Goal: Task Accomplishment & Management: Complete application form

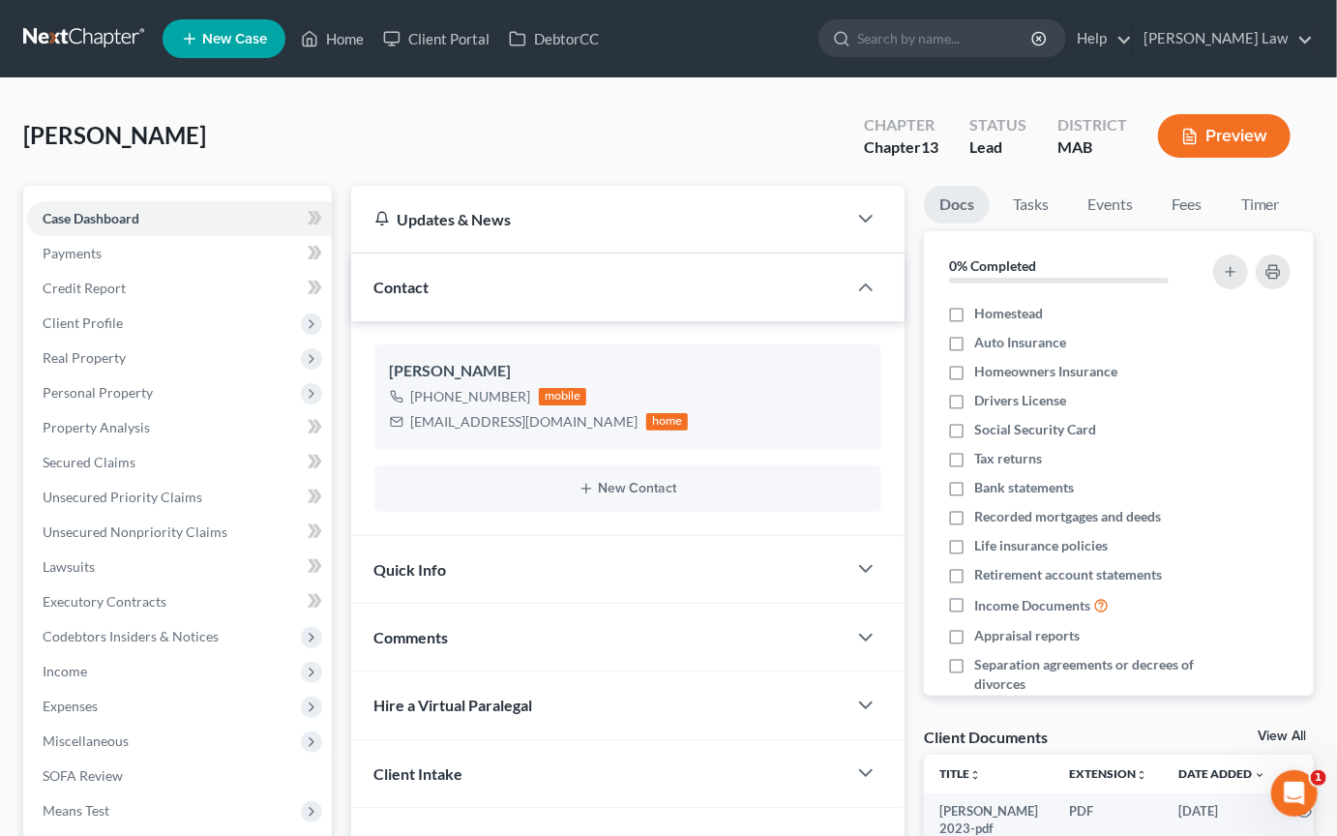
scroll to position [7, 0]
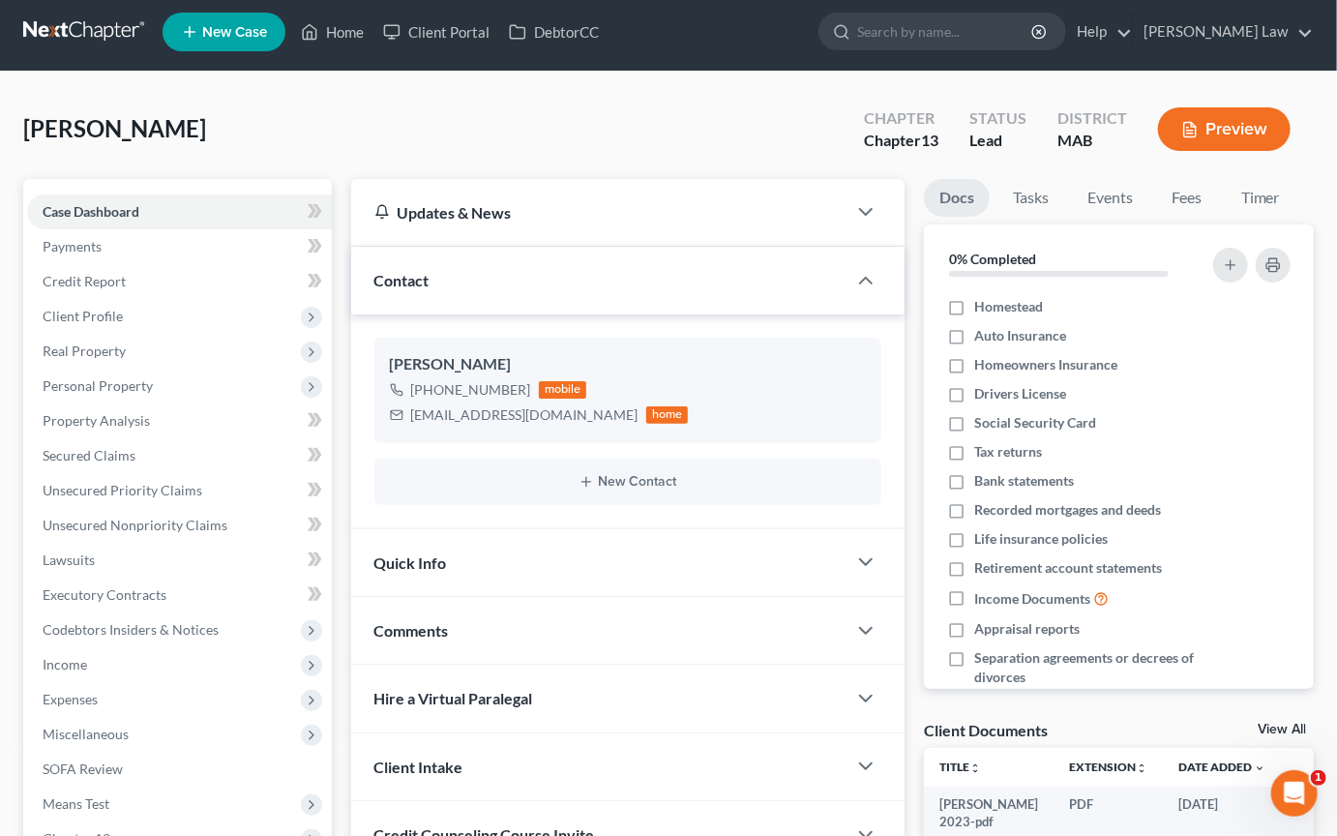
click at [658, 151] on button "Preview" at bounding box center [1224, 129] width 133 height 44
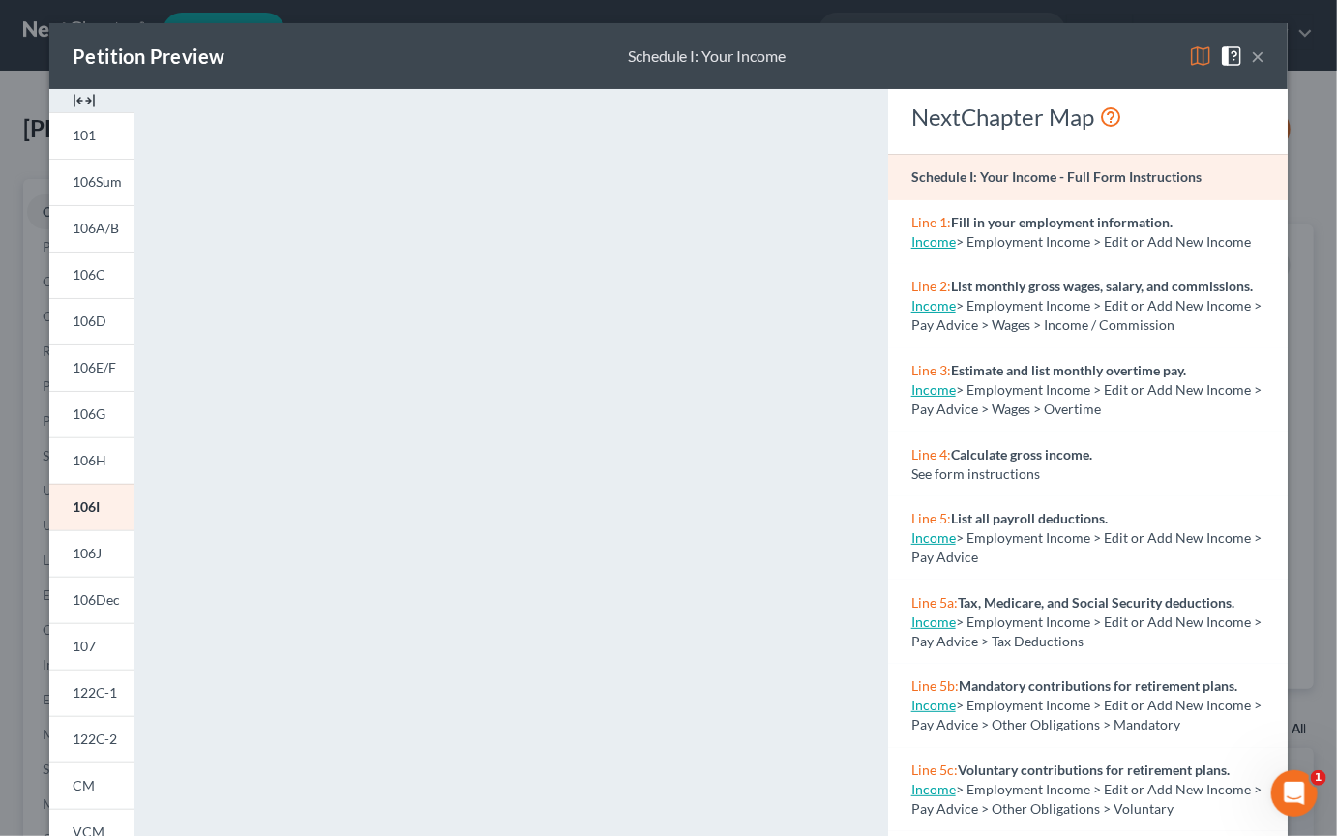
click at [73, 112] on img at bounding box center [84, 100] width 23 height 23
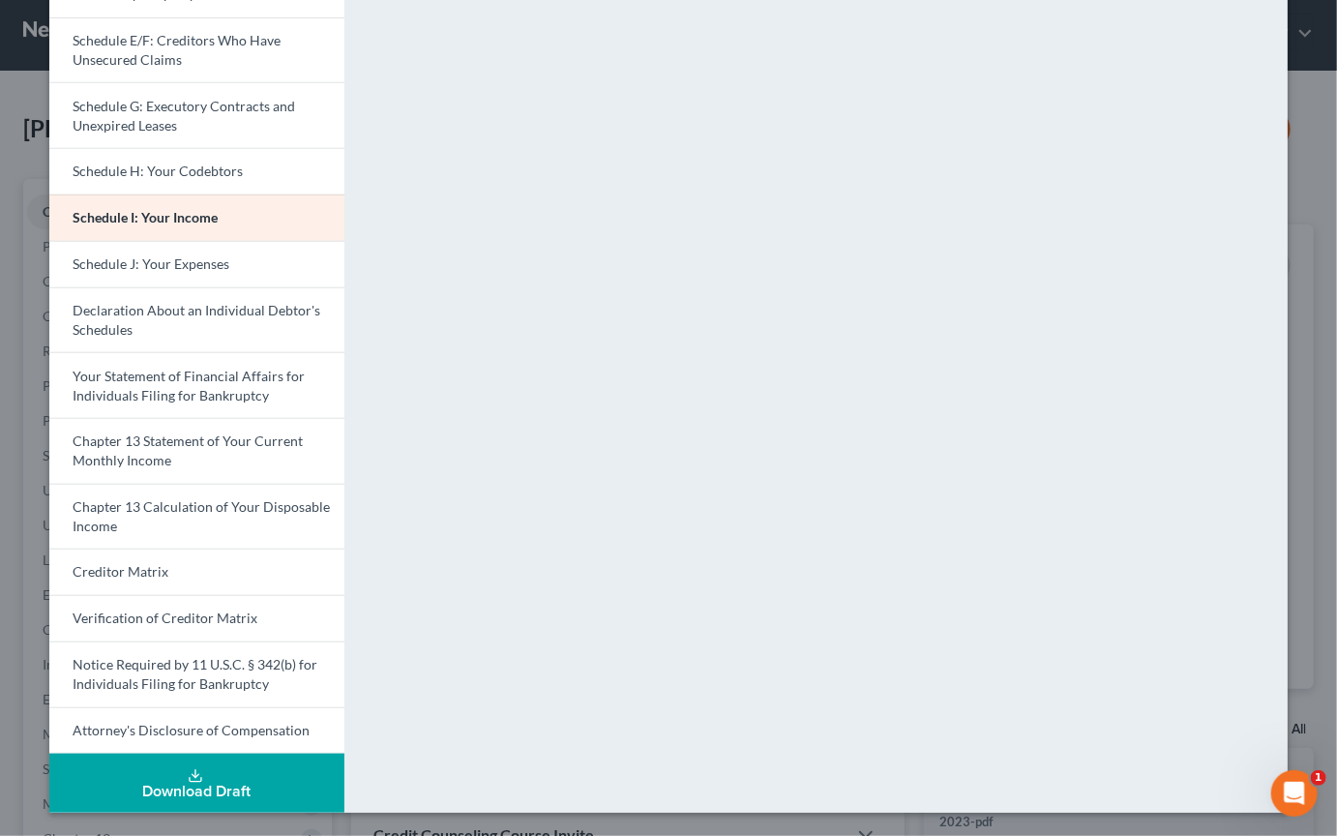
scroll to position [752, 0]
click at [188, 707] on icon at bounding box center [195, 775] width 15 height 15
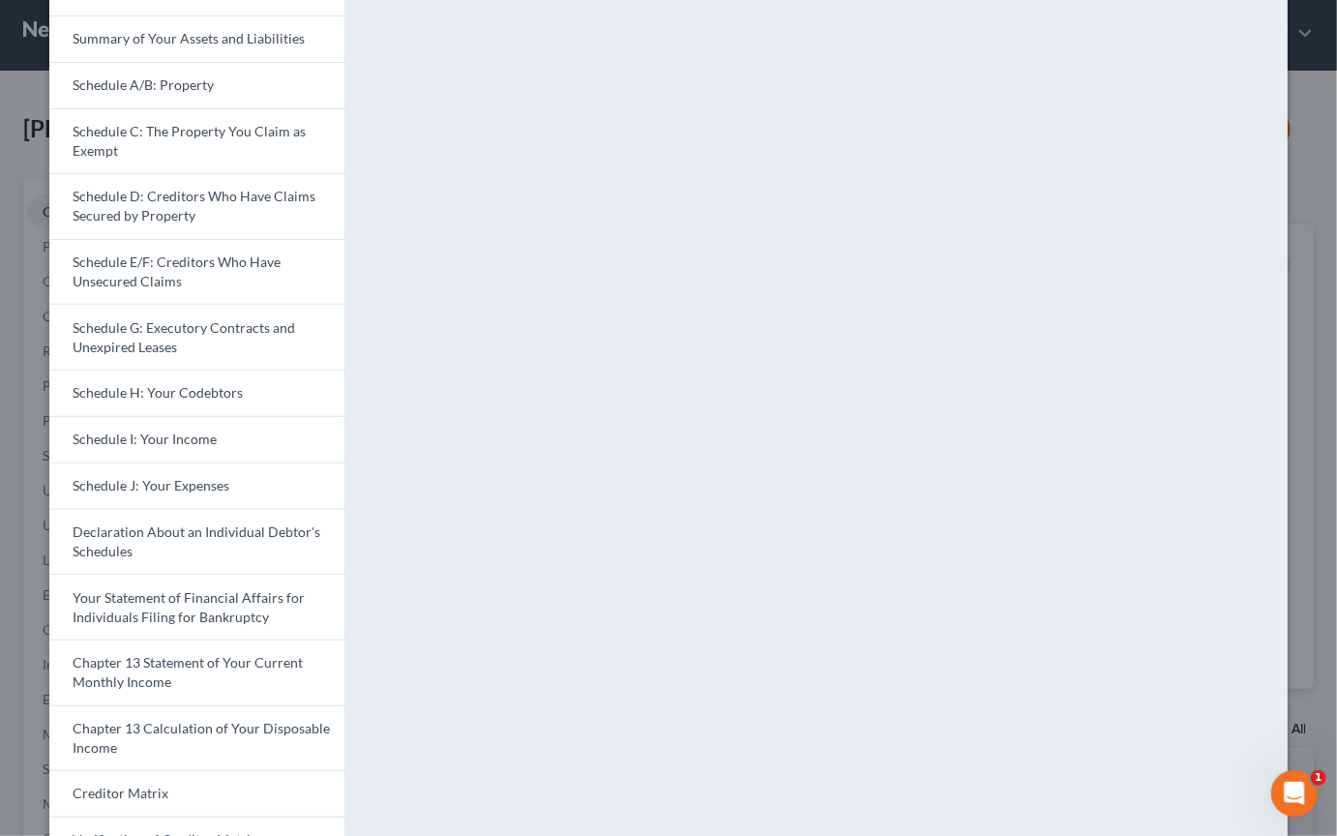
scroll to position [0, 0]
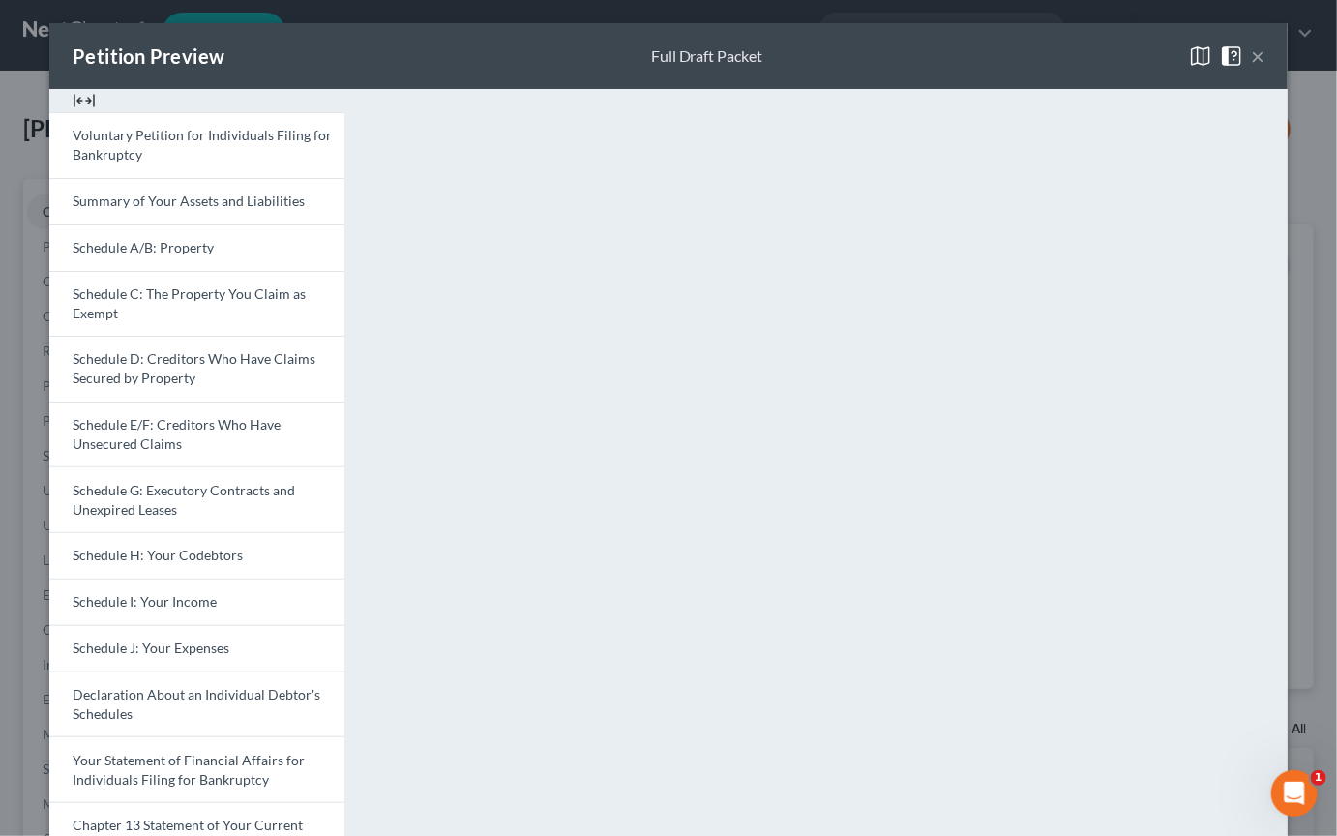
click at [658, 68] on button "×" at bounding box center [1258, 56] width 14 height 23
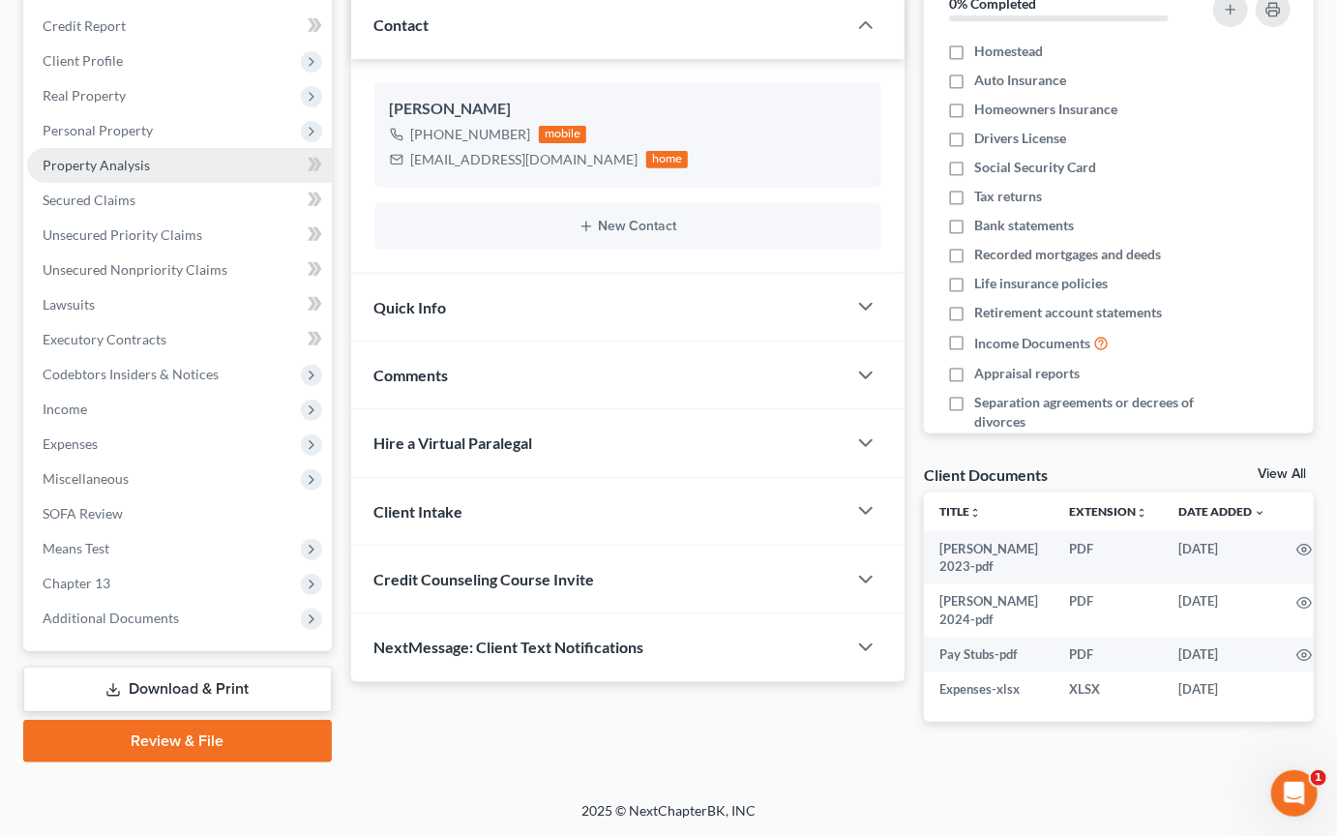
scroll to position [622, 0]
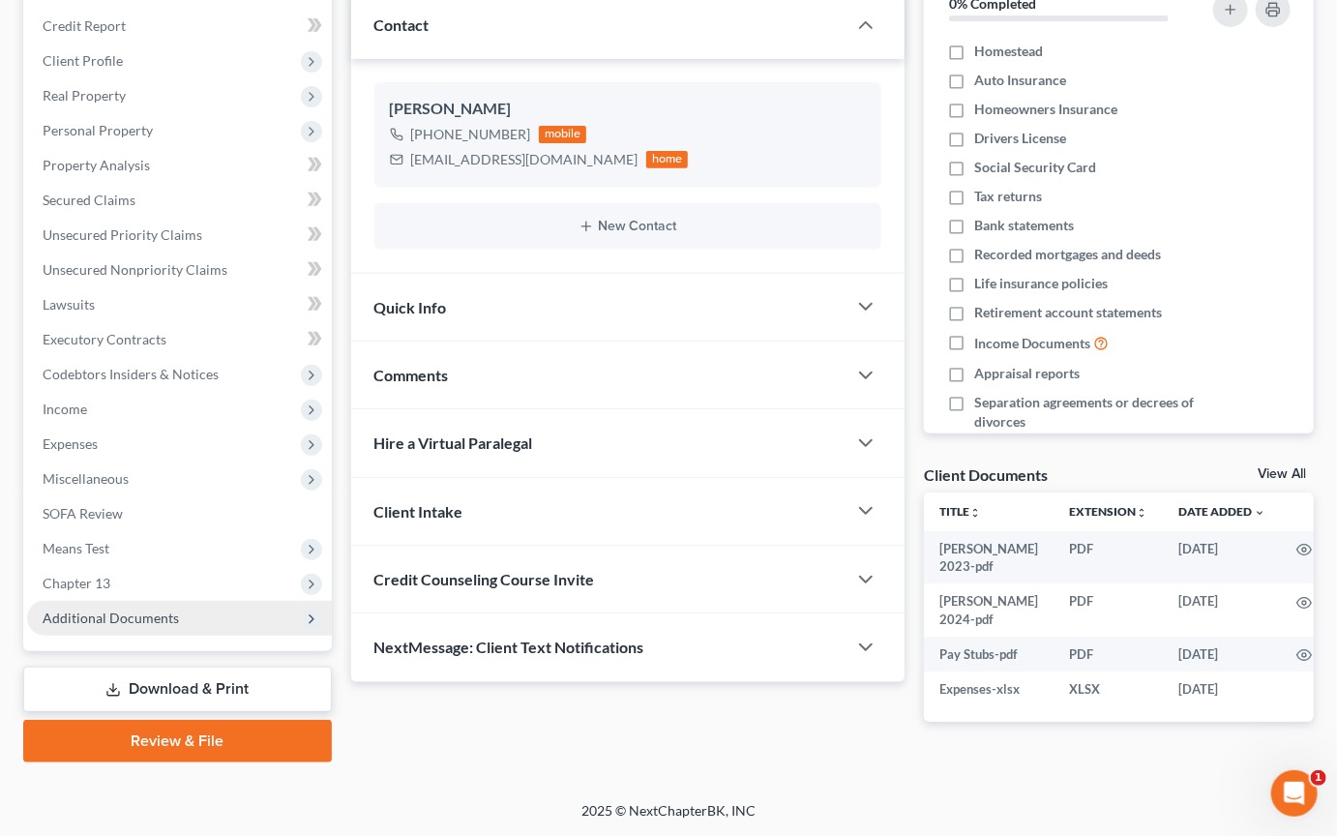
click at [176, 610] on span "Additional Documents" at bounding box center [111, 618] width 136 height 16
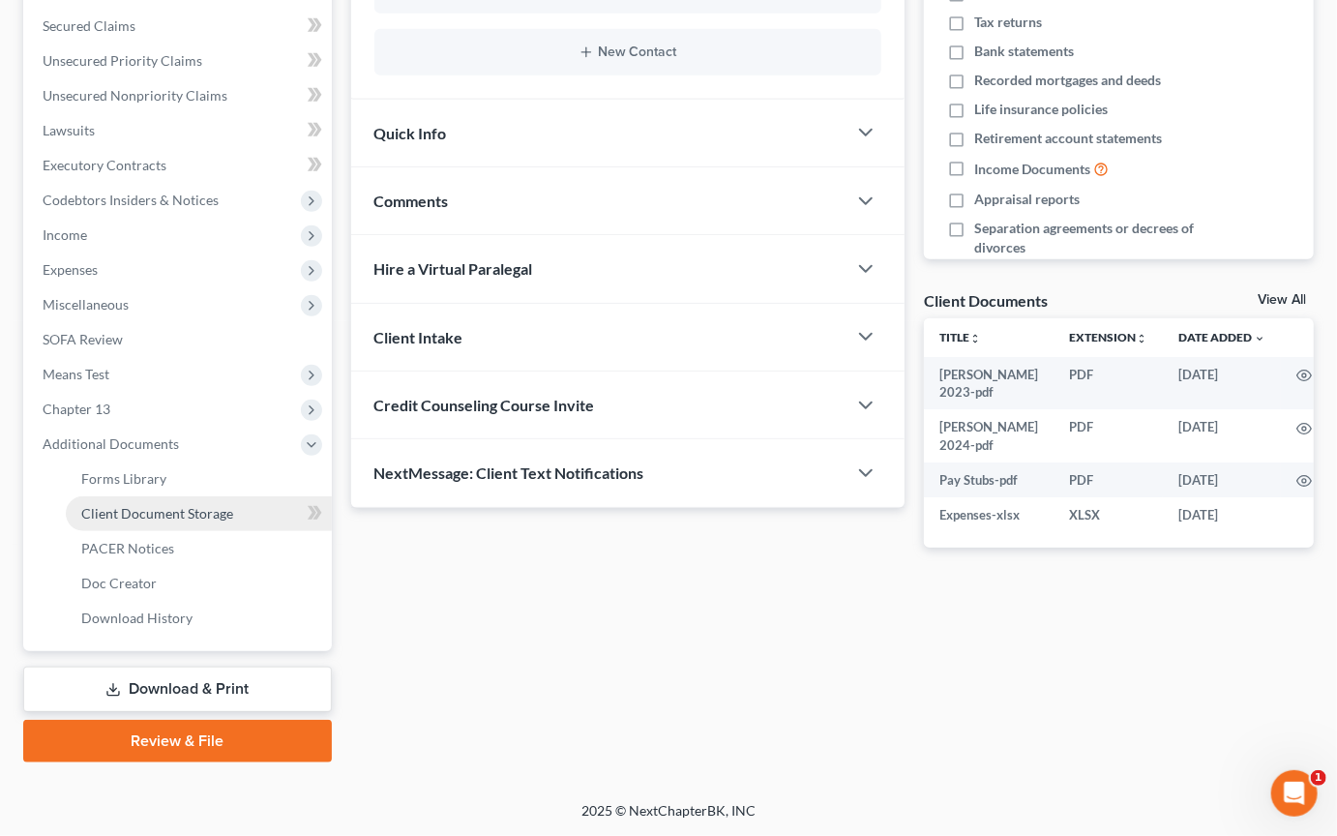
click at [211, 522] on span "Client Document Storage" at bounding box center [157, 513] width 152 height 16
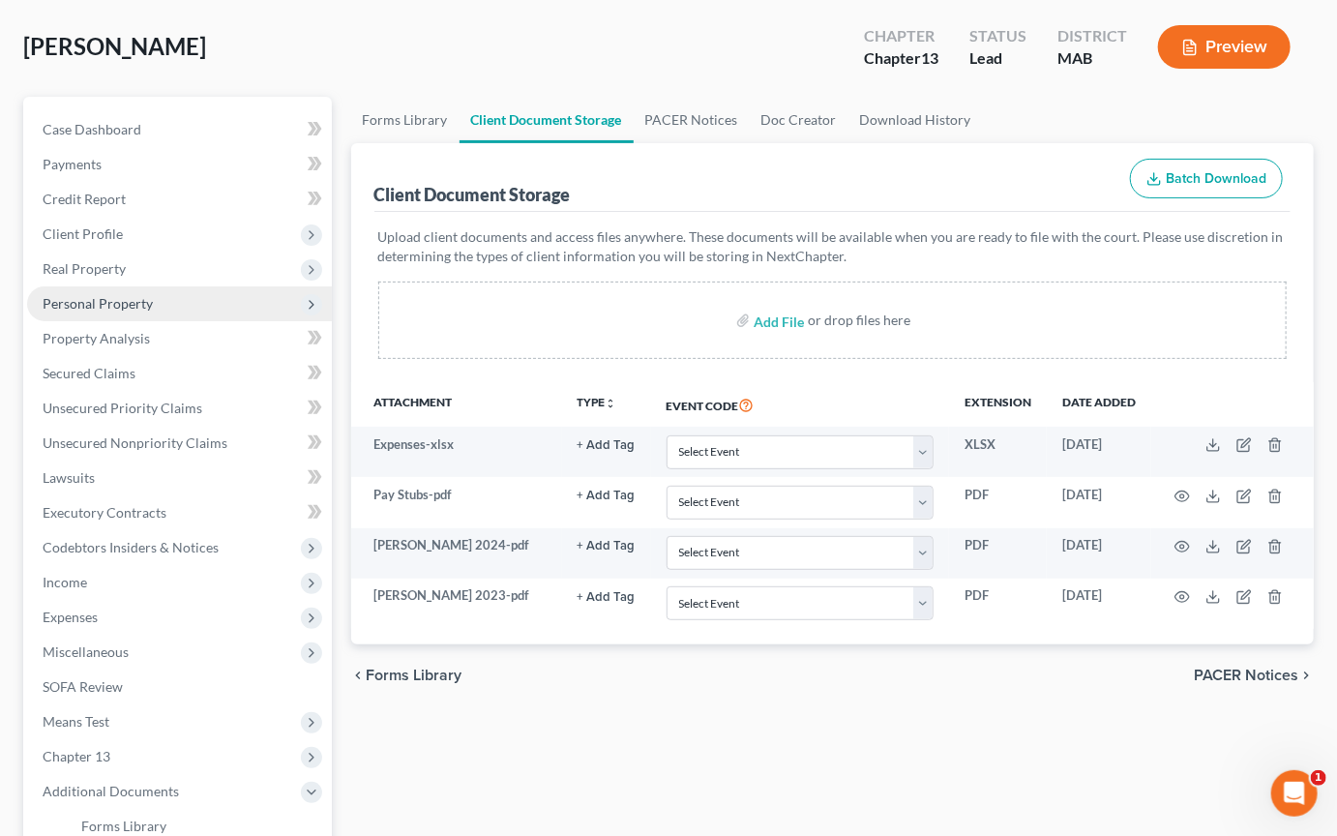
scroll to position [101, 0]
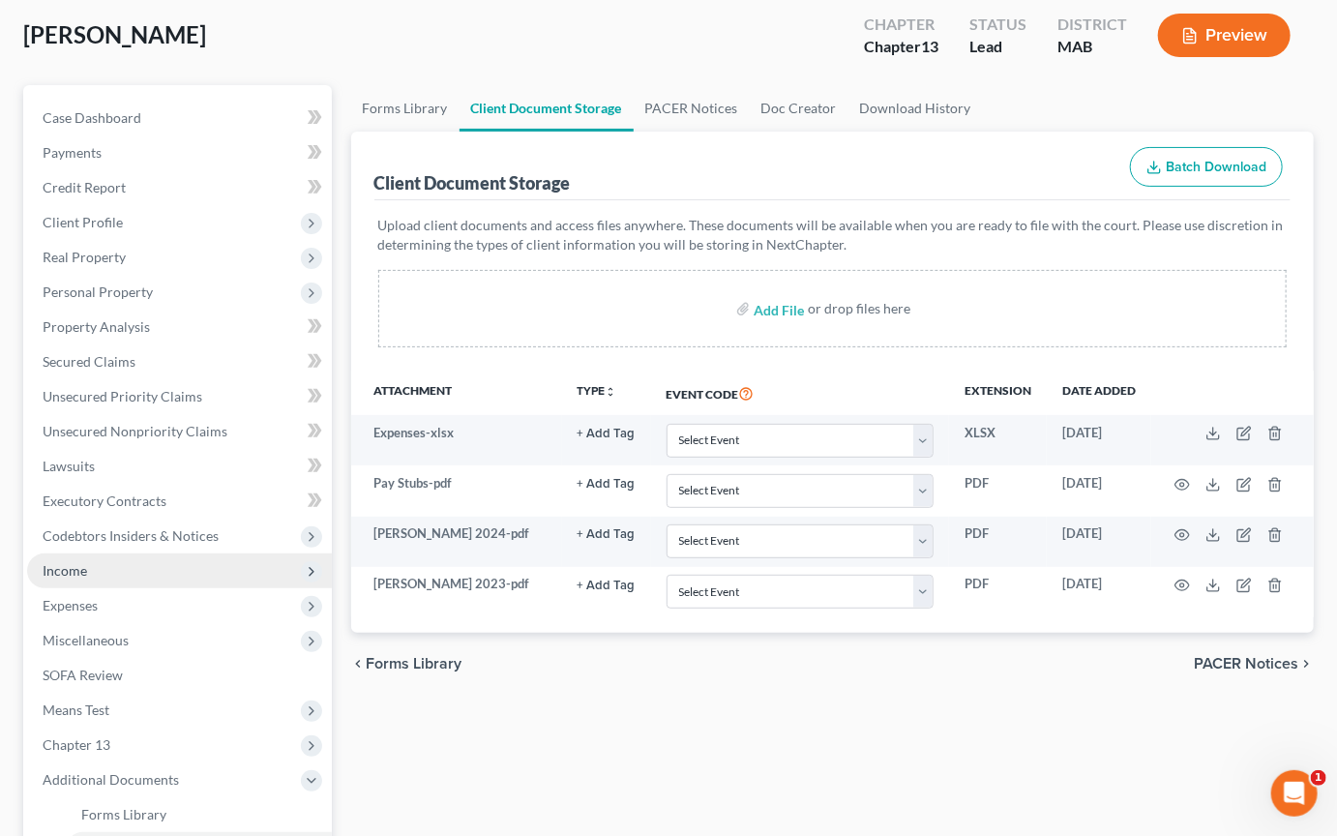
click at [117, 588] on span "Income" at bounding box center [179, 570] width 305 height 35
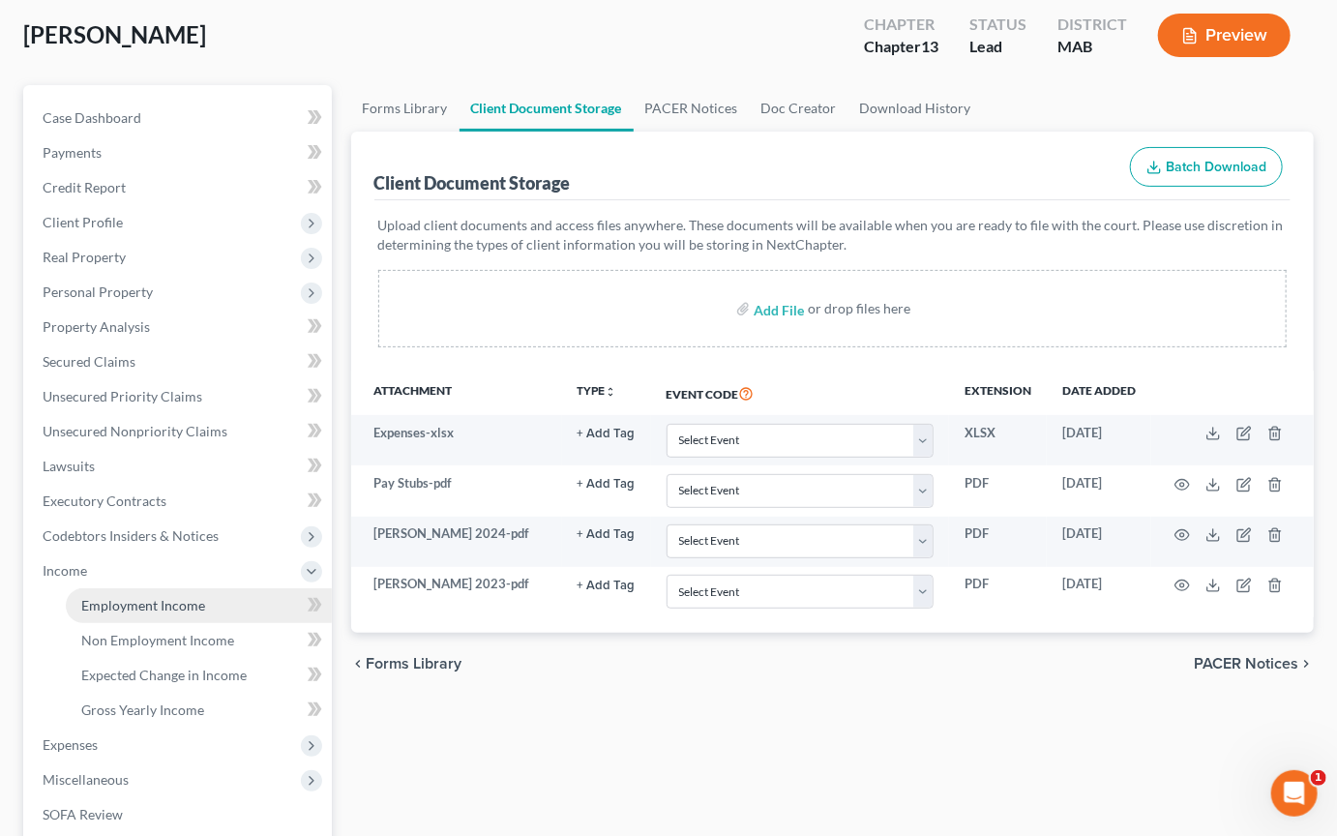
click at [157, 613] on span "Employment Income" at bounding box center [143, 605] width 124 height 16
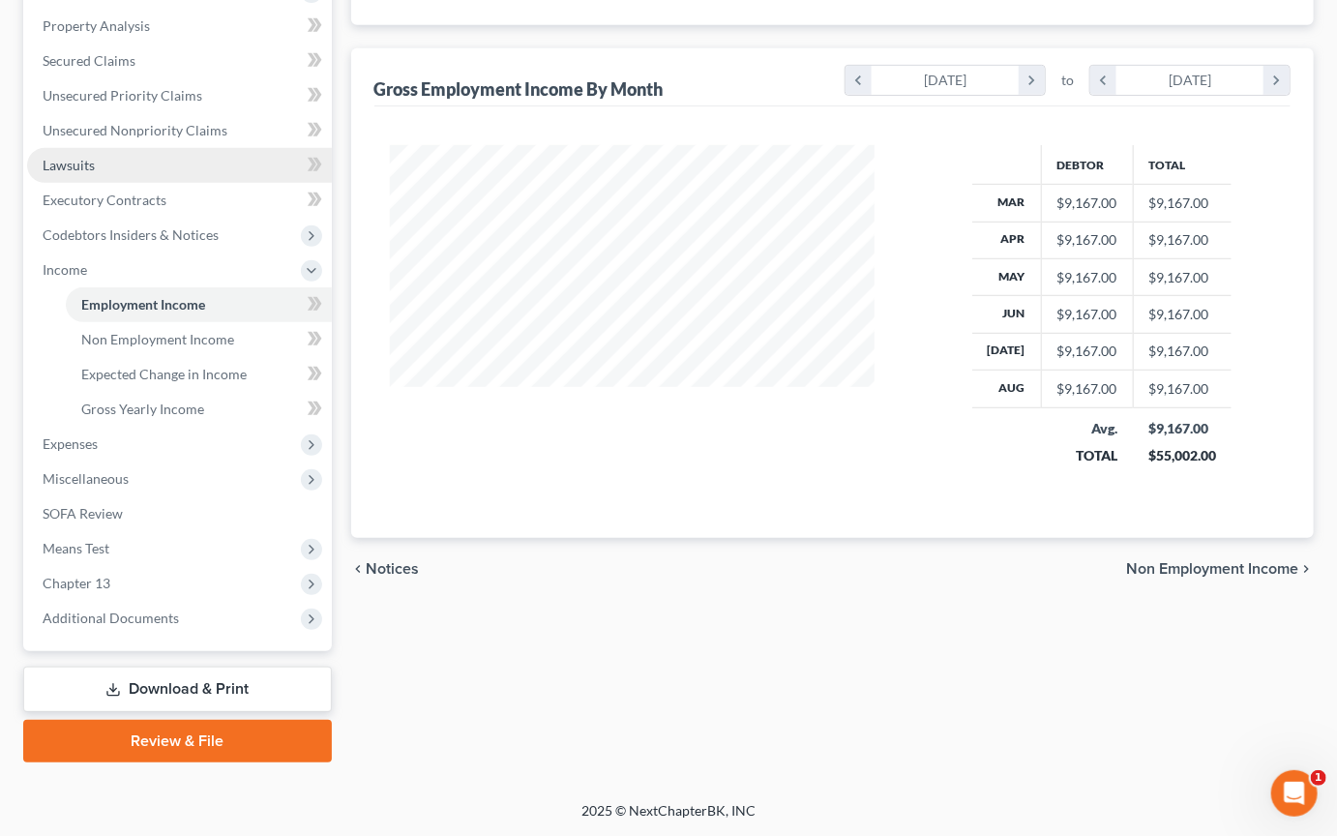
scroll to position [599, 0]
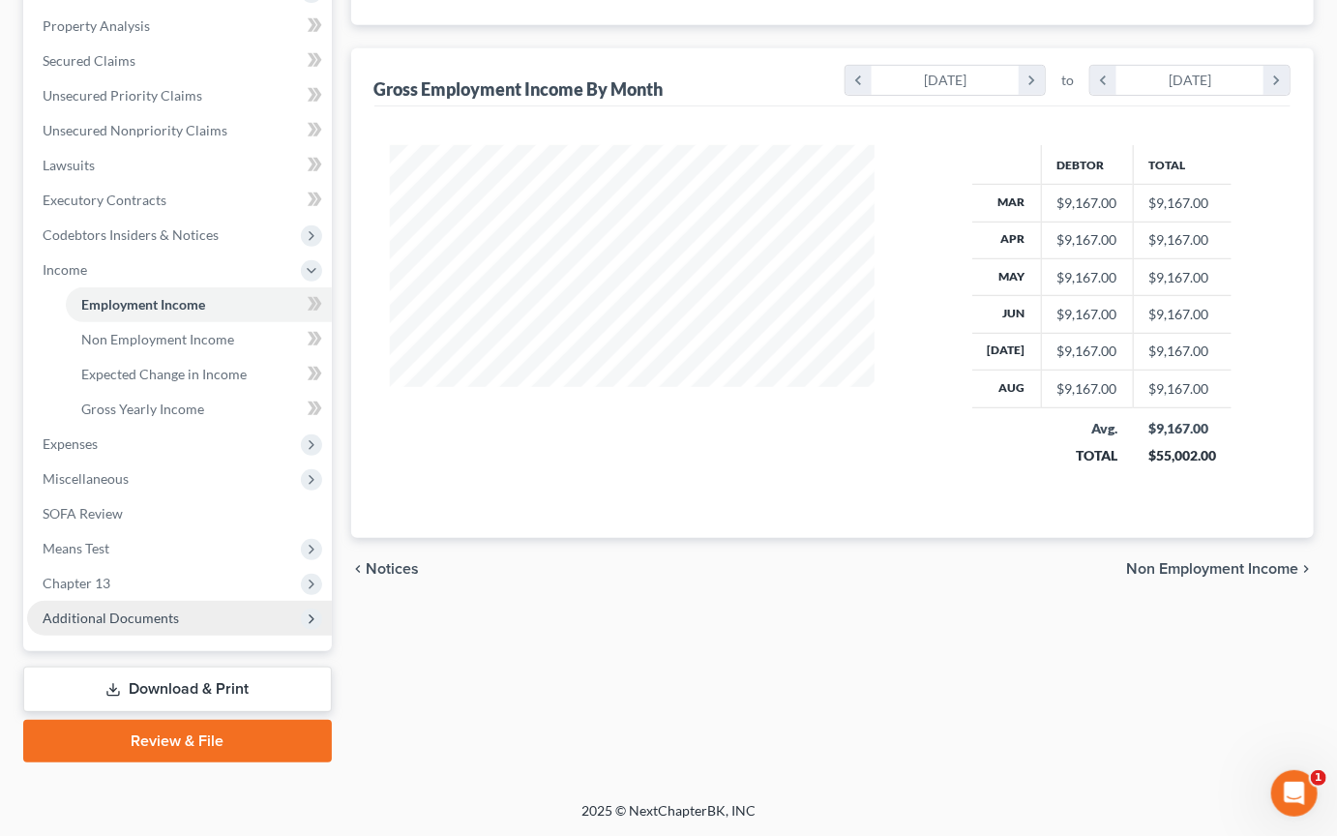
click at [179, 626] on span "Additional Documents" at bounding box center [111, 618] width 136 height 16
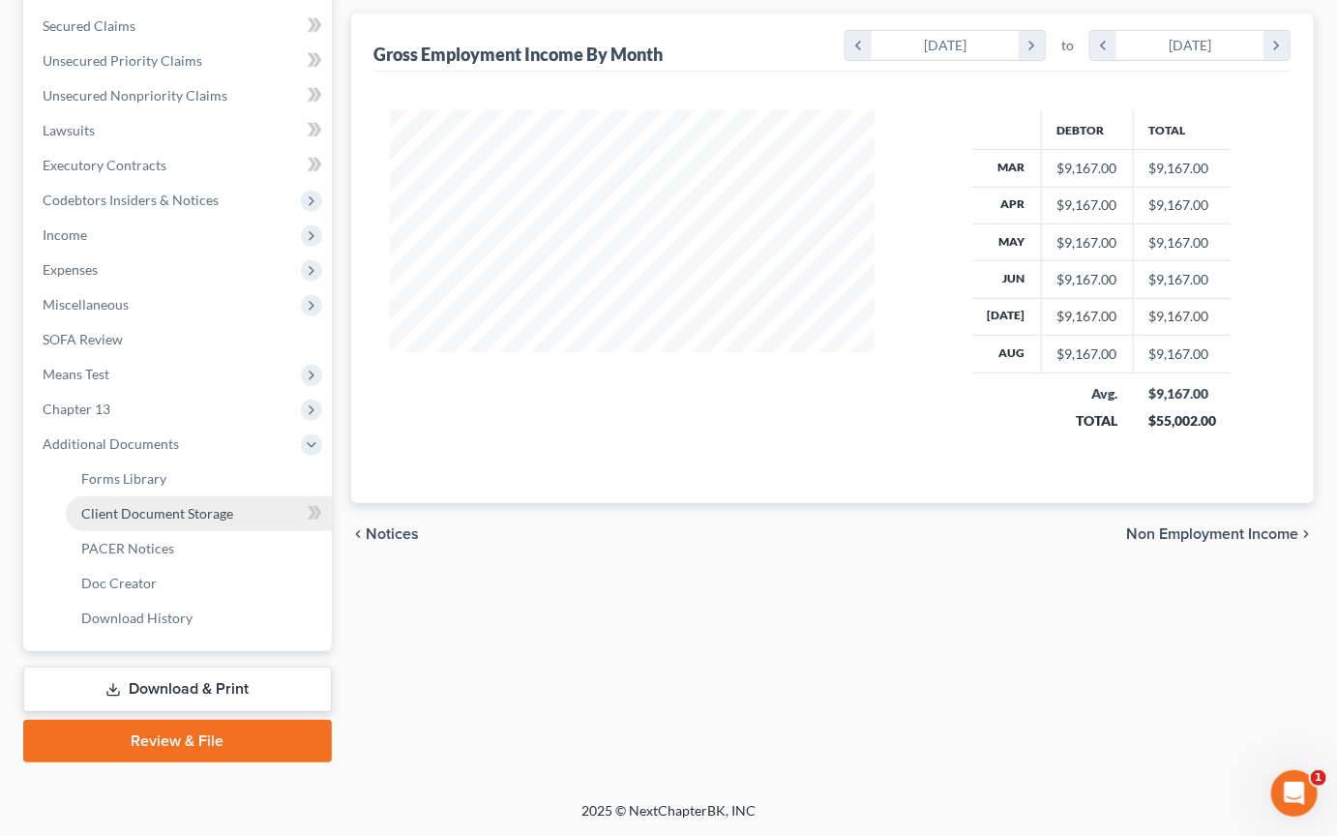
click at [233, 522] on span "Client Document Storage" at bounding box center [157, 513] width 152 height 16
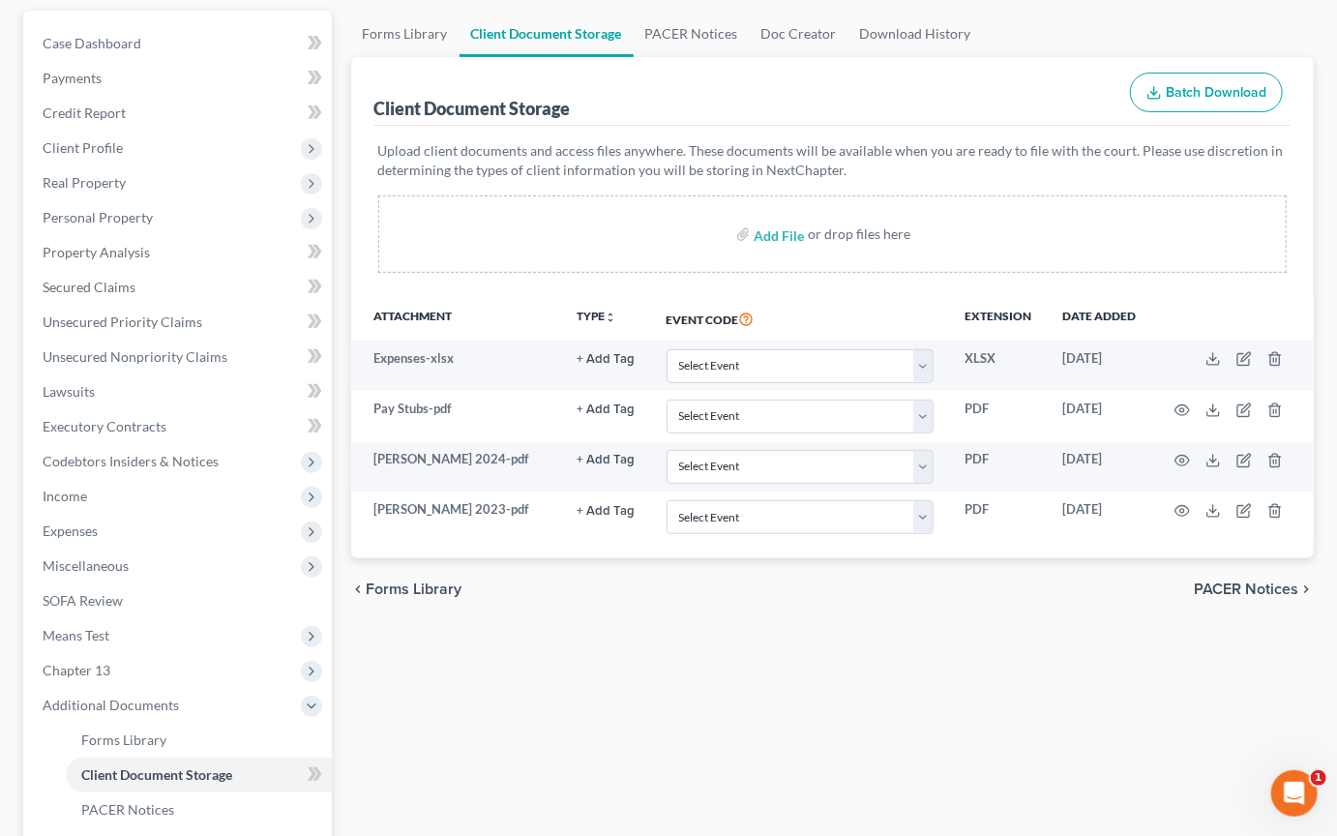
scroll to position [190, 0]
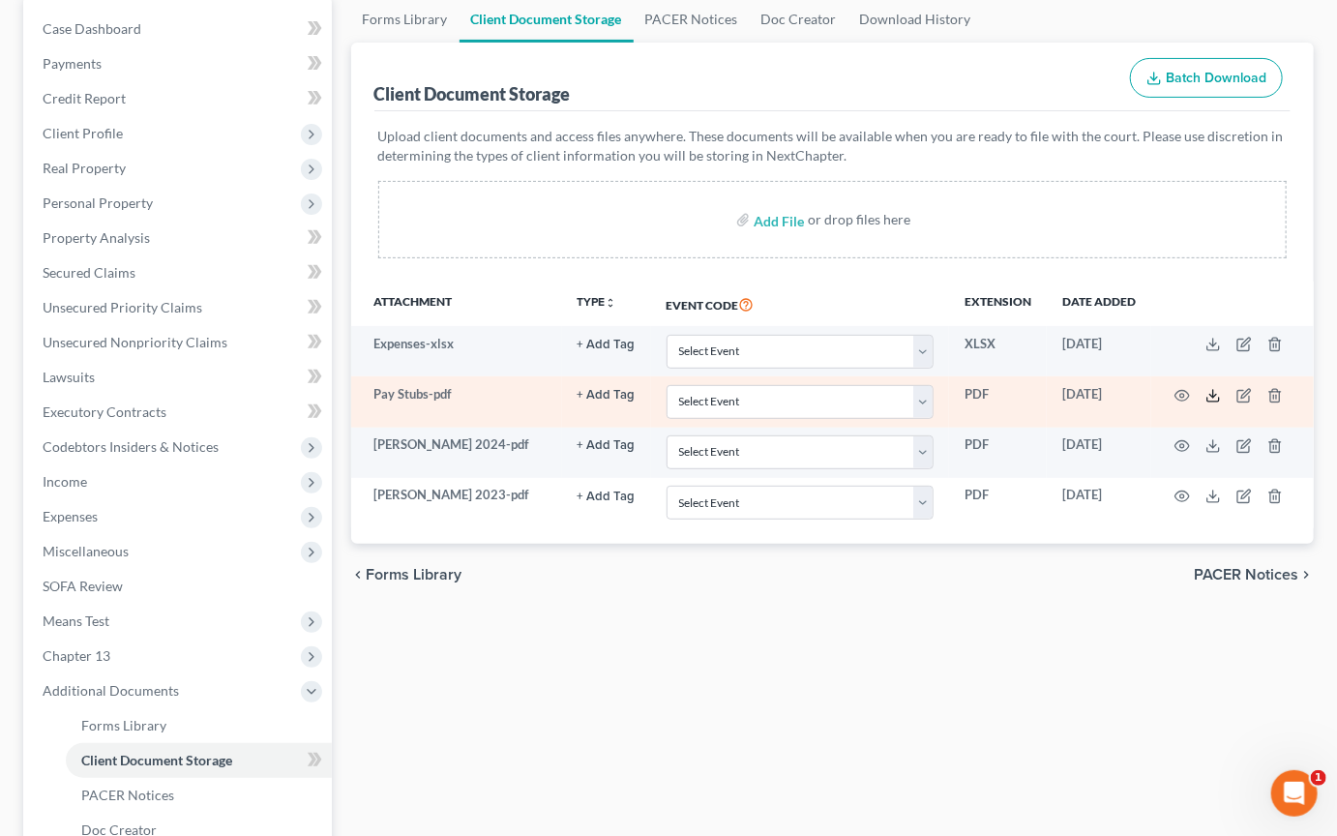
click at [658, 403] on icon at bounding box center [1213, 395] width 15 height 15
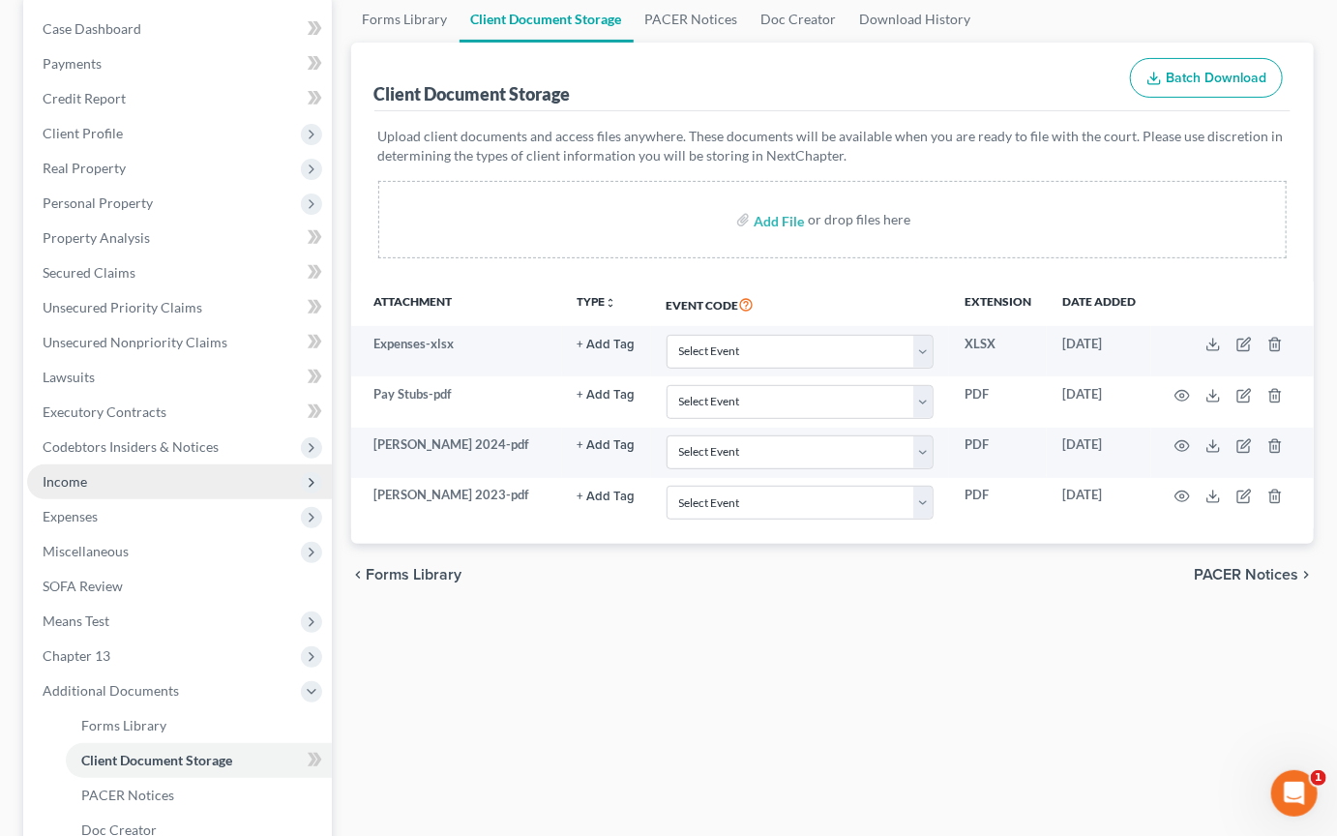
click at [87, 490] on span "Income" at bounding box center [65, 481] width 45 height 16
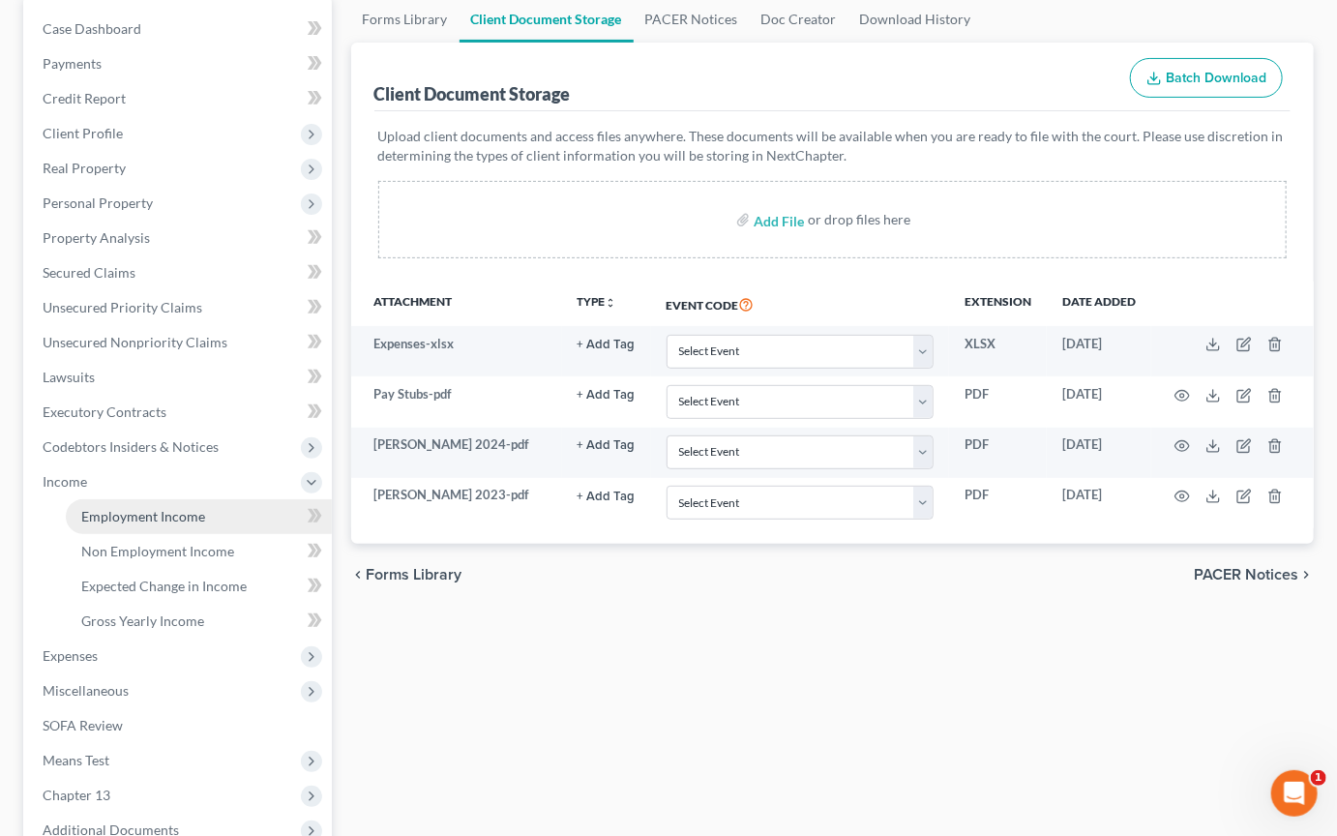
click at [168, 524] on span "Employment Income" at bounding box center [143, 516] width 124 height 16
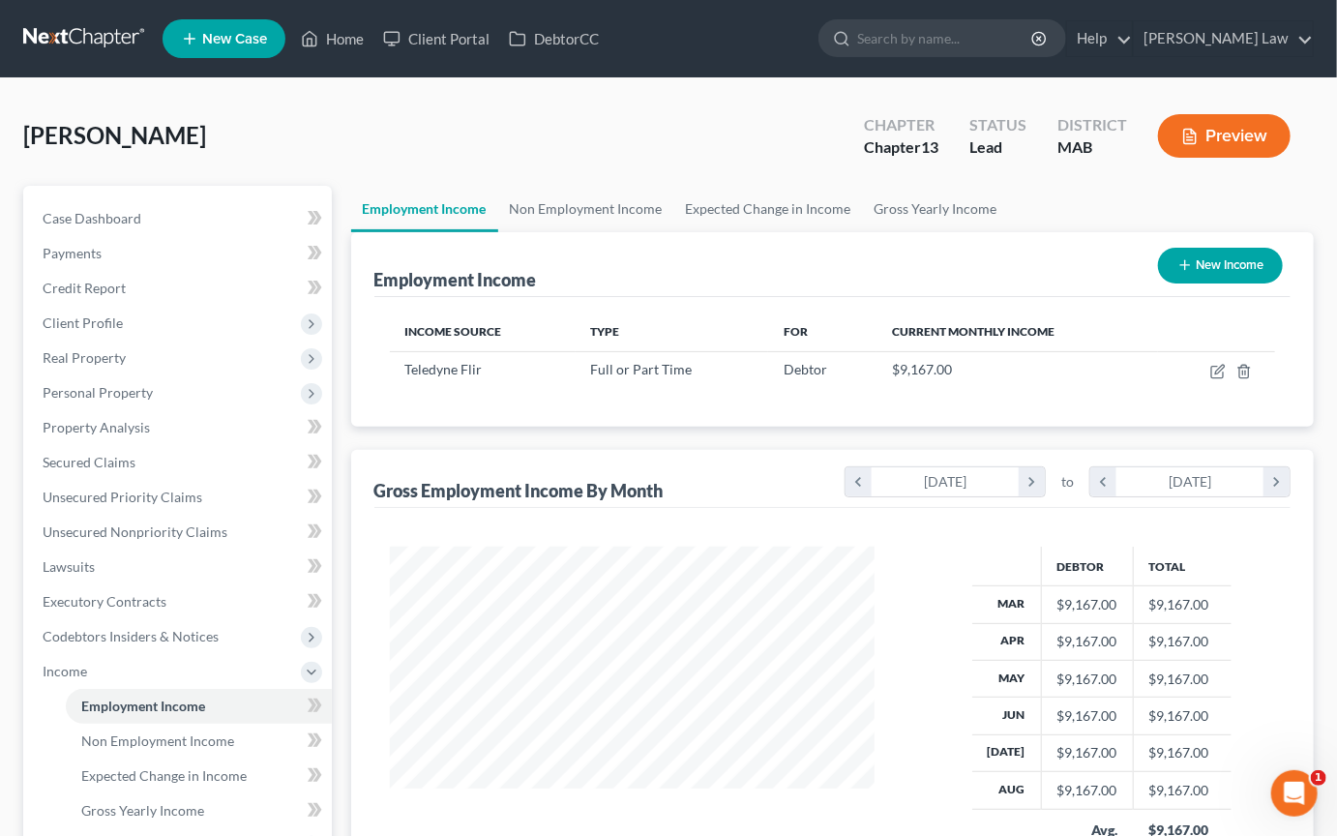
scroll to position [430, 523]
click at [658, 379] on icon "button" at bounding box center [1217, 371] width 15 height 15
select select "0"
select select "32"
select select "0"
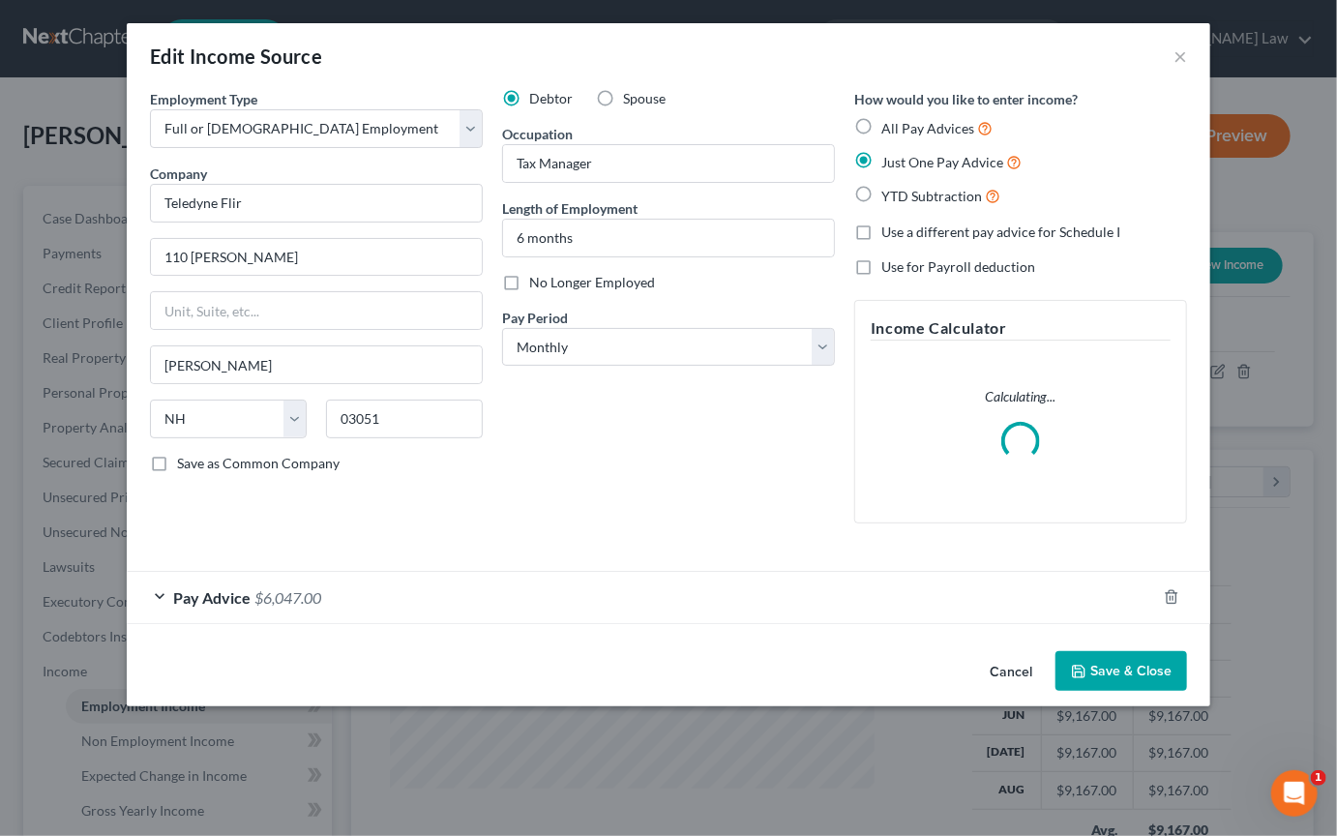
scroll to position [72, 0]
click at [549, 623] on div "Pay Advice $6,047.00" at bounding box center [642, 597] width 1030 height 51
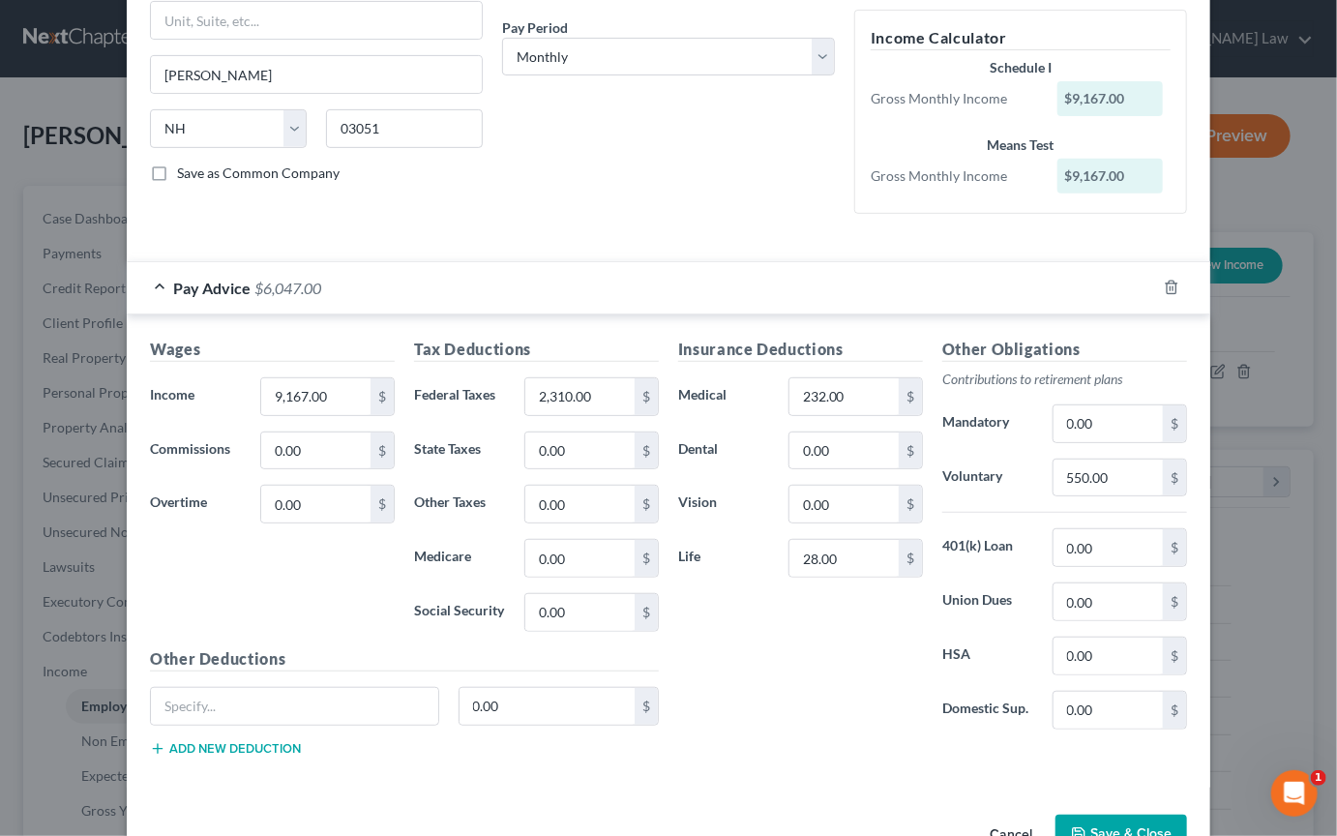
scroll to position [289, 0]
click at [573, 416] on input "2,310.00" at bounding box center [579, 397] width 109 height 37
type input "2,273"
click at [658, 416] on input "232.00" at bounding box center [844, 397] width 109 height 37
type input "258"
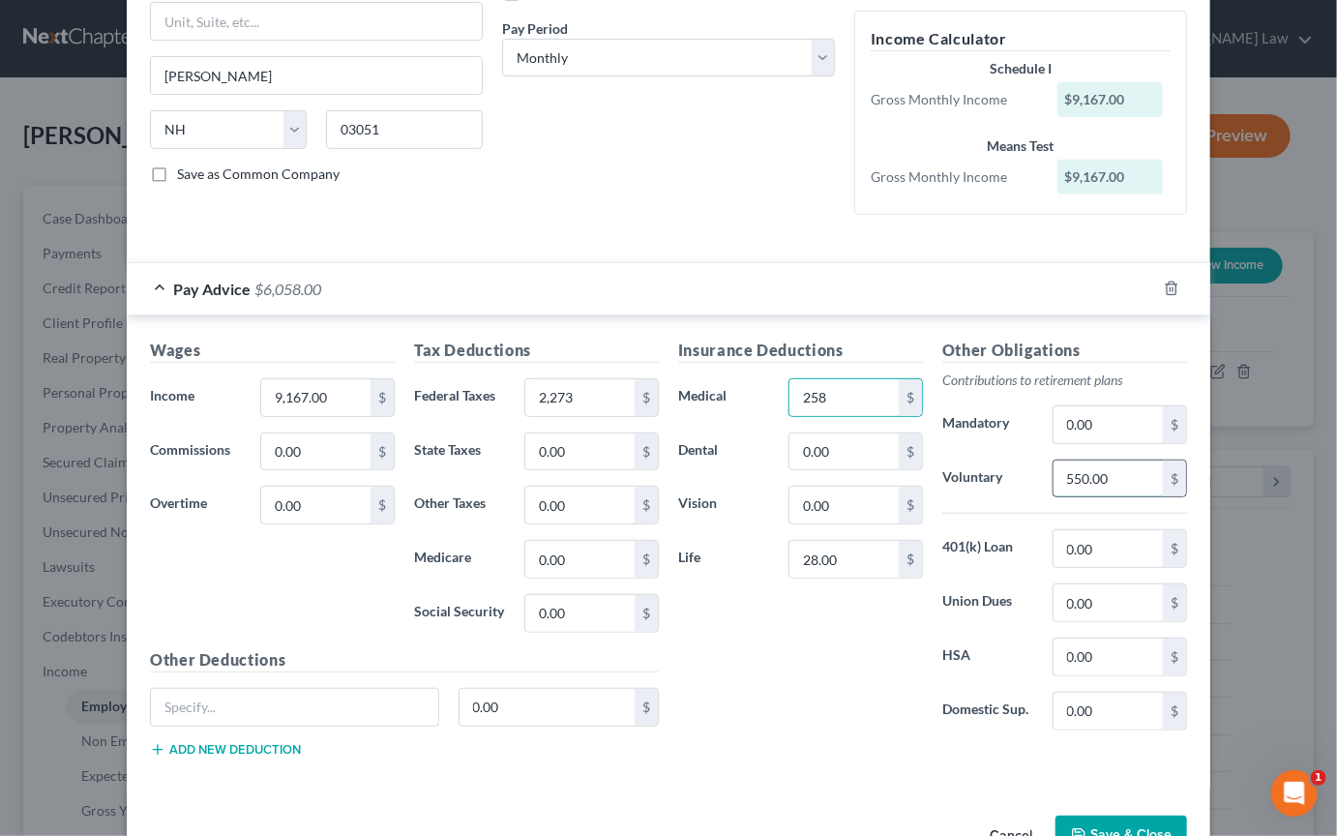
click at [658, 497] on input "550.00" at bounding box center [1108, 479] width 109 height 37
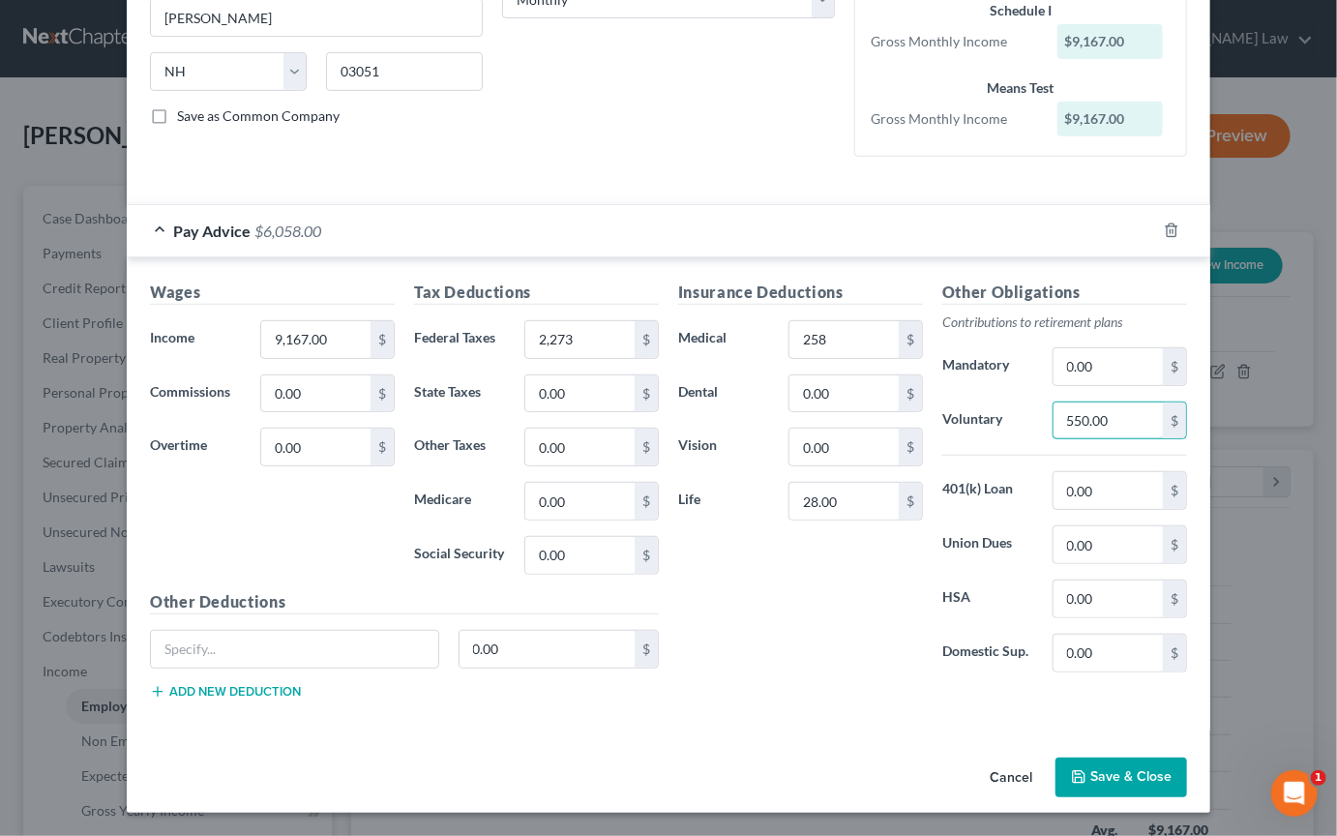
scroll to position [650, 0]
click at [658, 483] on input "28.00" at bounding box center [844, 501] width 109 height 37
type input "0.00"
click at [658, 707] on button "Save & Close" at bounding box center [1122, 778] width 132 height 41
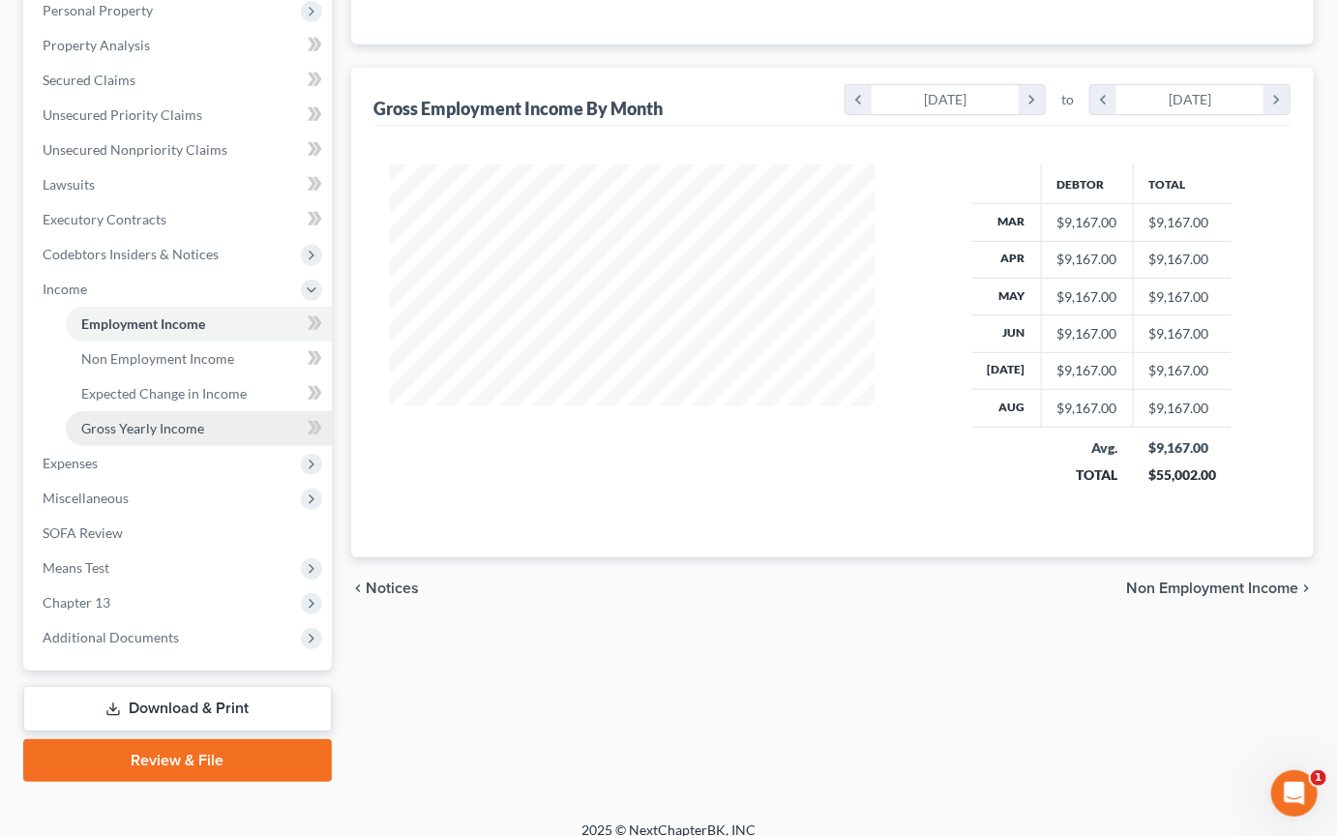
scroll to position [408, 0]
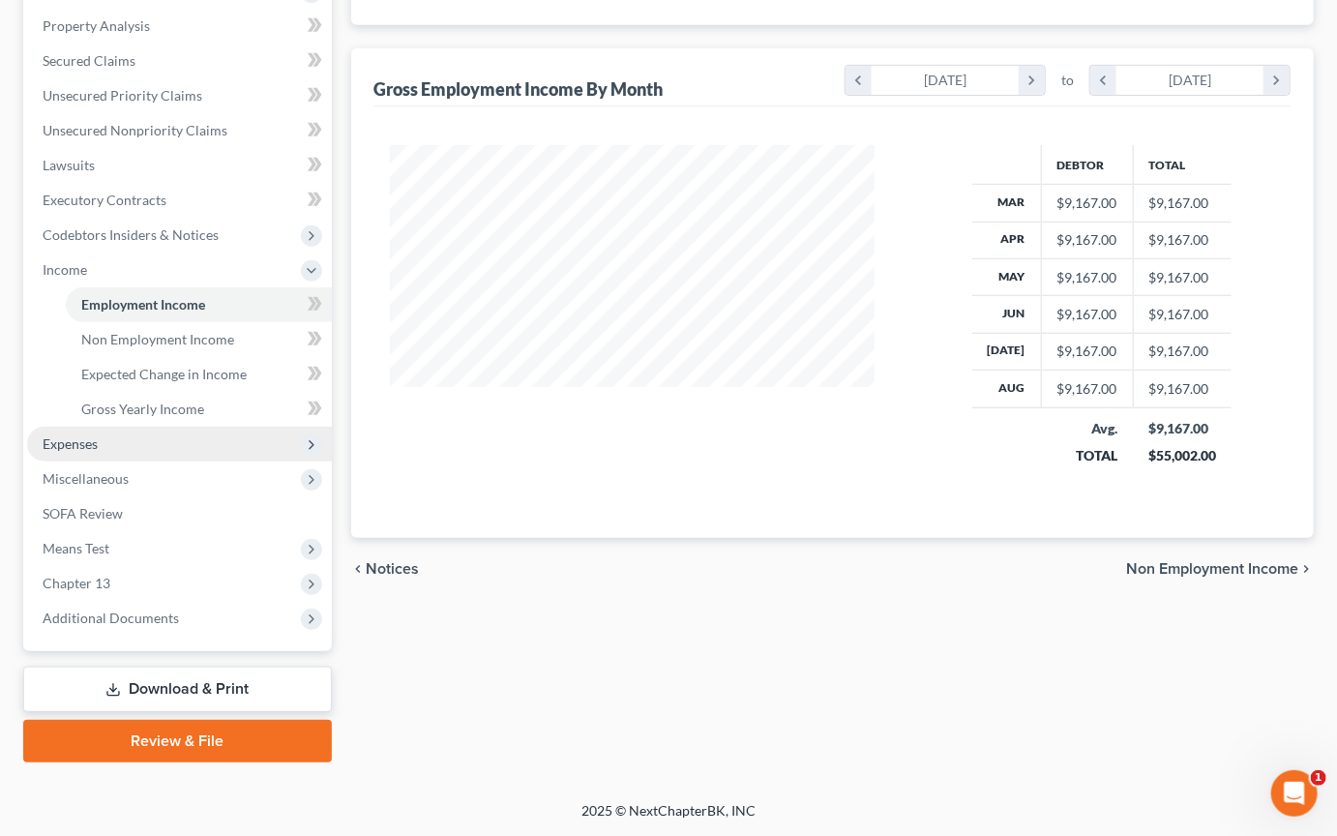
click at [118, 462] on span "Expenses" at bounding box center [179, 444] width 305 height 35
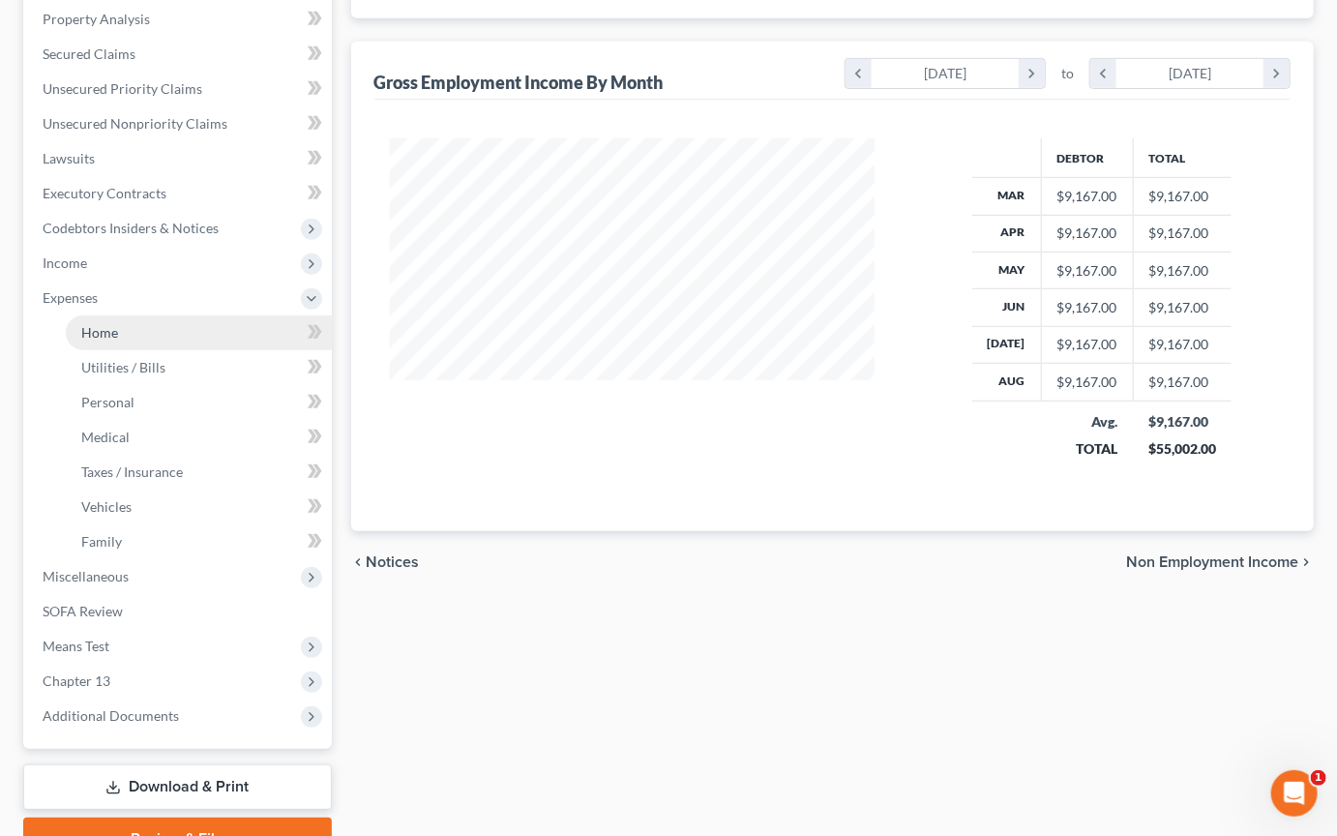
click at [118, 341] on span "Home" at bounding box center [99, 332] width 37 height 16
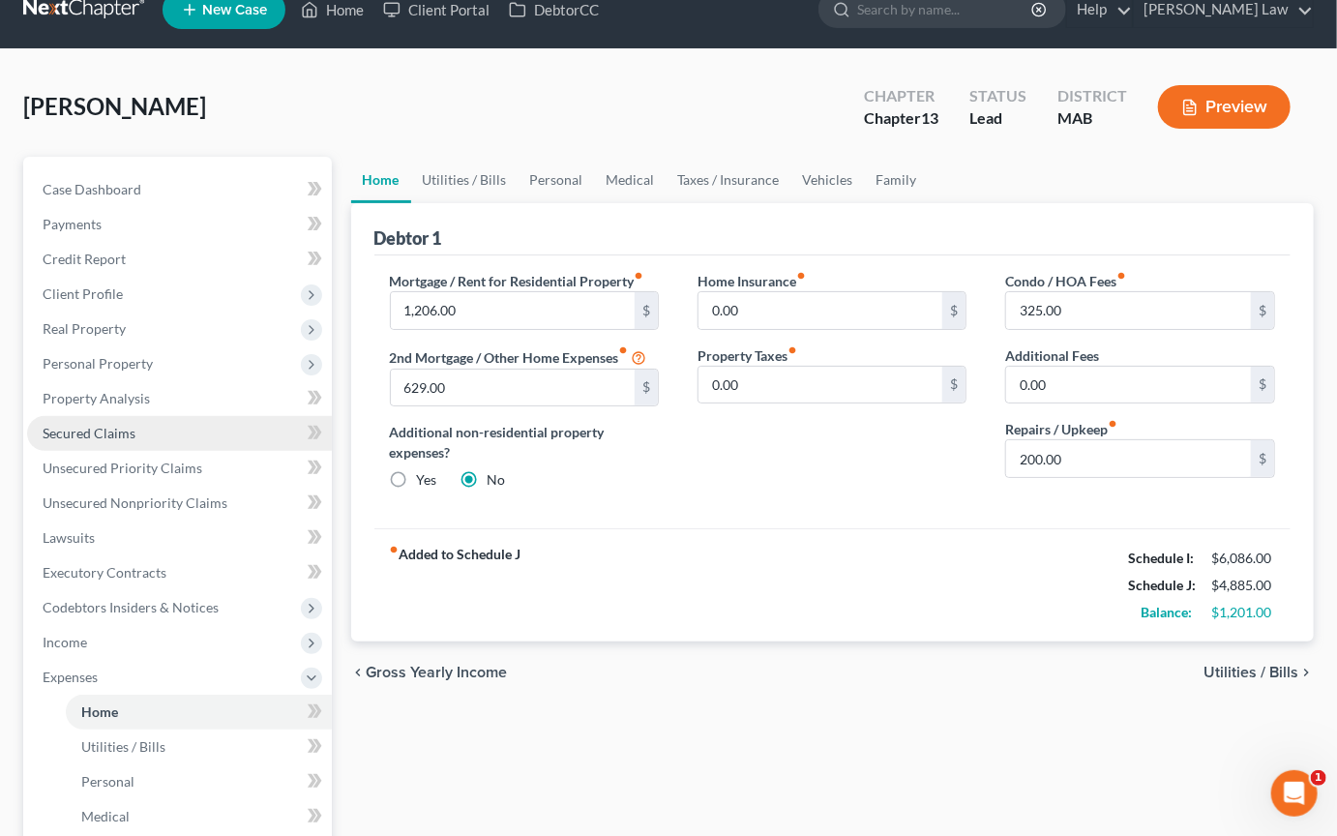
click at [105, 451] on link "Secured Claims" at bounding box center [179, 433] width 305 height 35
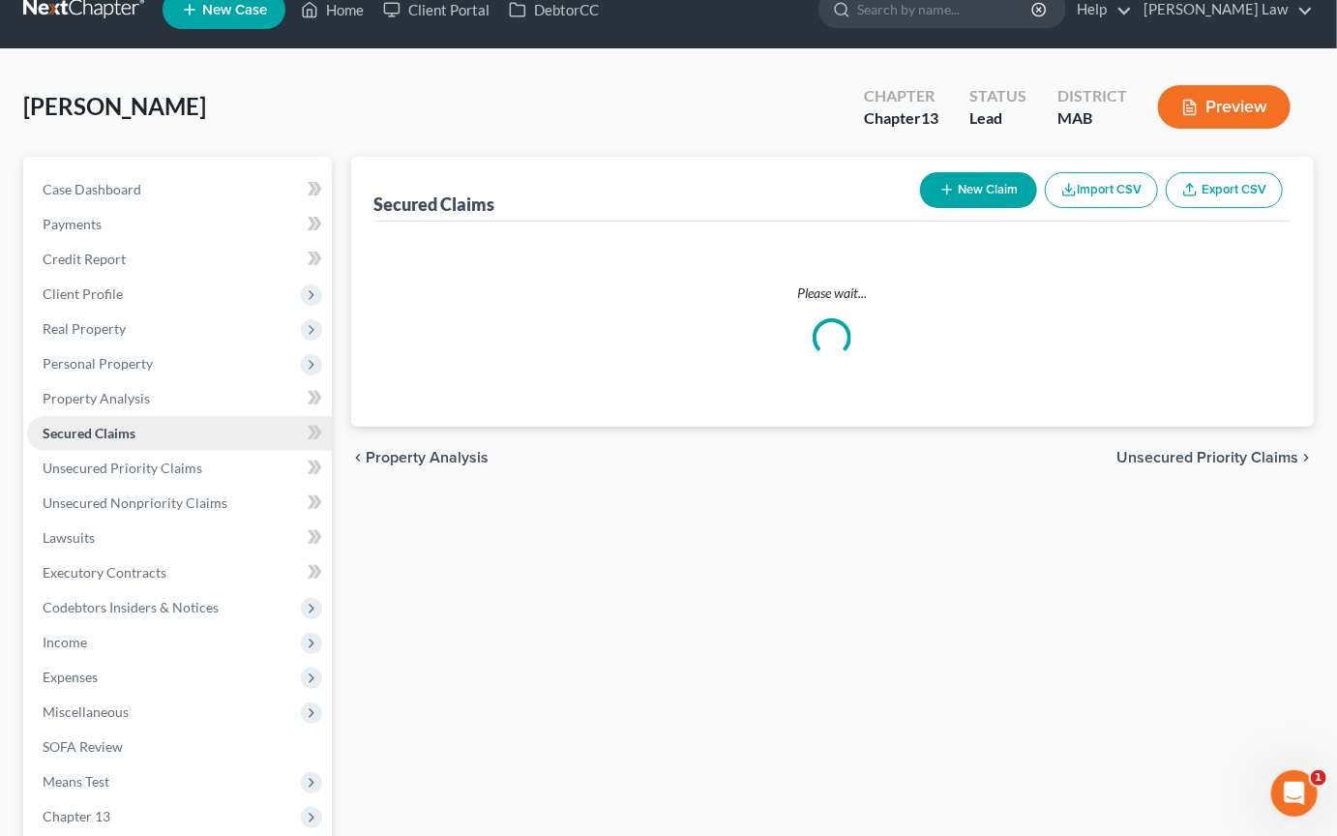
scroll to position [8, 0]
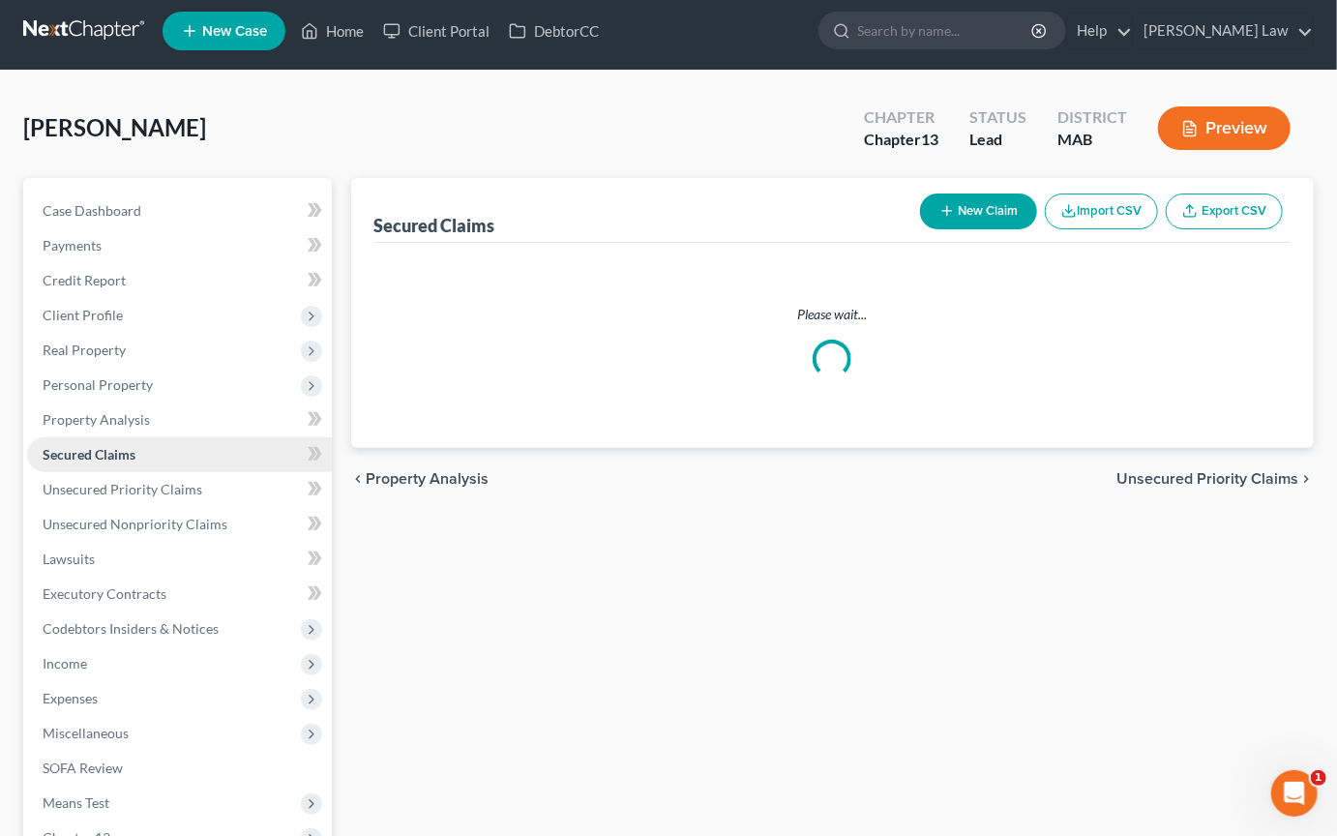
click at [105, 537] on ul "Case Dashboard Payments Invoices Payments Payments Credit Report Client Profile" at bounding box center [179, 542] width 305 height 697
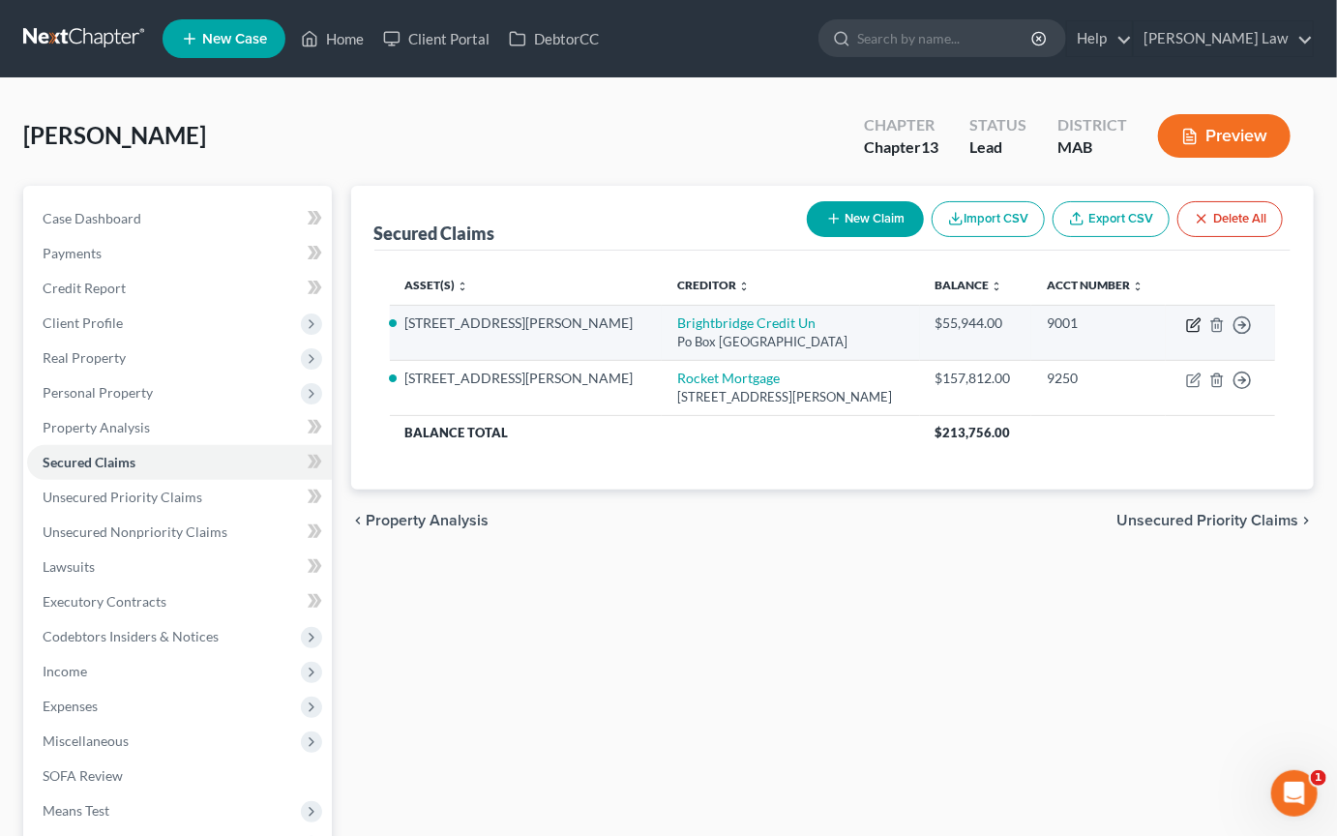
click at [658, 333] on icon "button" at bounding box center [1193, 324] width 15 height 15
select select "33"
select select "3"
select select "2"
select select "0"
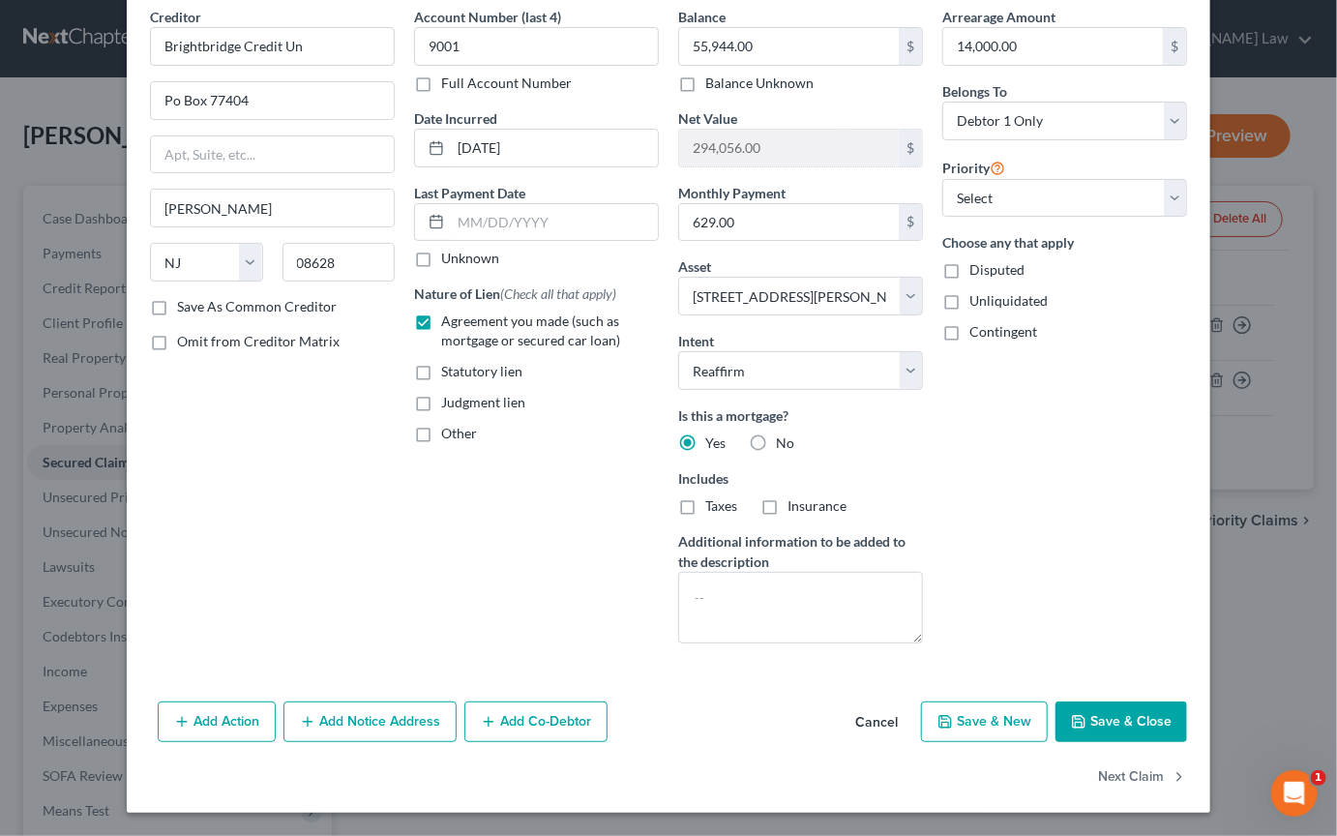
scroll to position [303, 0]
click at [658, 702] on button "Save & Close" at bounding box center [1122, 722] width 132 height 41
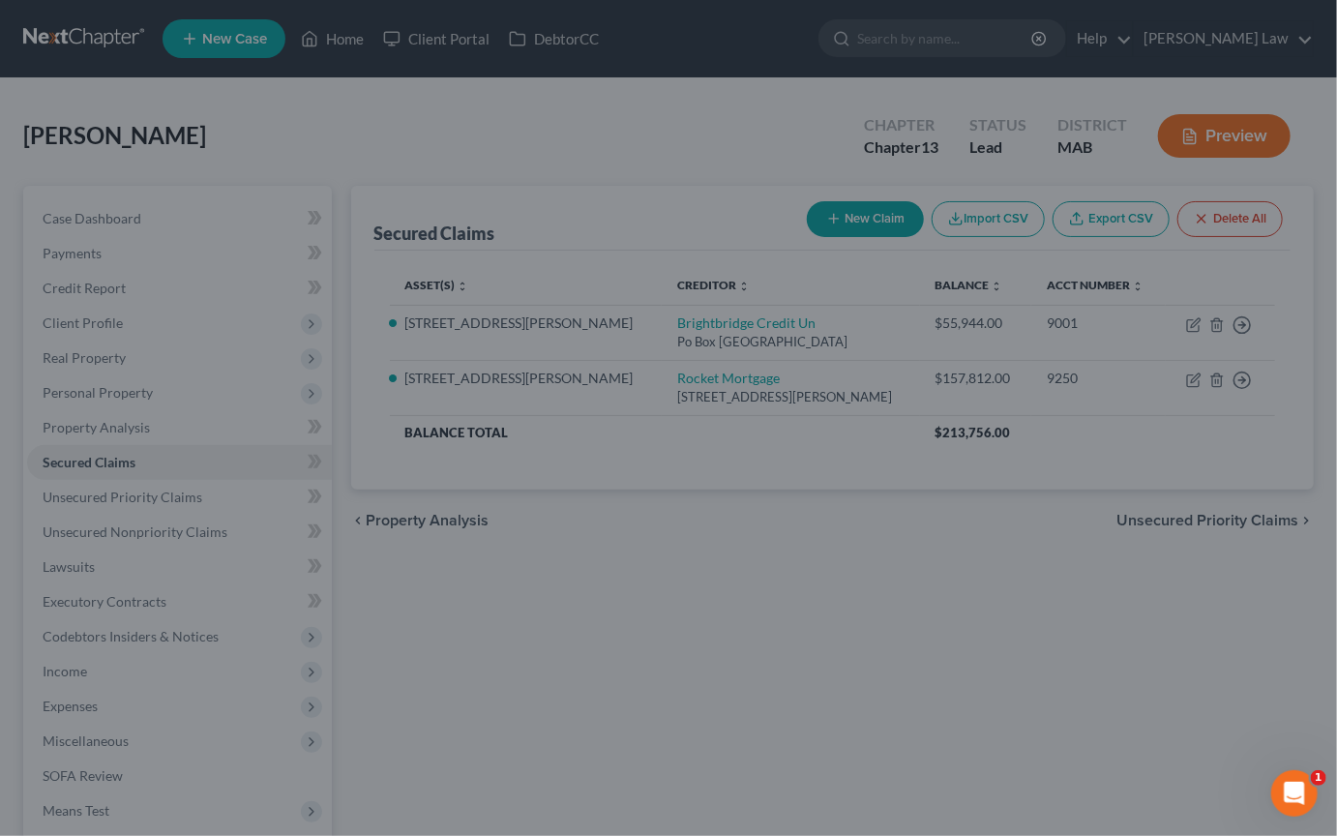
select select "3"
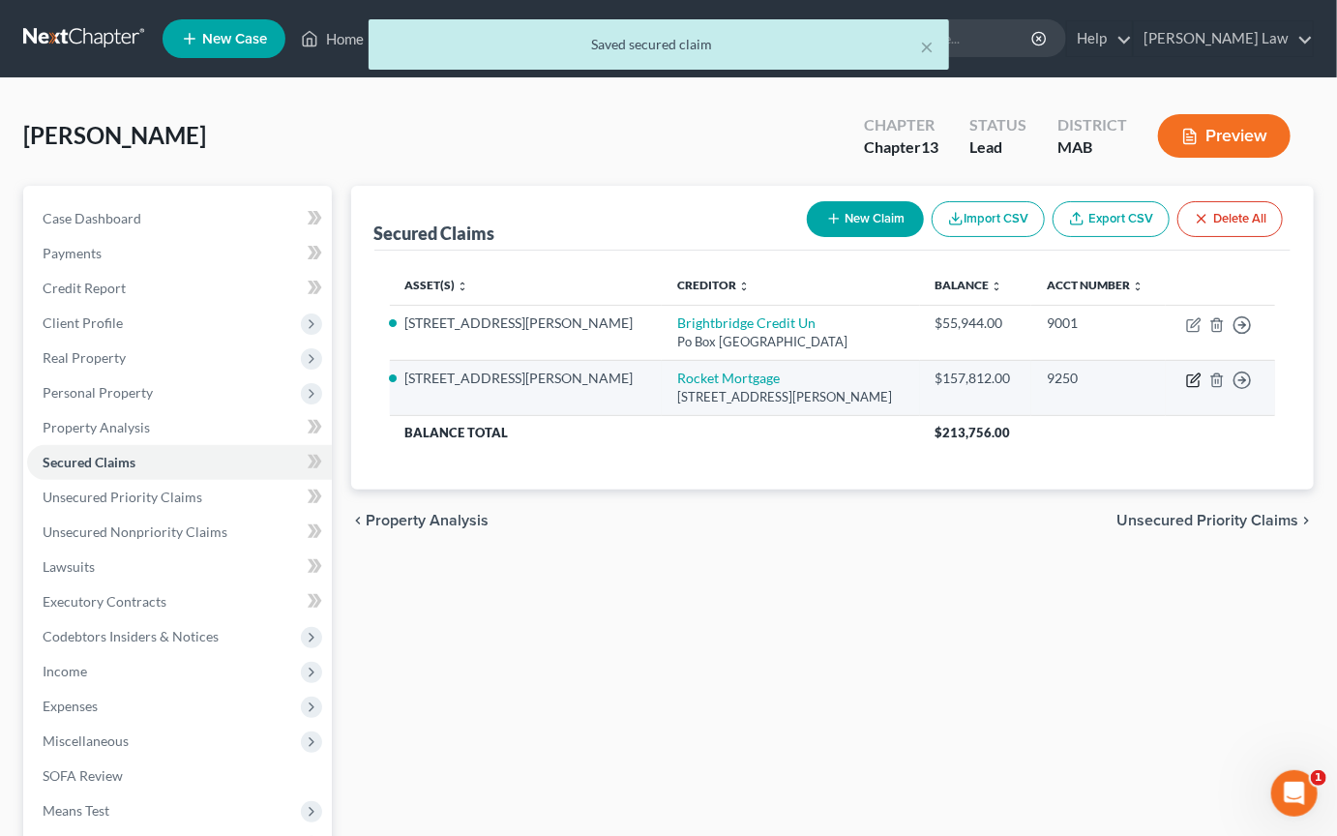
click at [658, 388] on icon "button" at bounding box center [1193, 380] width 15 height 15
select select "23"
select select "3"
select select "2"
select select "0"
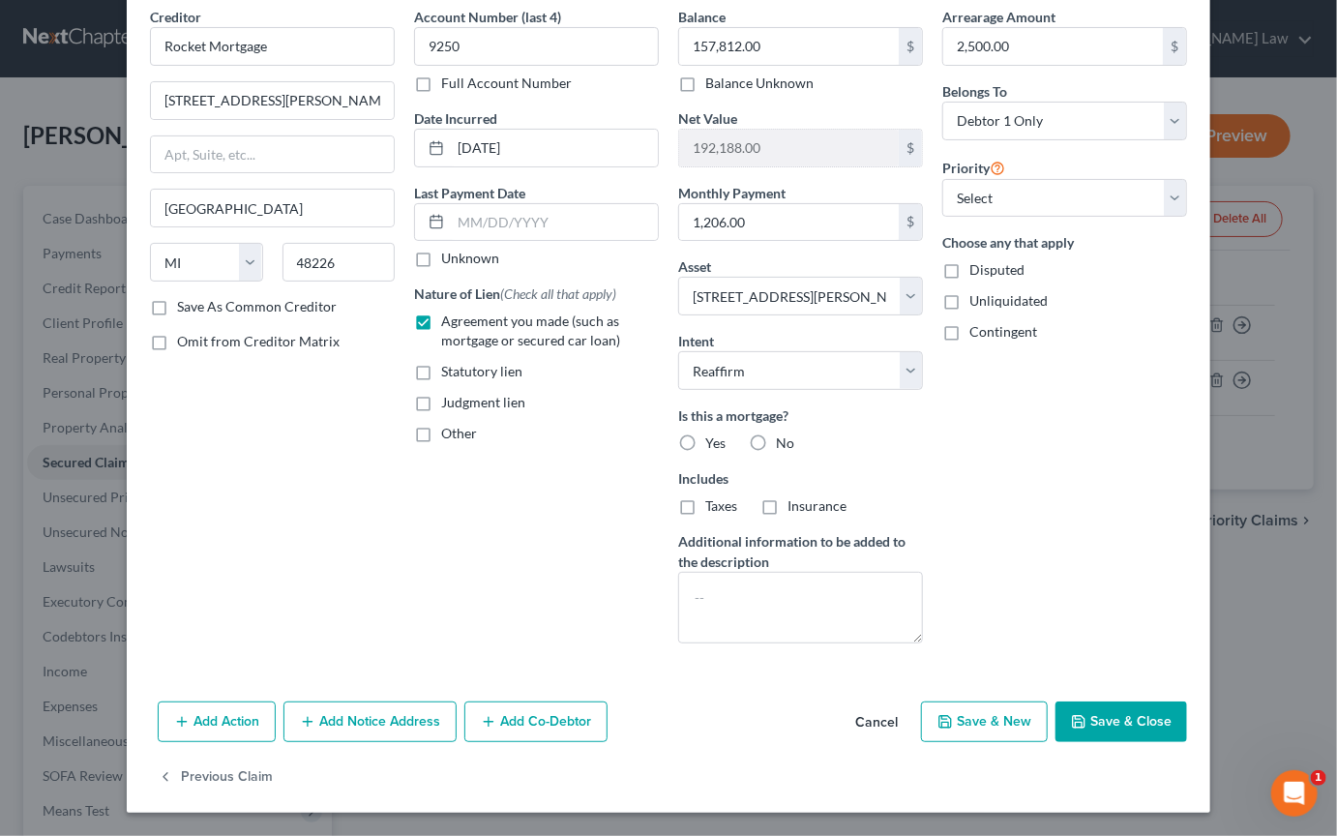
click at [658, 702] on button "Save & Close" at bounding box center [1122, 722] width 132 height 41
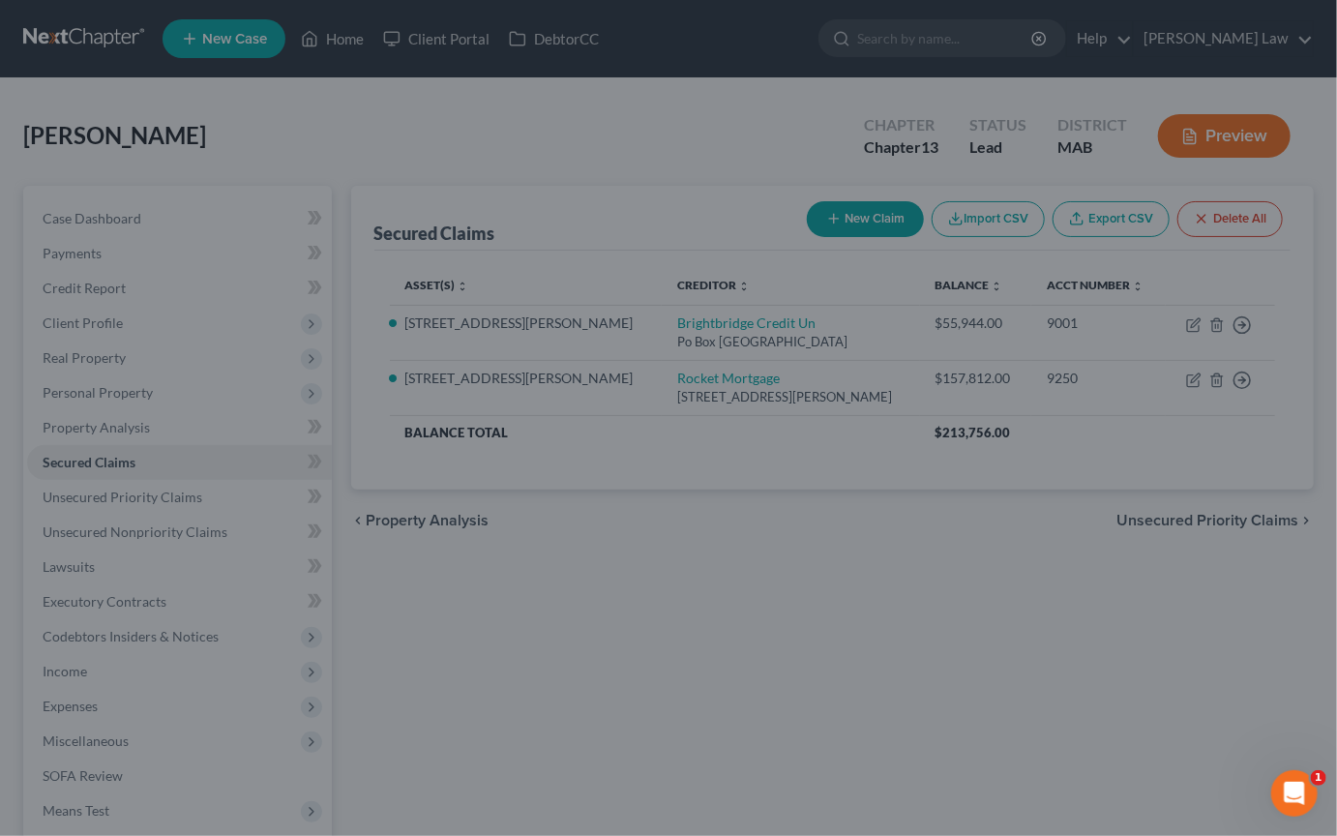
select select "3"
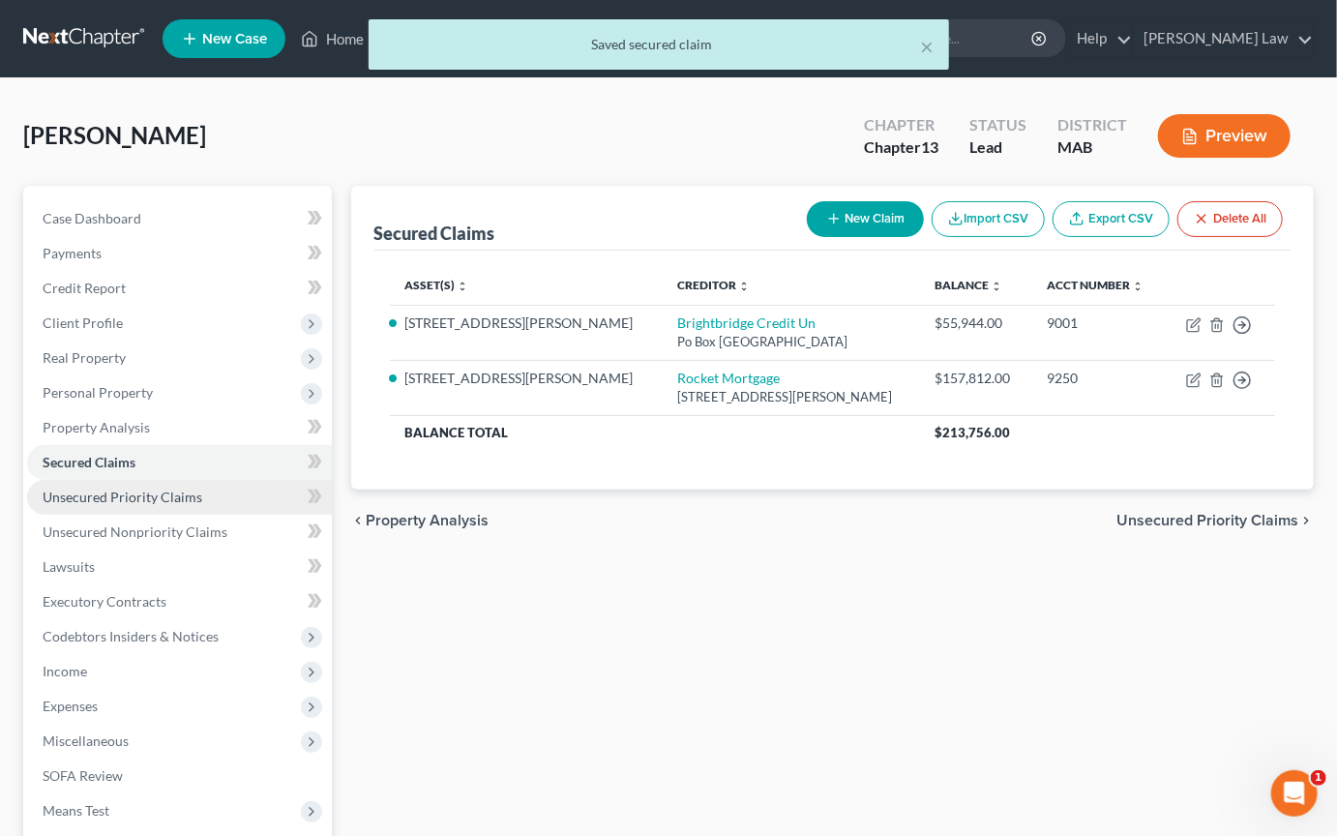
click at [153, 505] on span "Unsecured Priority Claims" at bounding box center [123, 497] width 160 height 16
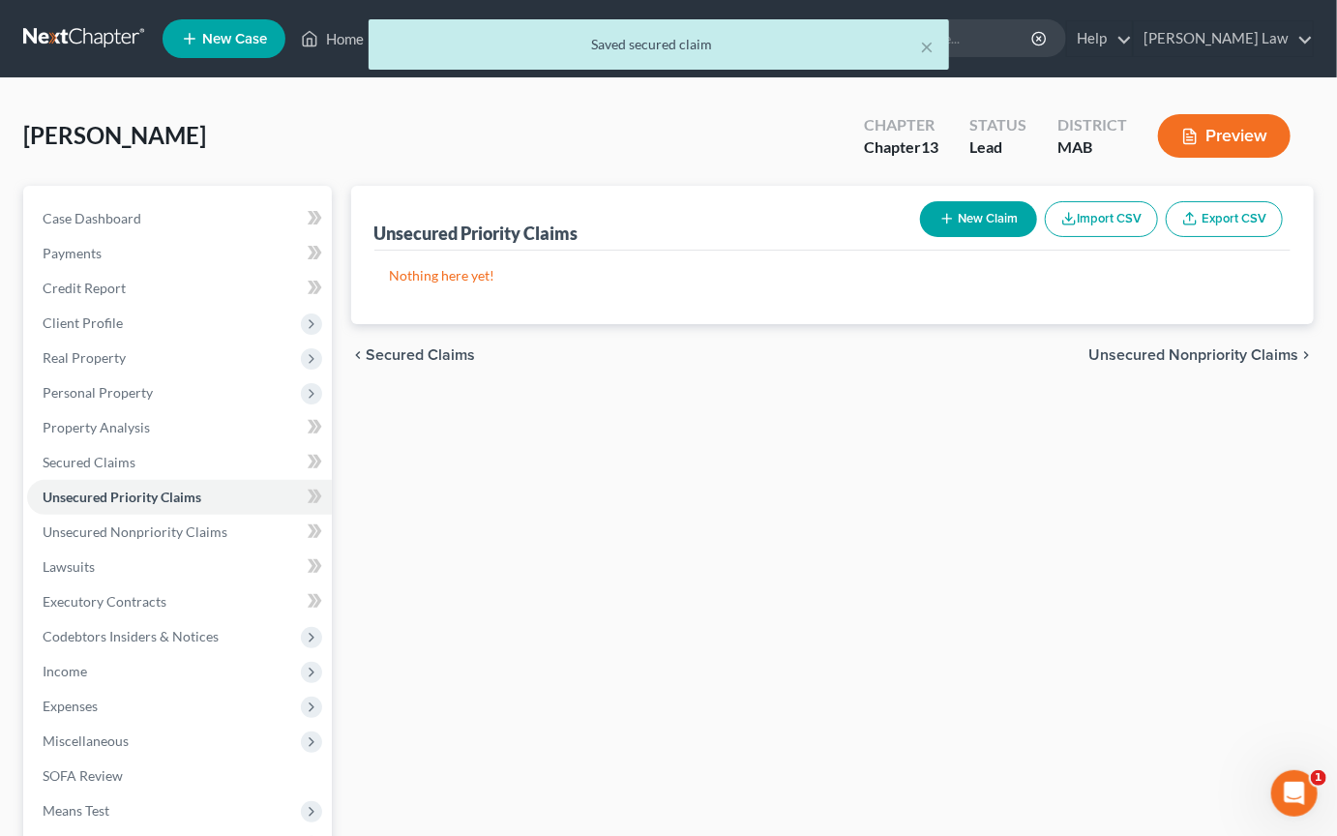
click at [658, 237] on button "New Claim" at bounding box center [978, 219] width 117 height 36
select select "0"
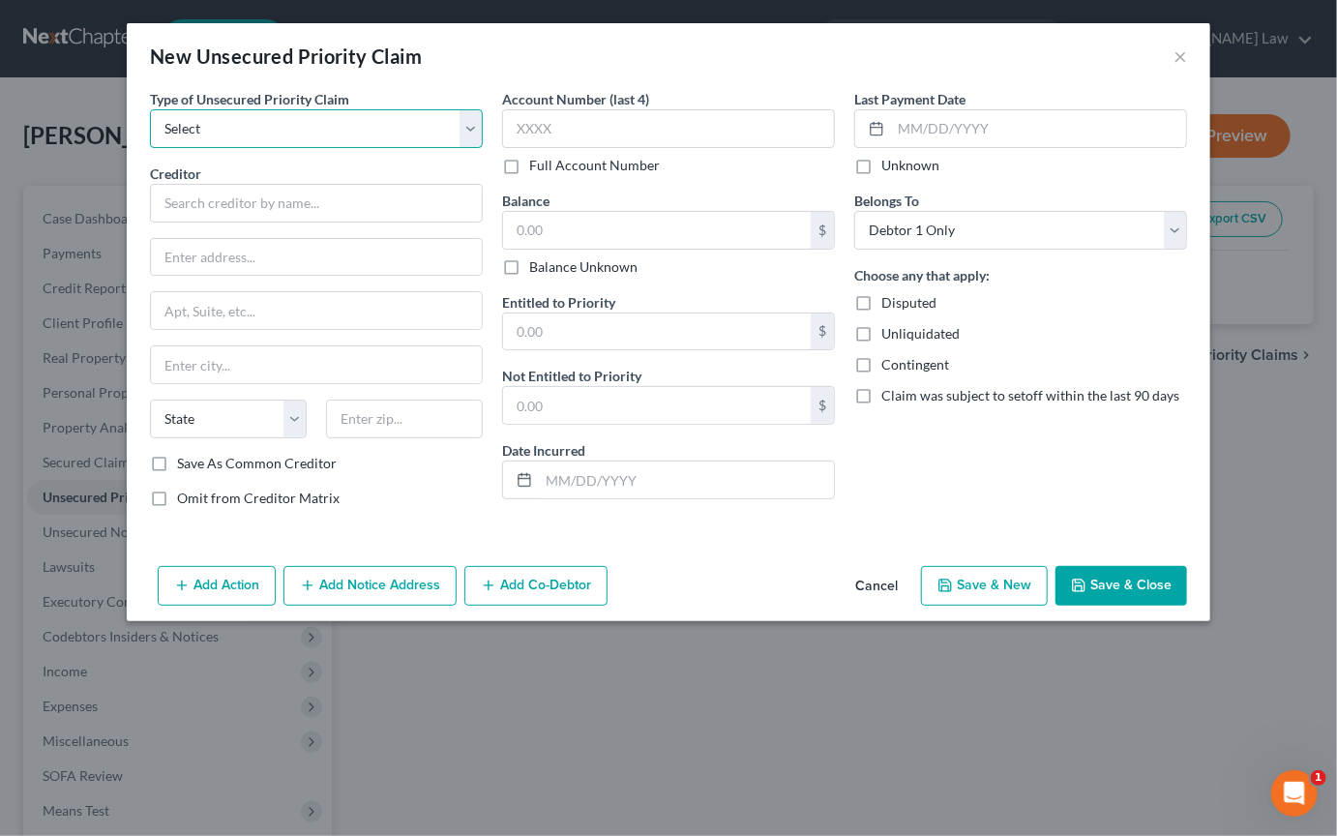
click at [438, 148] on select "Select Taxes & Other Government Units Domestic Support Obligations Extensions o…" at bounding box center [316, 128] width 333 height 39
select select "0"
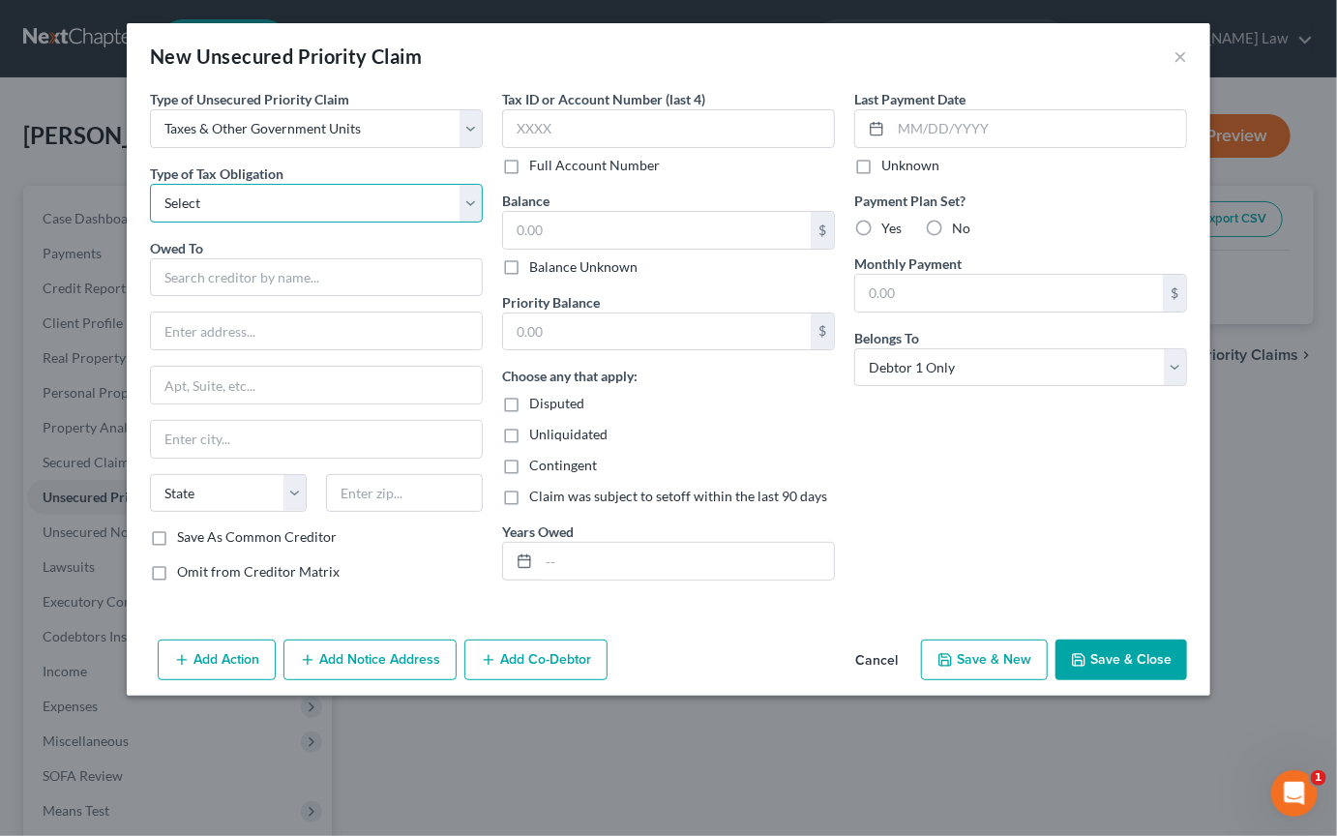
click at [231, 223] on select "Select Federal City State Franchise Tax Board Other" at bounding box center [316, 203] width 333 height 39
select select "0"
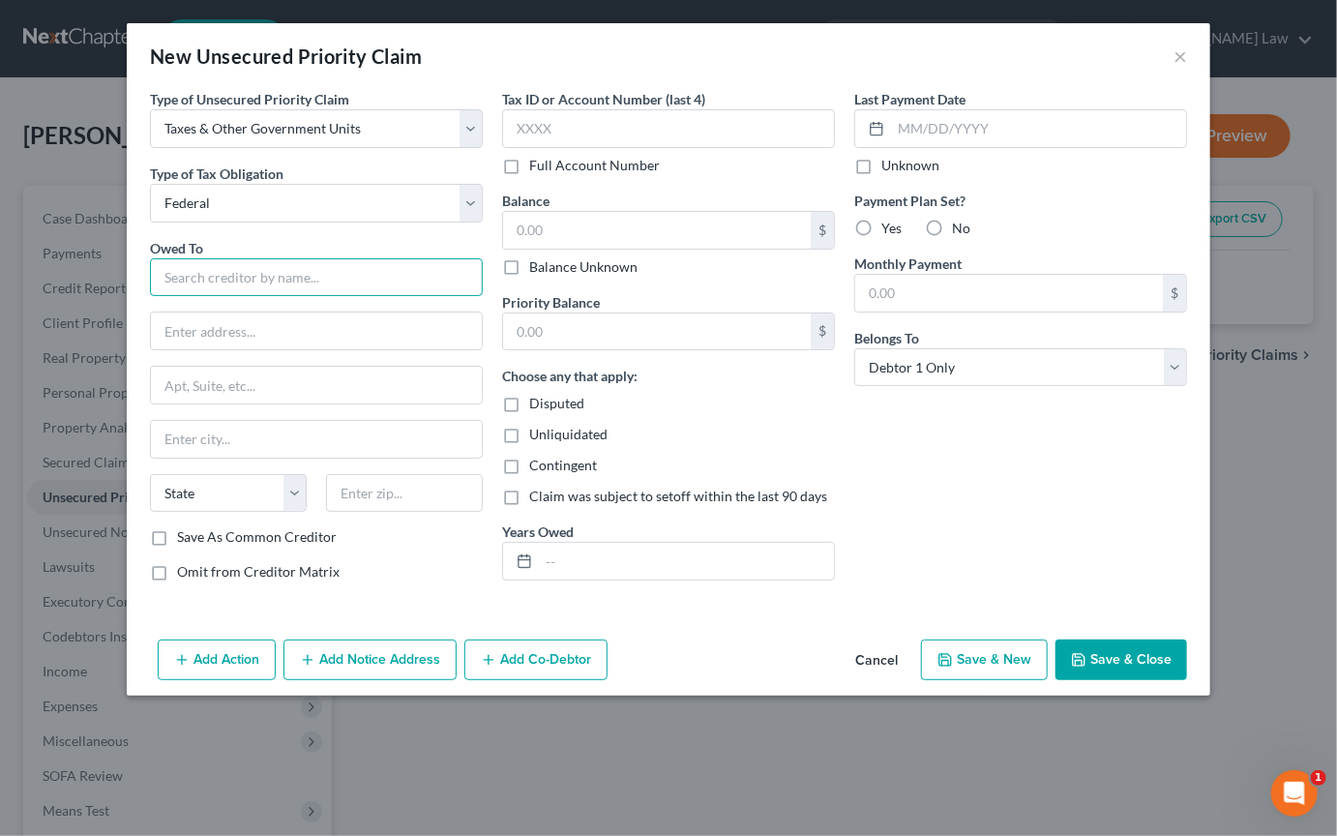
drag, startPoint x: 161, startPoint y: 331, endPoint x: 150, endPoint y: 354, distance: 25.5
click at [150, 297] on input "text" at bounding box center [316, 277] width 333 height 39
type input "IRS"
type input "Po box 7346"
type input "[GEOGRAPHIC_DATA]"
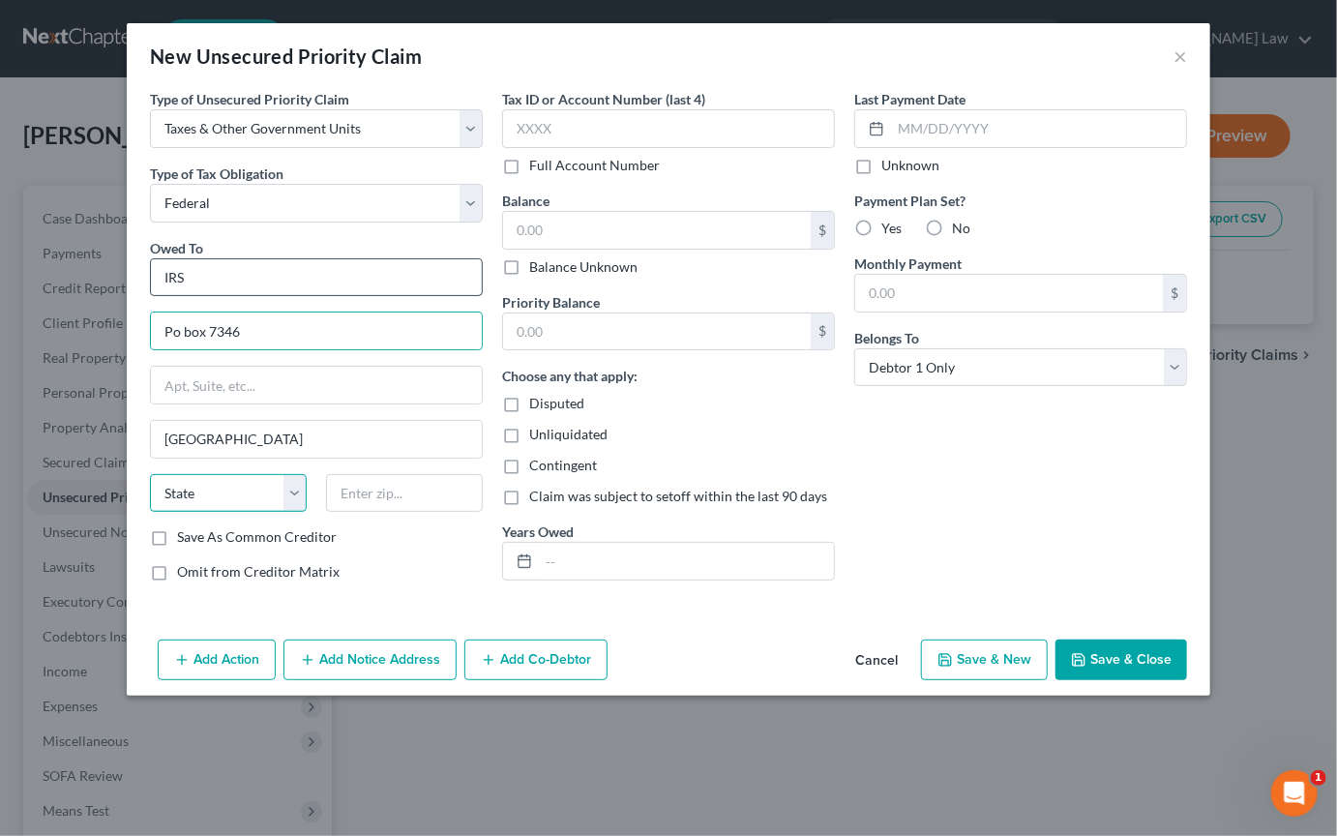
select select "39"
type input "19101"
click at [658, 680] on button "Save & Close" at bounding box center [1122, 660] width 132 height 41
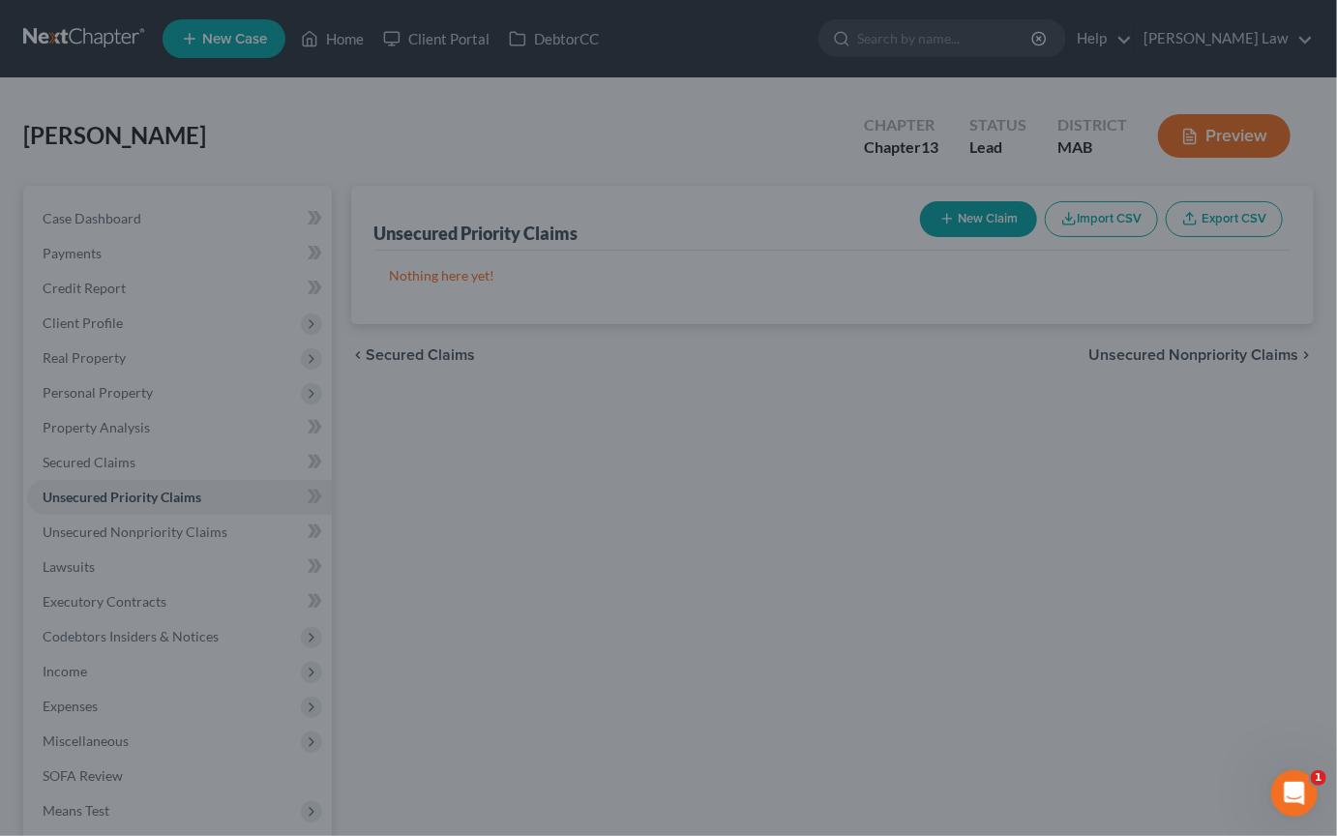
type input "0.00"
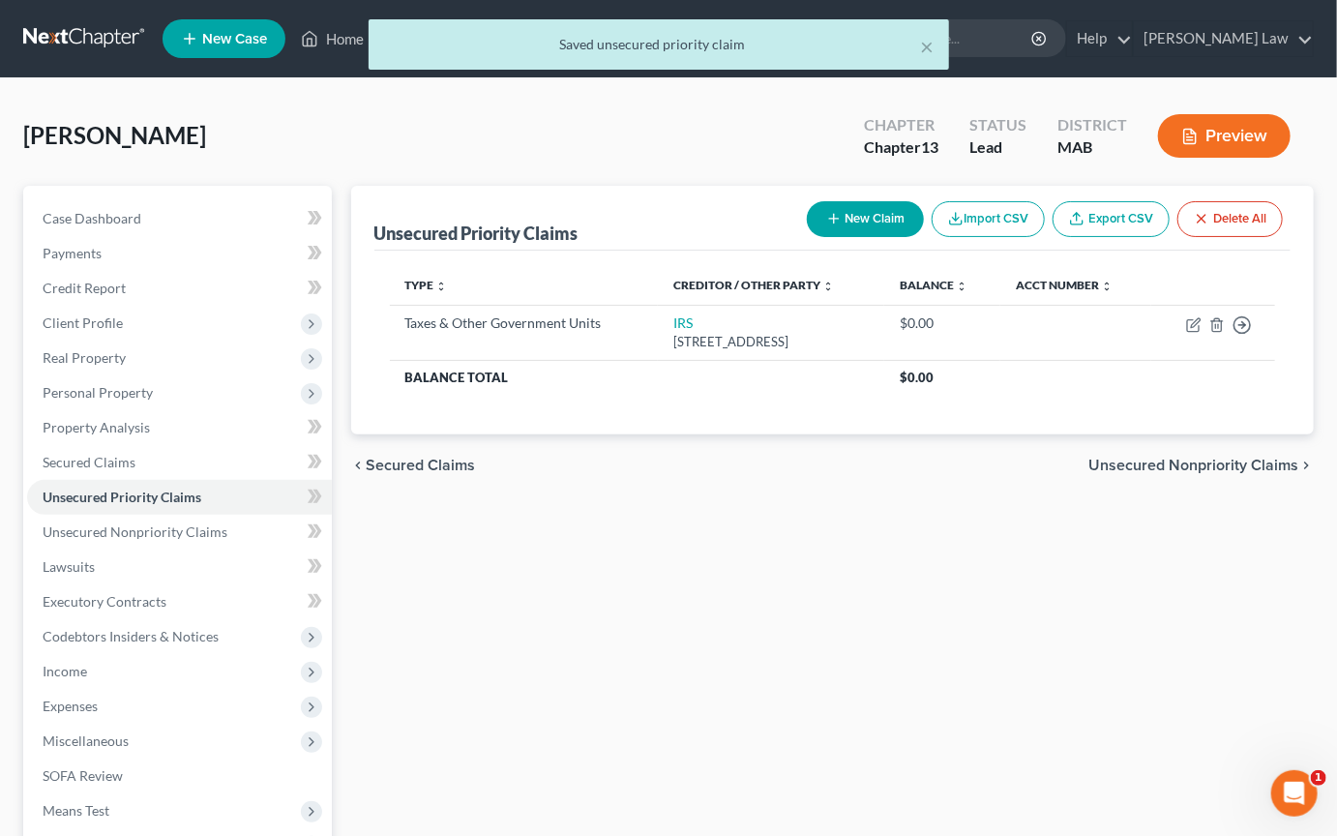
click at [658, 237] on button "New Claim" at bounding box center [865, 219] width 117 height 36
select select "0"
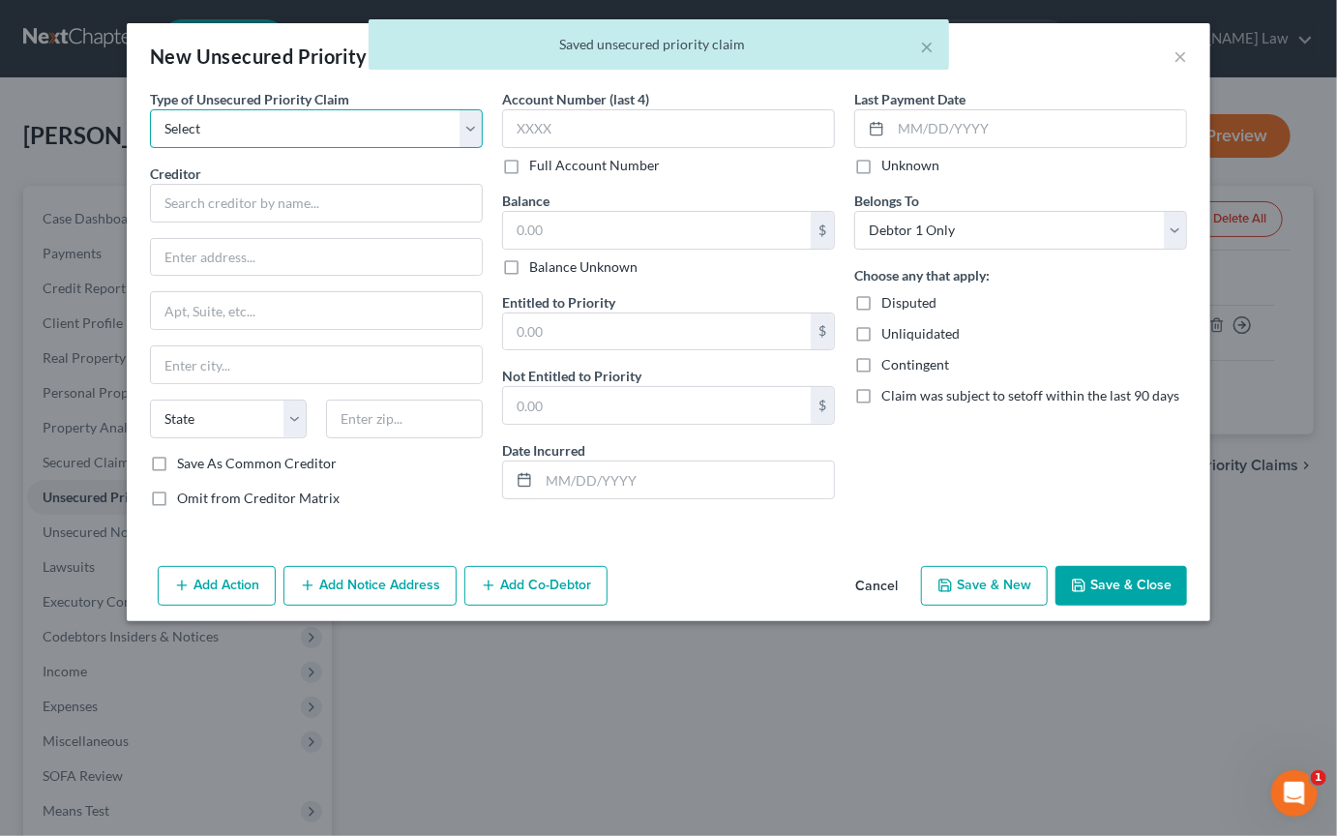
click at [437, 148] on select "Select Taxes & Other Government Units Domestic Support Obligations Extensions o…" at bounding box center [316, 128] width 333 height 39
select select "0"
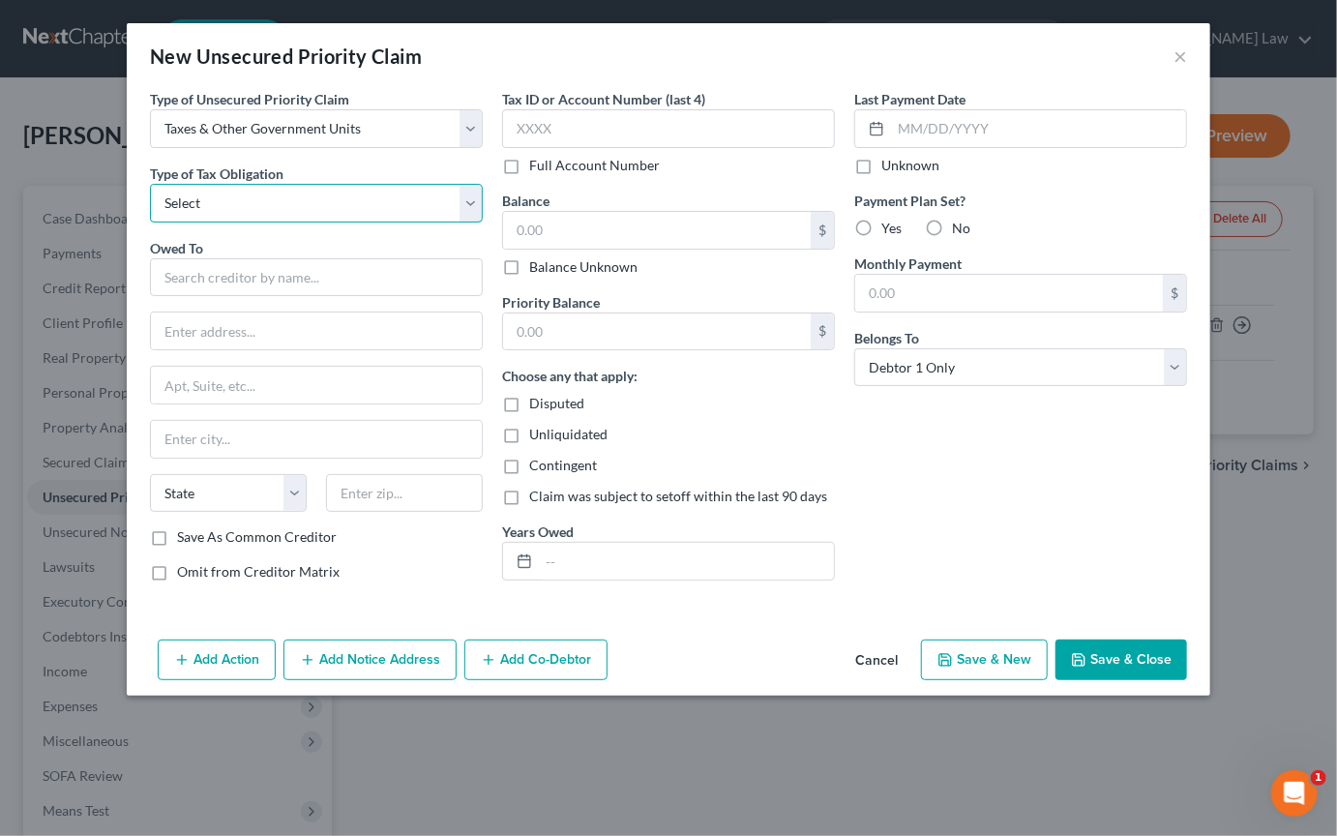
click at [442, 223] on select "Select Federal City State Franchise Tax Board Other" at bounding box center [316, 203] width 333 height 39
select select "2"
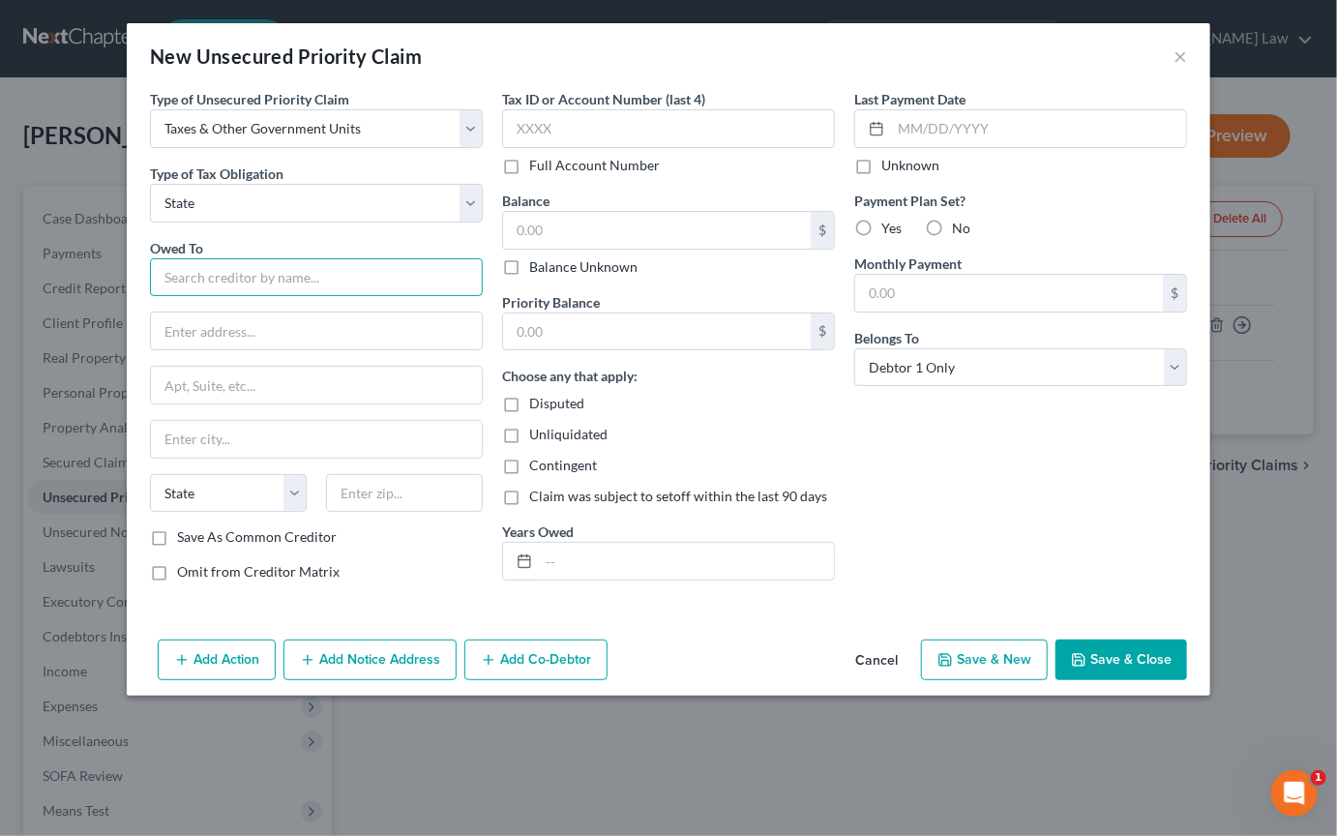
click at [194, 297] on input "text" at bounding box center [316, 277] width 333 height 39
type input "[US_STATE] Department of Revenue"
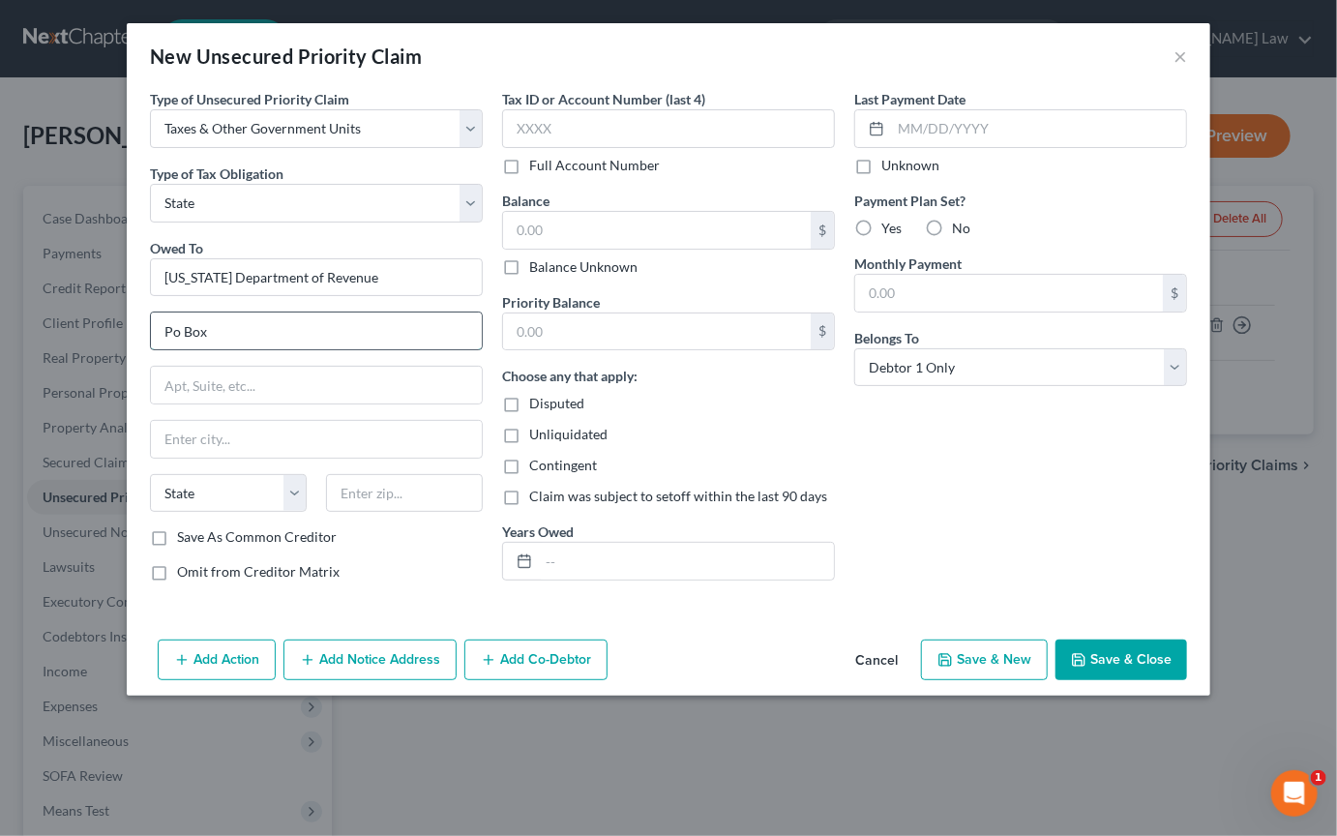
type input "Po Box 7090"
type input "[GEOGRAPHIC_DATA]"
select select "22"
type input "02204"
click at [658, 680] on button "Save & Close" at bounding box center [1122, 660] width 132 height 41
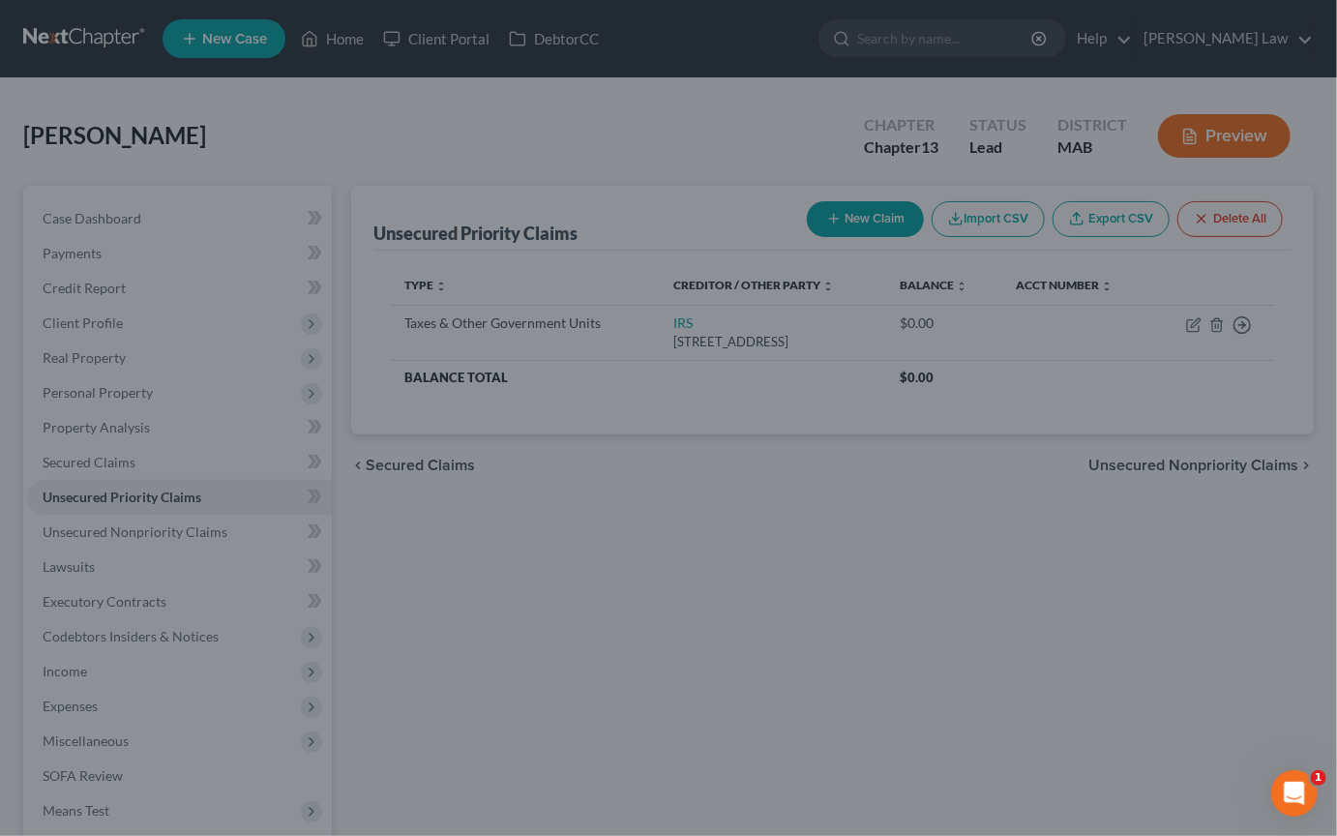
type input "0.00"
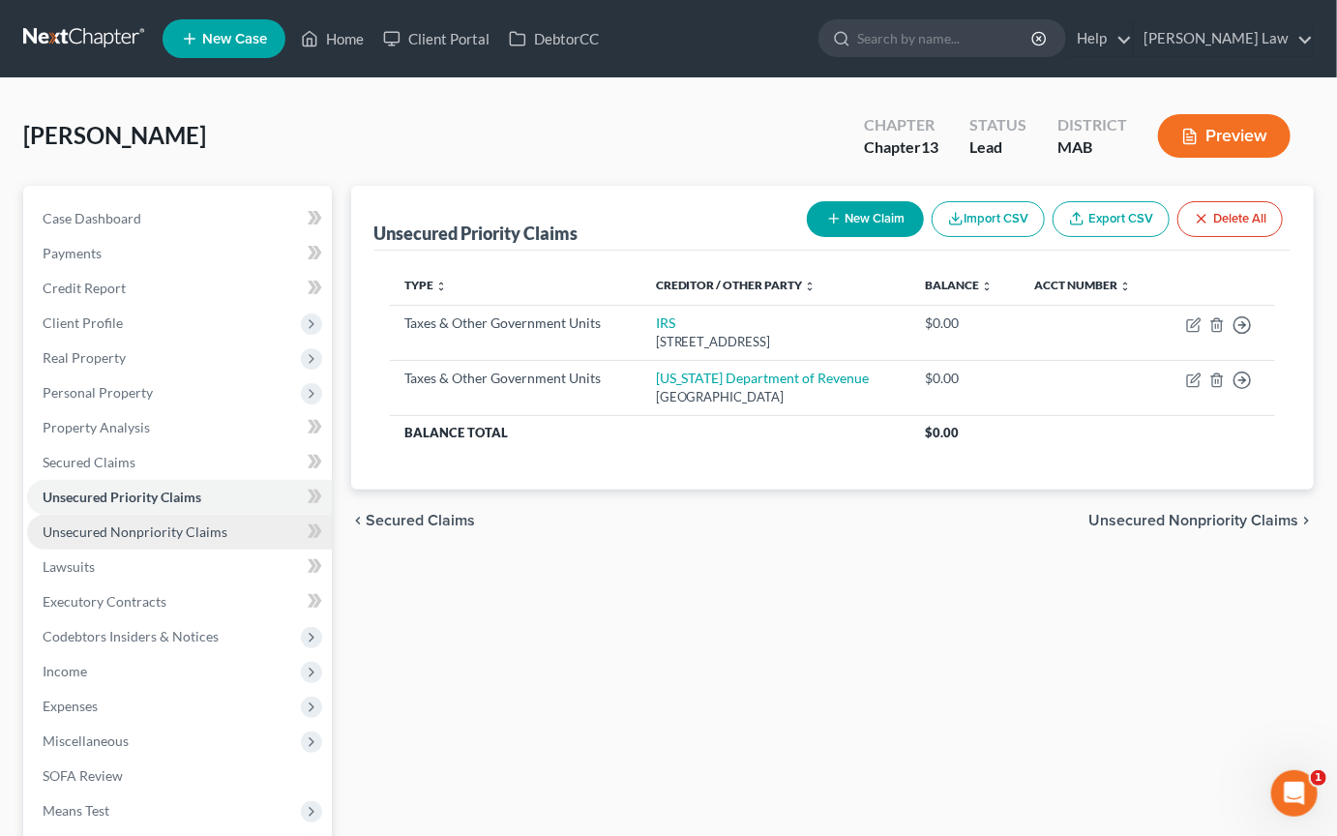
click at [236, 550] on link "Unsecured Nonpriority Claims" at bounding box center [179, 532] width 305 height 35
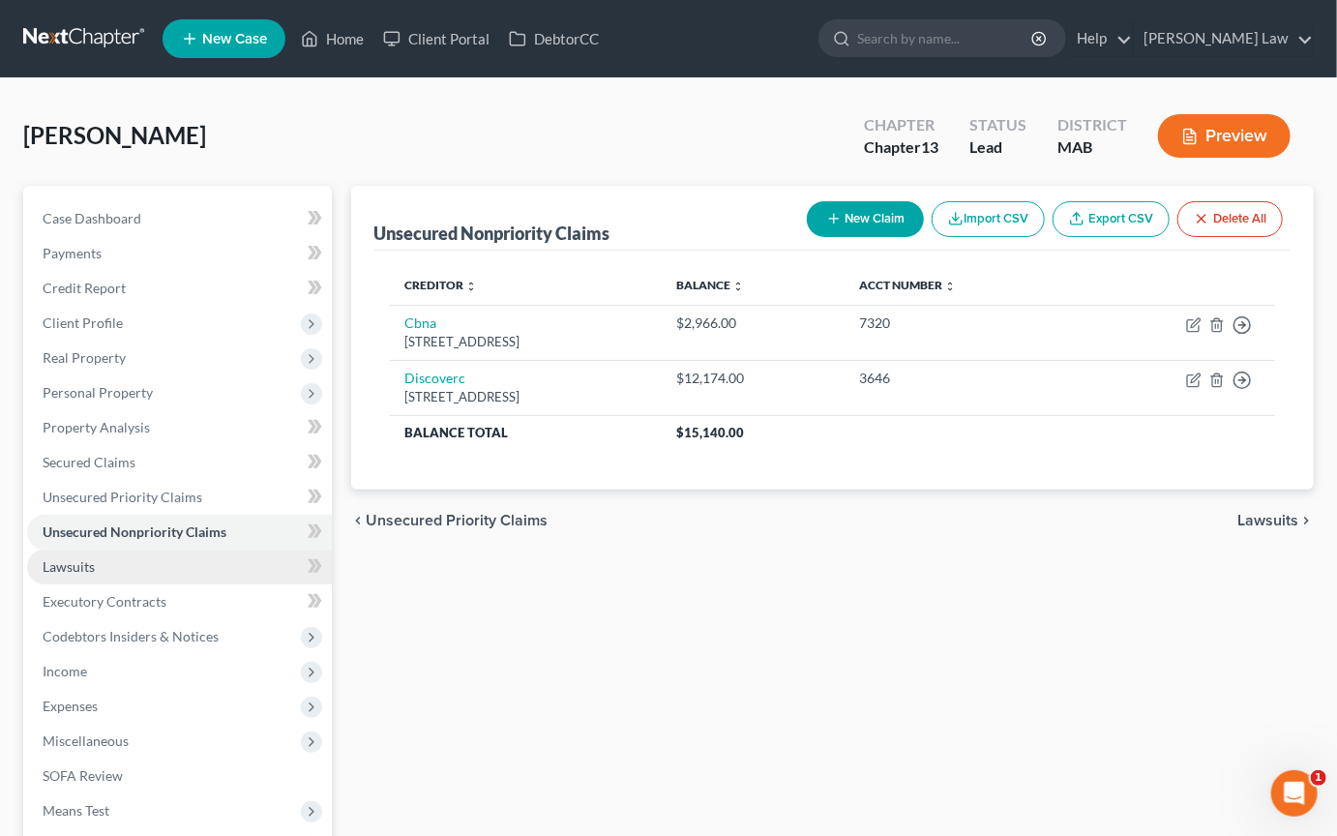
click at [150, 584] on link "Lawsuits" at bounding box center [179, 567] width 305 height 35
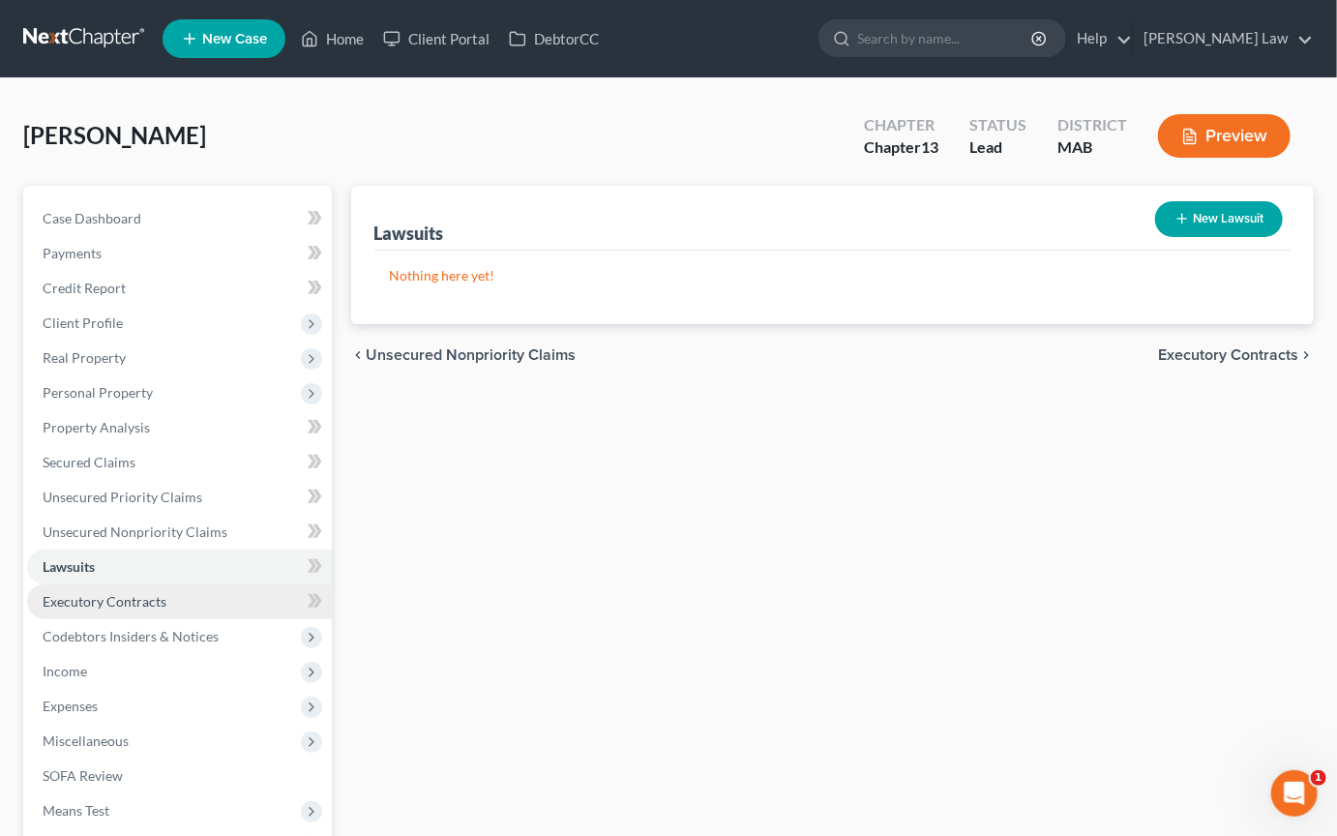
click at [155, 610] on span "Executory Contracts" at bounding box center [105, 601] width 124 height 16
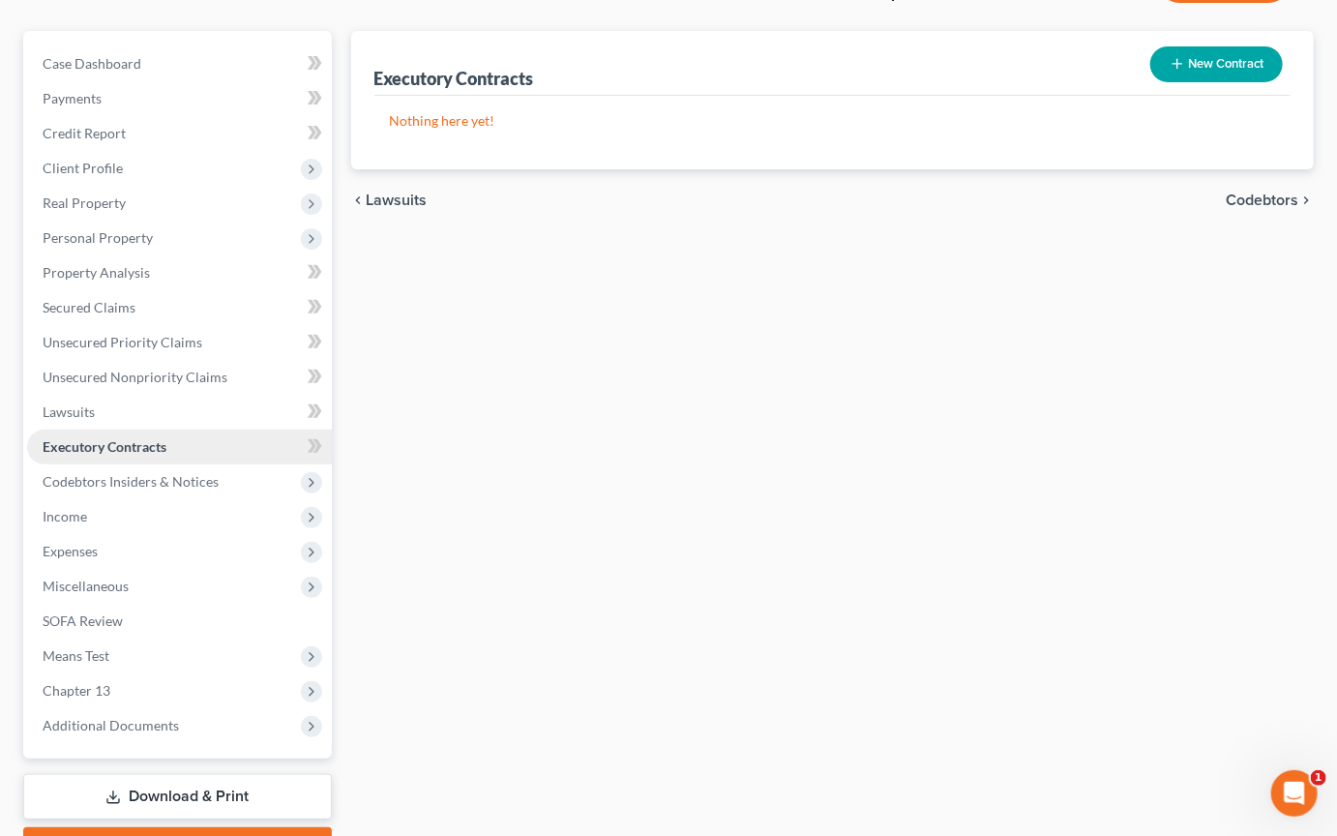
scroll to position [159, 0]
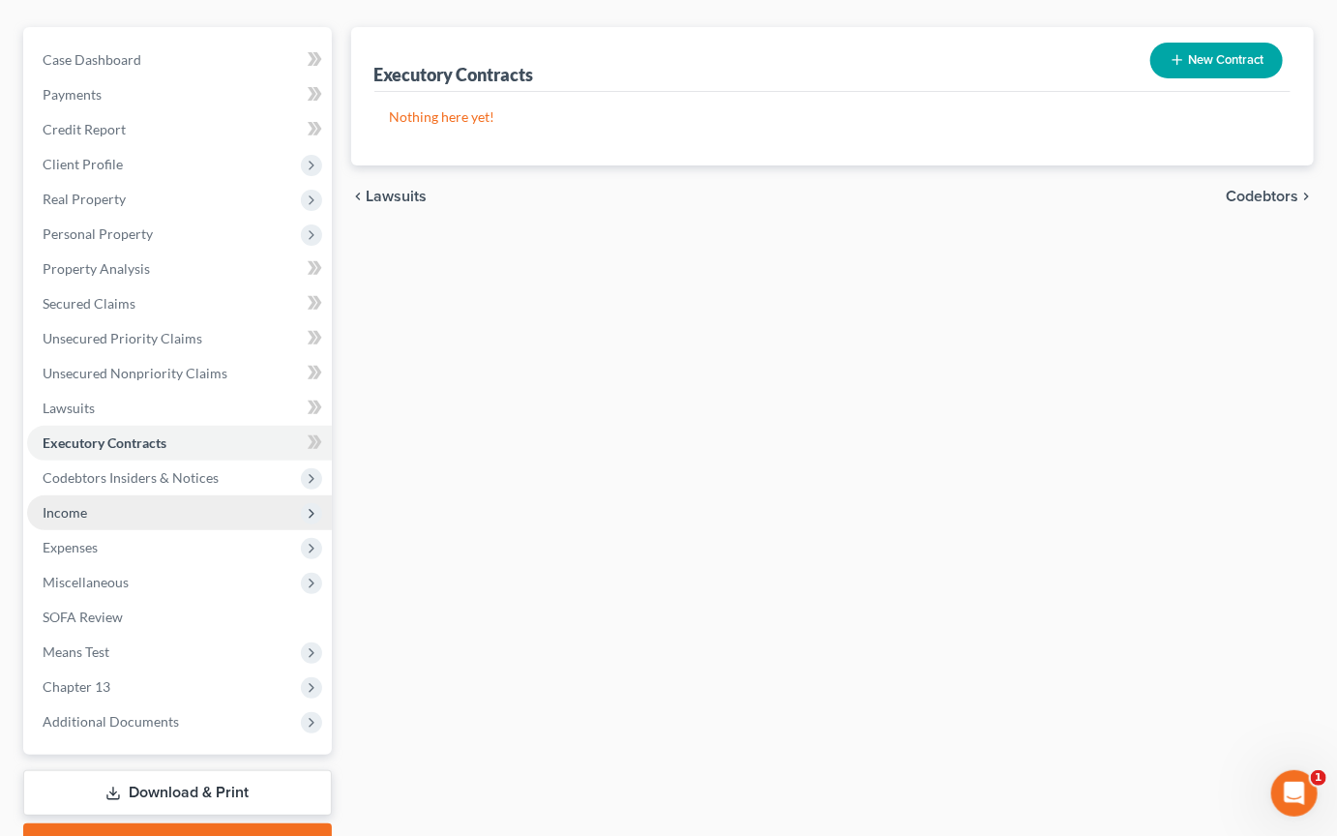
click at [144, 530] on span "Income" at bounding box center [179, 512] width 305 height 35
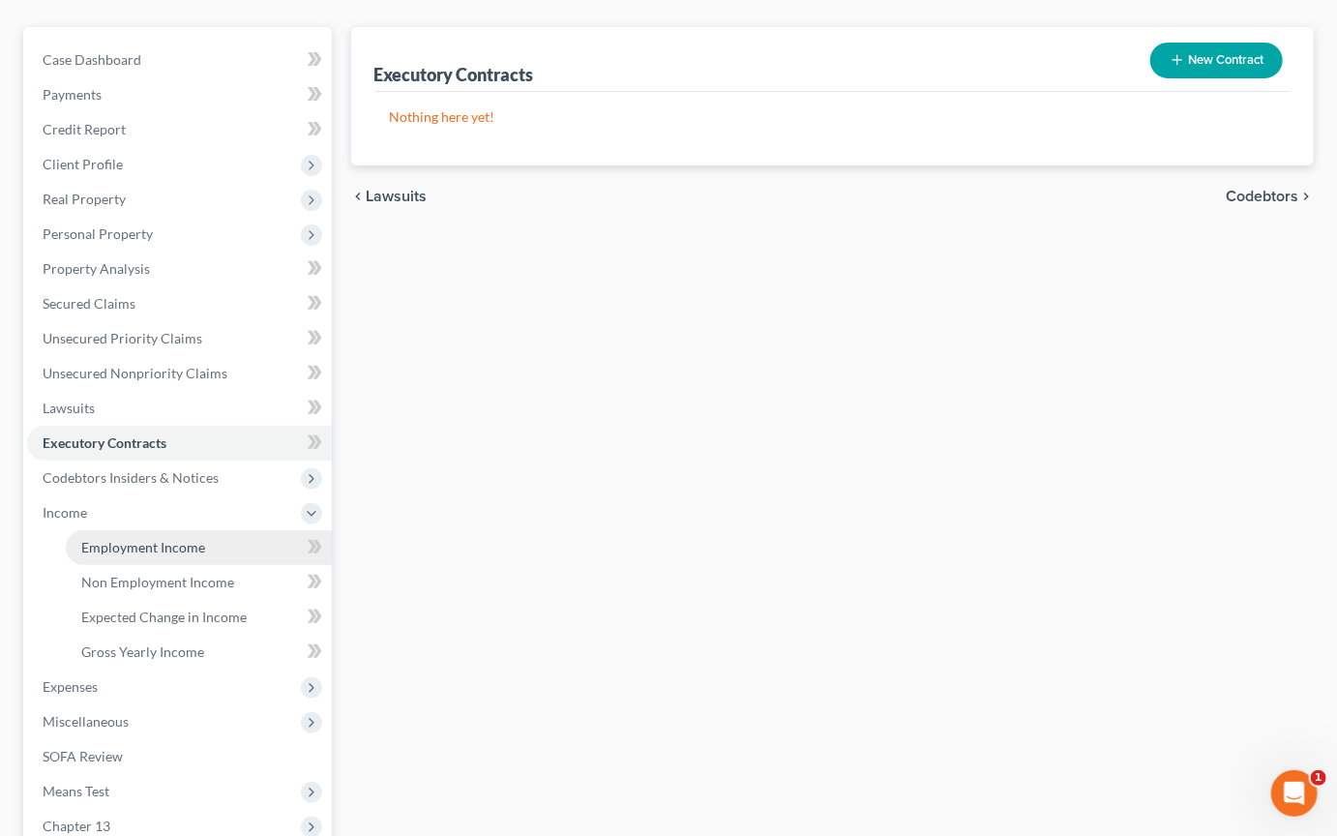
click at [161, 555] on span "Employment Income" at bounding box center [143, 547] width 124 height 16
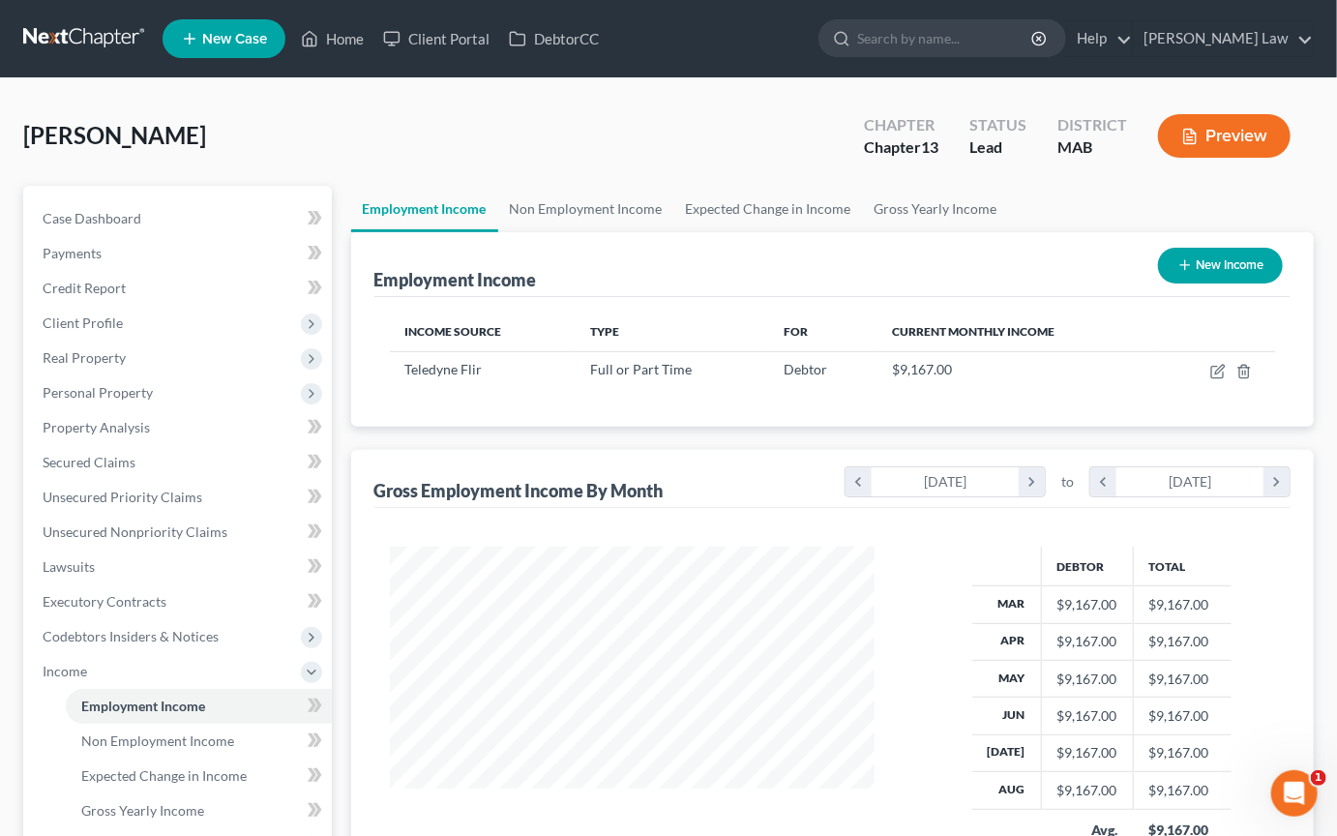
scroll to position [430, 523]
click at [658, 232] on link "Non Employment Income" at bounding box center [586, 209] width 176 height 46
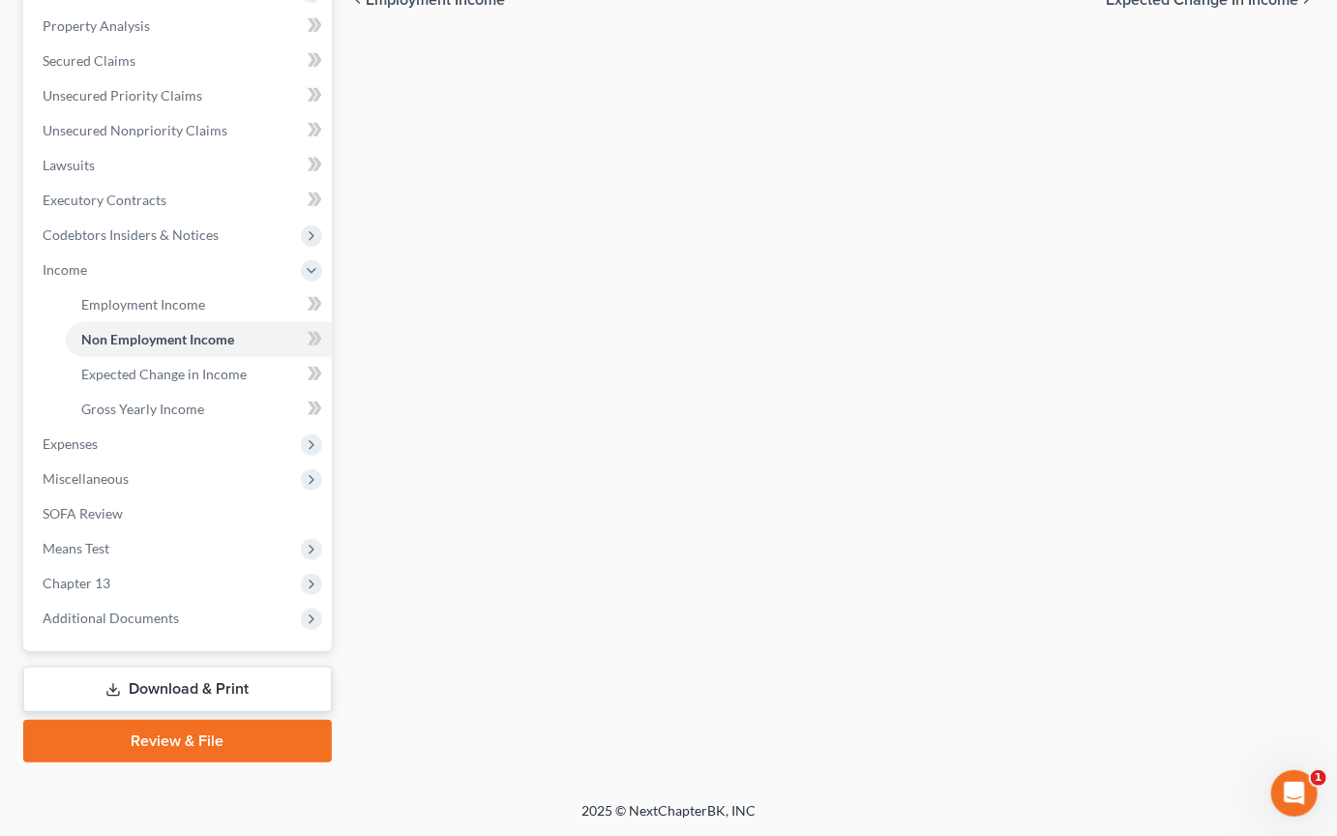
scroll to position [705, 0]
click at [156, 610] on span "Additional Documents" at bounding box center [111, 618] width 136 height 16
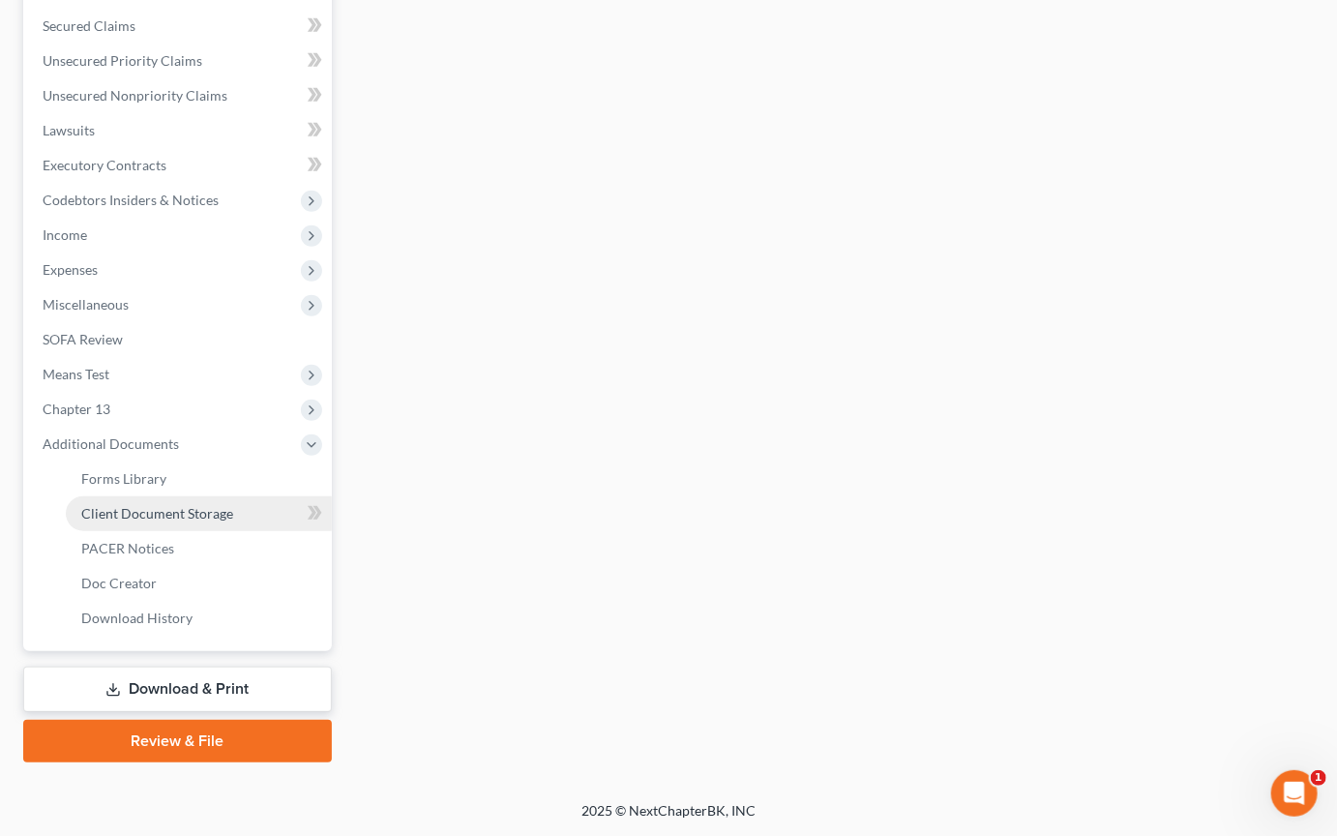
click at [233, 505] on span "Client Document Storage" at bounding box center [157, 513] width 152 height 16
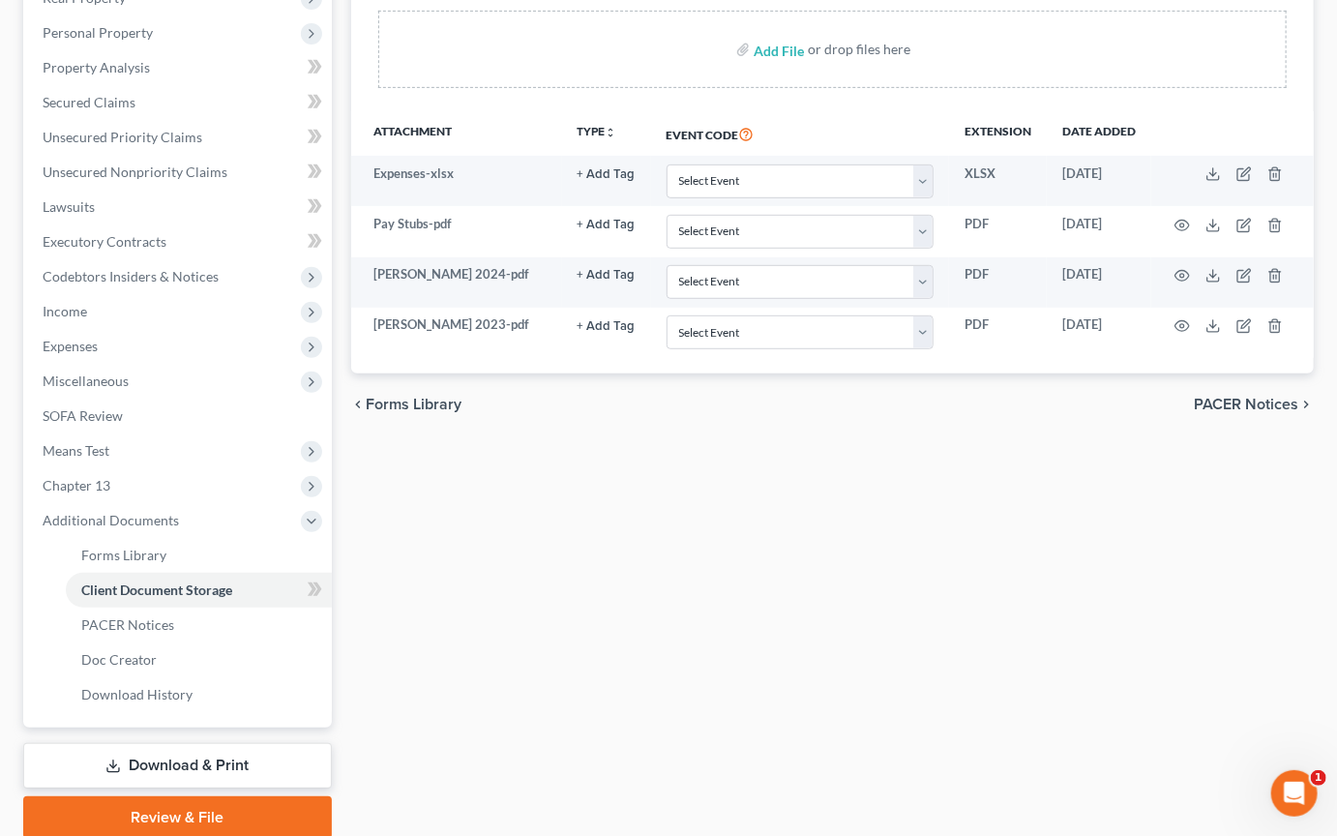
scroll to position [376, 0]
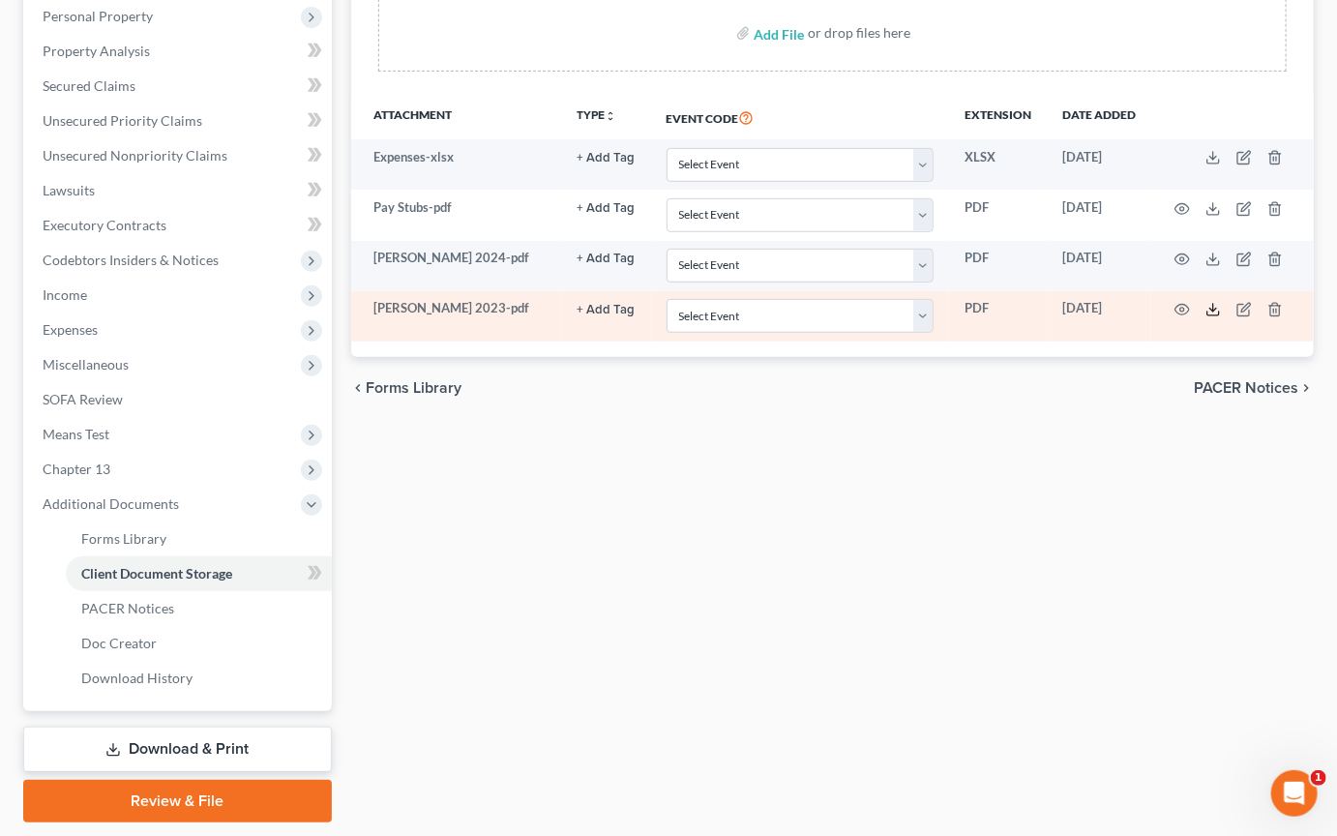
click at [658, 312] on line at bounding box center [1213, 308] width 0 height 8
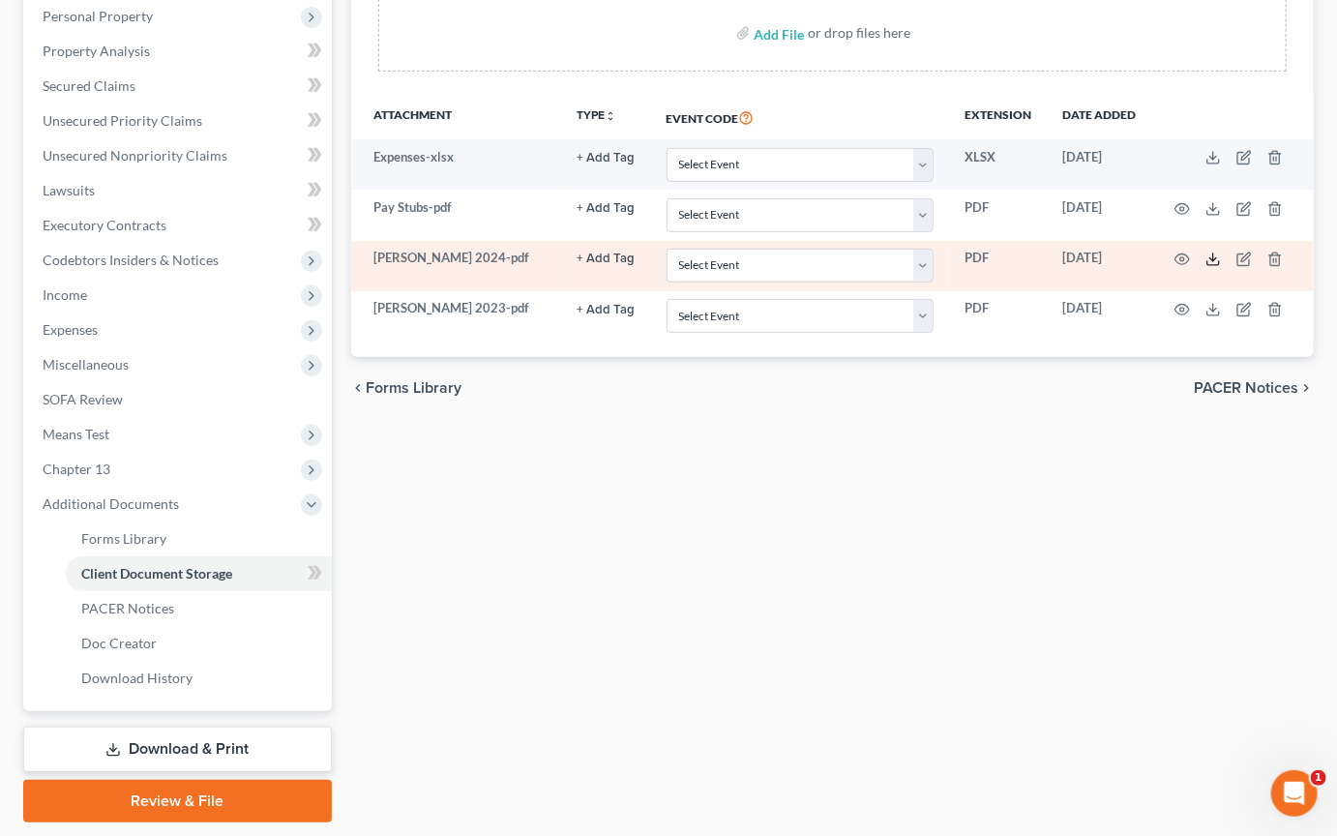
click at [658, 261] on line at bounding box center [1213, 258] width 0 height 8
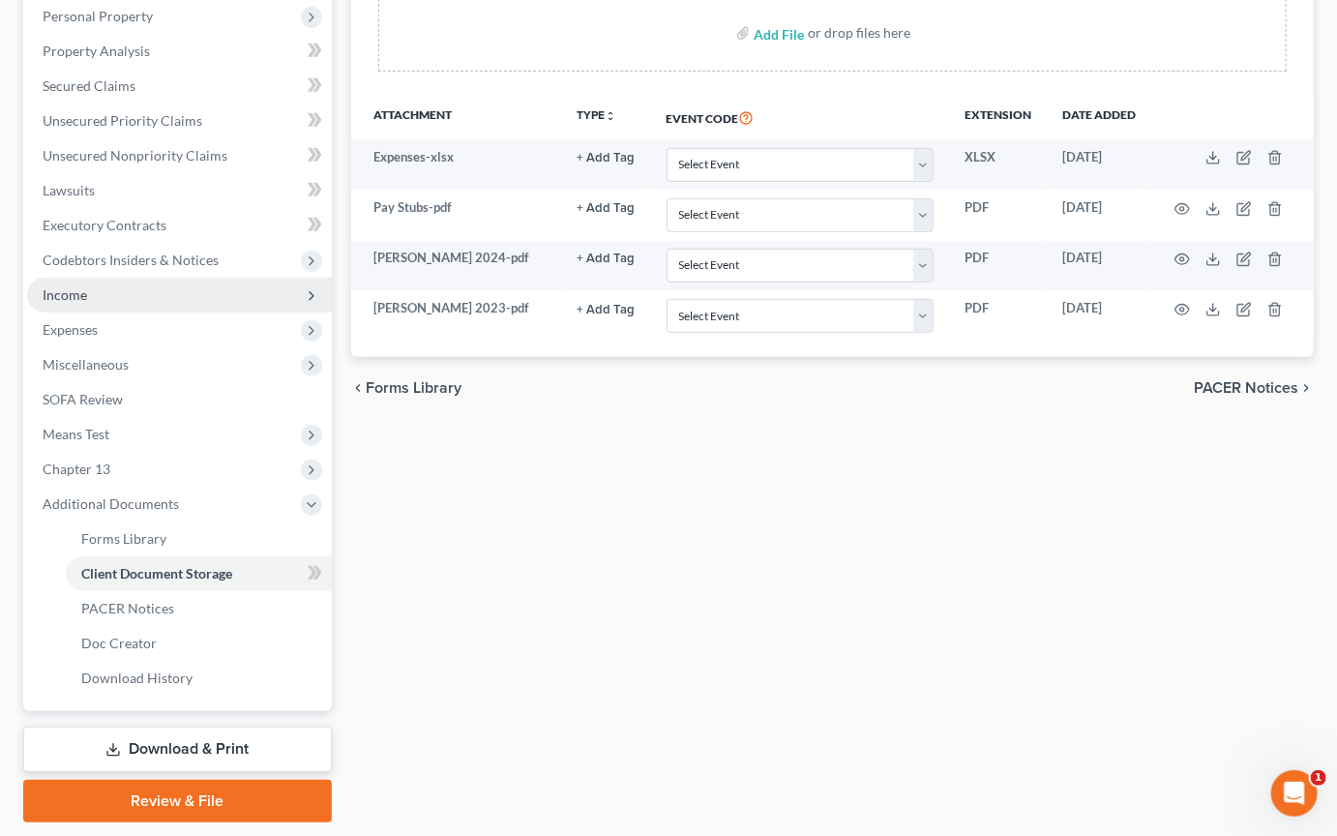
click at [82, 303] on span "Income" at bounding box center [65, 294] width 45 height 16
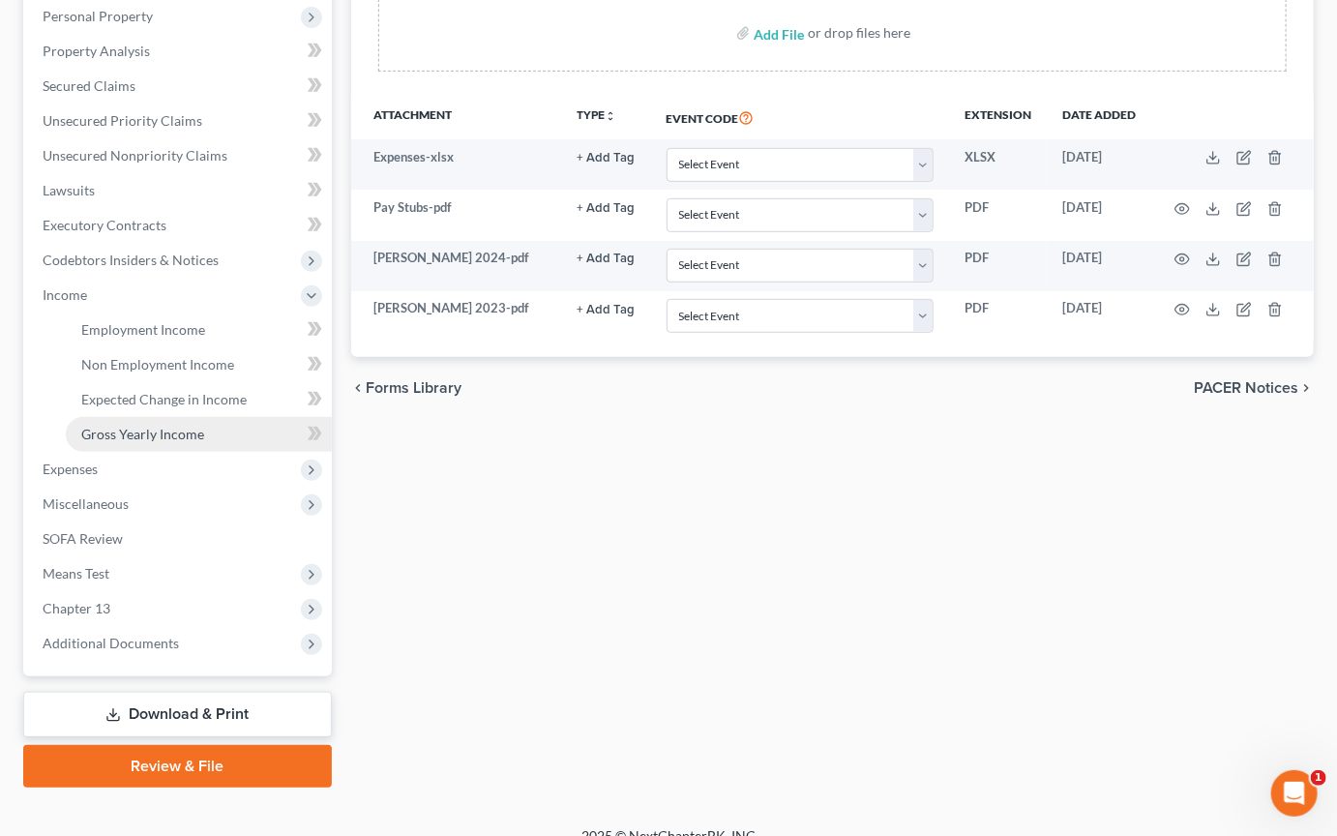
click at [176, 442] on span "Gross Yearly Income" at bounding box center [142, 434] width 123 height 16
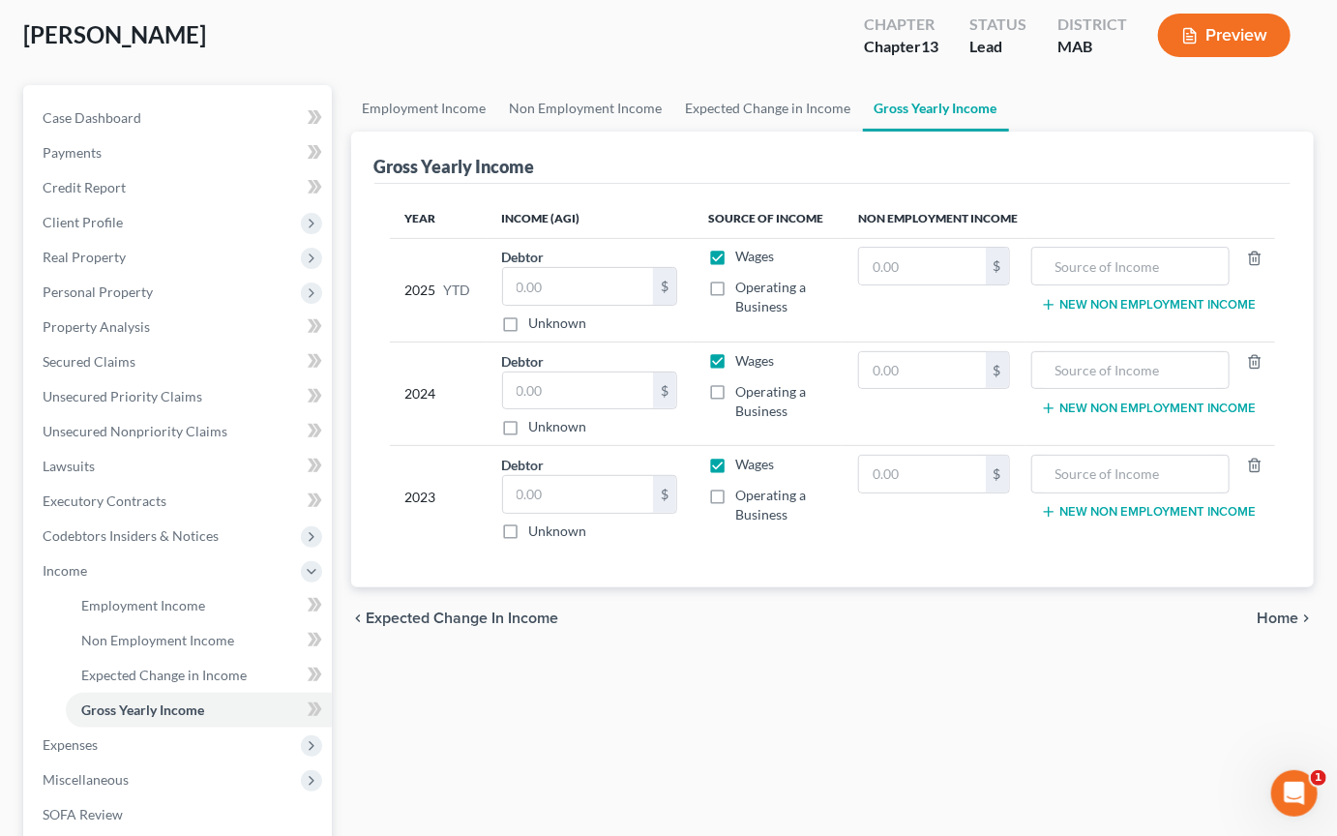
scroll to position [159, 0]
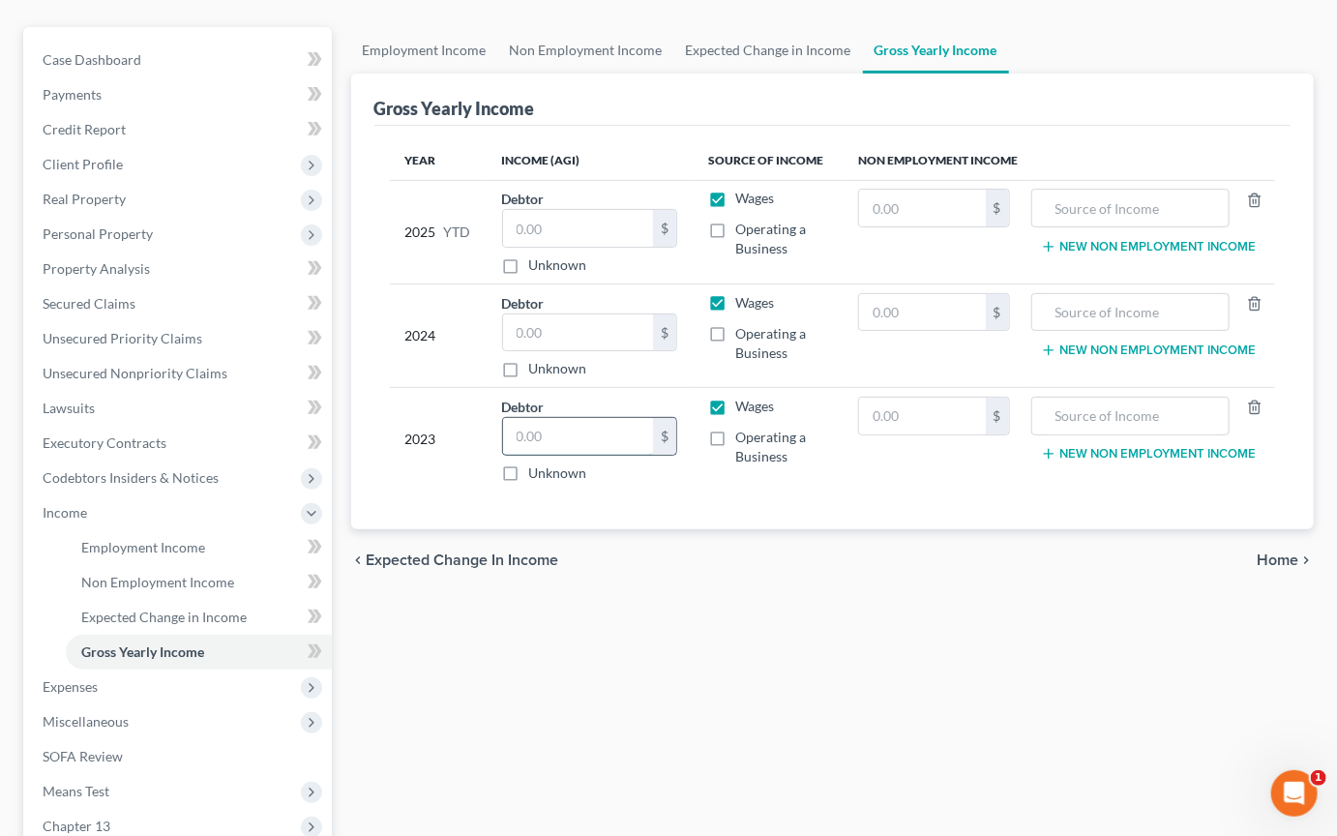
click at [594, 455] on input "text" at bounding box center [578, 436] width 150 height 37
type input "580"
click at [658, 434] on input "text" at bounding box center [922, 416] width 126 height 37
type input "37,163"
click at [658, 434] on input "text" at bounding box center [1130, 416] width 177 height 37
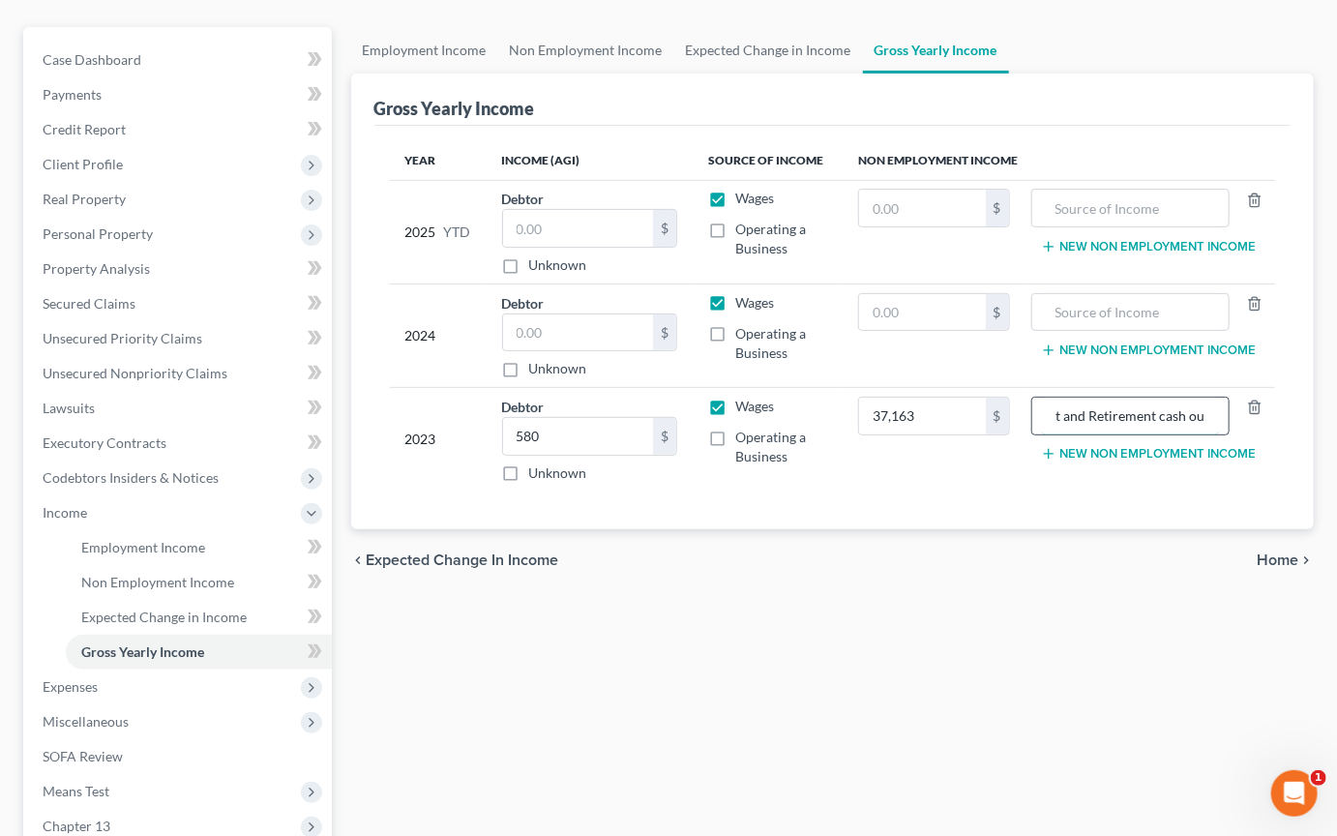
scroll to position [0, 115]
type input "Unemployment and Retirement cash out"
click at [604, 351] on input "text" at bounding box center [578, 332] width 150 height 37
type input "86,286"
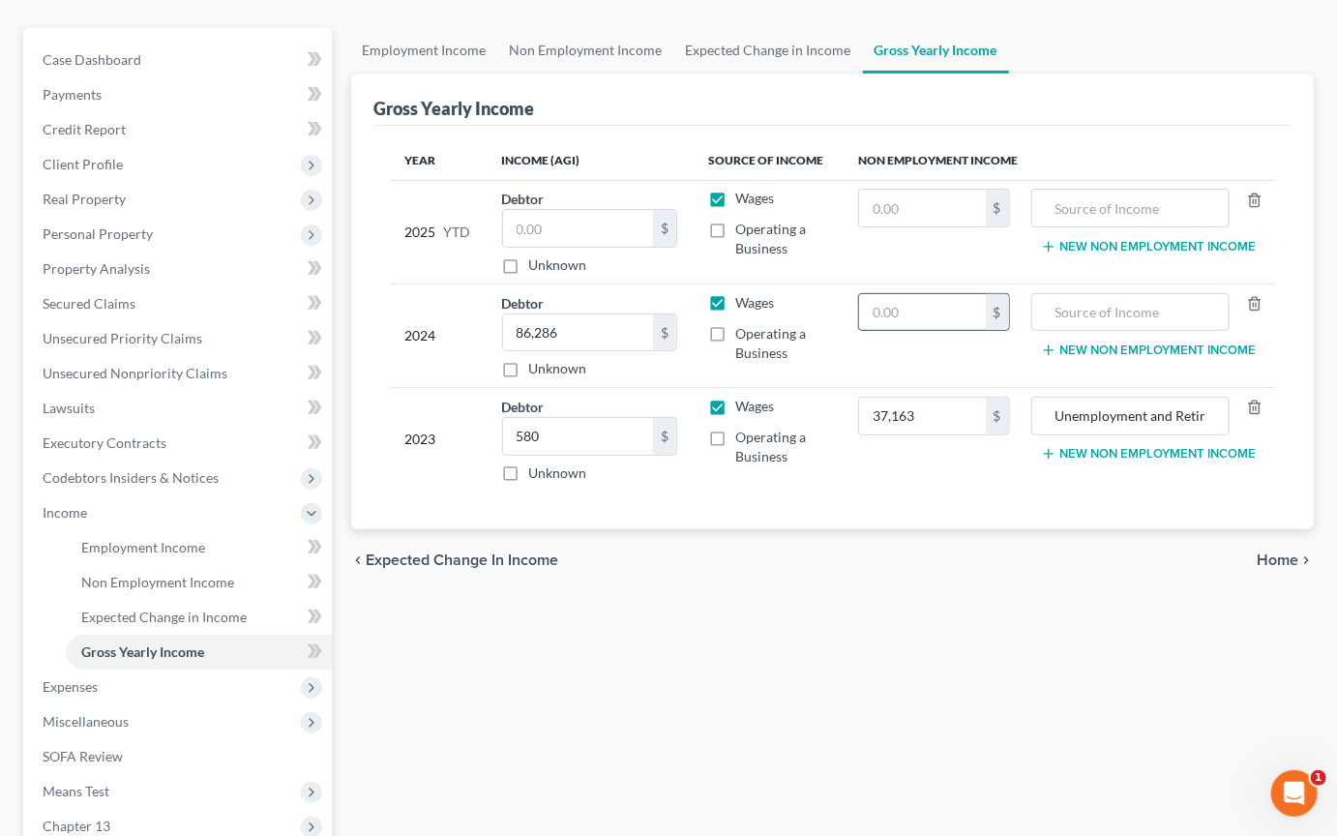
click at [658, 331] on input "text" at bounding box center [922, 312] width 126 height 37
type input "4,720"
click at [658, 331] on input "text" at bounding box center [1130, 312] width 177 height 37
type input "Unemployment"
click at [591, 247] on input "text" at bounding box center [578, 228] width 150 height 37
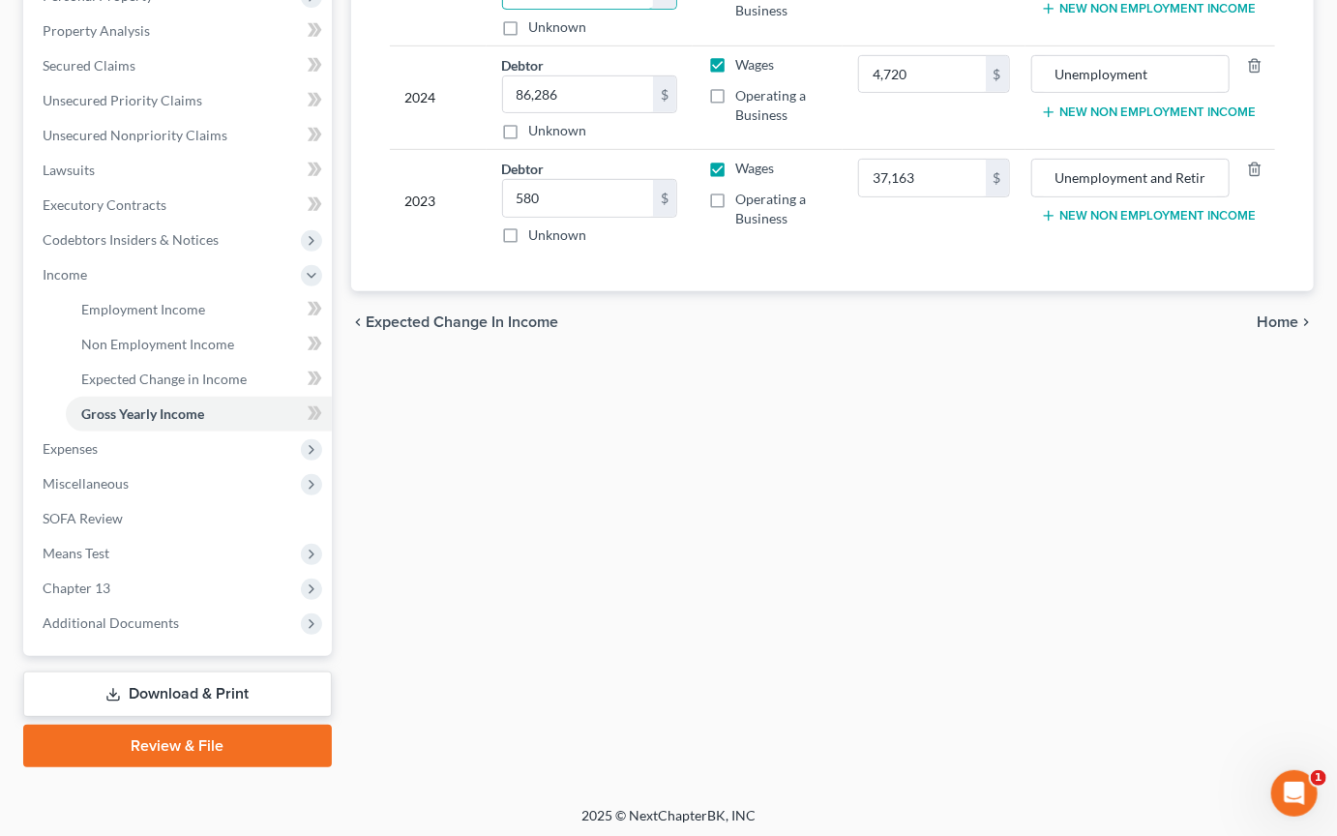
scroll to position [389, 0]
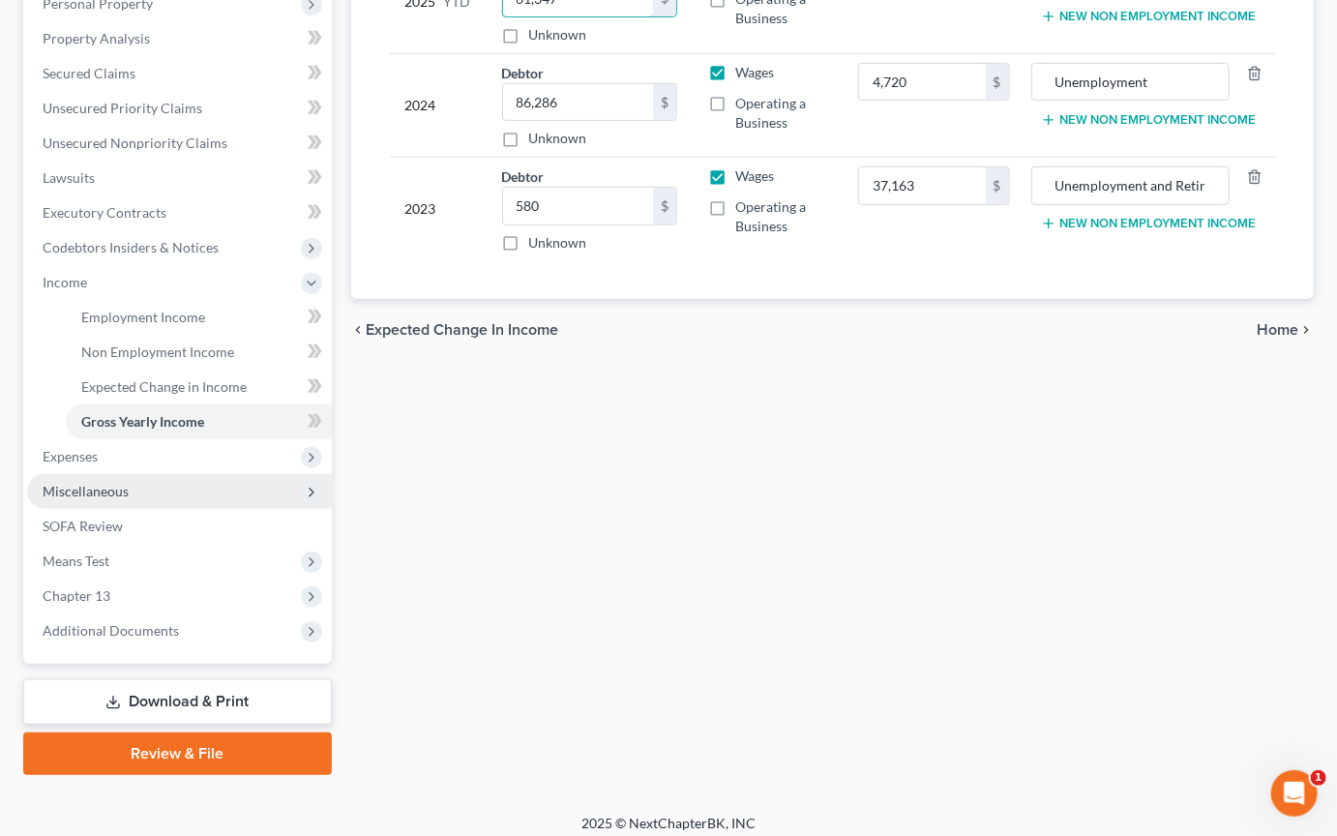
type input "61,347"
click at [118, 499] on span "Miscellaneous" at bounding box center [86, 491] width 86 height 16
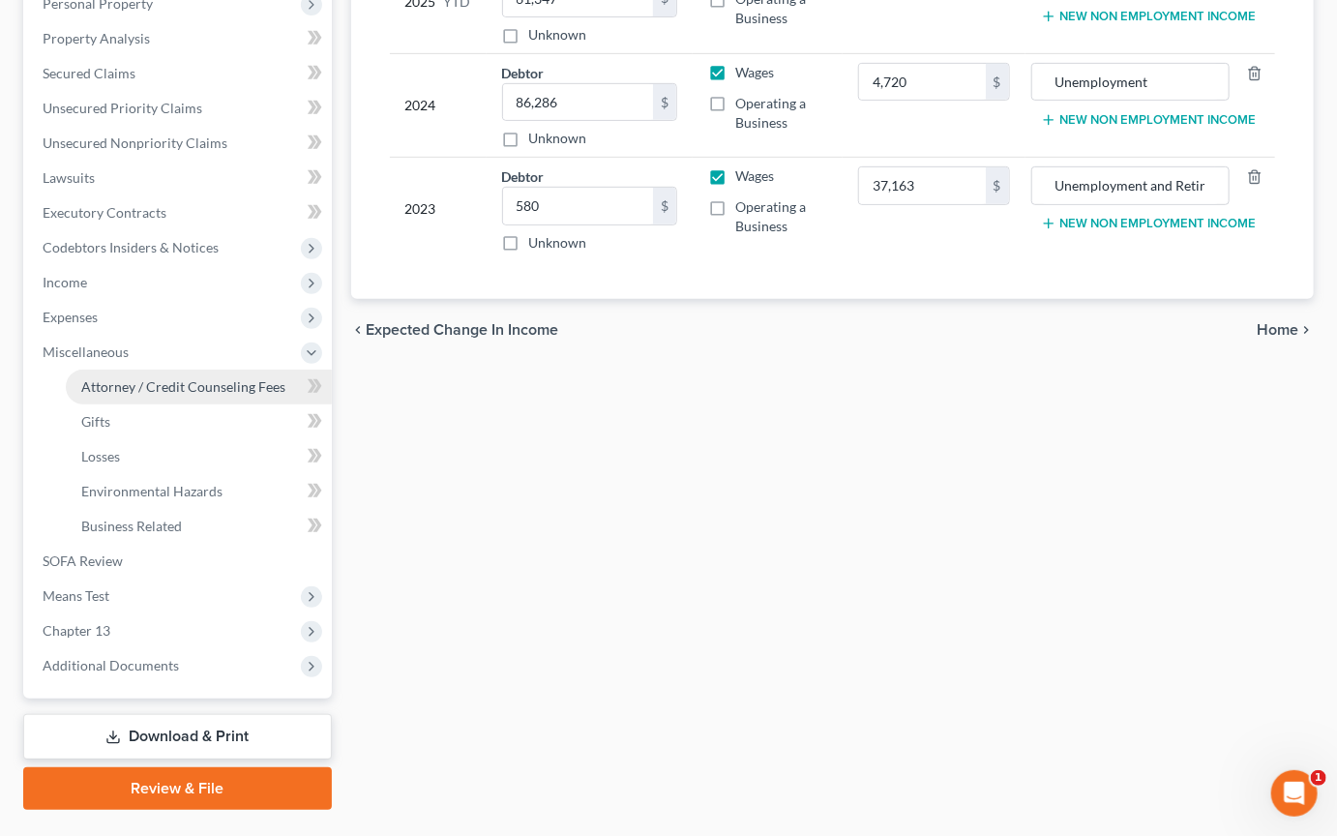
click at [189, 395] on span "Attorney / Credit Counseling Fees" at bounding box center [183, 386] width 204 height 16
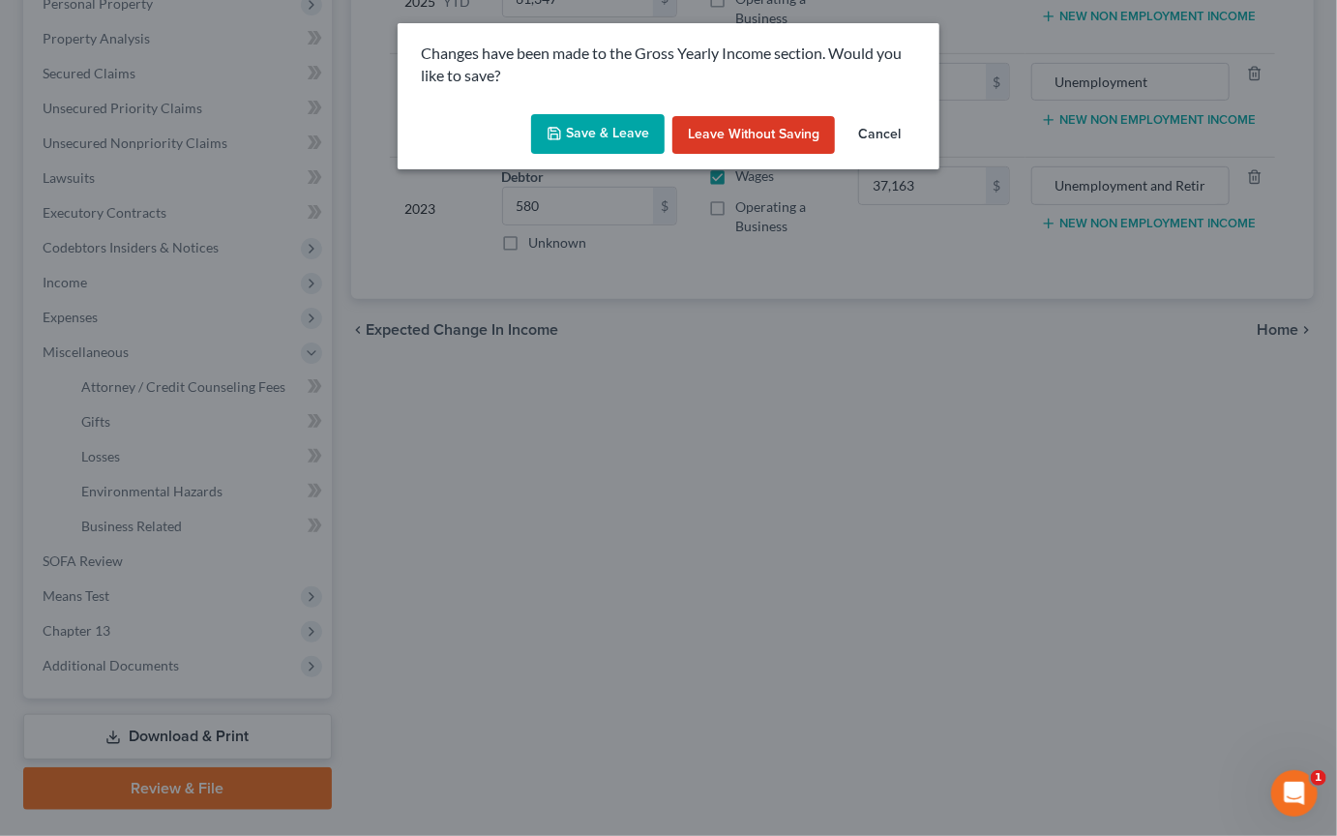
click at [567, 155] on button "Save & Leave" at bounding box center [598, 134] width 134 height 41
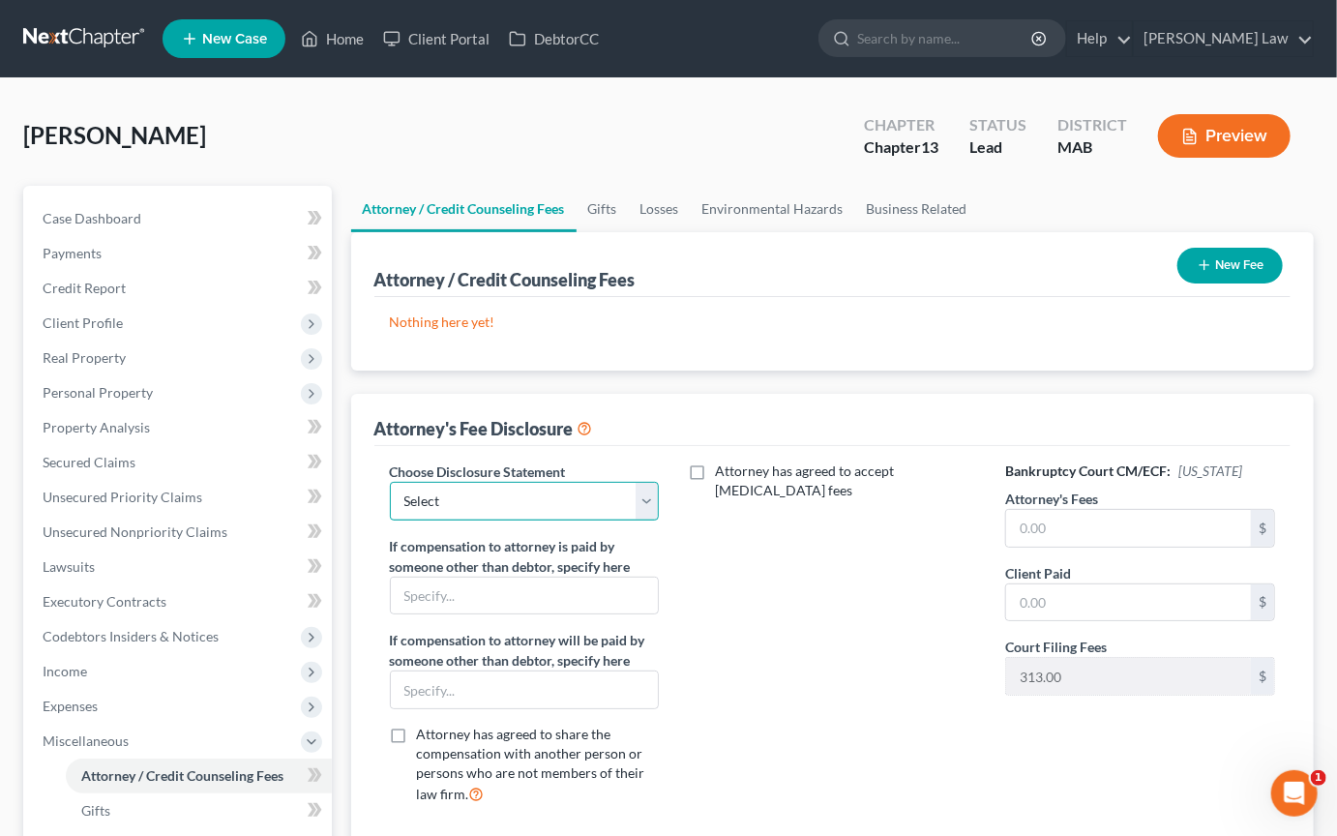
click at [646, 521] on select "Select Attorney Compensation" at bounding box center [524, 501] width 269 height 39
select select "0"
click at [658, 547] on input "text" at bounding box center [1128, 528] width 245 height 37
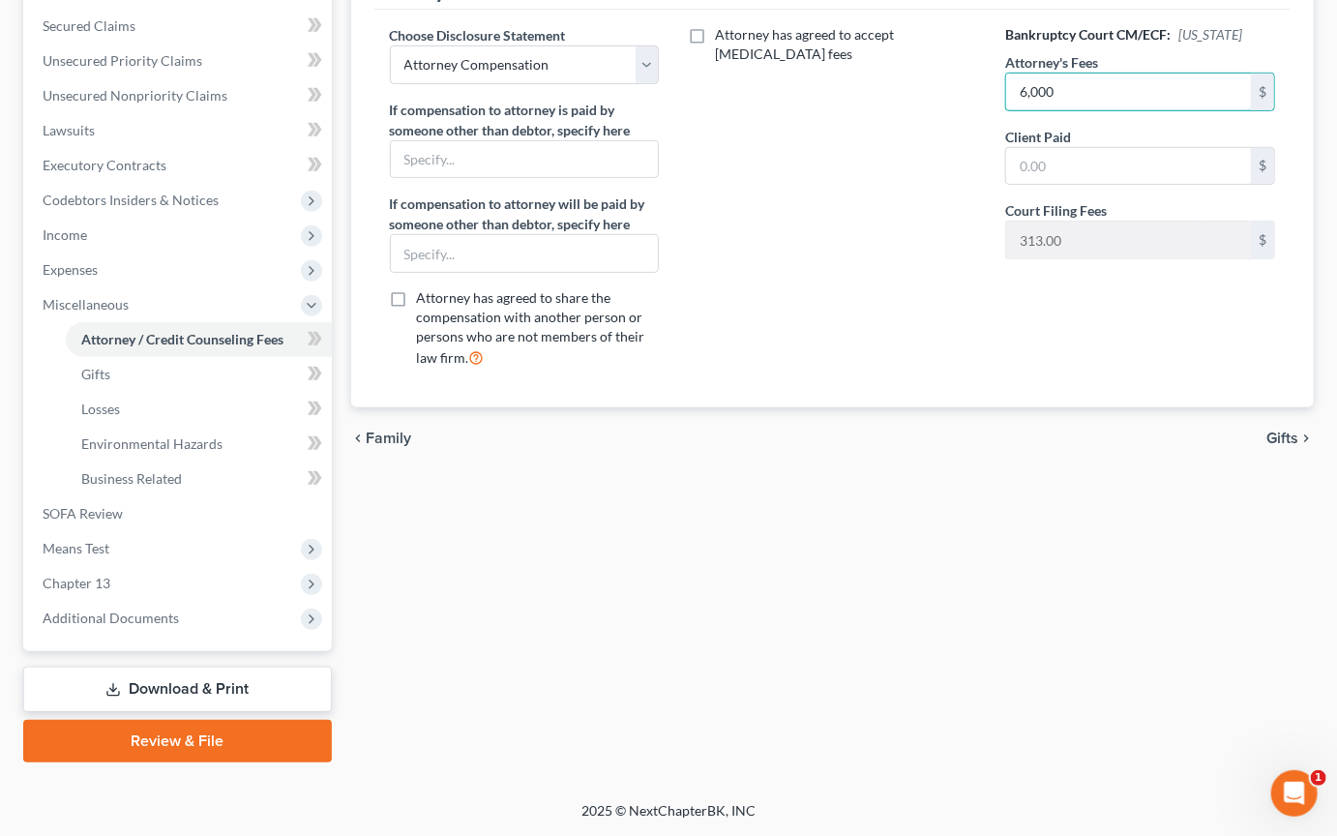
scroll to position [678, 0]
type input "6,000"
click at [123, 566] on span "Means Test" at bounding box center [179, 548] width 305 height 35
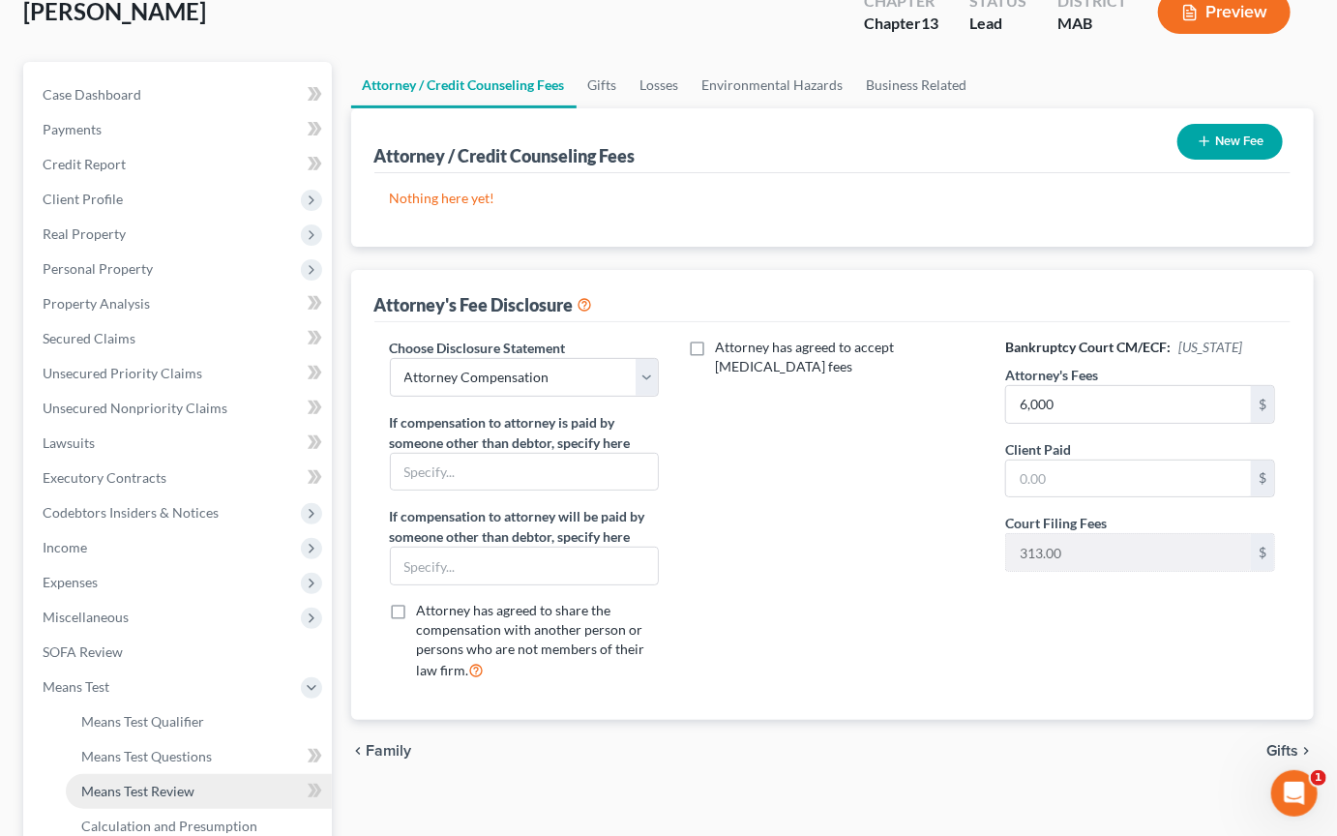
scroll to position [0, 0]
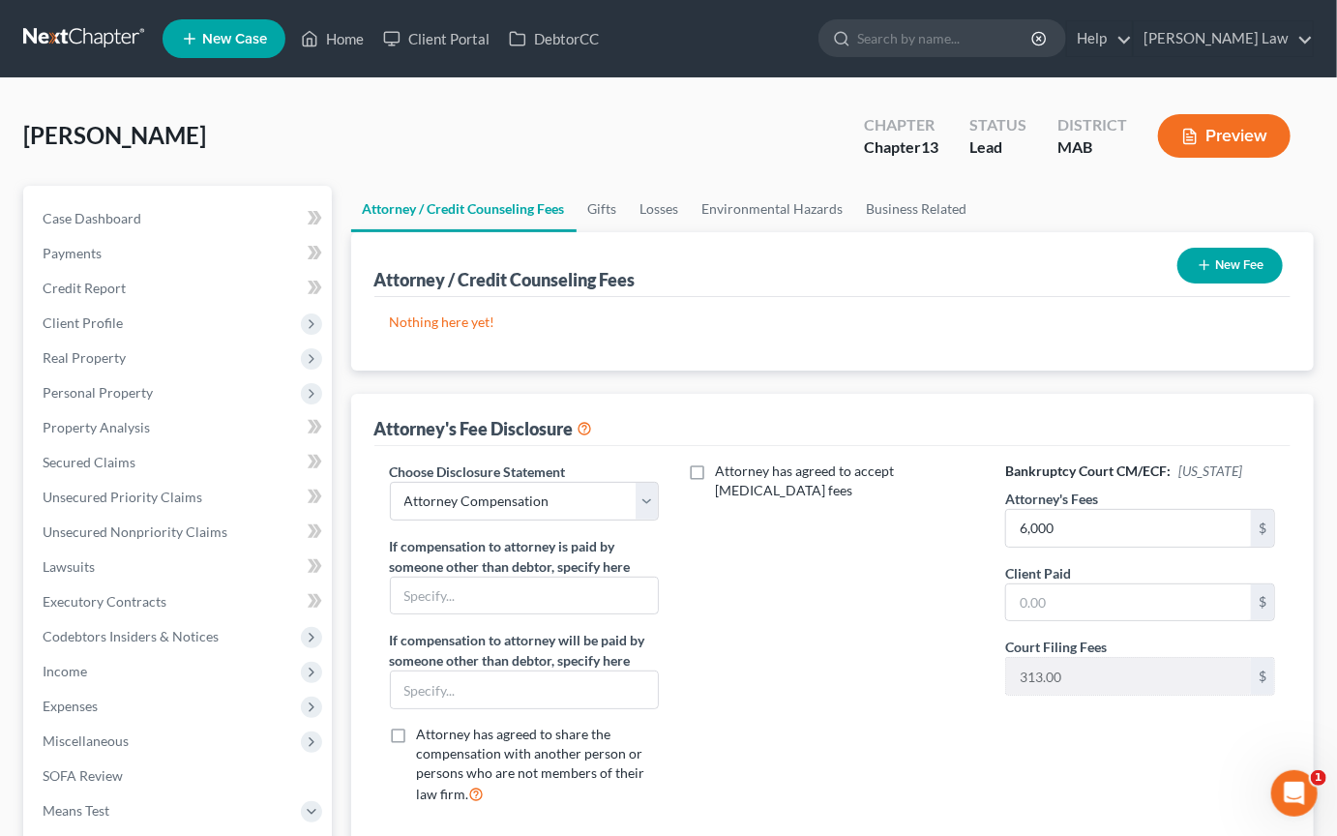
scroll to position [389, 0]
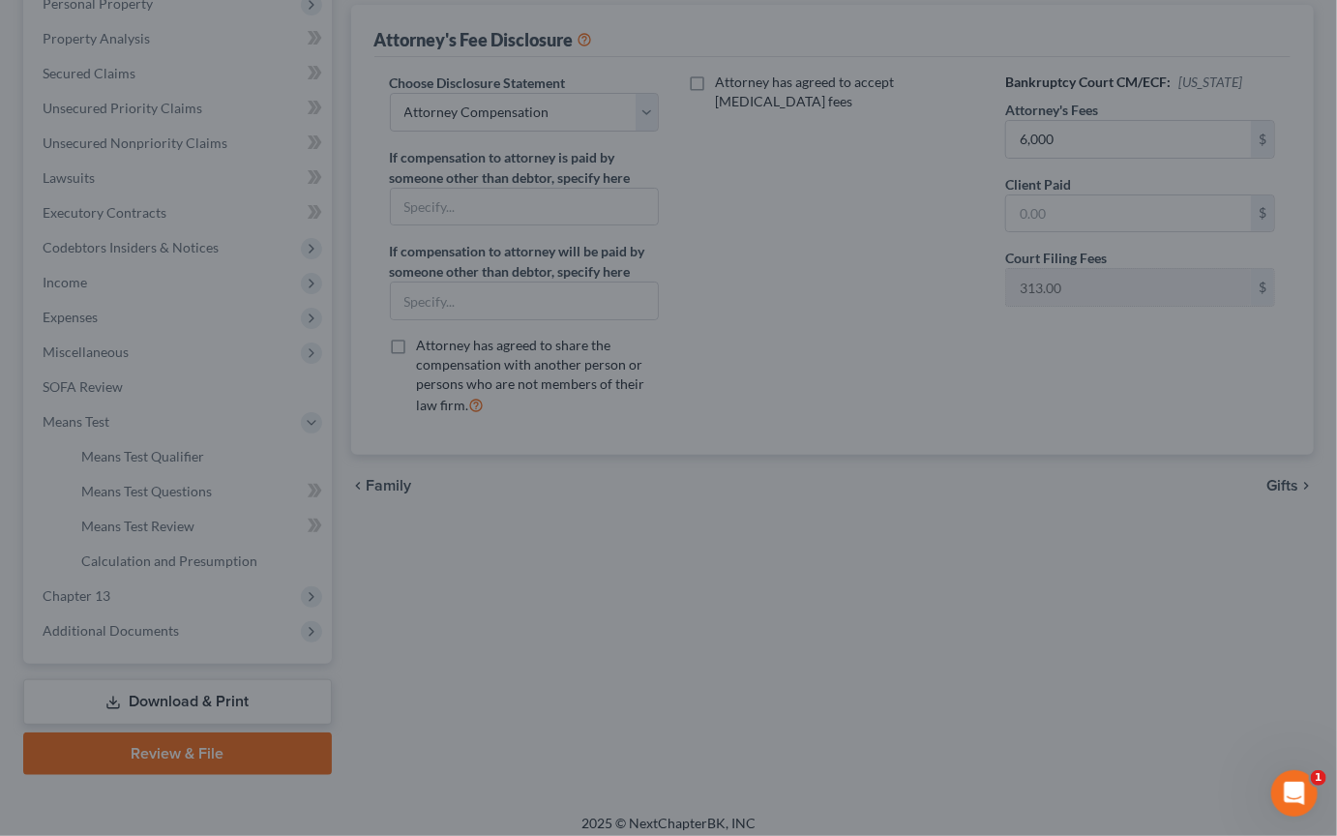
click at [654, 373] on div at bounding box center [668, 418] width 1337 height 836
click at [322, 374] on div at bounding box center [668, 418] width 1337 height 836
click at [658, 707] on html at bounding box center [1292, 790] width 46 height 46
click at [658, 707] on span "1" at bounding box center [1321, 776] width 17 height 17
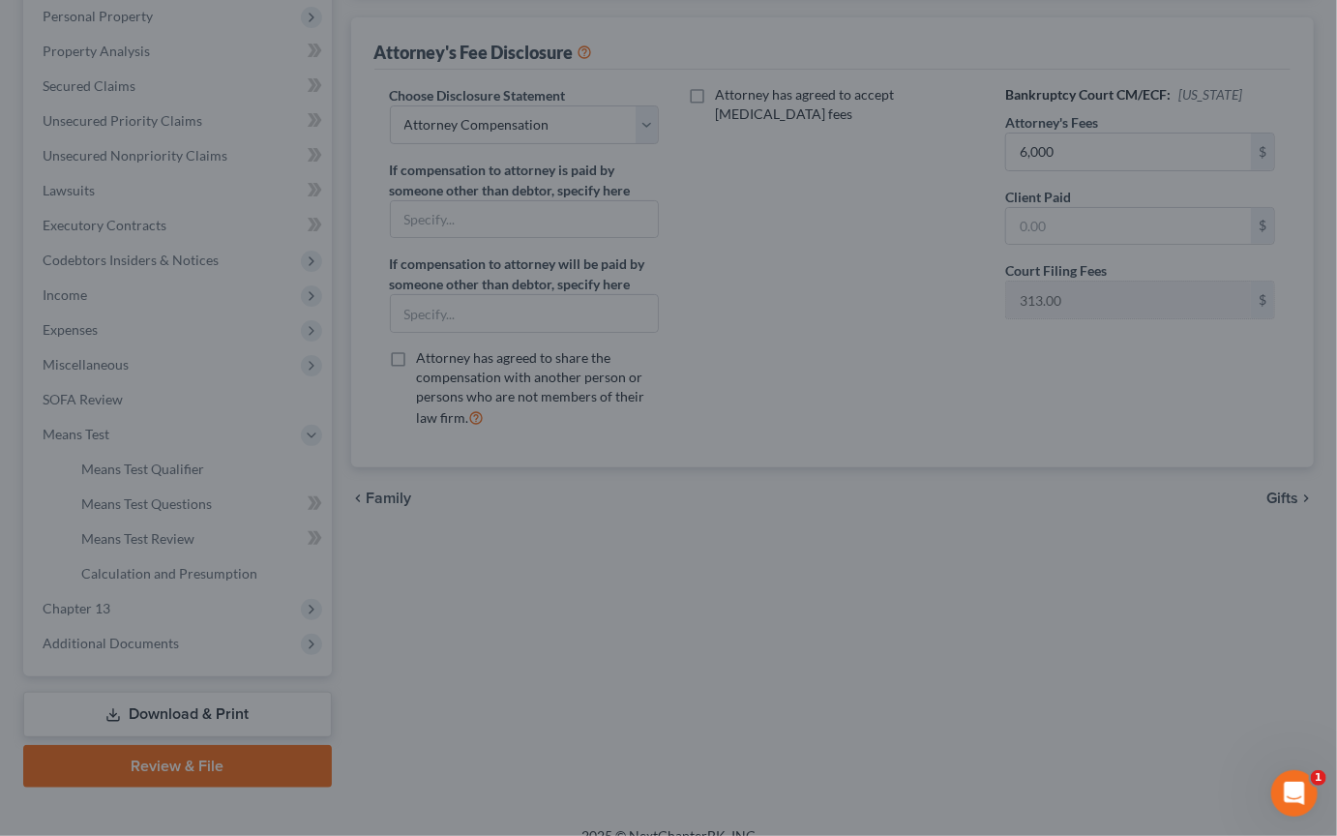
click at [190, 15] on div at bounding box center [668, 418] width 1337 height 836
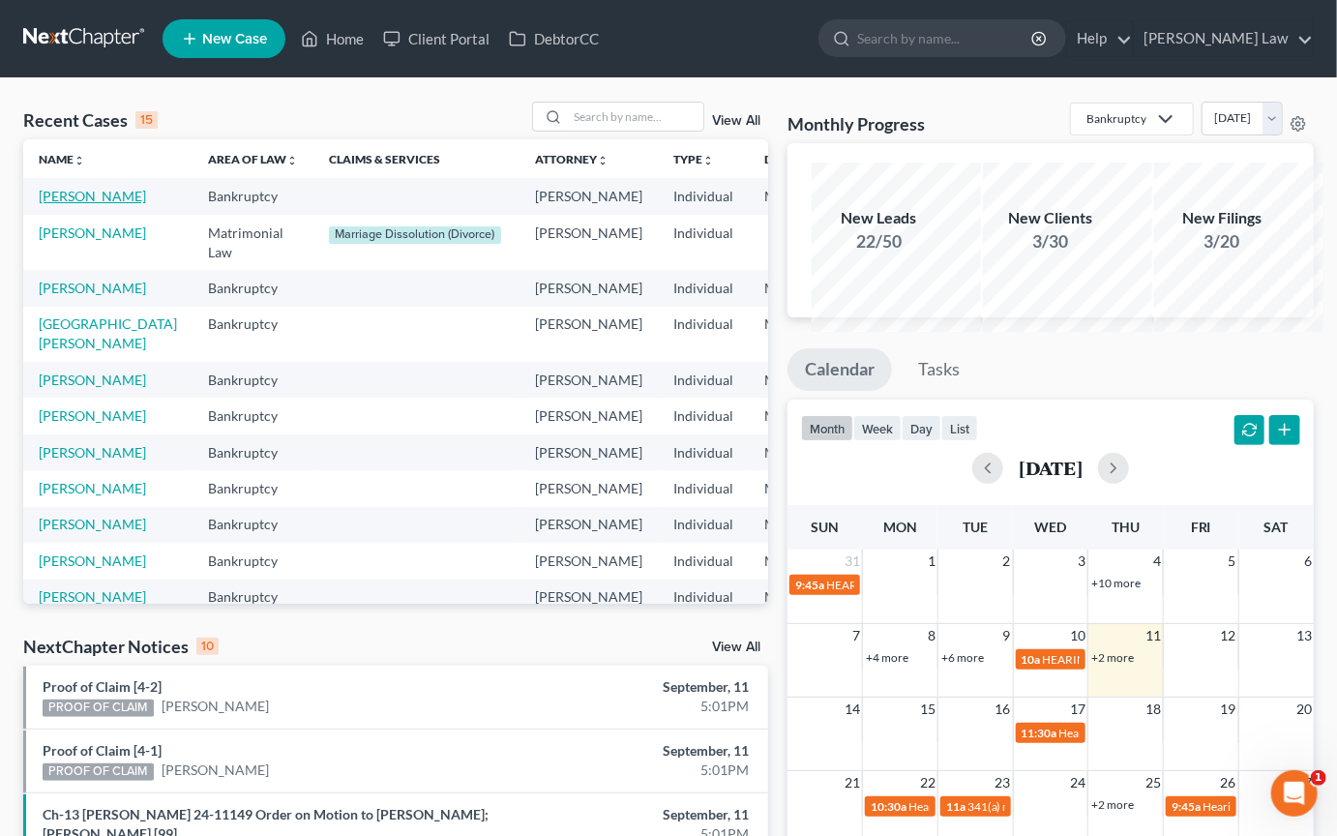
click at [97, 204] on link "[PERSON_NAME]" at bounding box center [92, 196] width 107 height 16
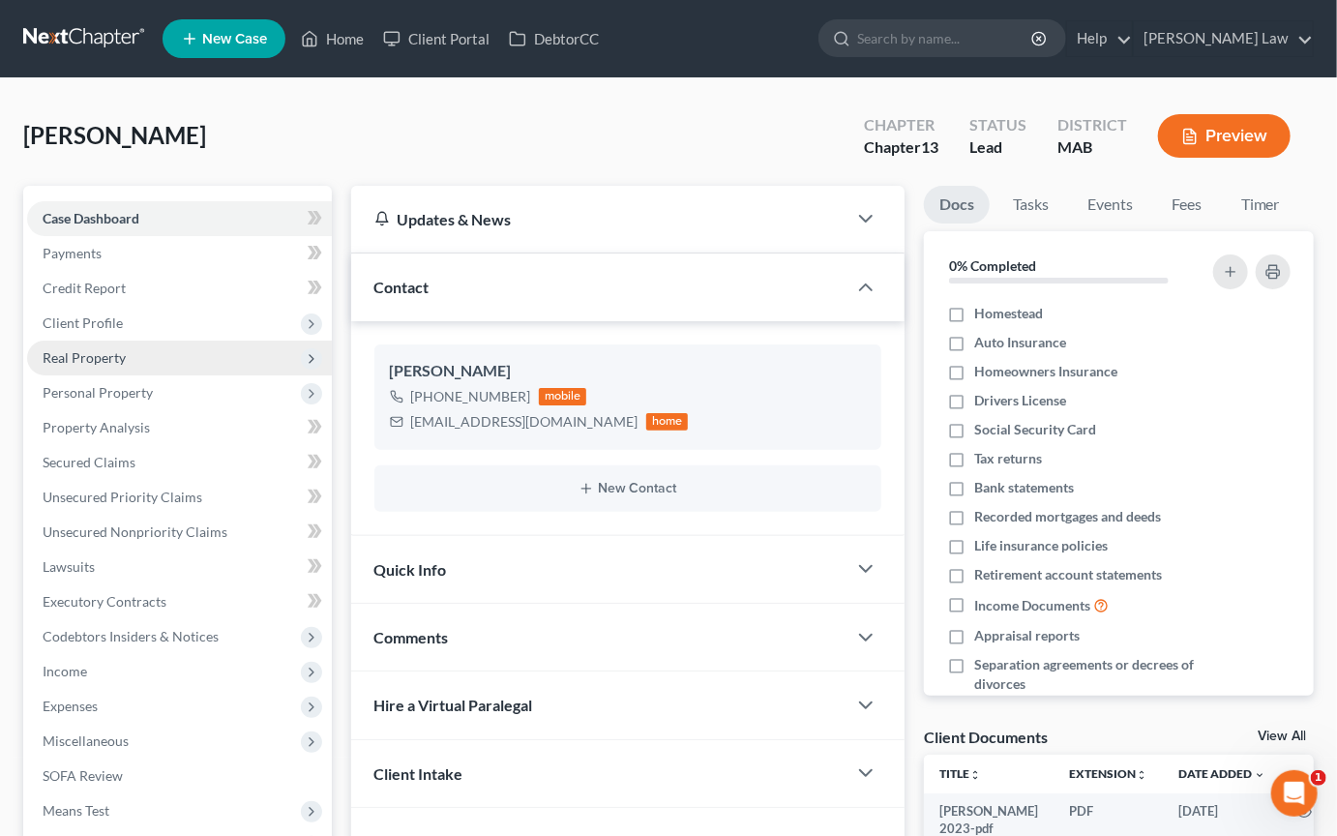
click at [177, 375] on span "Real Property" at bounding box center [179, 358] width 305 height 35
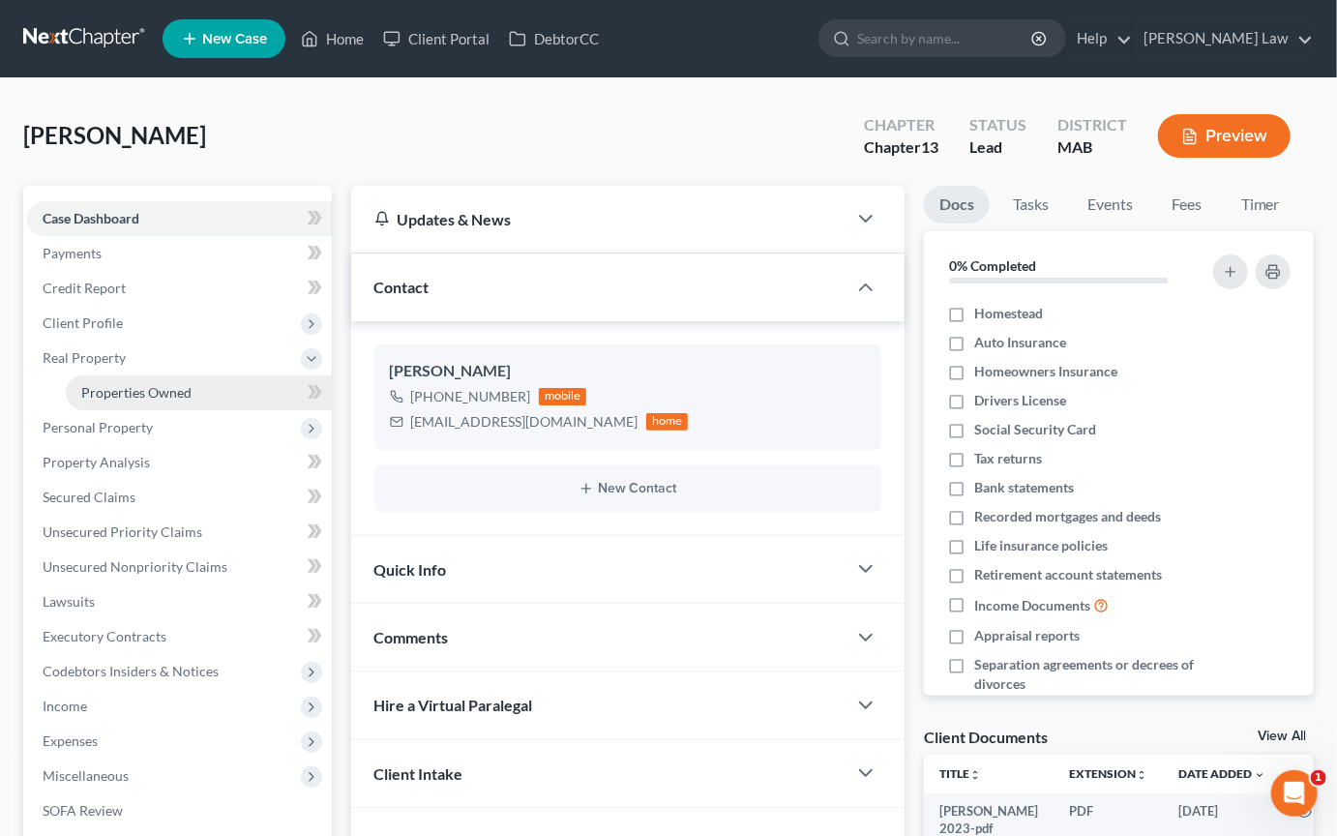
click at [179, 401] on span "Properties Owned" at bounding box center [136, 392] width 110 height 16
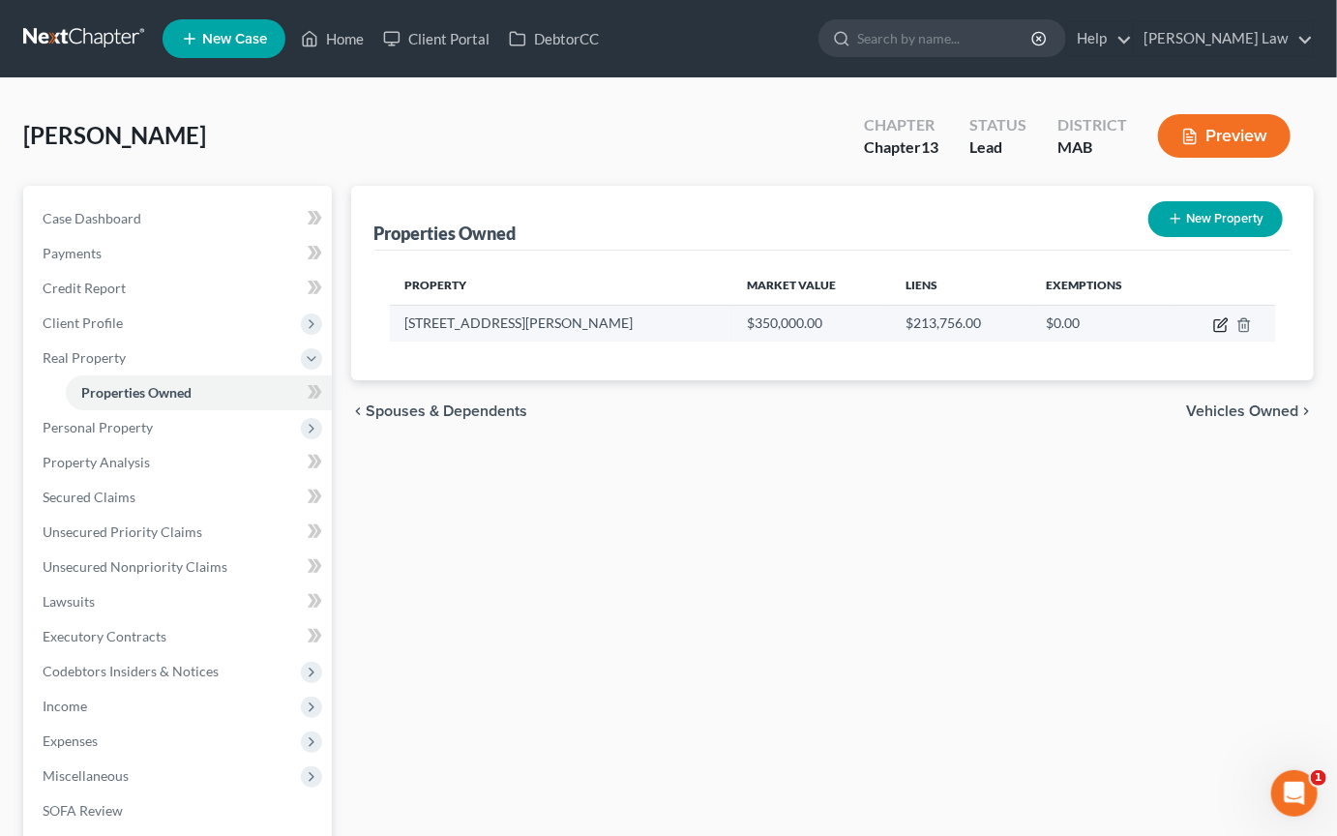
click at [1213, 333] on icon "button" at bounding box center [1220, 324] width 15 height 15
select select "22"
select select "4"
select select "0"
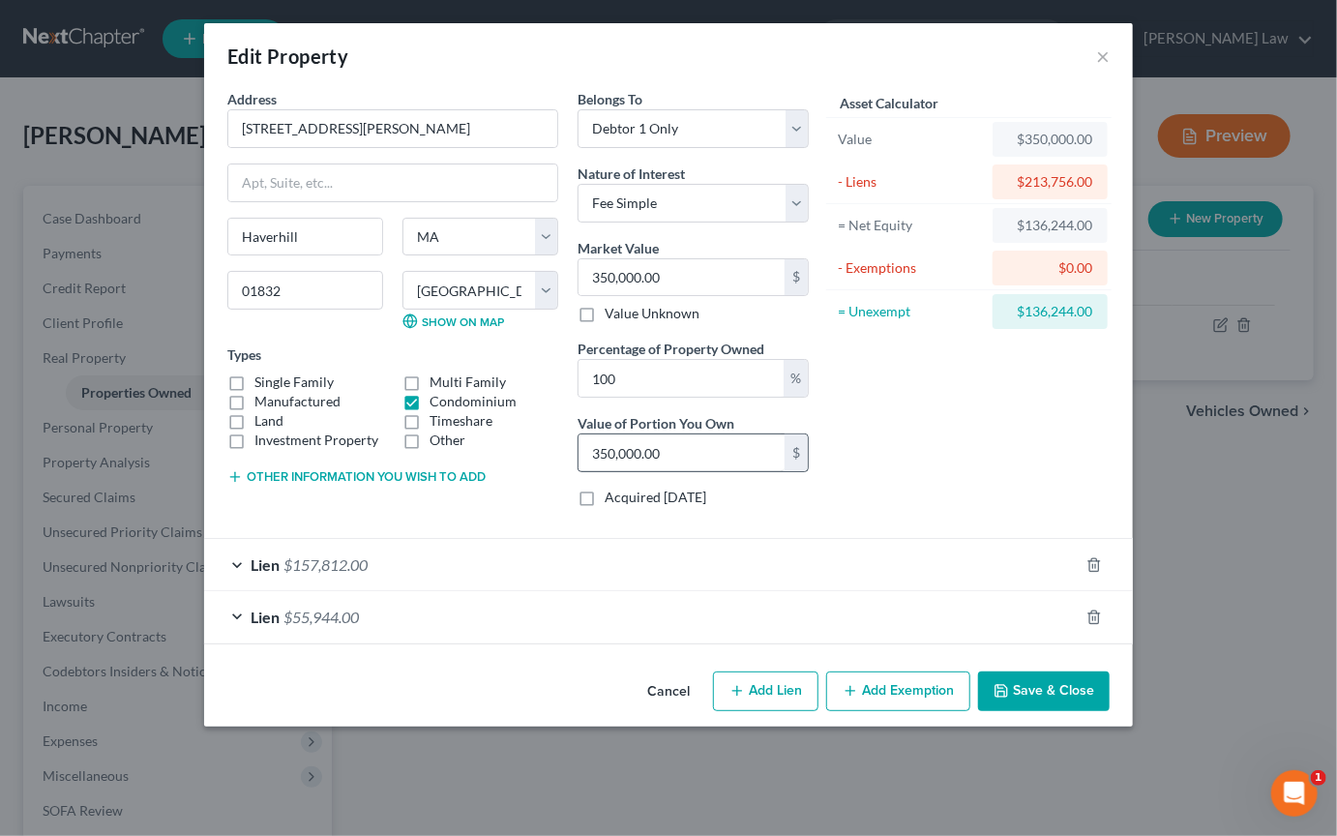
scroll to position [94, 0]
click at [954, 712] on button "Add Exemption" at bounding box center [898, 692] width 144 height 41
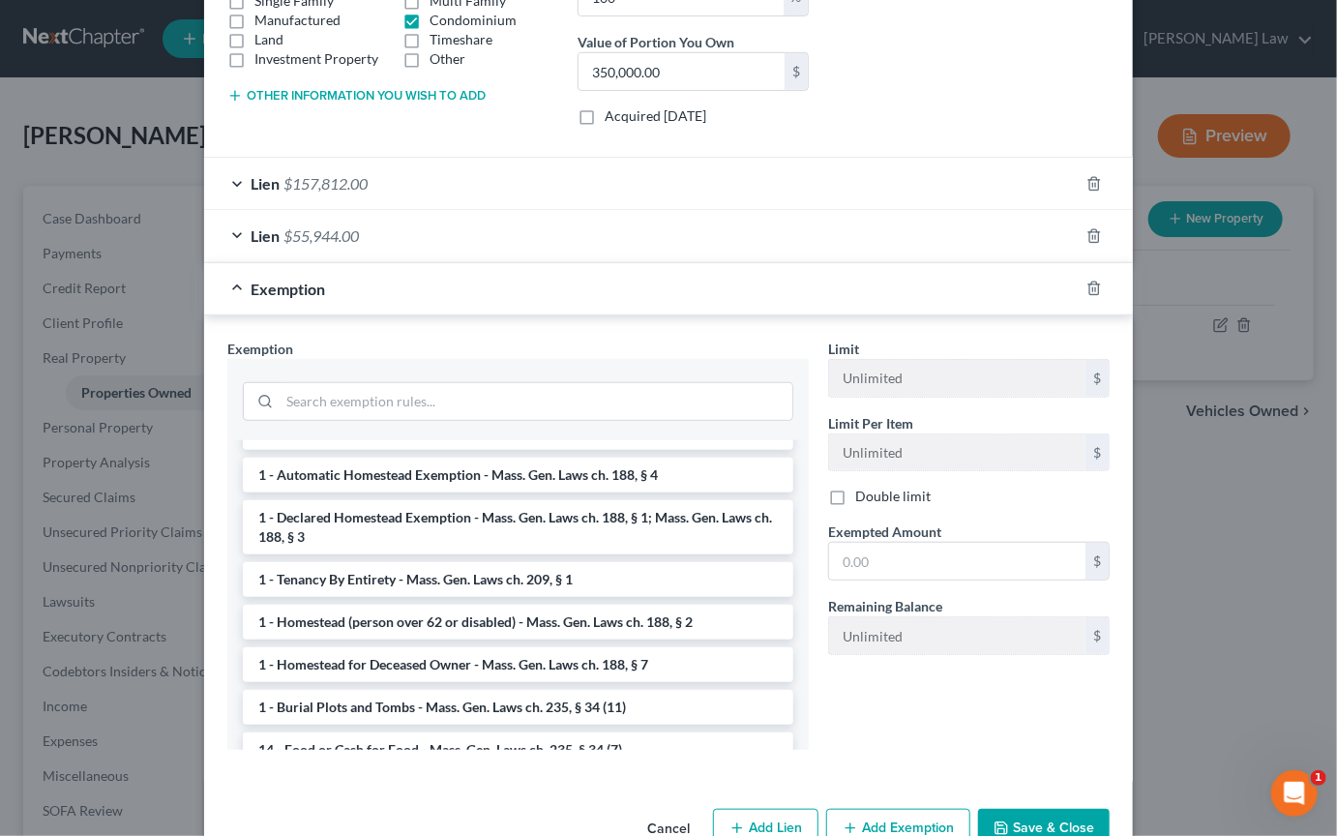
scroll to position [46, 0]
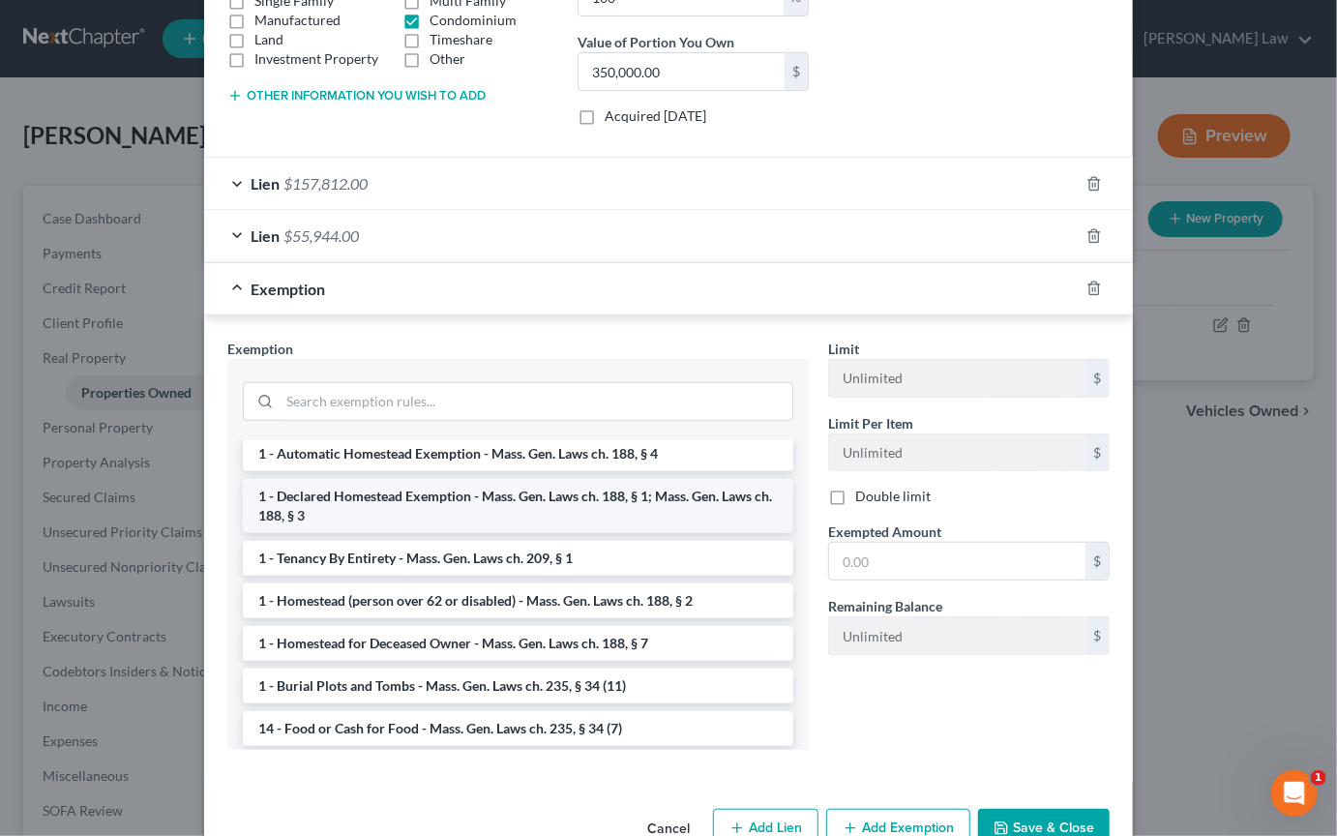
click at [602, 533] on li "1 - Declared Homestead Exemption - Mass. Gen. Laws ch. 188, § 1; Mass. Gen. Law…" at bounding box center [518, 506] width 551 height 54
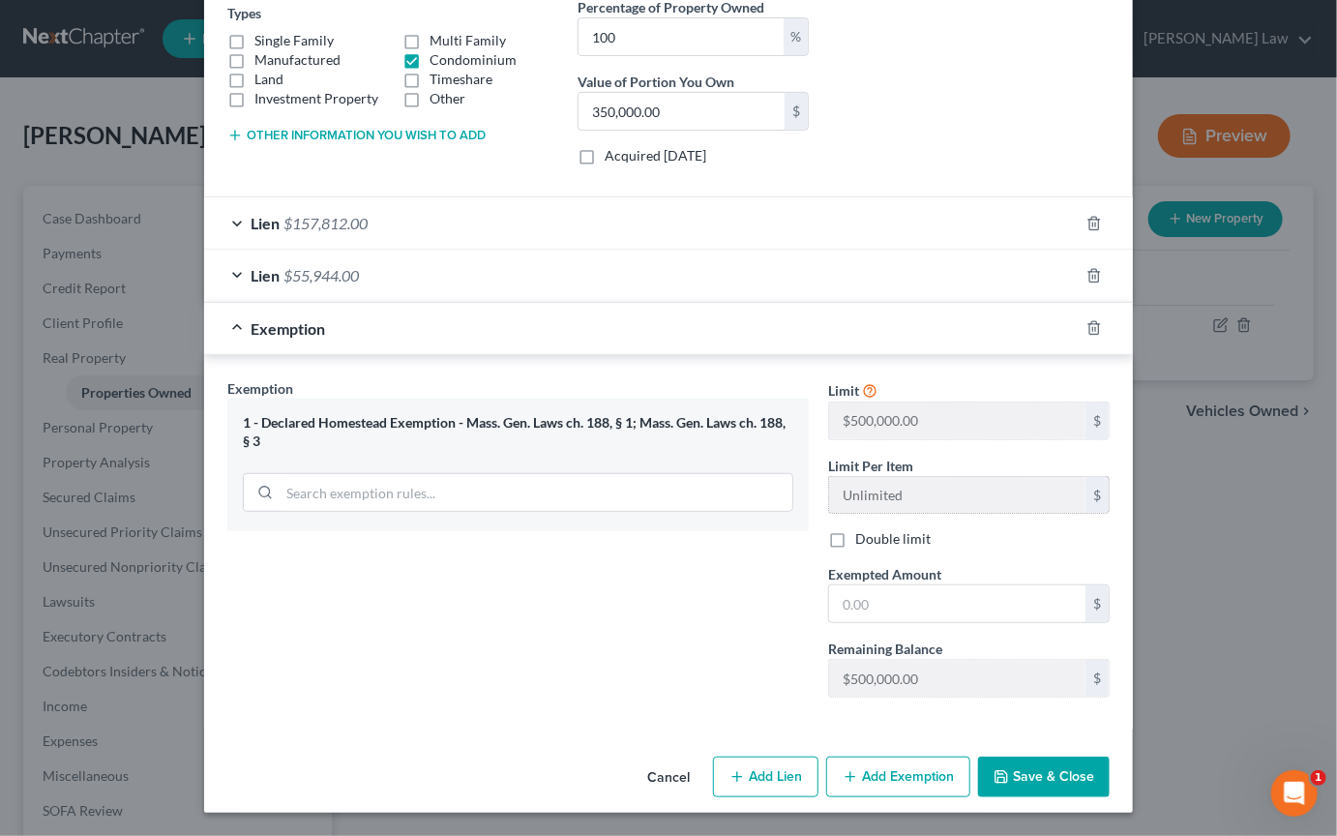
scroll to position [482, 0]
click at [1014, 622] on input "text" at bounding box center [957, 603] width 256 height 37
type input "1,000,000"
click at [1110, 765] on button "Save & Close" at bounding box center [1044, 777] width 132 height 41
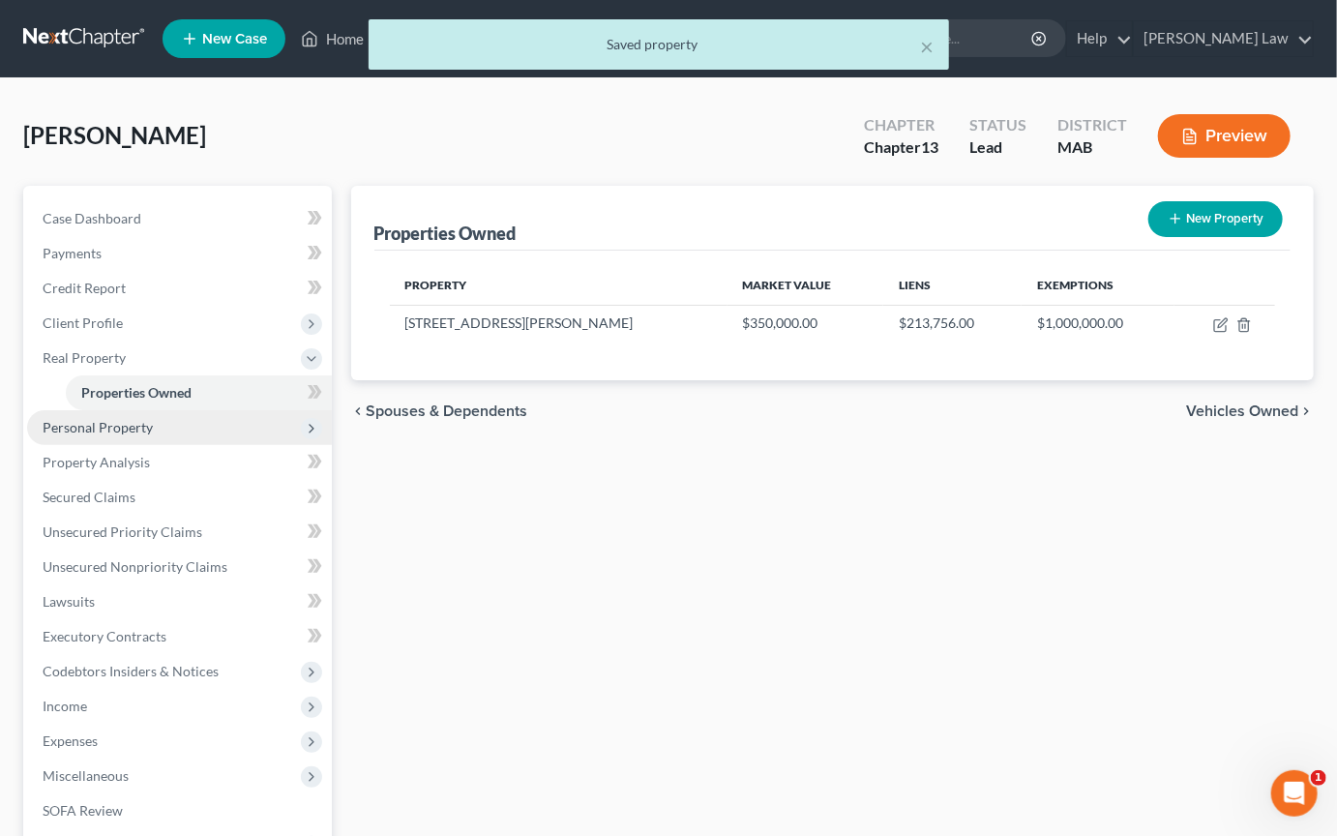
click at [133, 435] on span "Personal Property" at bounding box center [98, 427] width 110 height 16
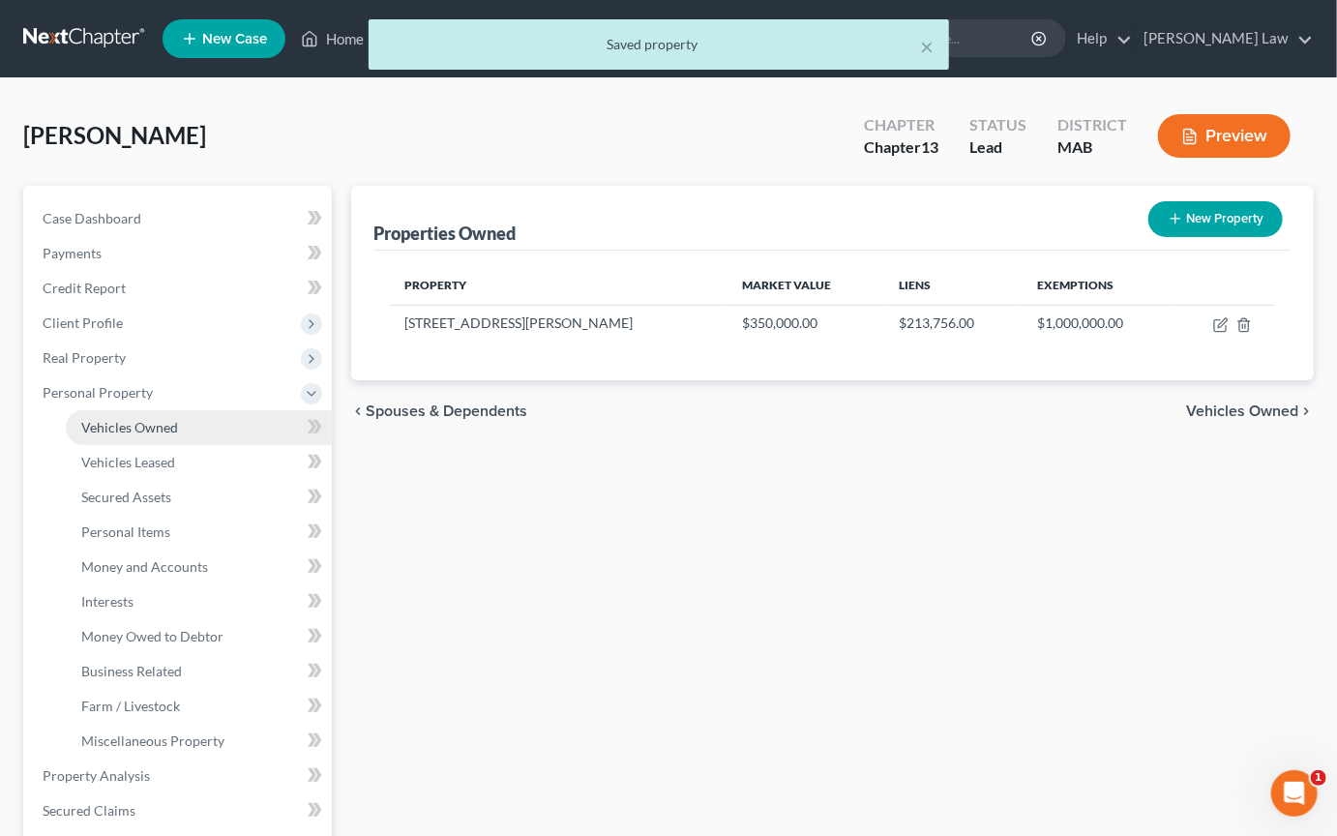
click at [176, 435] on span "Vehicles Owned" at bounding box center [129, 427] width 97 height 16
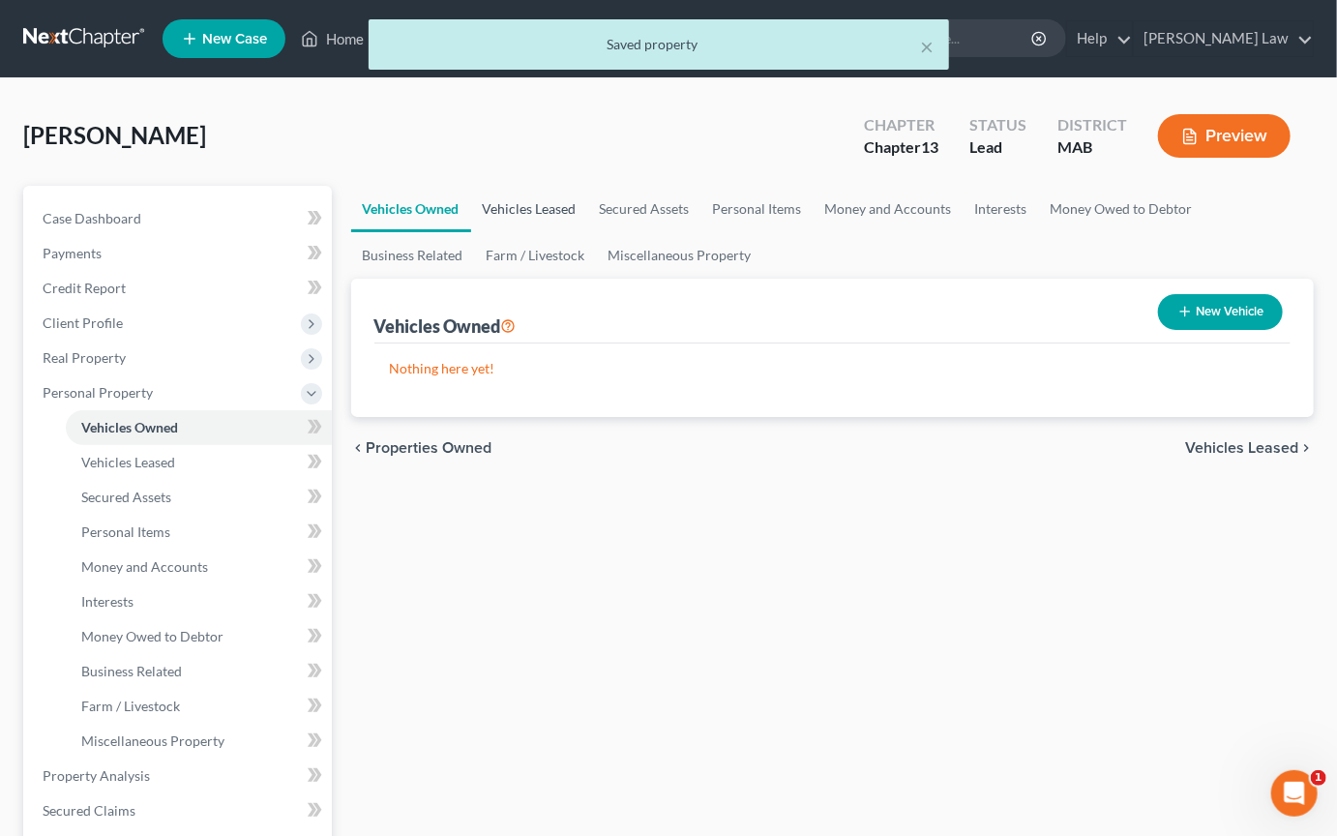
click at [579, 232] on link "Vehicles Leased" at bounding box center [529, 209] width 117 height 46
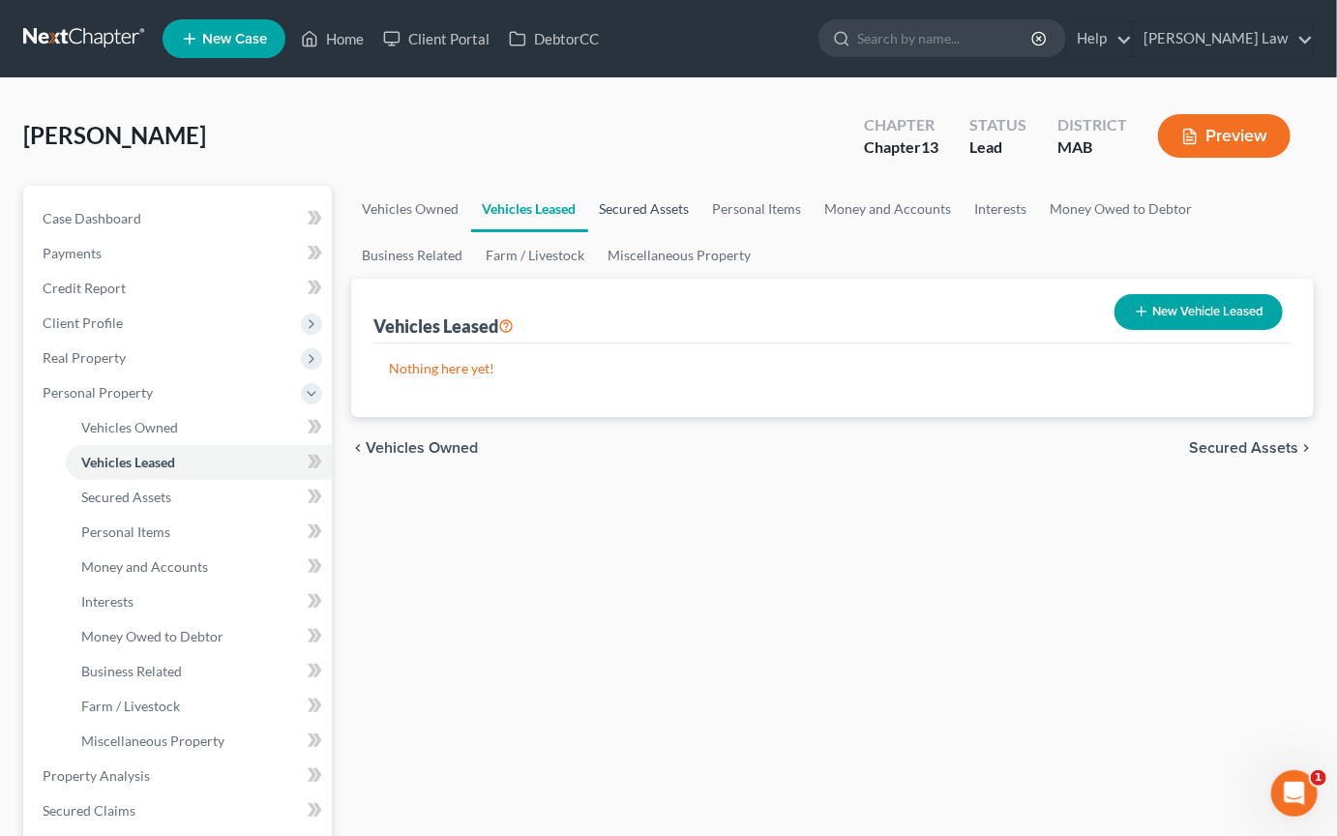
click at [702, 232] on link "Secured Assets" at bounding box center [644, 209] width 113 height 46
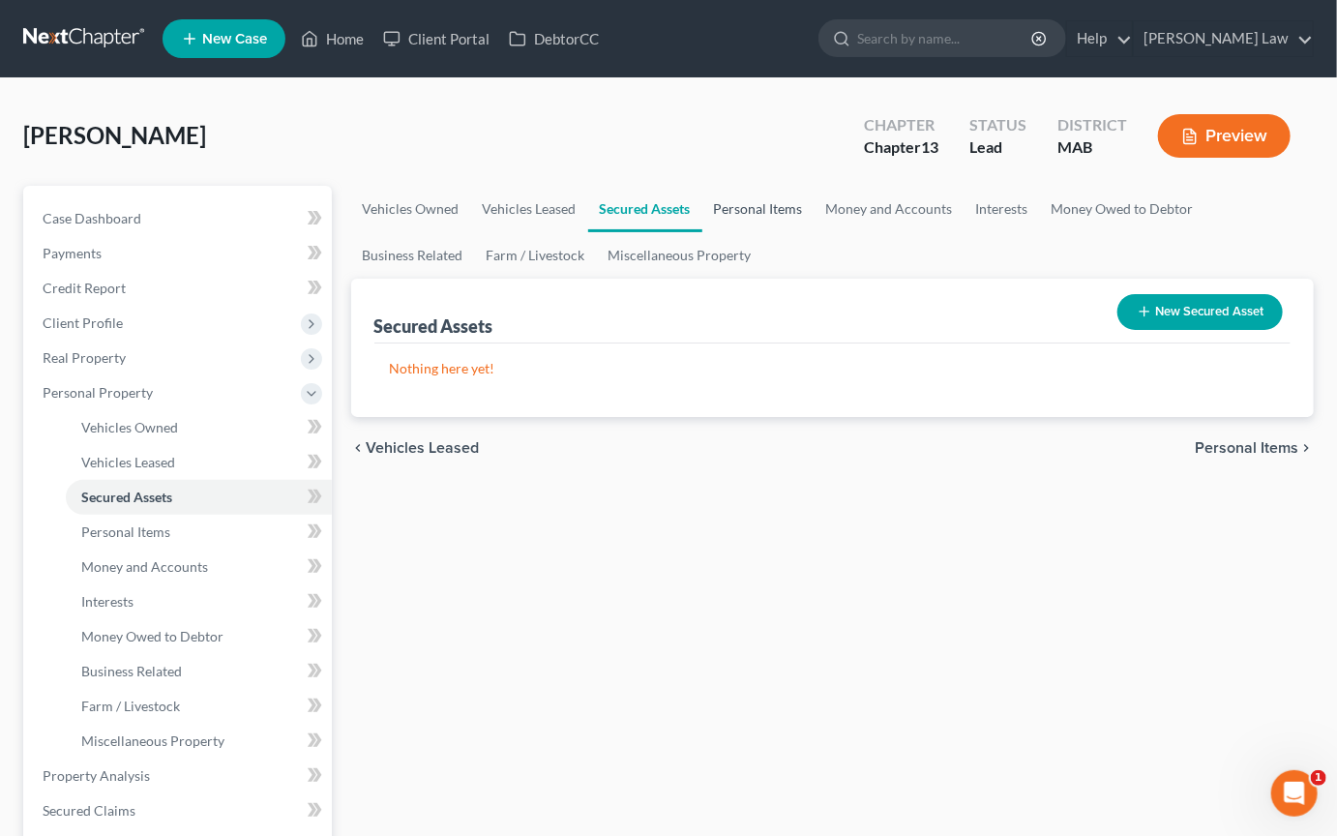
click at [815, 232] on link "Personal Items" at bounding box center [758, 209] width 112 height 46
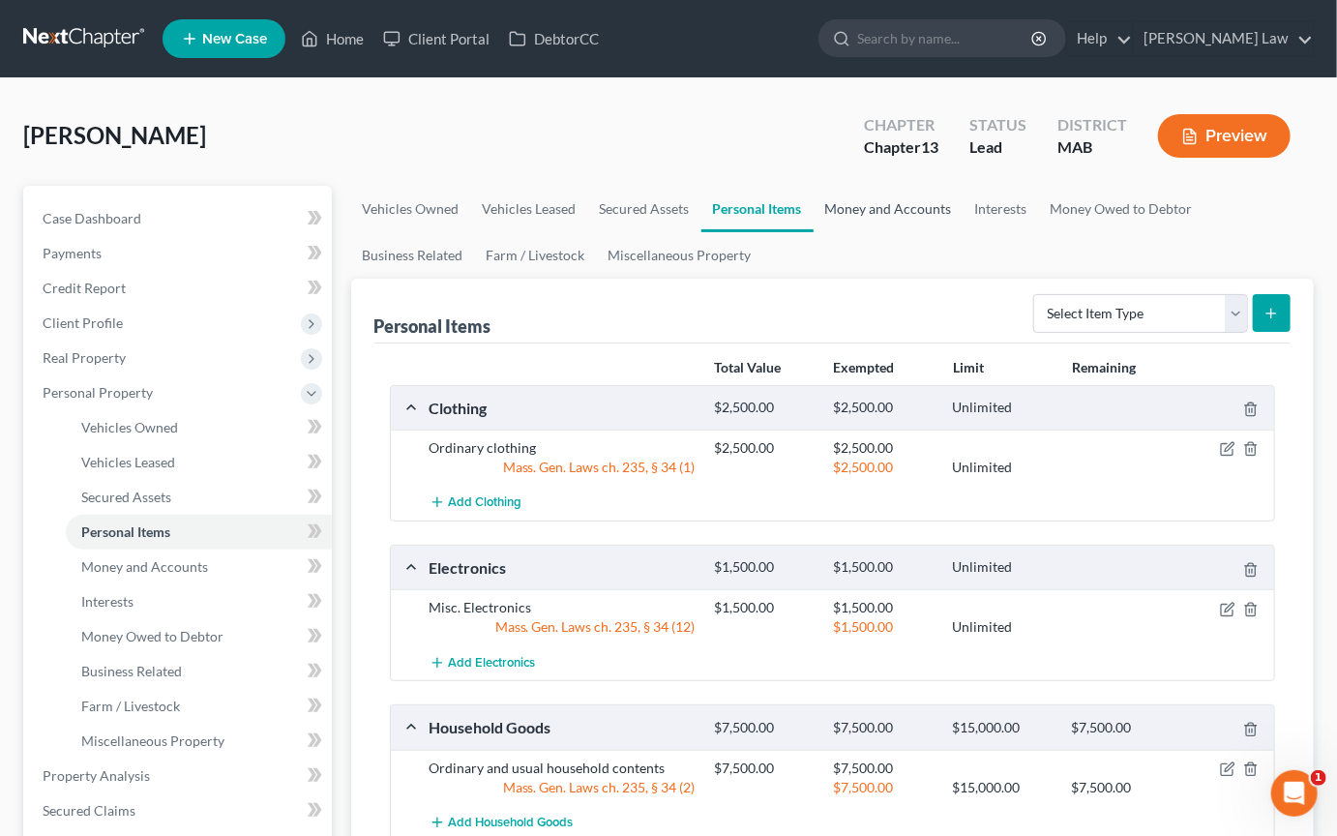
click at [964, 232] on link "Money and Accounts" at bounding box center [889, 209] width 150 height 46
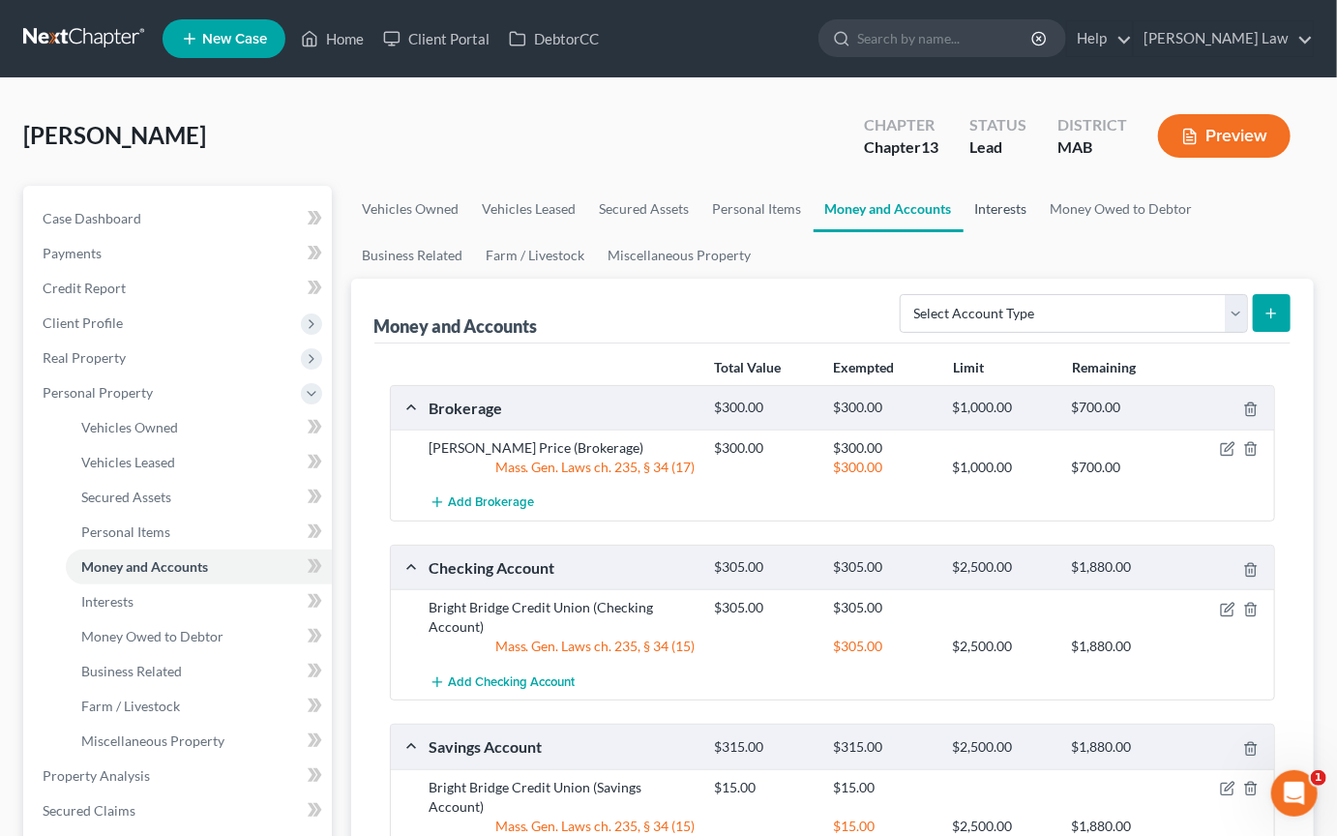
click at [1039, 232] on link "Interests" at bounding box center [1001, 209] width 75 height 46
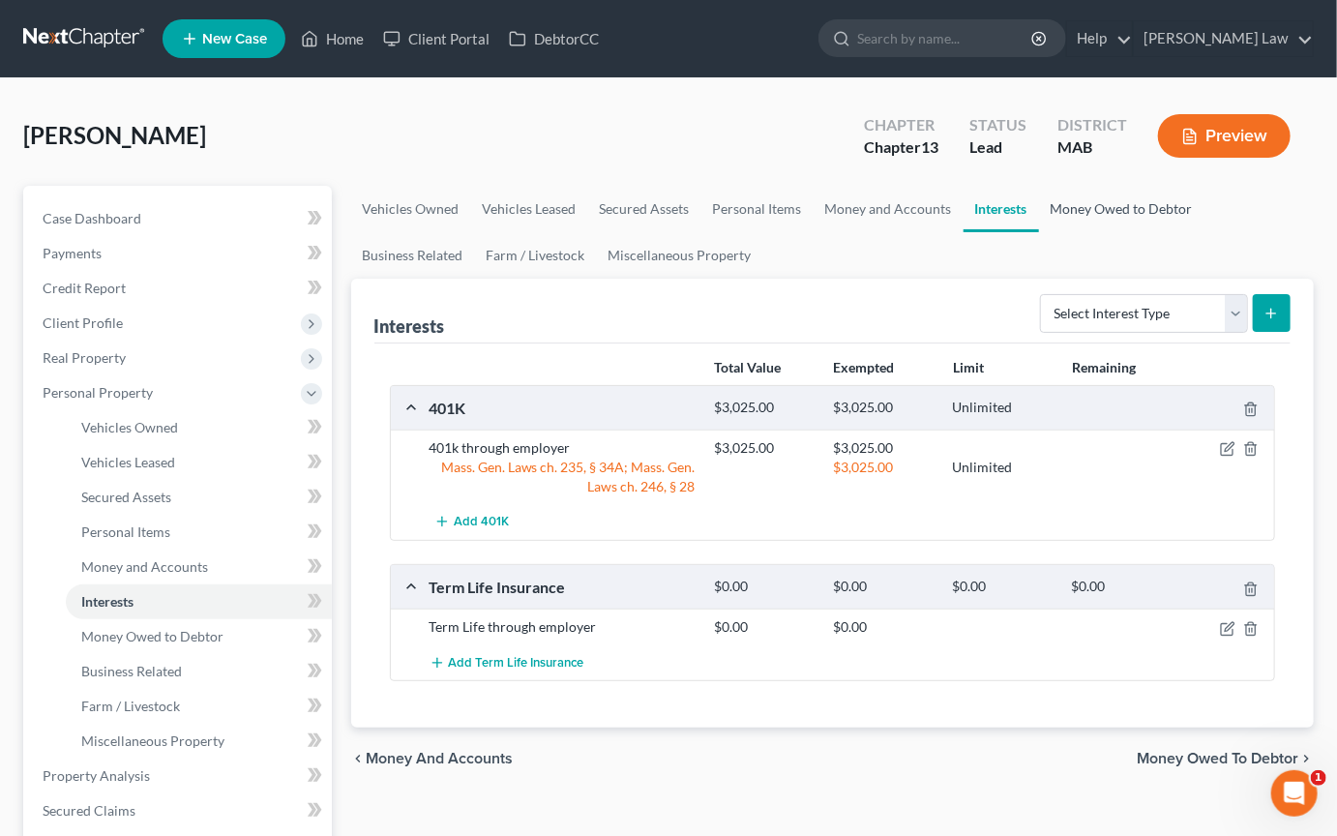
click at [1039, 232] on link "Money Owed to Debtor" at bounding box center [1121, 209] width 165 height 46
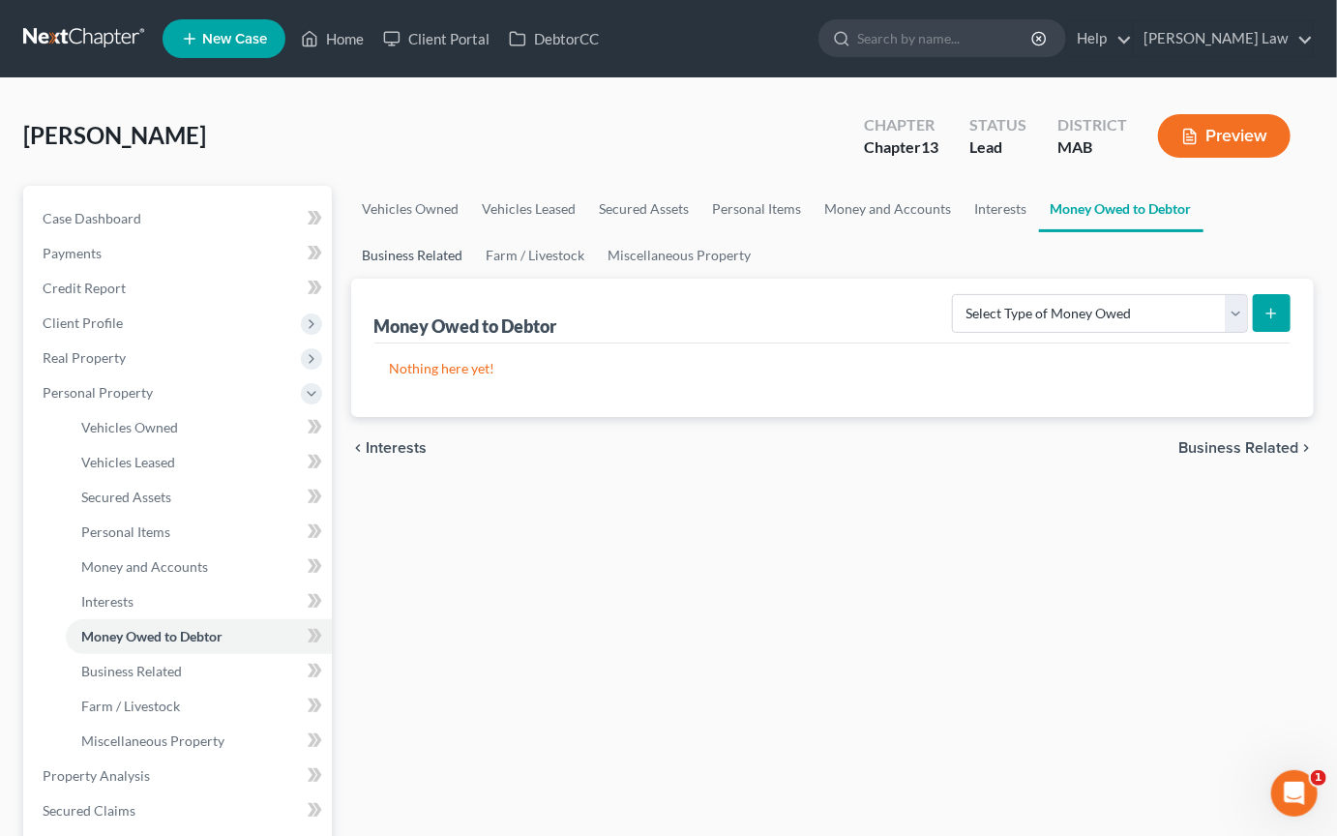
click at [475, 279] on link "Business Related" at bounding box center [413, 255] width 124 height 46
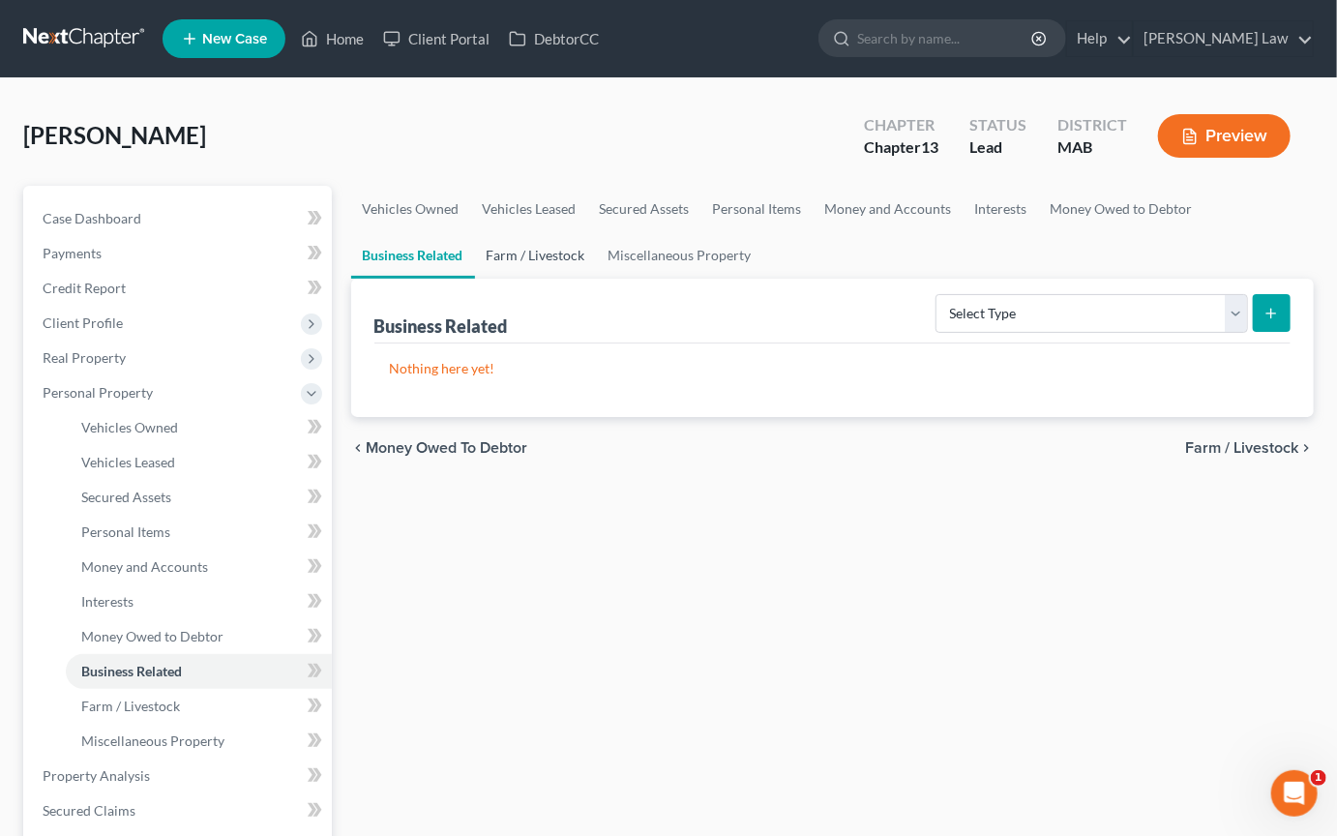
click at [597, 279] on link "Farm / Livestock" at bounding box center [536, 255] width 122 height 46
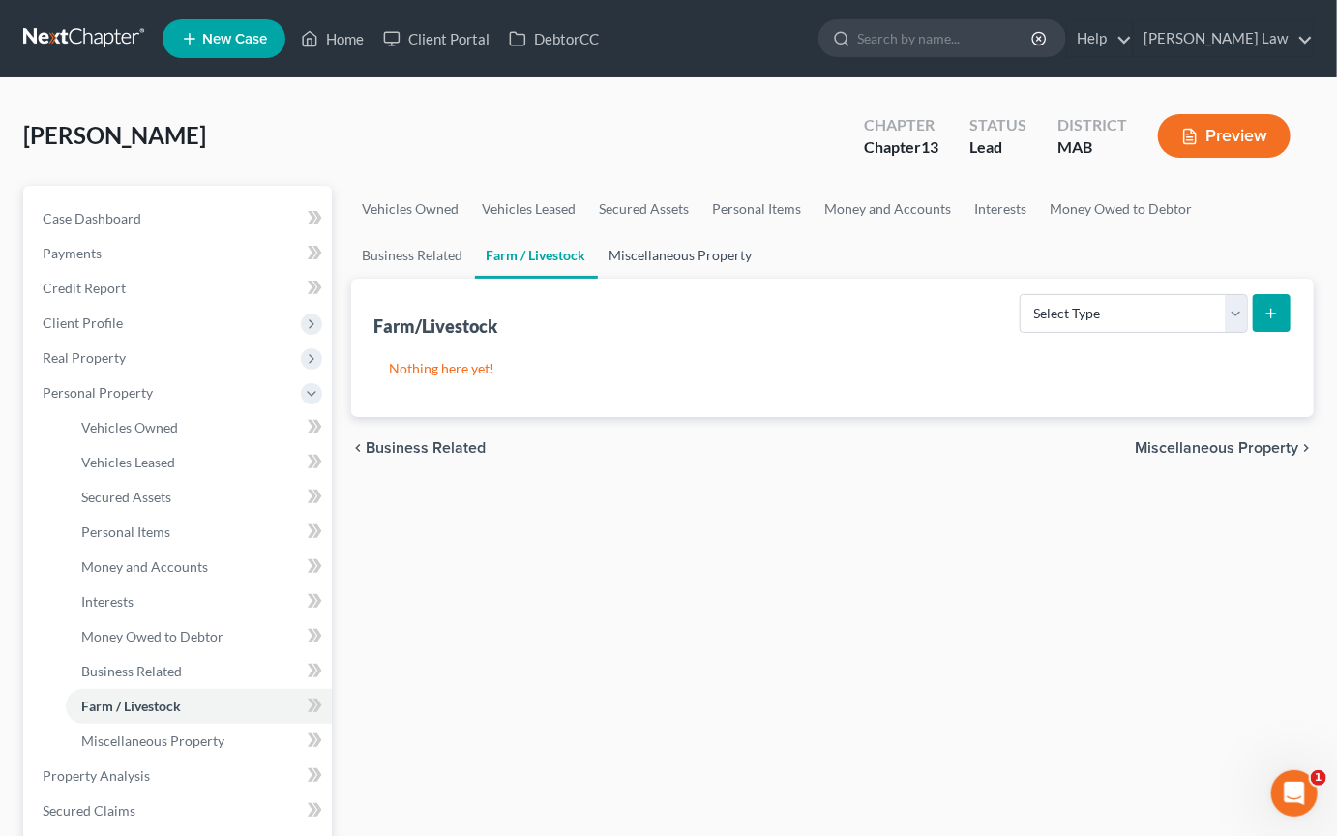
click at [764, 279] on link "Miscellaneous Property" at bounding box center [681, 255] width 166 height 46
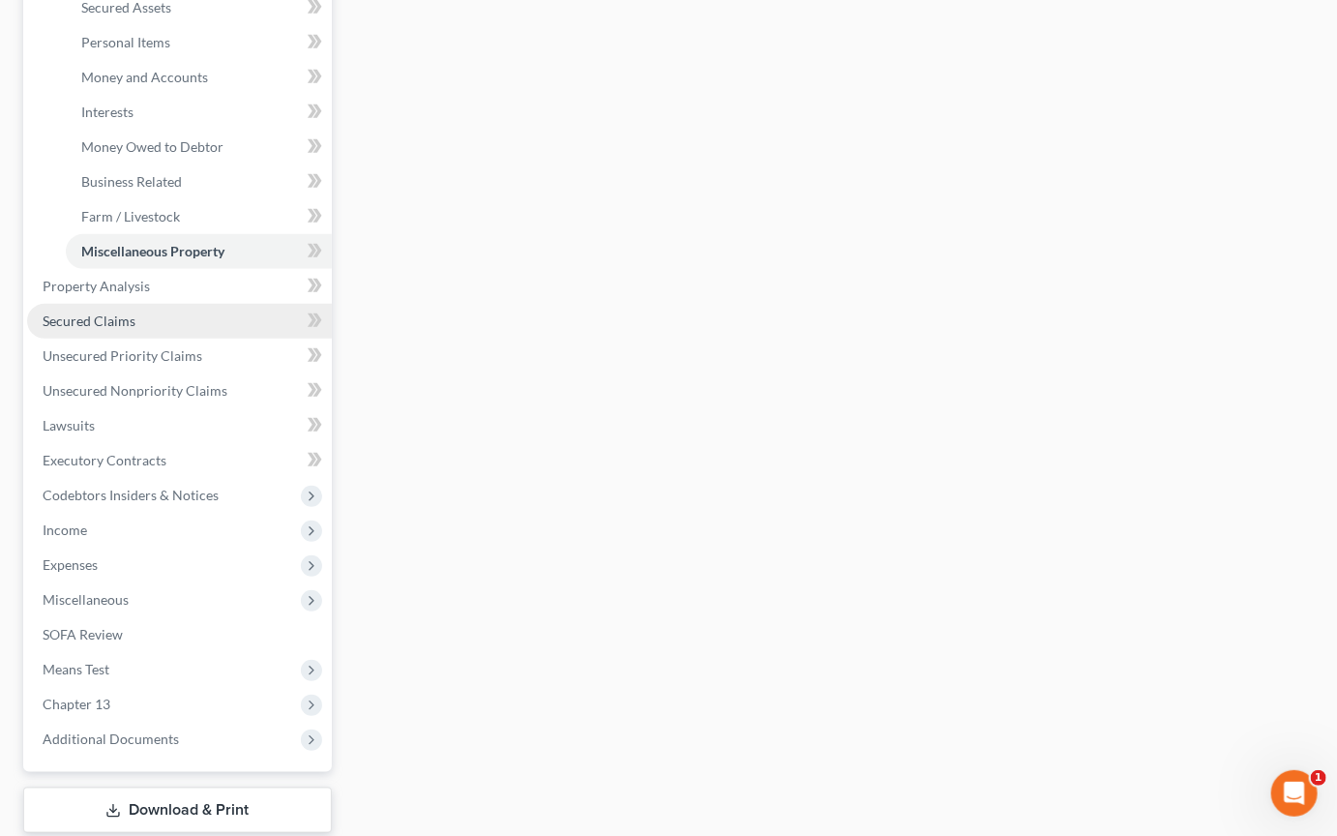
click at [117, 339] on link "Secured Claims" at bounding box center [179, 321] width 305 height 35
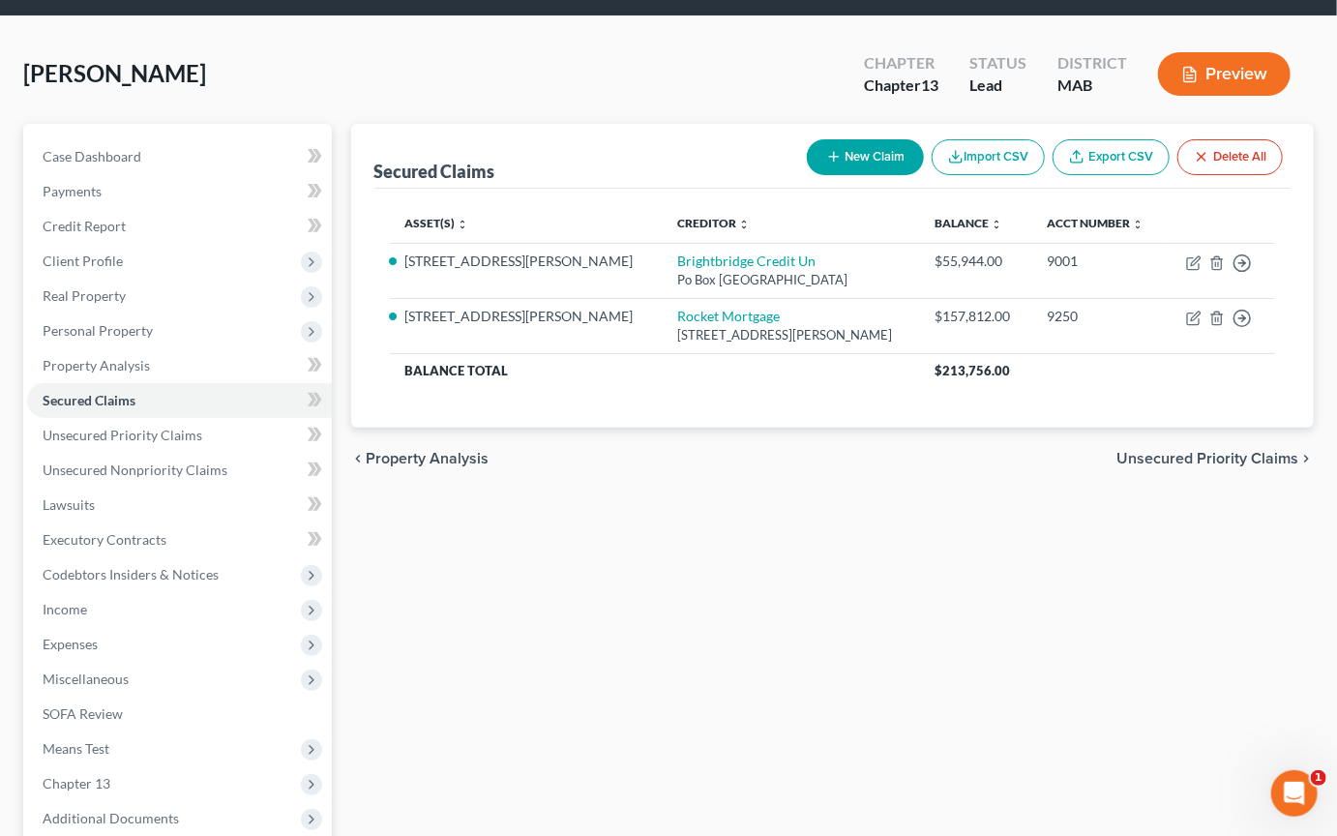
scroll to position [61, 0]
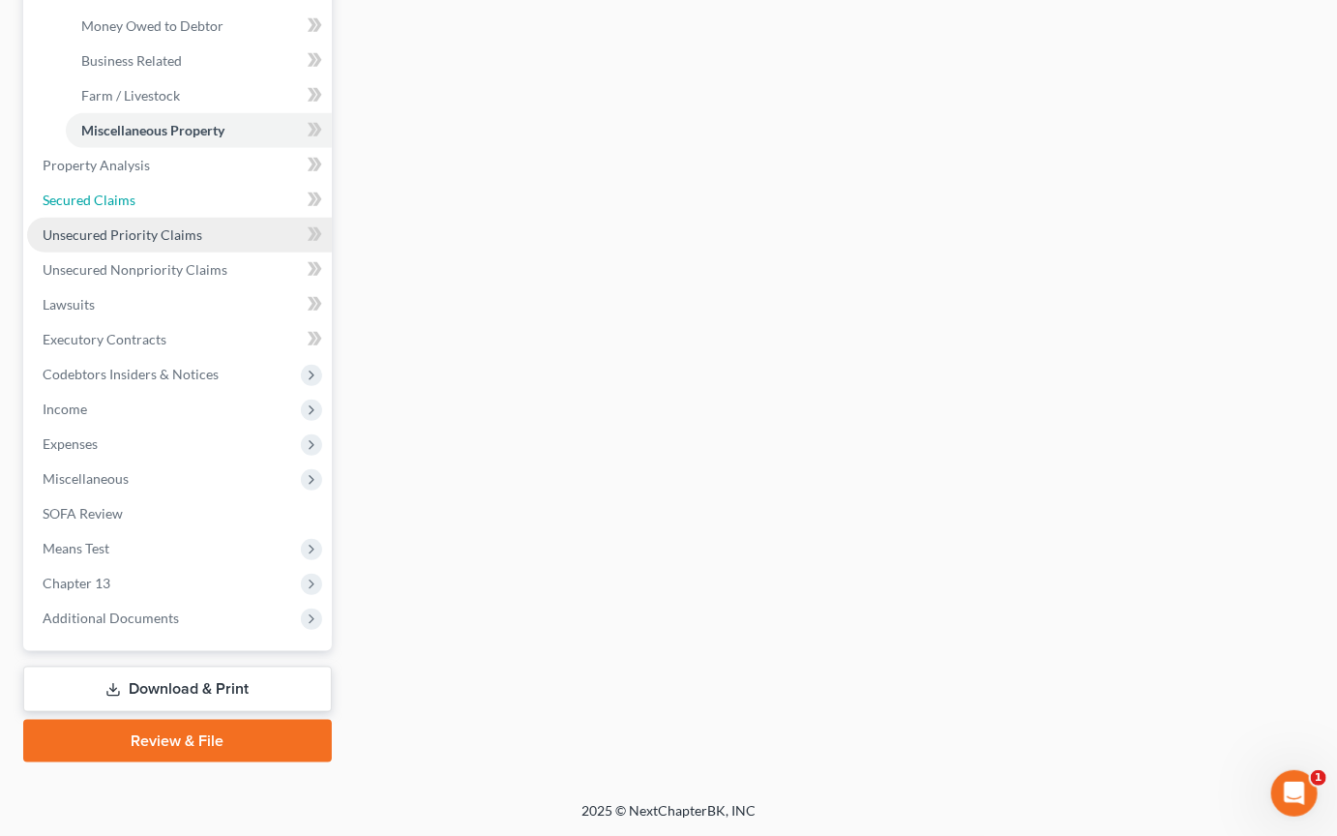
scroll to position [741, 0]
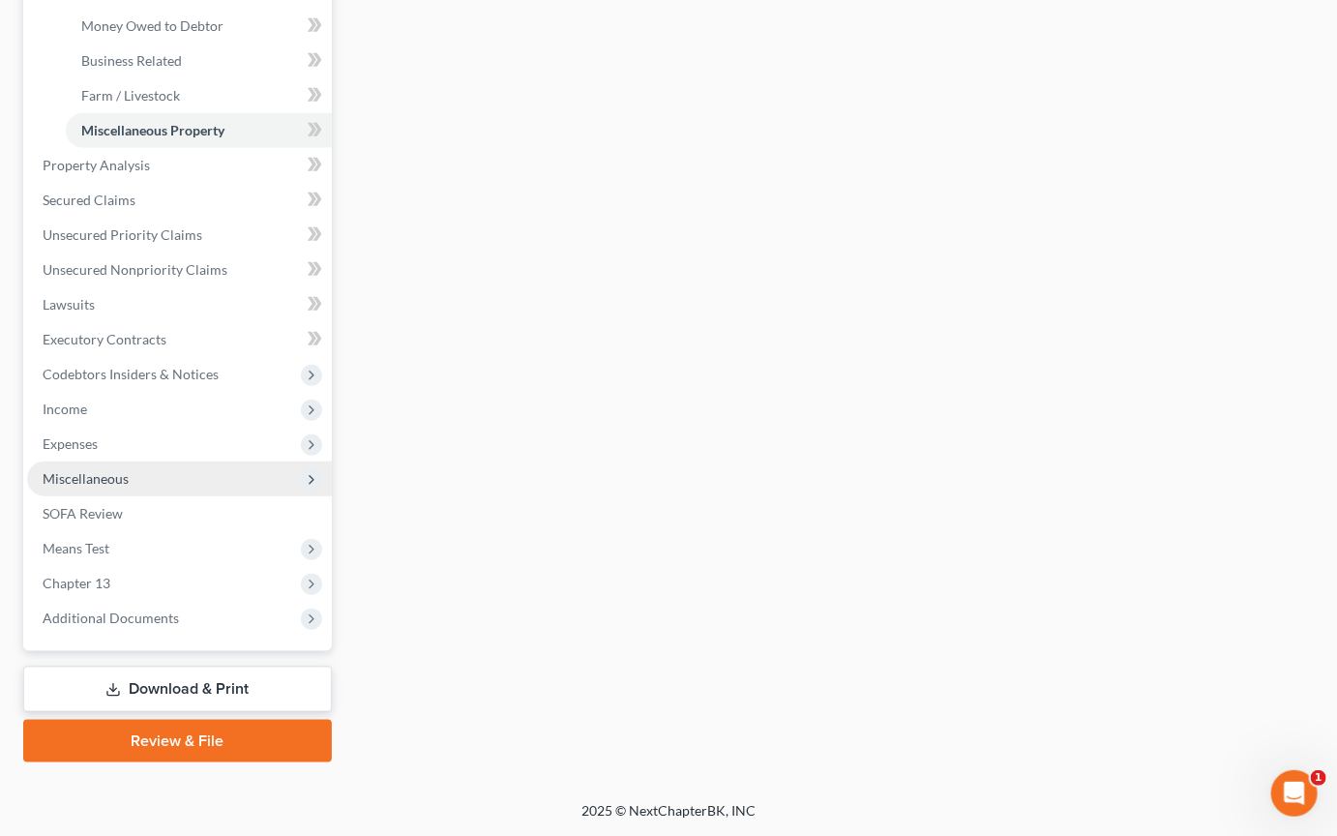
click at [107, 487] on span "Miscellaneous" at bounding box center [86, 478] width 86 height 16
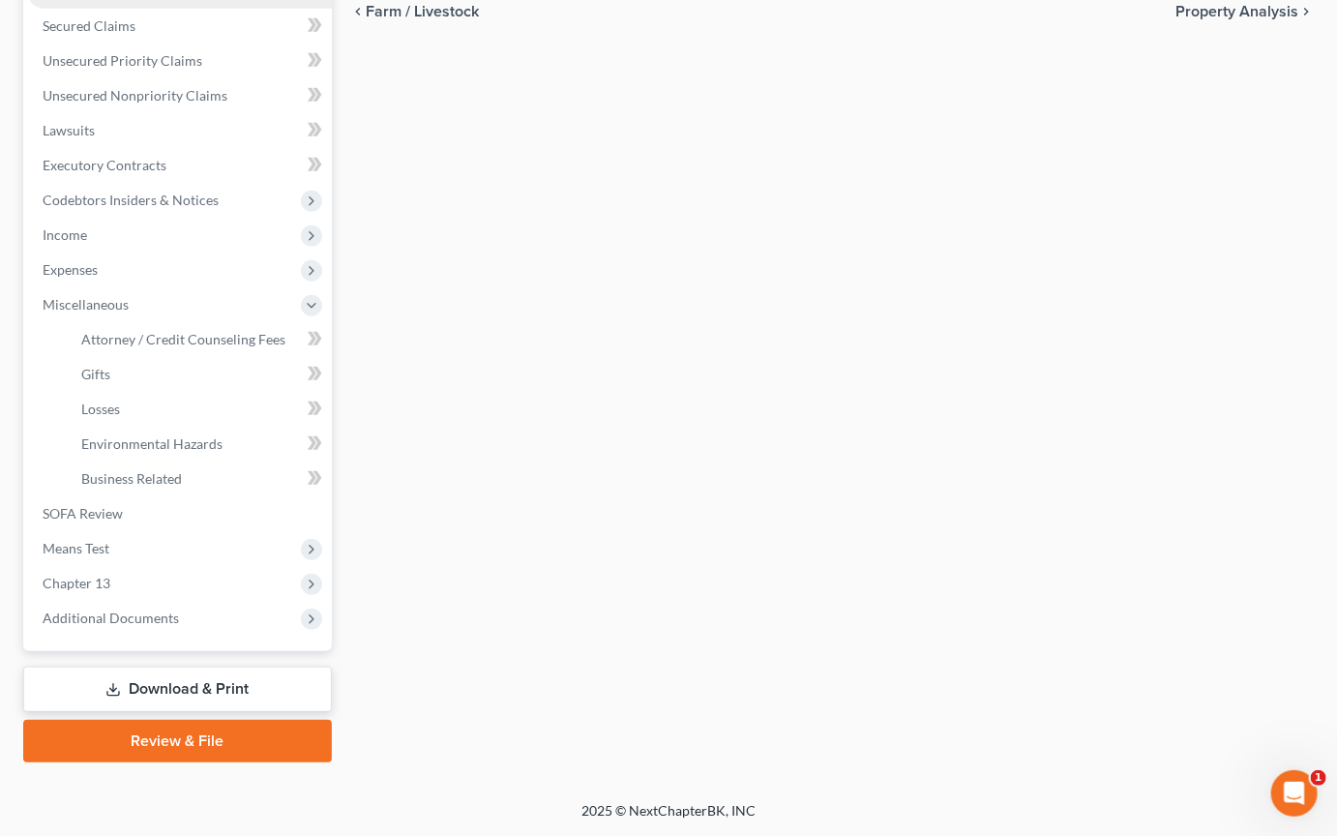
scroll to position [773, 0]
click at [153, 610] on span "Additional Documents" at bounding box center [111, 618] width 136 height 16
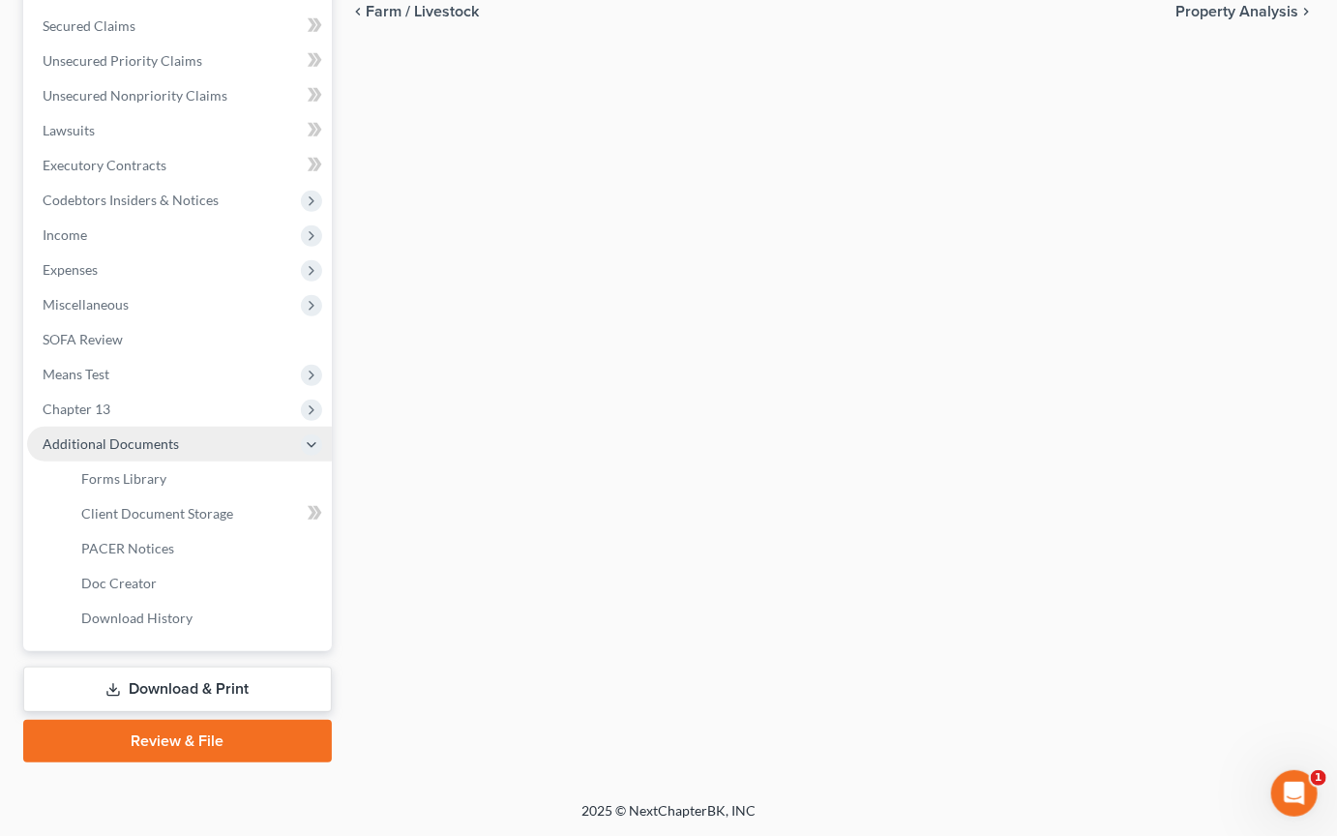
scroll to position [749, 0]
click at [215, 505] on span "Client Document Storage" at bounding box center [157, 513] width 152 height 16
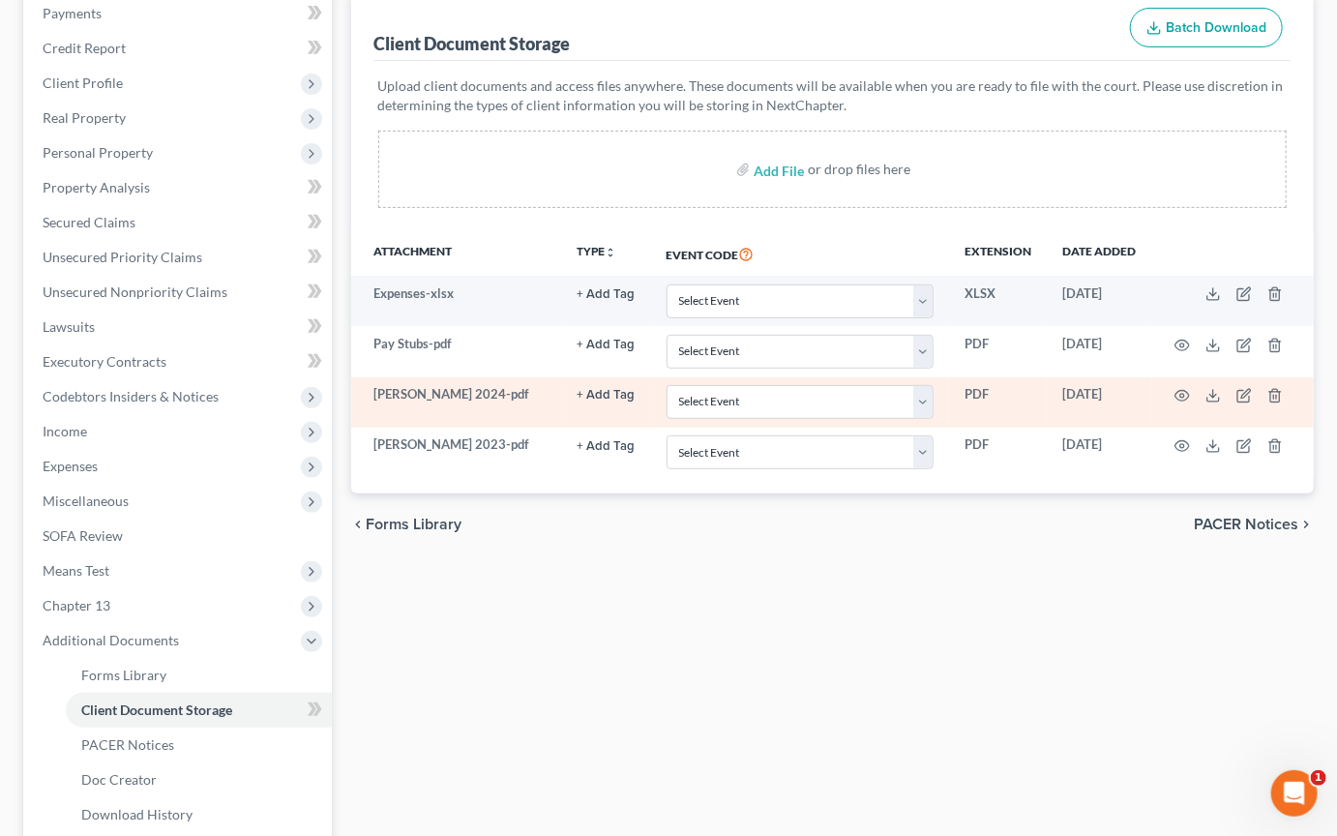
scroll to position [241, 0]
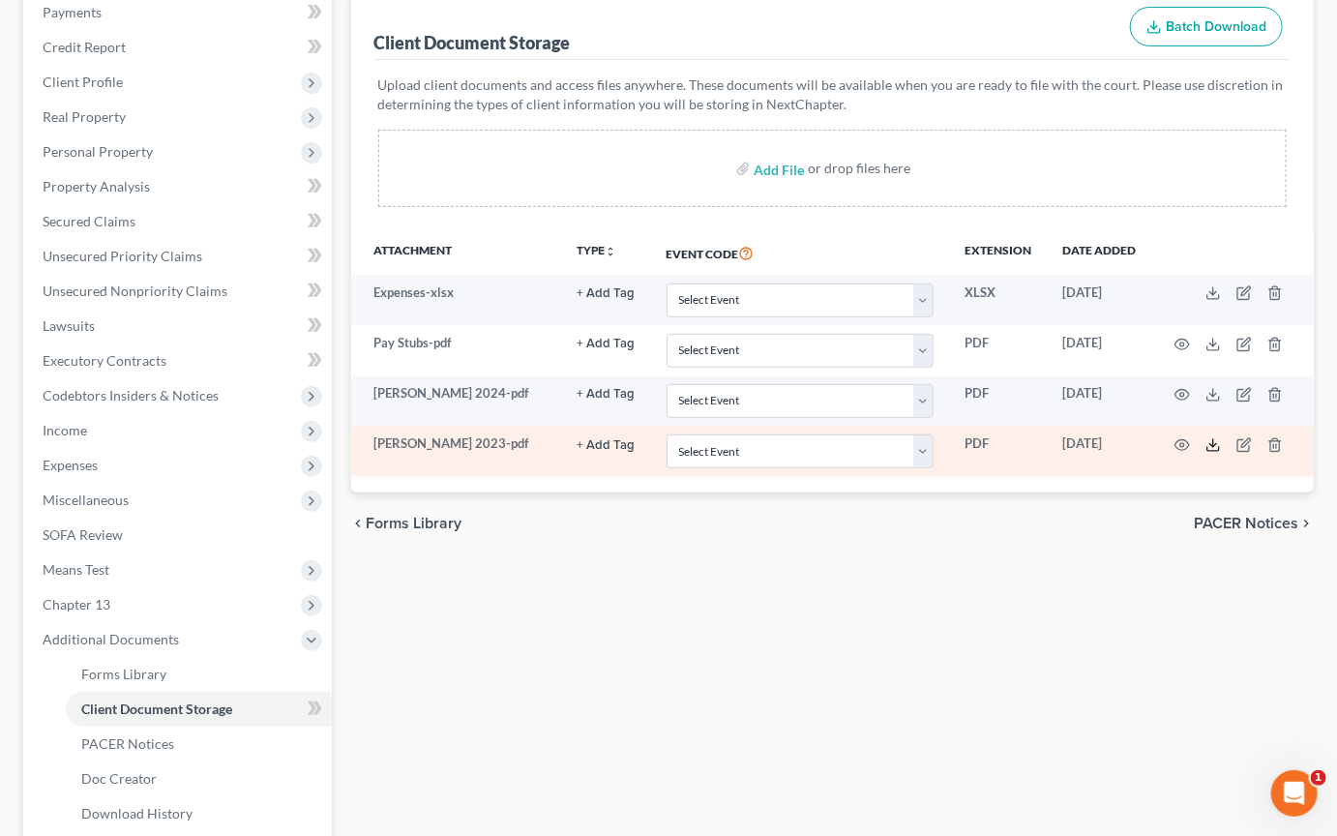
click at [1221, 453] on icon at bounding box center [1213, 444] width 15 height 15
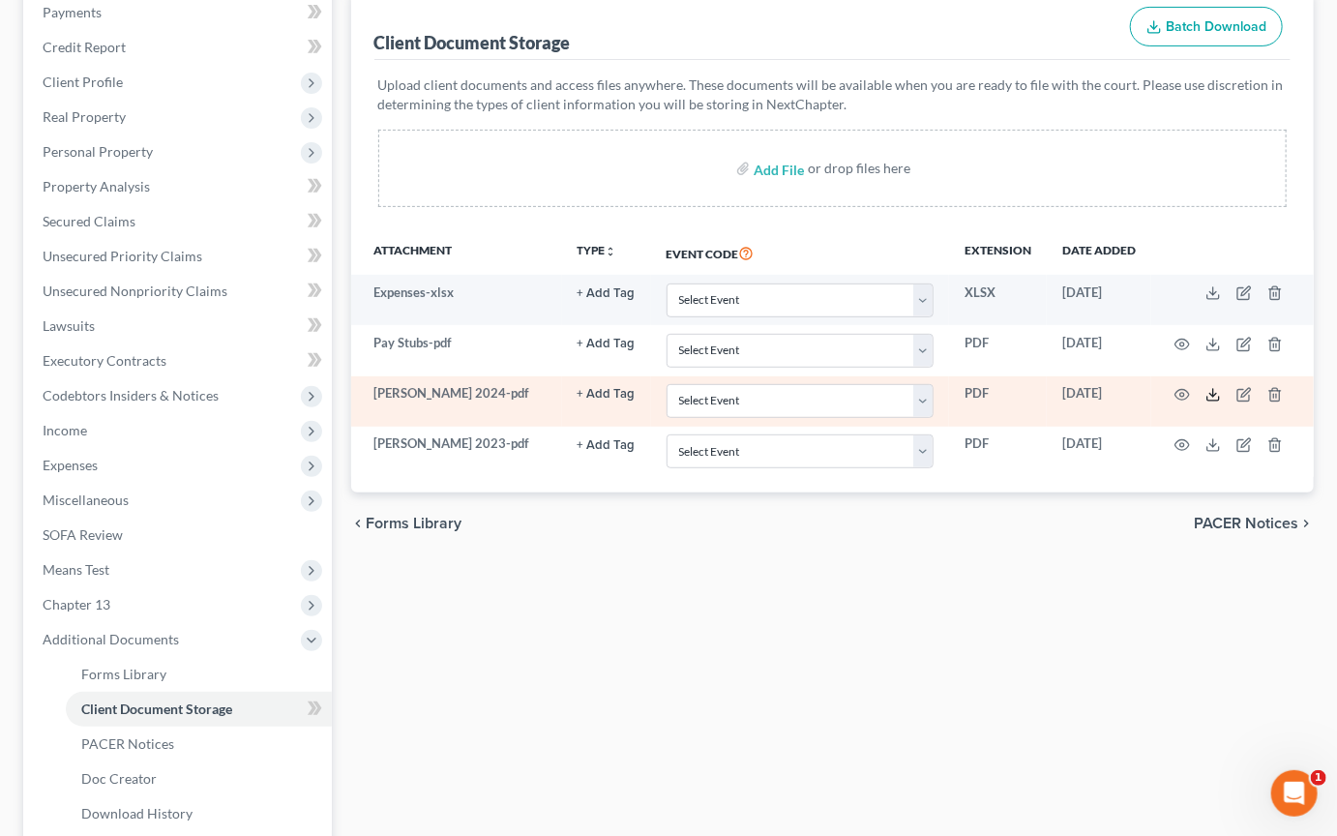
click at [1221, 403] on icon at bounding box center [1213, 394] width 15 height 15
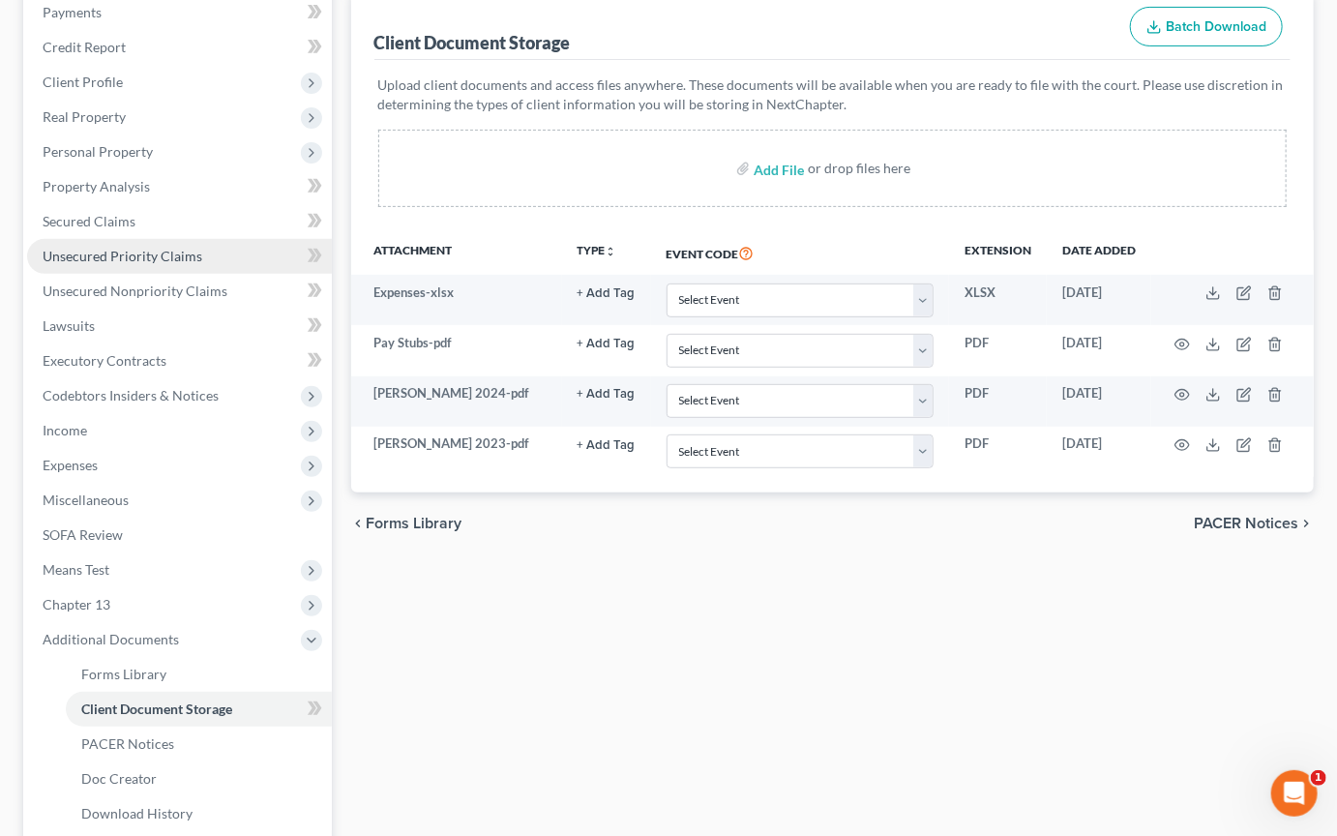
click at [154, 264] on span "Unsecured Priority Claims" at bounding box center [123, 256] width 160 height 16
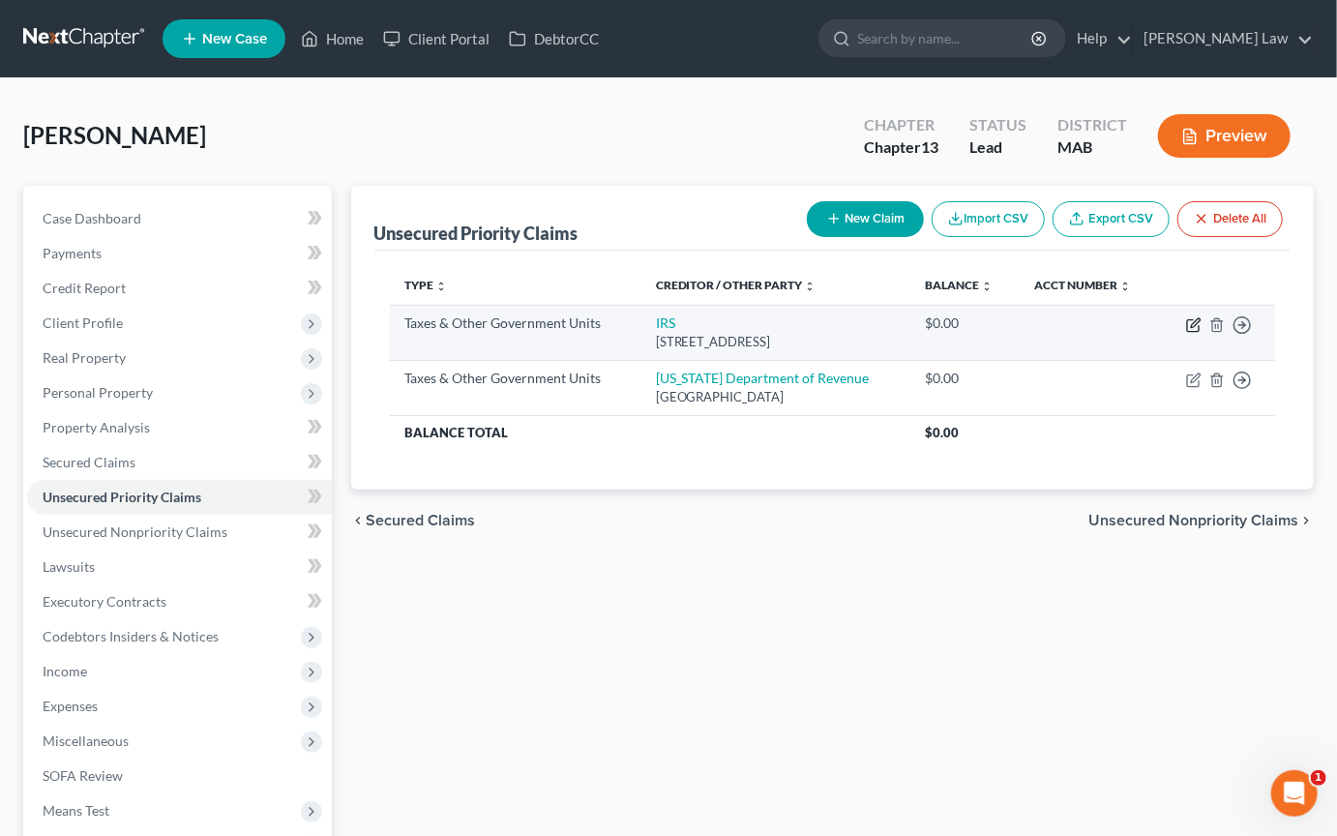
click at [1186, 333] on icon "button" at bounding box center [1193, 324] width 15 height 15
select select "0"
select select "39"
select select "0"
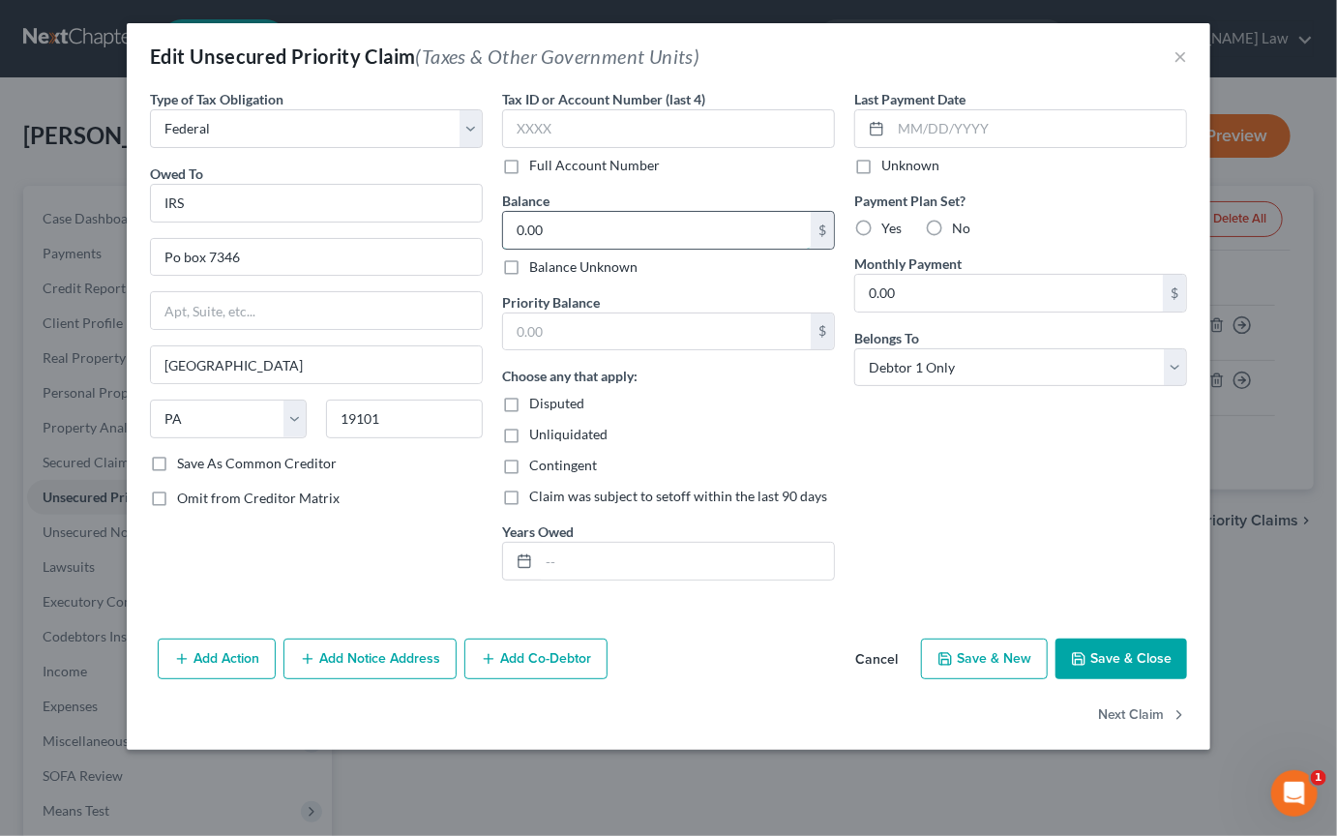
click at [628, 249] on input "0.00" at bounding box center [657, 230] width 308 height 37
click at [1171, 679] on button "Save & Close" at bounding box center [1122, 659] width 132 height 41
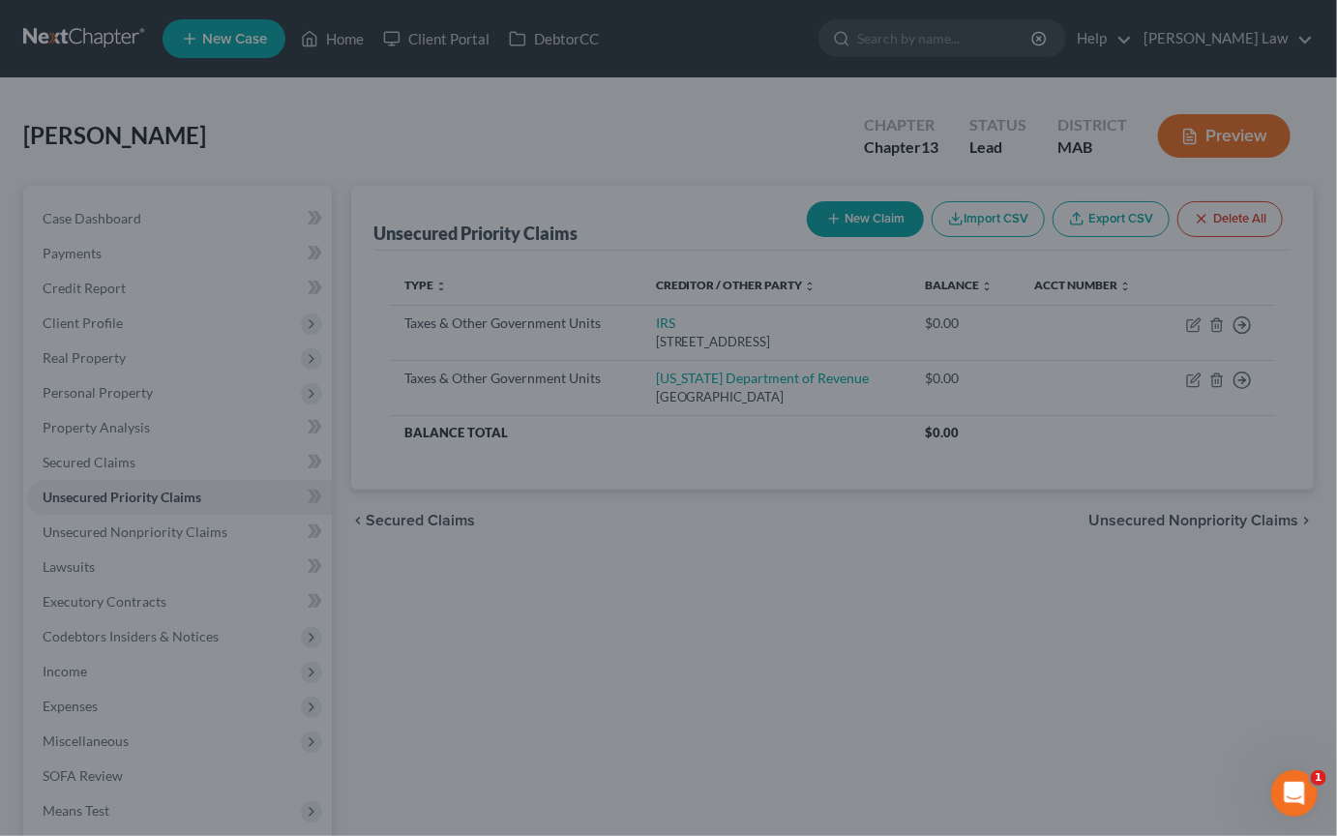
type input "3,007.00"
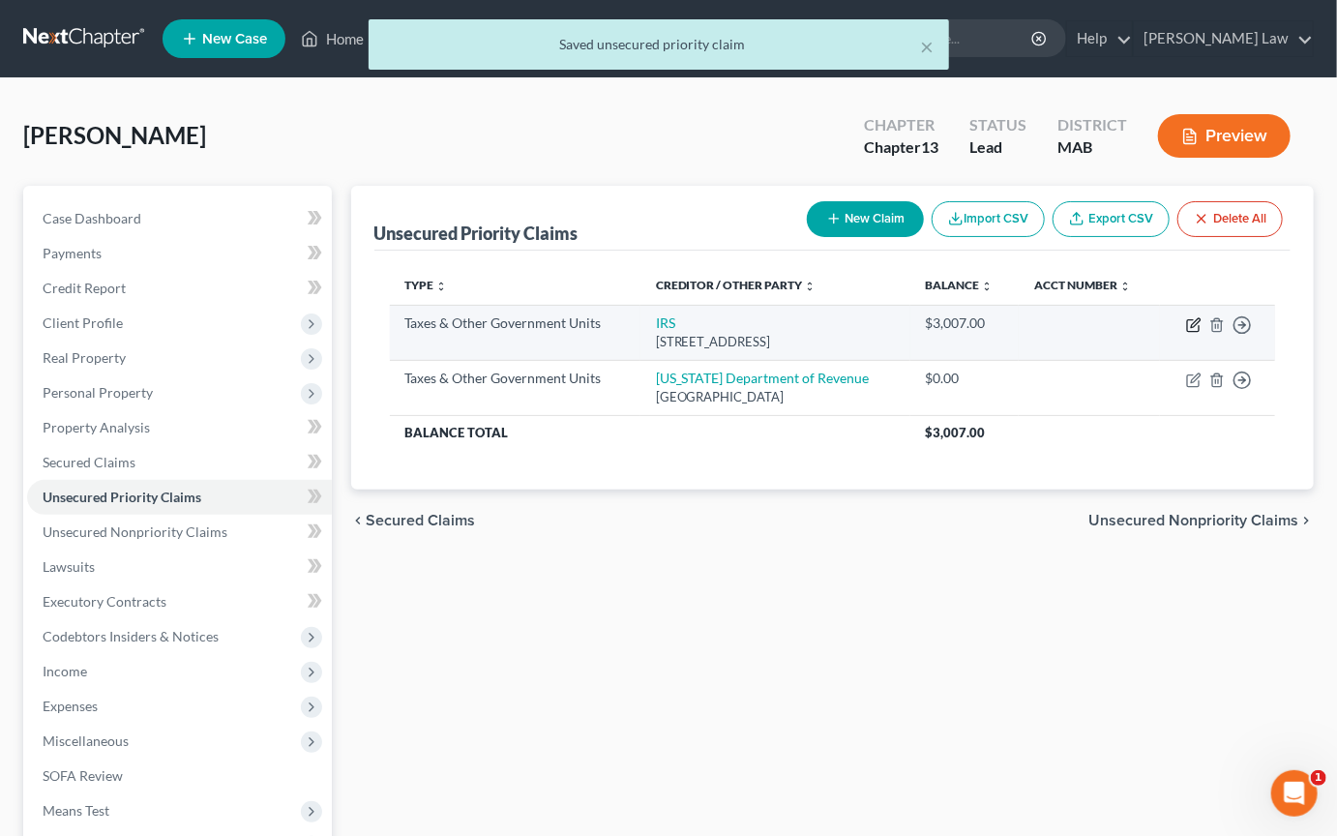
click at [1186, 333] on icon "button" at bounding box center [1193, 324] width 15 height 15
select select "0"
select select "39"
select select "0"
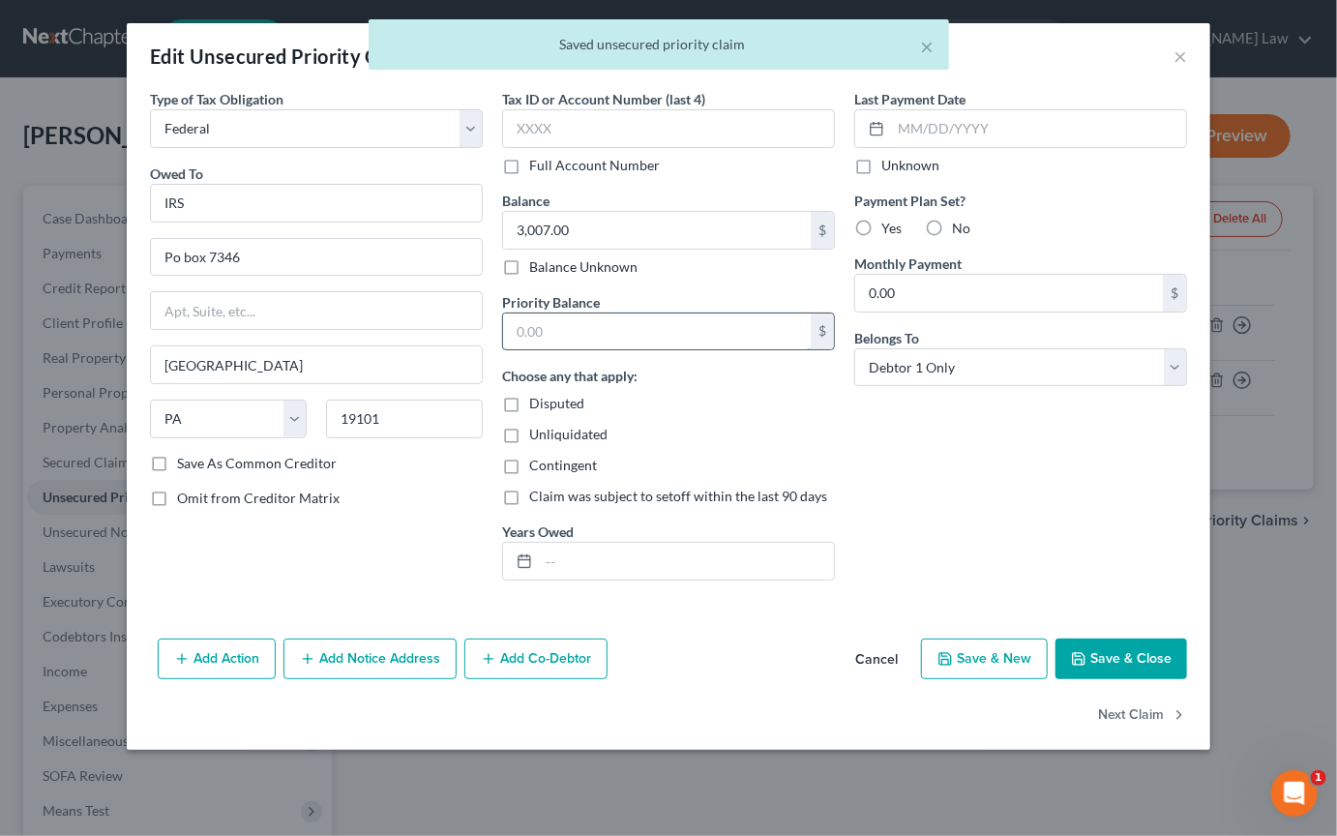
click at [614, 350] on input "text" at bounding box center [657, 332] width 308 height 37
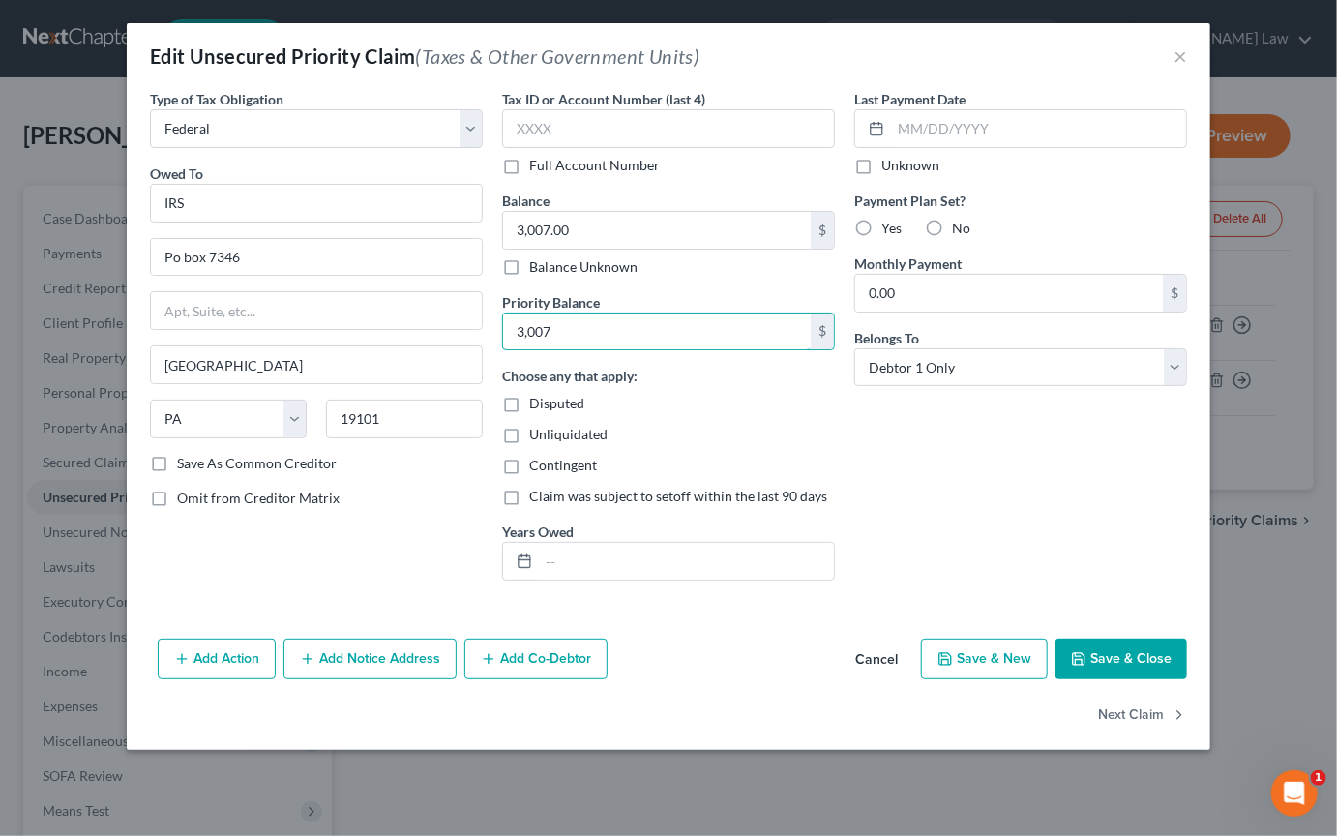
type input "3,007"
click at [1187, 679] on button "Save & Close" at bounding box center [1122, 659] width 132 height 41
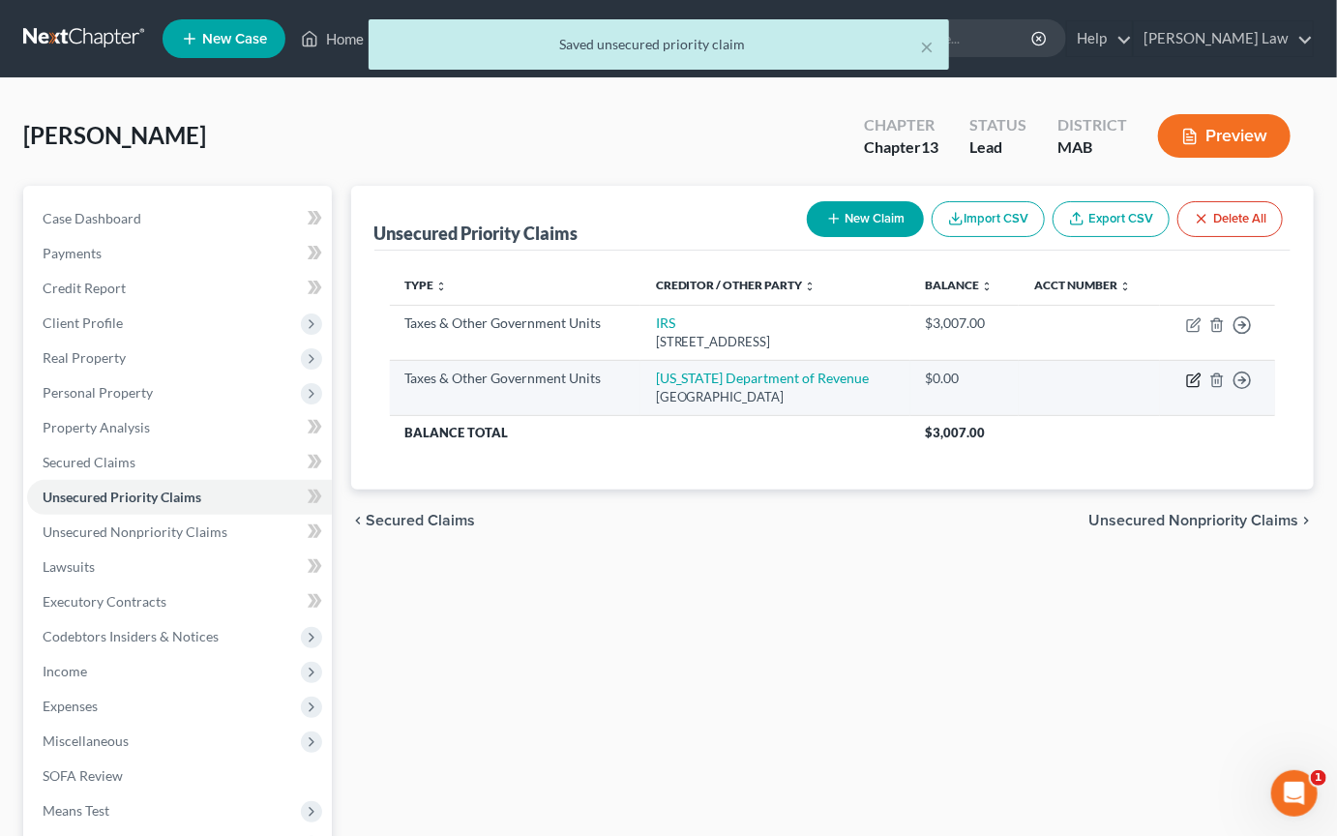
click at [1187, 387] on icon "button" at bounding box center [1193, 381] width 12 height 12
select select "2"
select select "22"
select select "0"
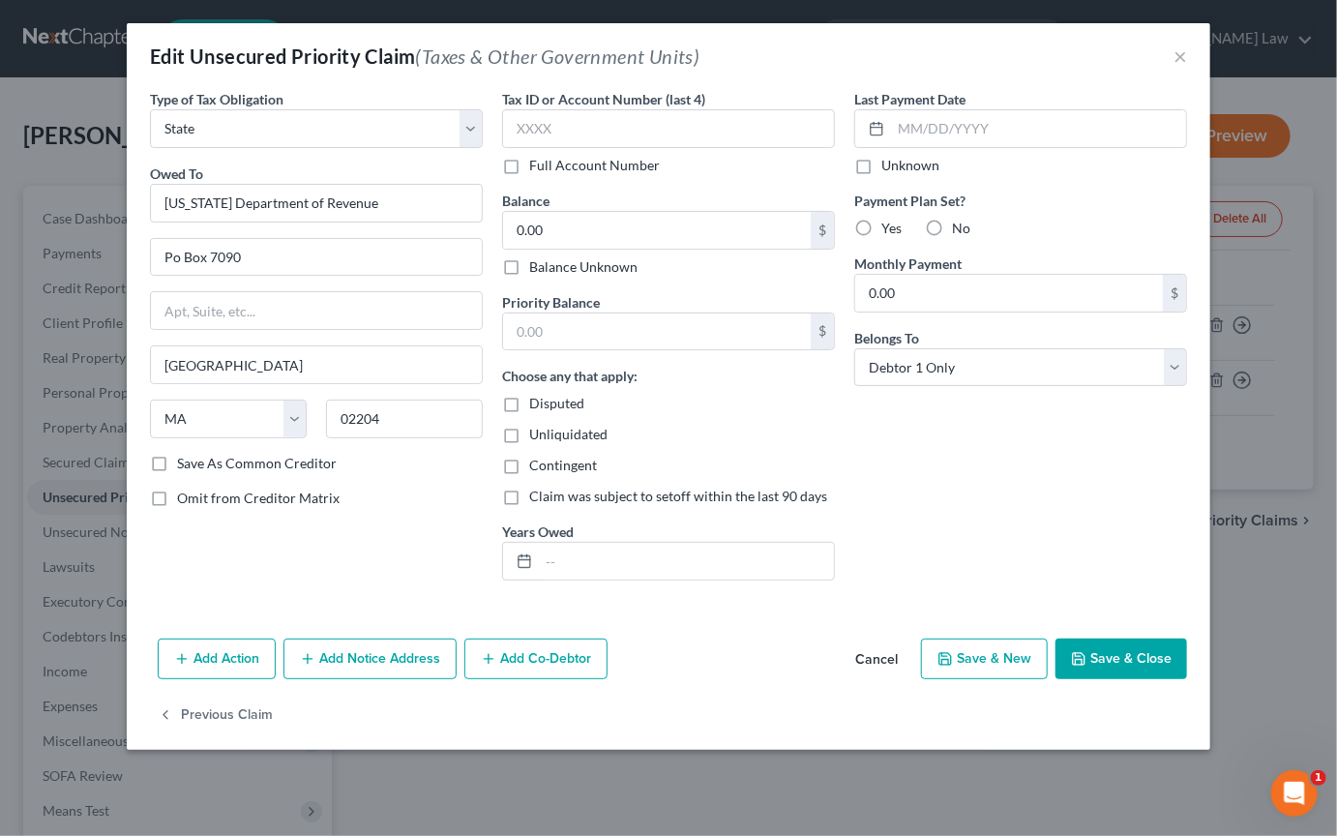
click at [566, 277] on label "Balance Unknown" at bounding box center [583, 266] width 108 height 19
click at [550, 270] on input "Balance Unknown" at bounding box center [543, 263] width 13 height 13
click at [529, 277] on label "Balance Unknown" at bounding box center [583, 266] width 108 height 19
click at [537, 270] on input "Balance Unknown" at bounding box center [543, 263] width 13 height 13
checkbox input "false"
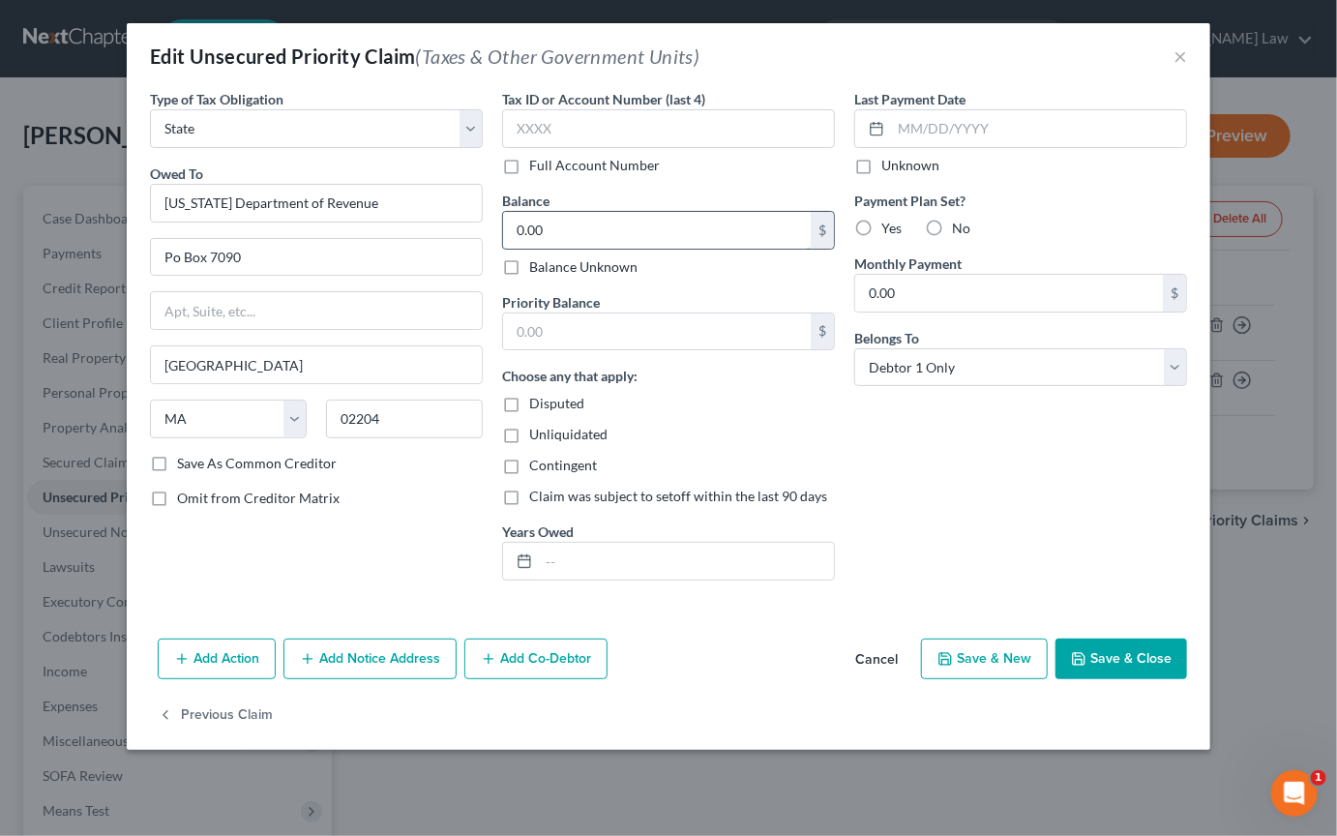
click at [552, 249] on input "0.00" at bounding box center [657, 230] width 308 height 37
type input "5,881"
click at [538, 350] on input "text" at bounding box center [657, 332] width 308 height 37
type input "5,881"
click at [1187, 679] on button "Save & Close" at bounding box center [1122, 659] width 132 height 41
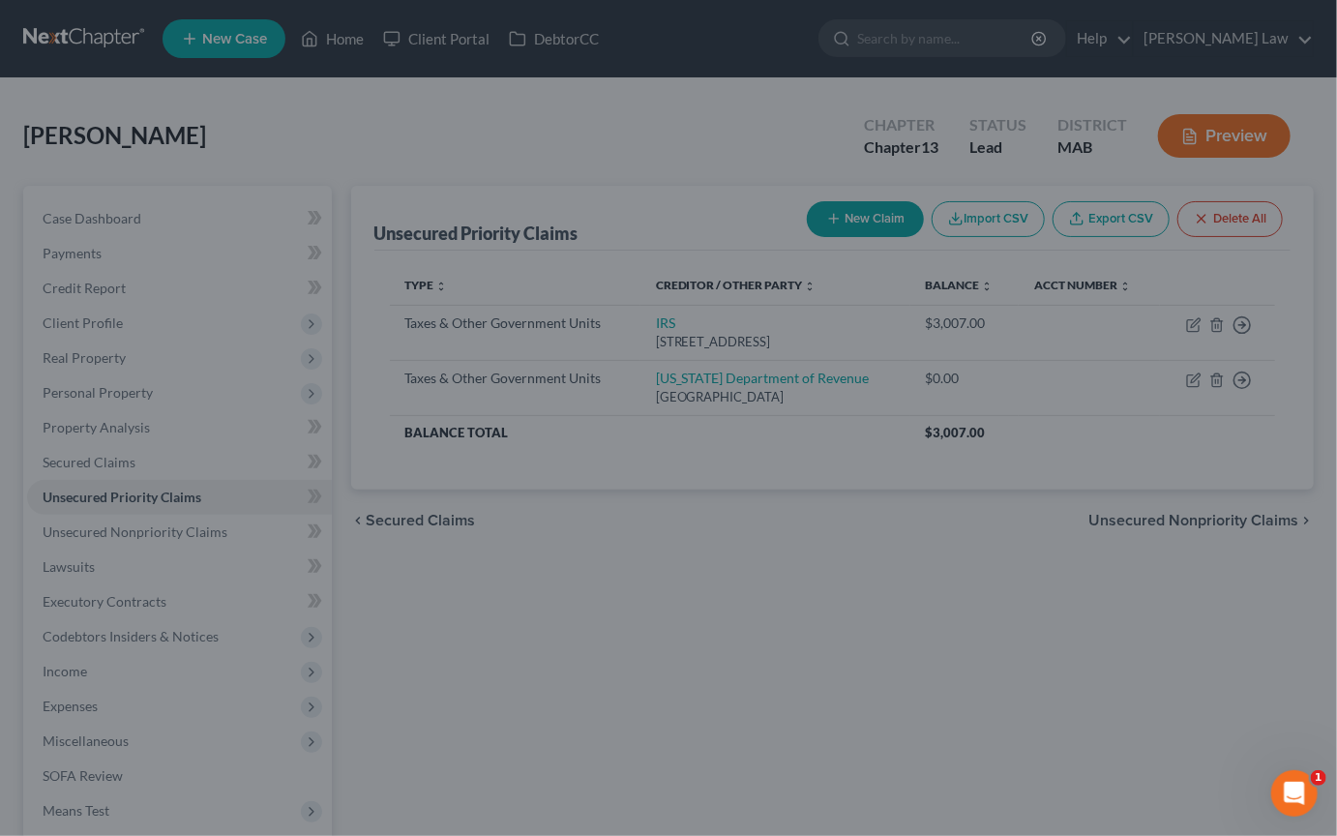
type input "5,881.00"
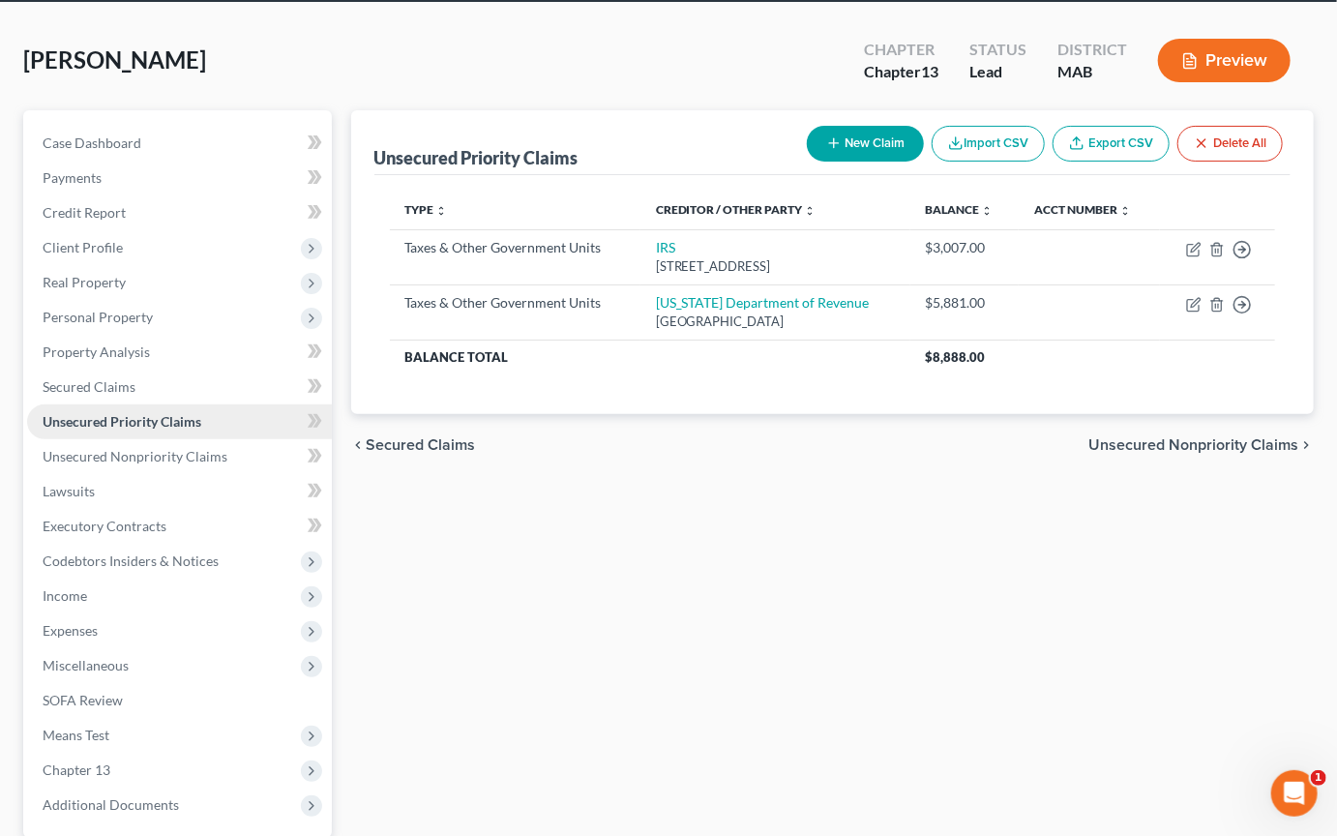
scroll to position [77, 0]
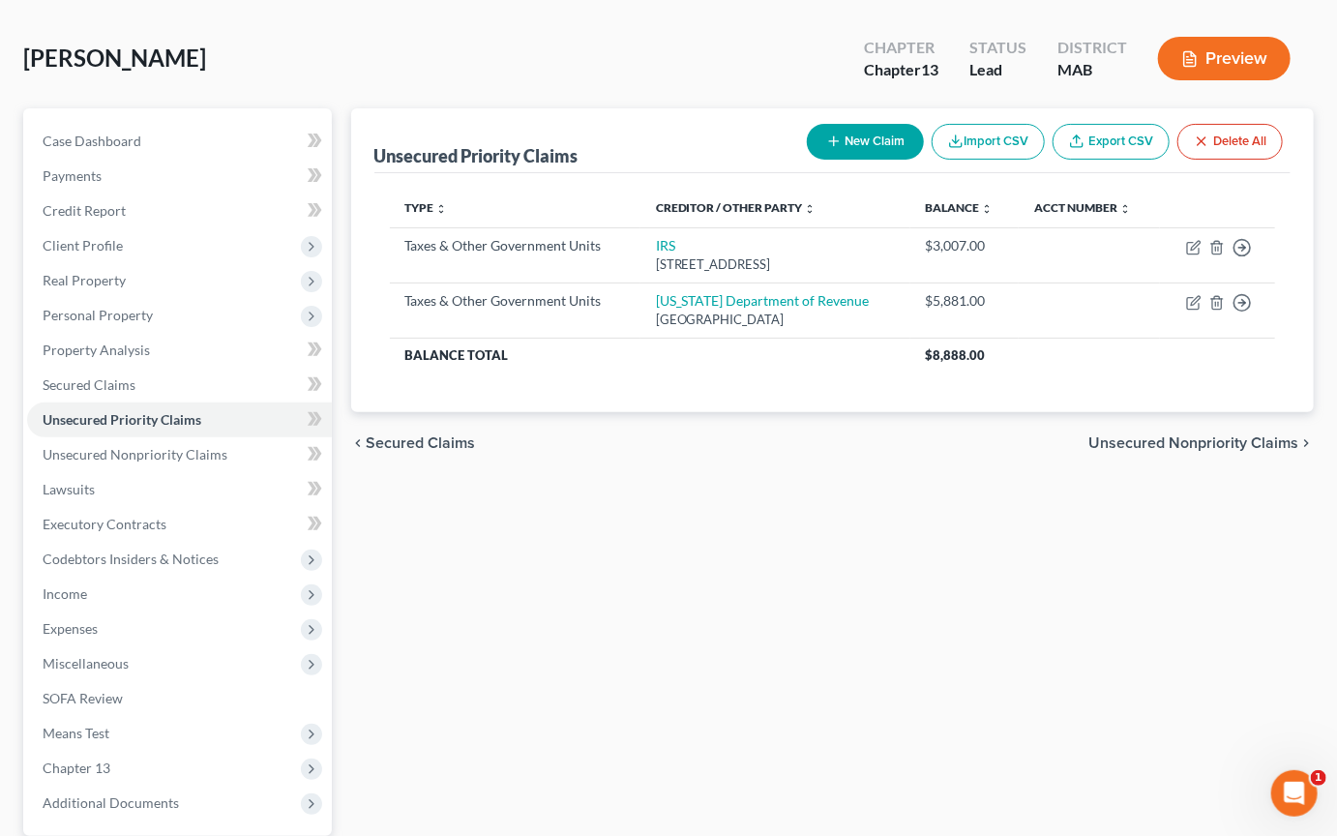
click at [1191, 79] on button "Preview" at bounding box center [1224, 59] width 133 height 44
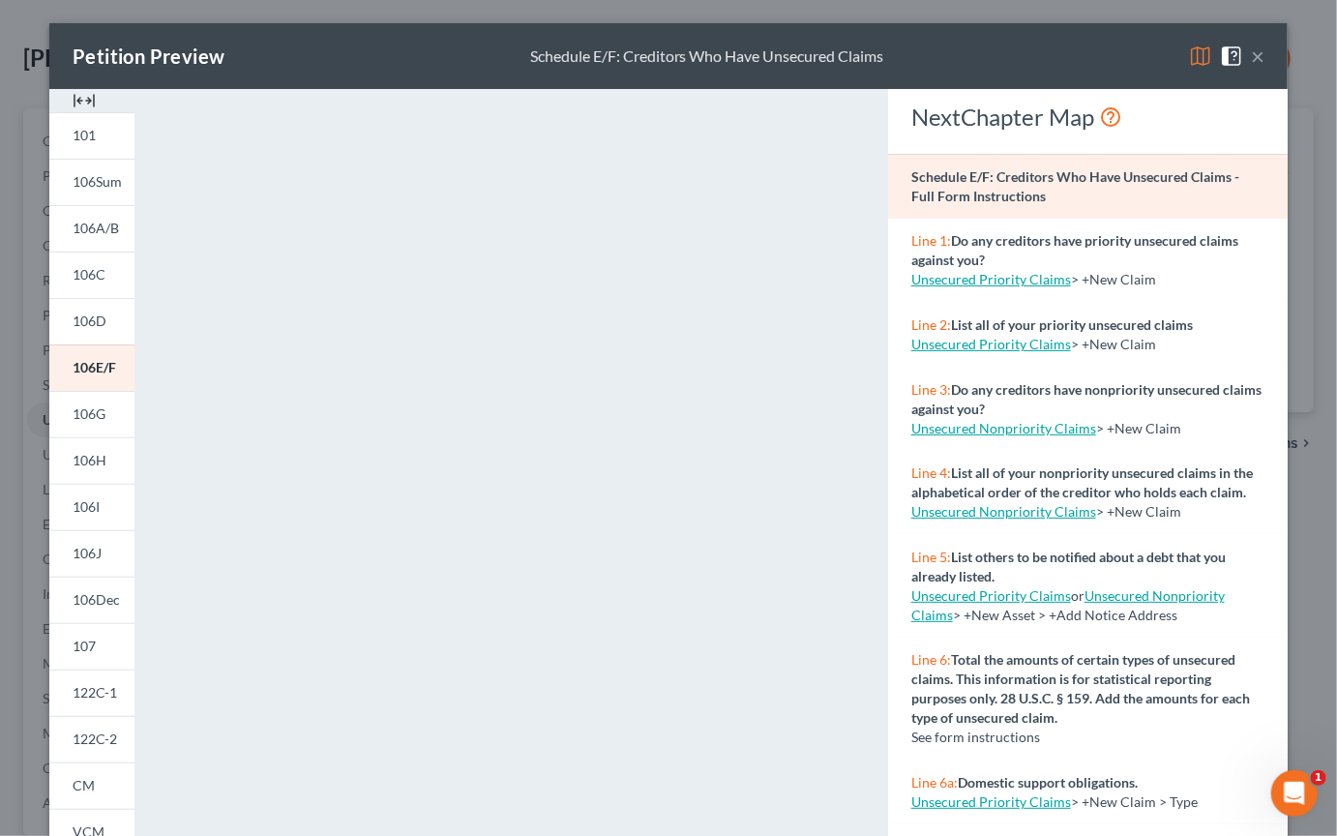
click at [73, 112] on img at bounding box center [84, 100] width 23 height 23
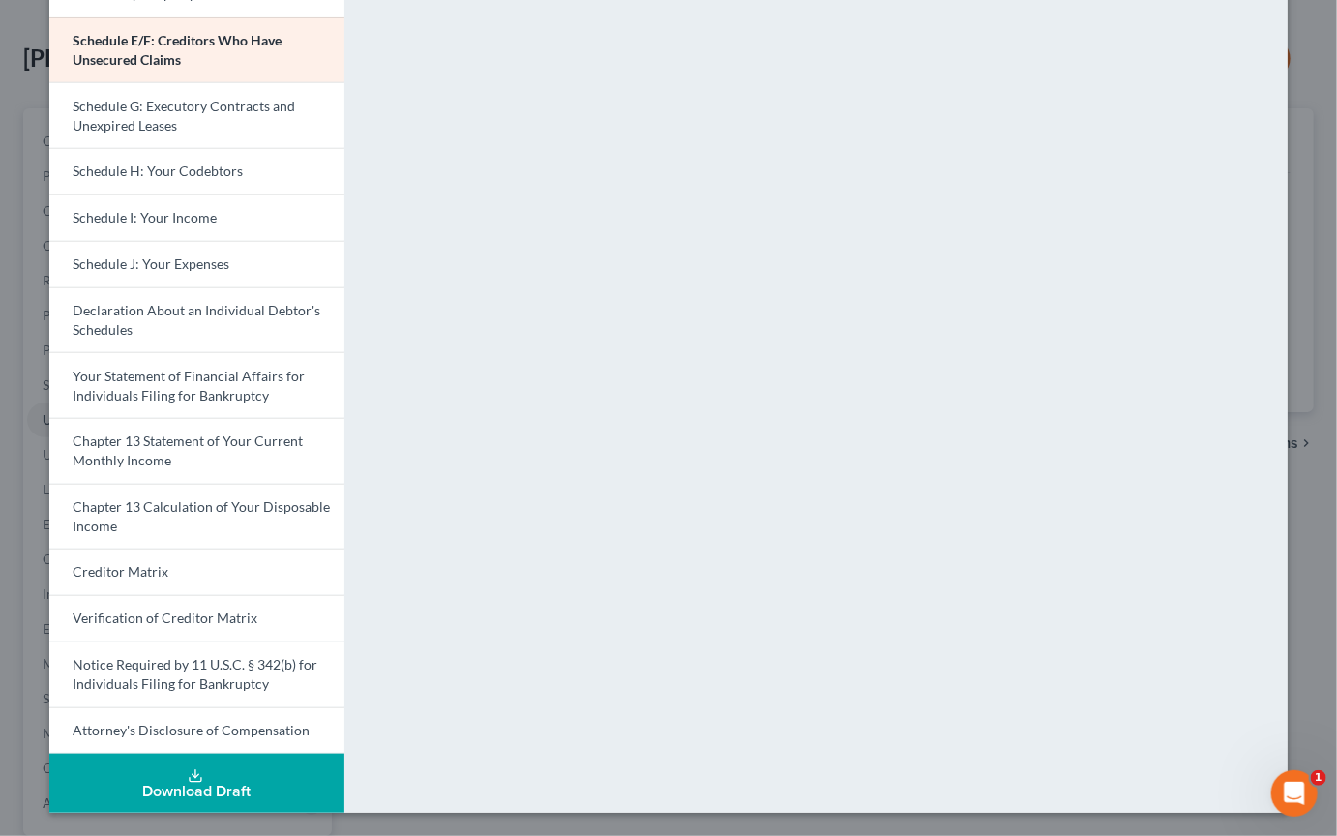
scroll to position [752, 0]
click at [180, 784] on div "Download Draft" at bounding box center [197, 791] width 264 height 15
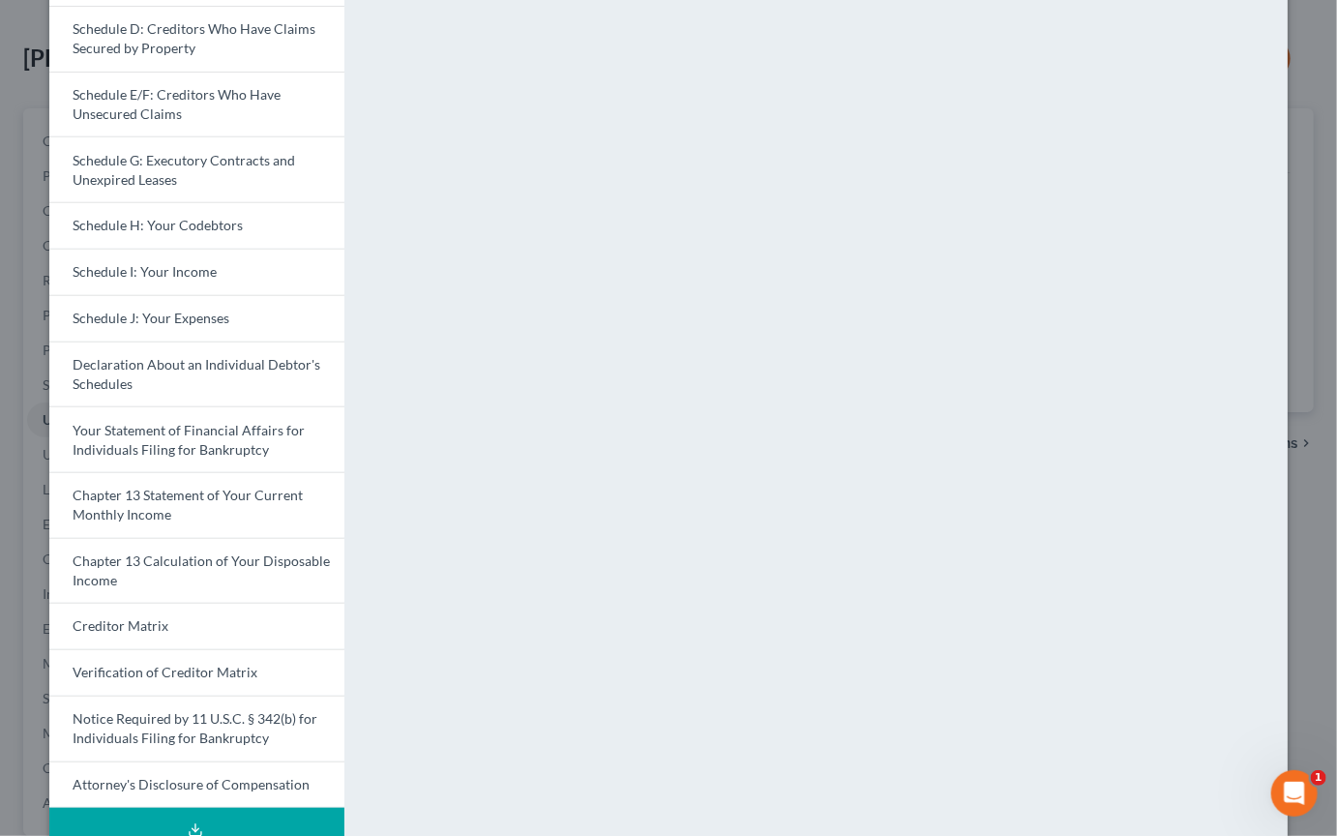
scroll to position [0, 0]
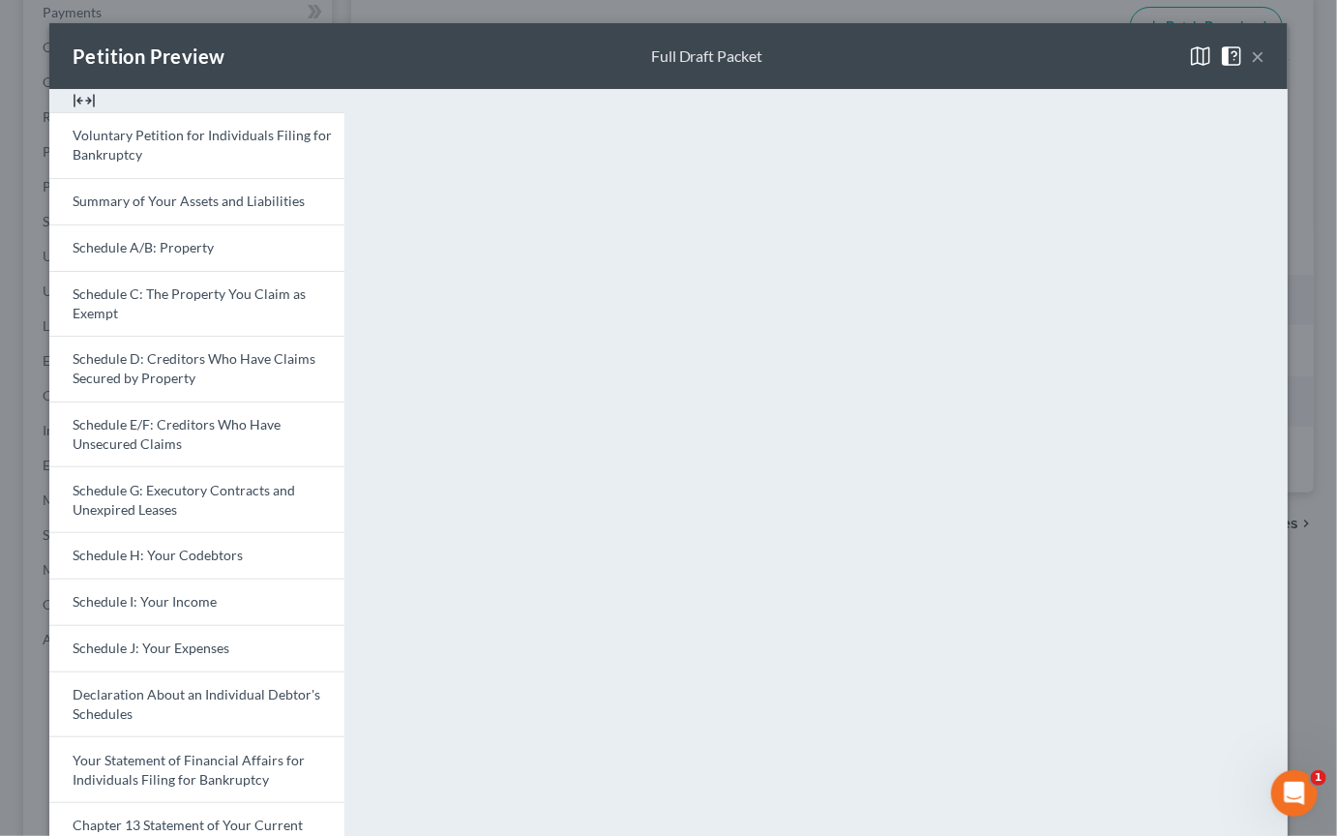
click at [1265, 68] on button "×" at bounding box center [1258, 56] width 14 height 23
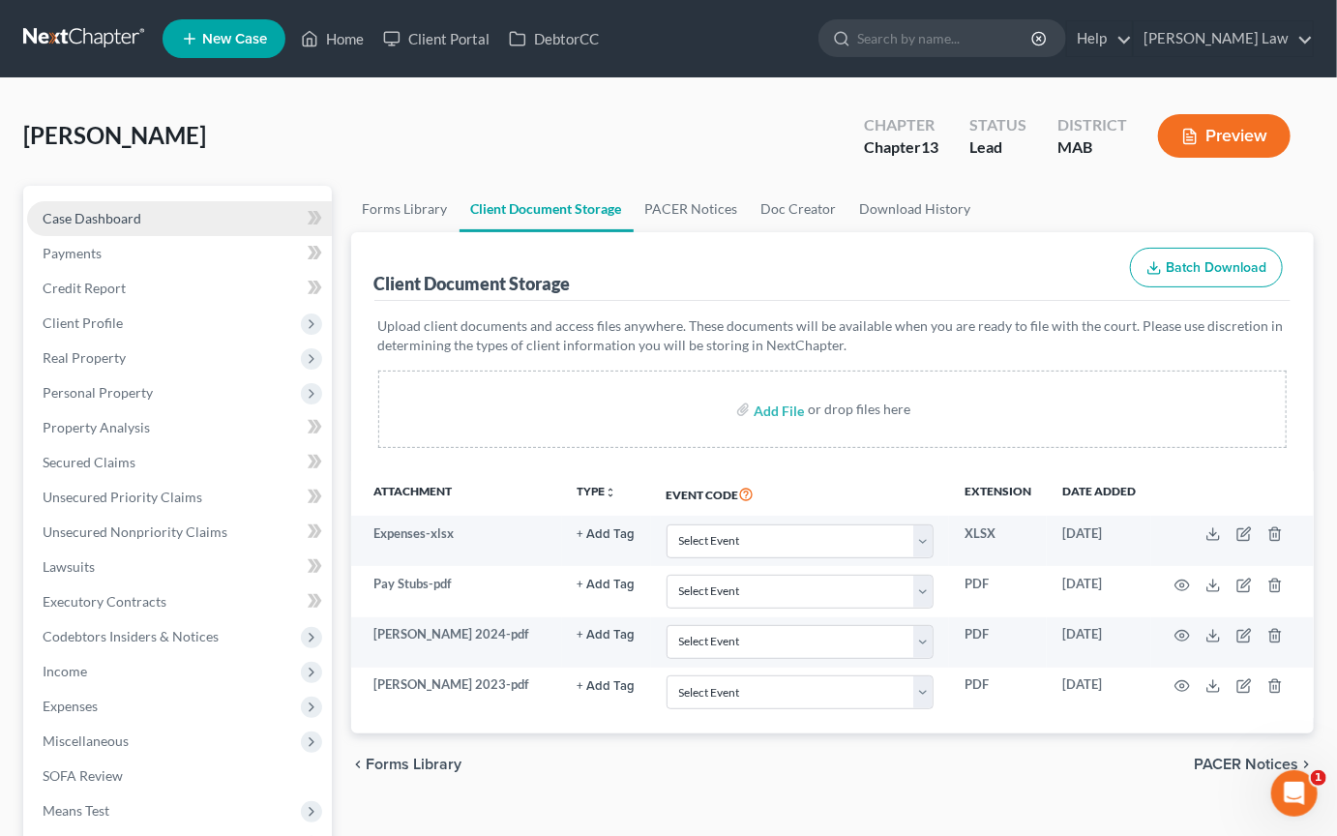
click at [141, 226] on span "Case Dashboard" at bounding box center [92, 218] width 99 height 16
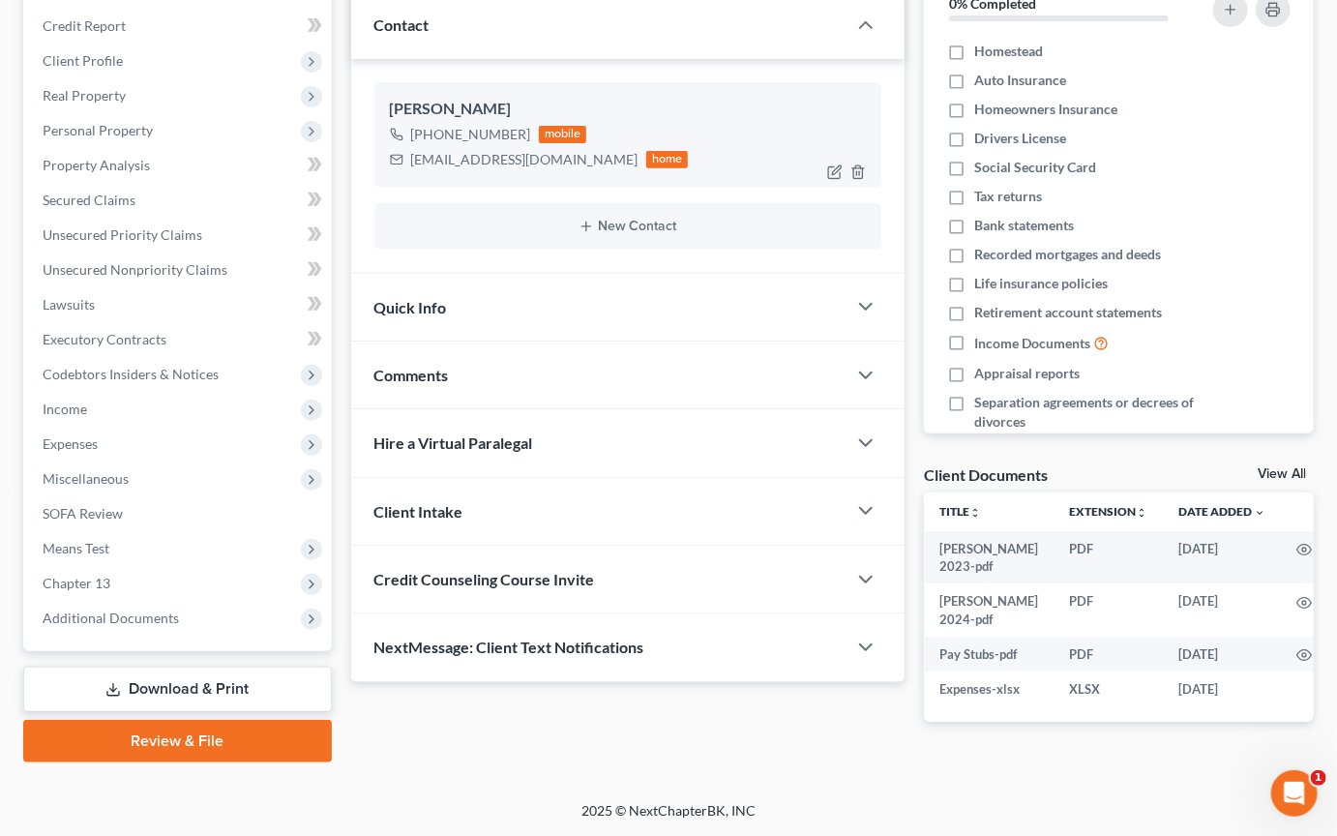
scroll to position [435, 0]
click at [436, 366] on span "Comments" at bounding box center [411, 375] width 75 height 18
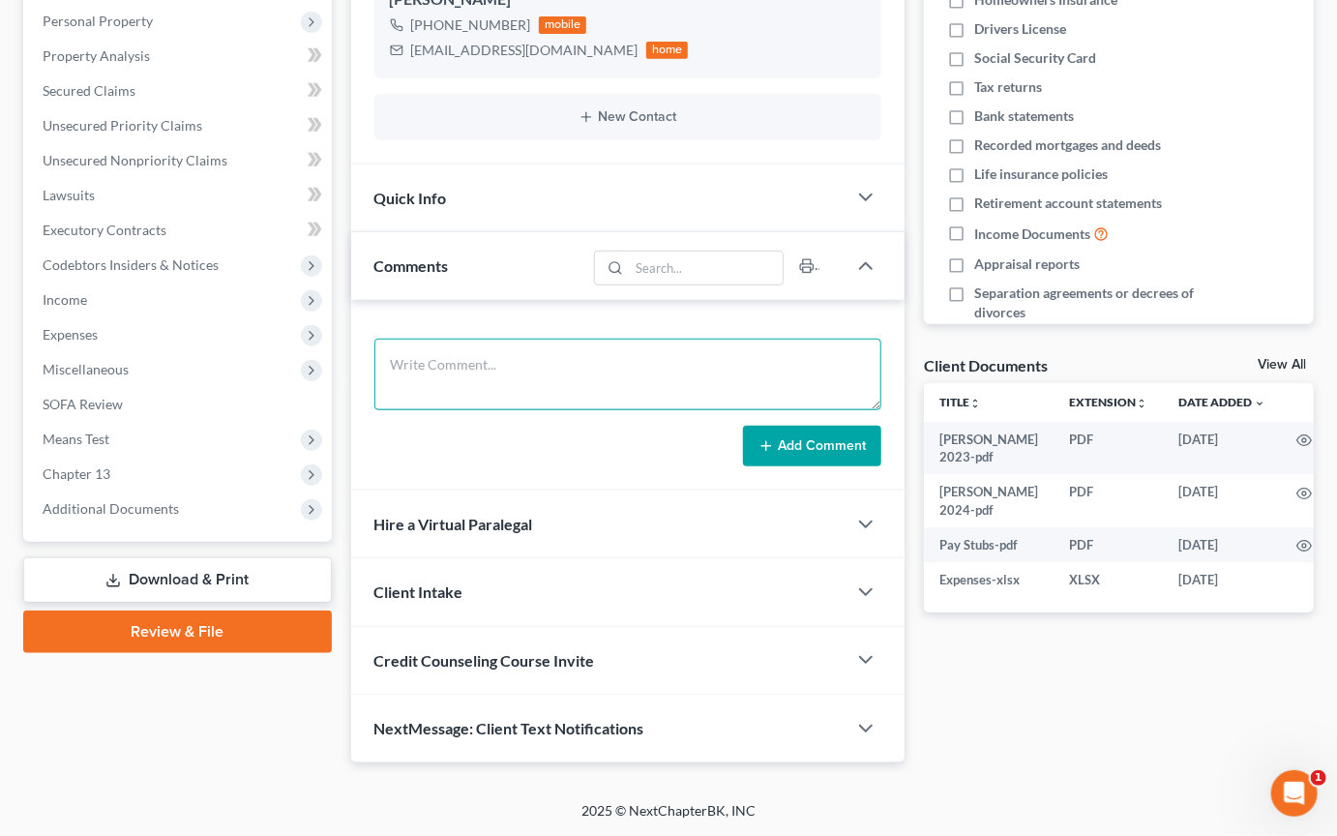
click at [450, 410] on textarea at bounding box center [627, 375] width 507 height 72
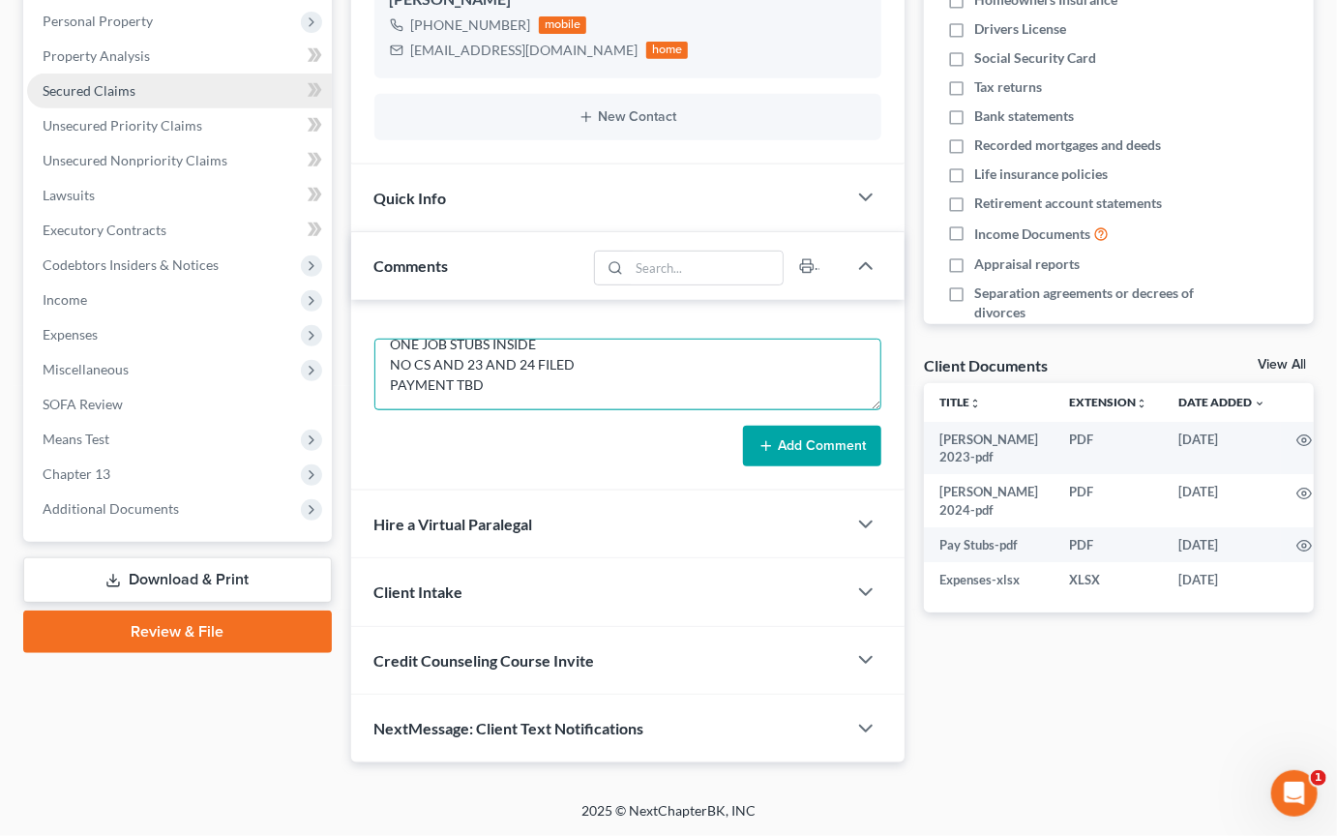
type textarea "NOTES FOR HEARING OWNS HOUSE DEED, HS AND [PERSON_NAME] LETTER NO ASSETS TO WOR…"
click at [127, 99] on span "Secured Claims" at bounding box center [89, 90] width 93 height 16
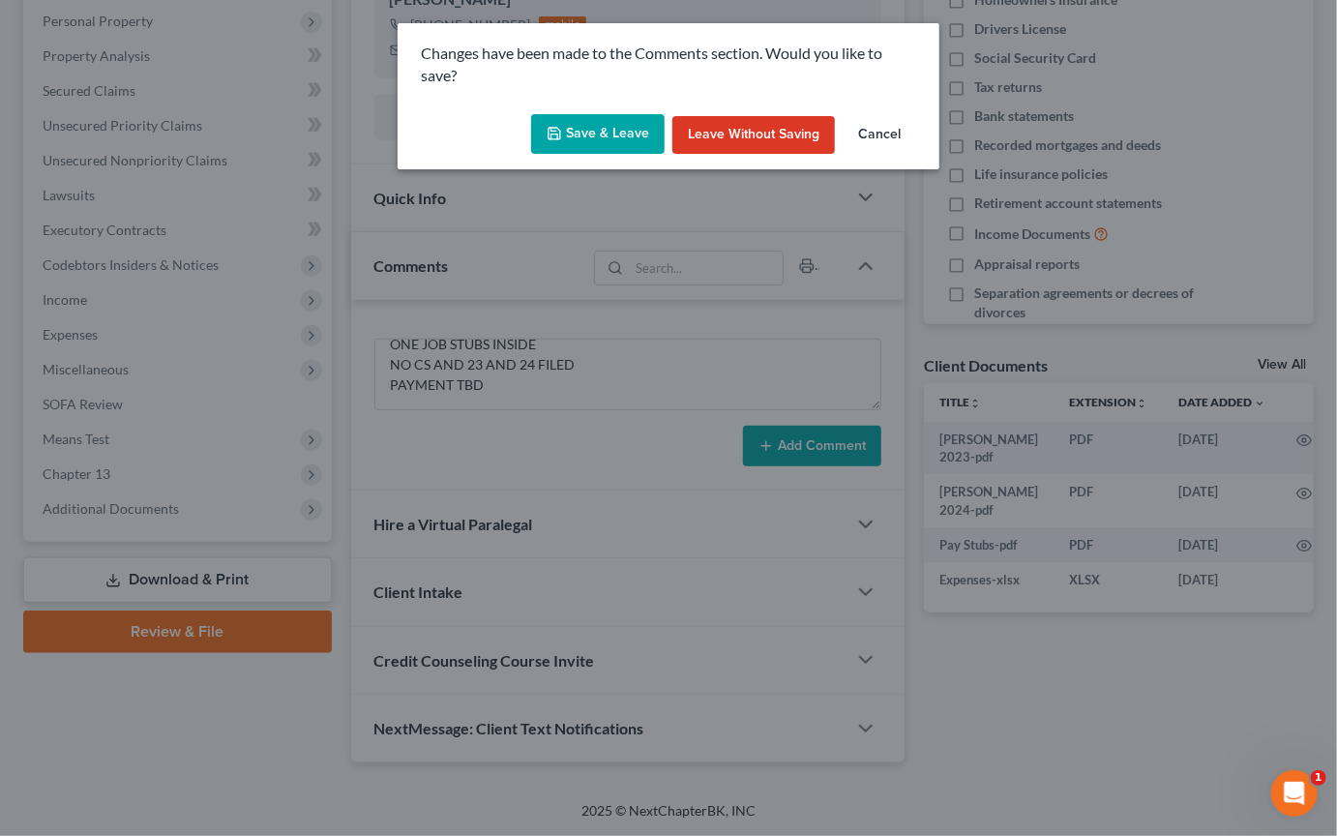
click at [588, 155] on button "Save & Leave" at bounding box center [598, 134] width 134 height 41
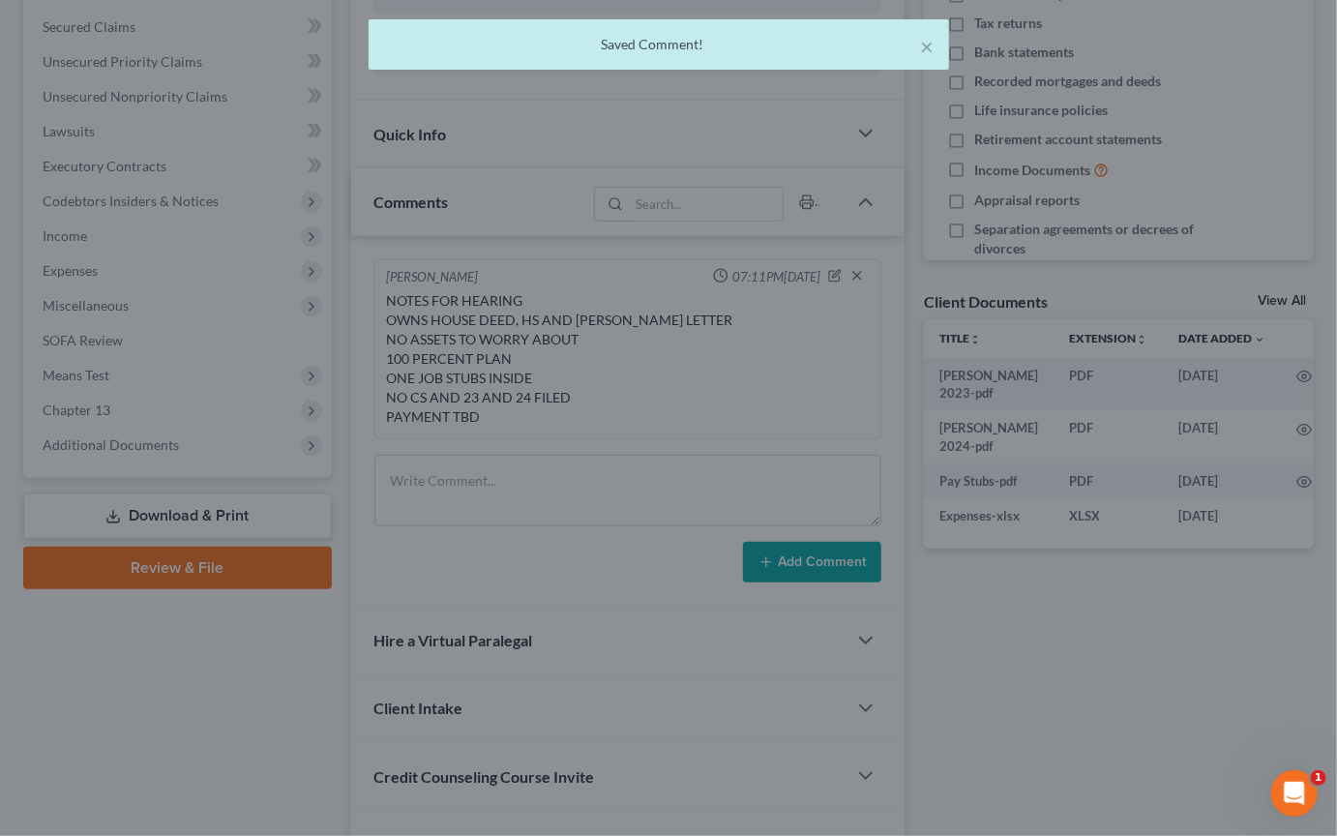
scroll to position [0, 0]
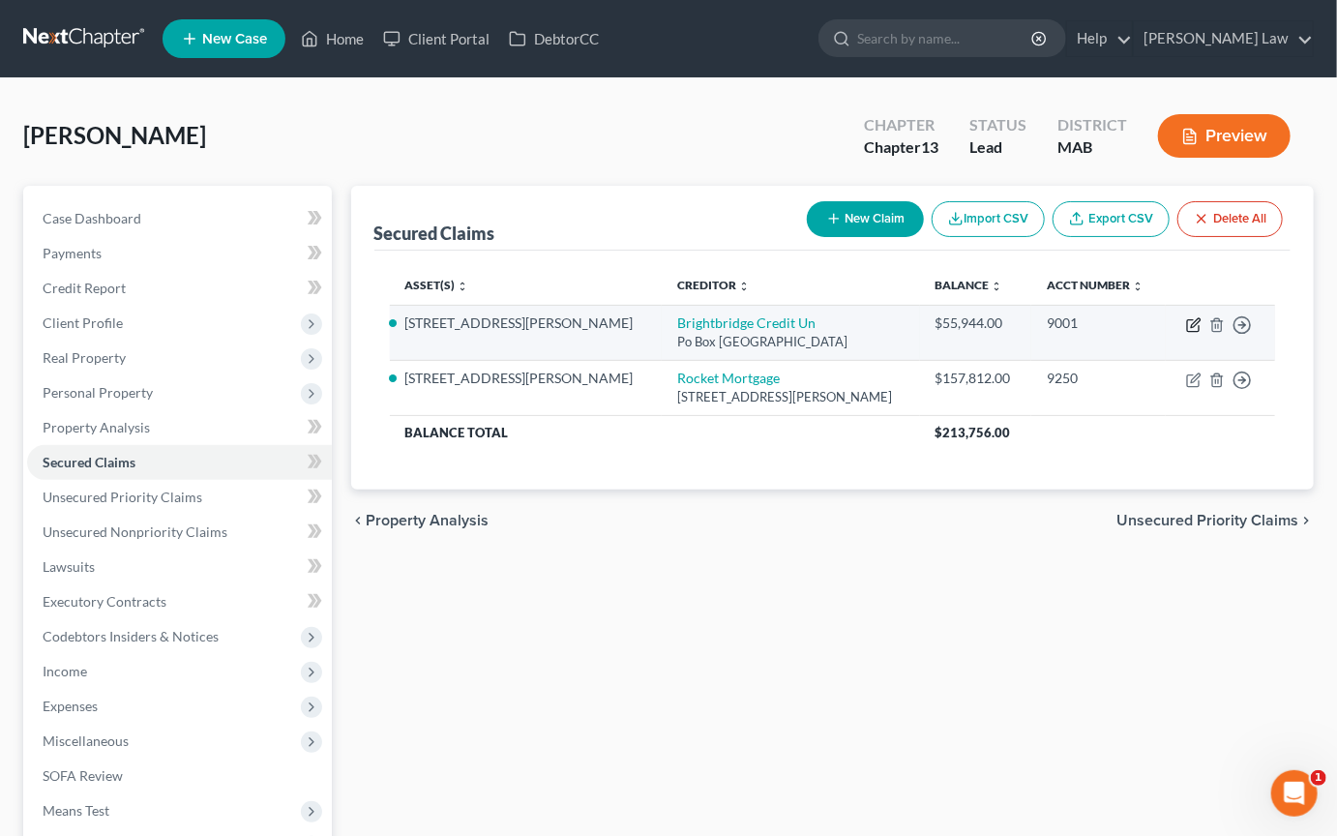
click at [1186, 333] on icon "button" at bounding box center [1193, 324] width 15 height 15
select select "33"
select select "2"
select select "0"
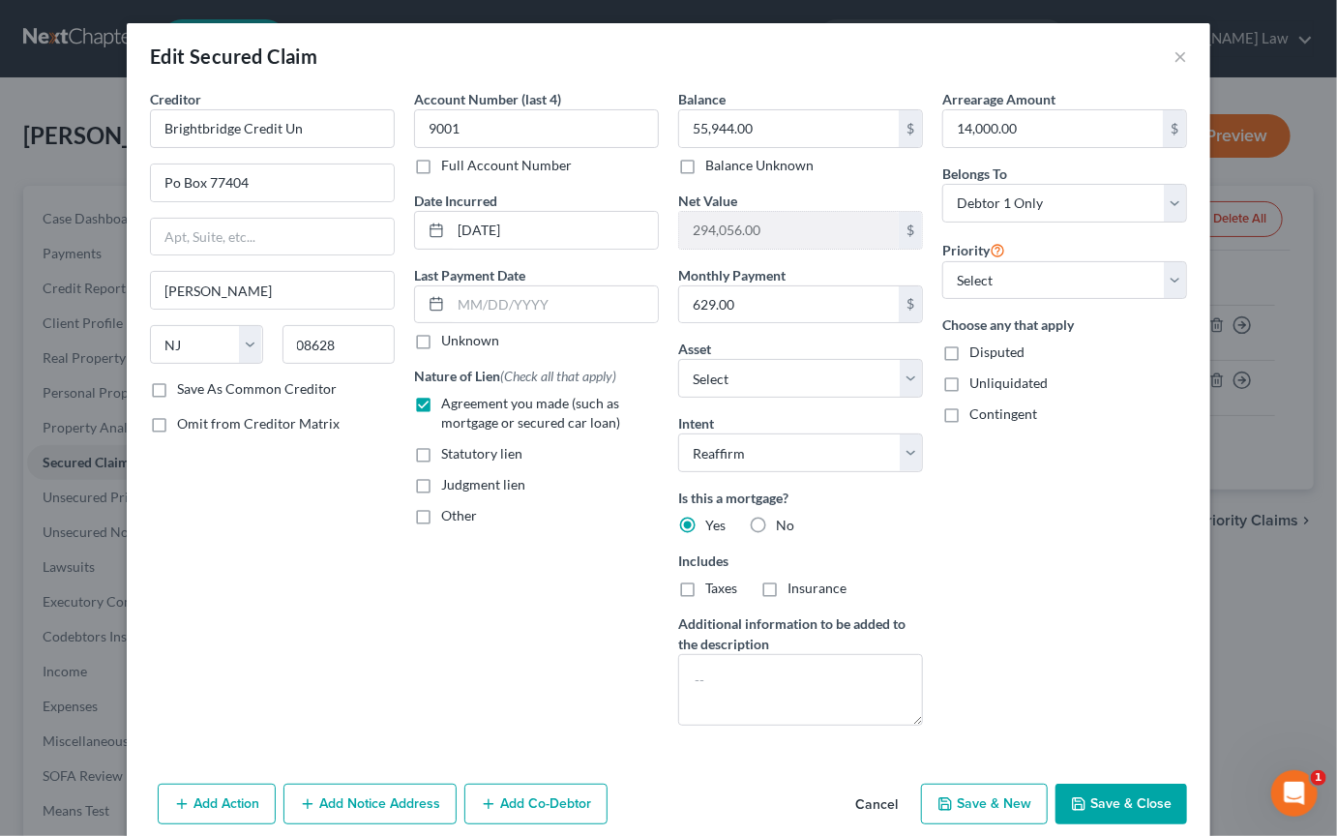
scroll to position [303, 0]
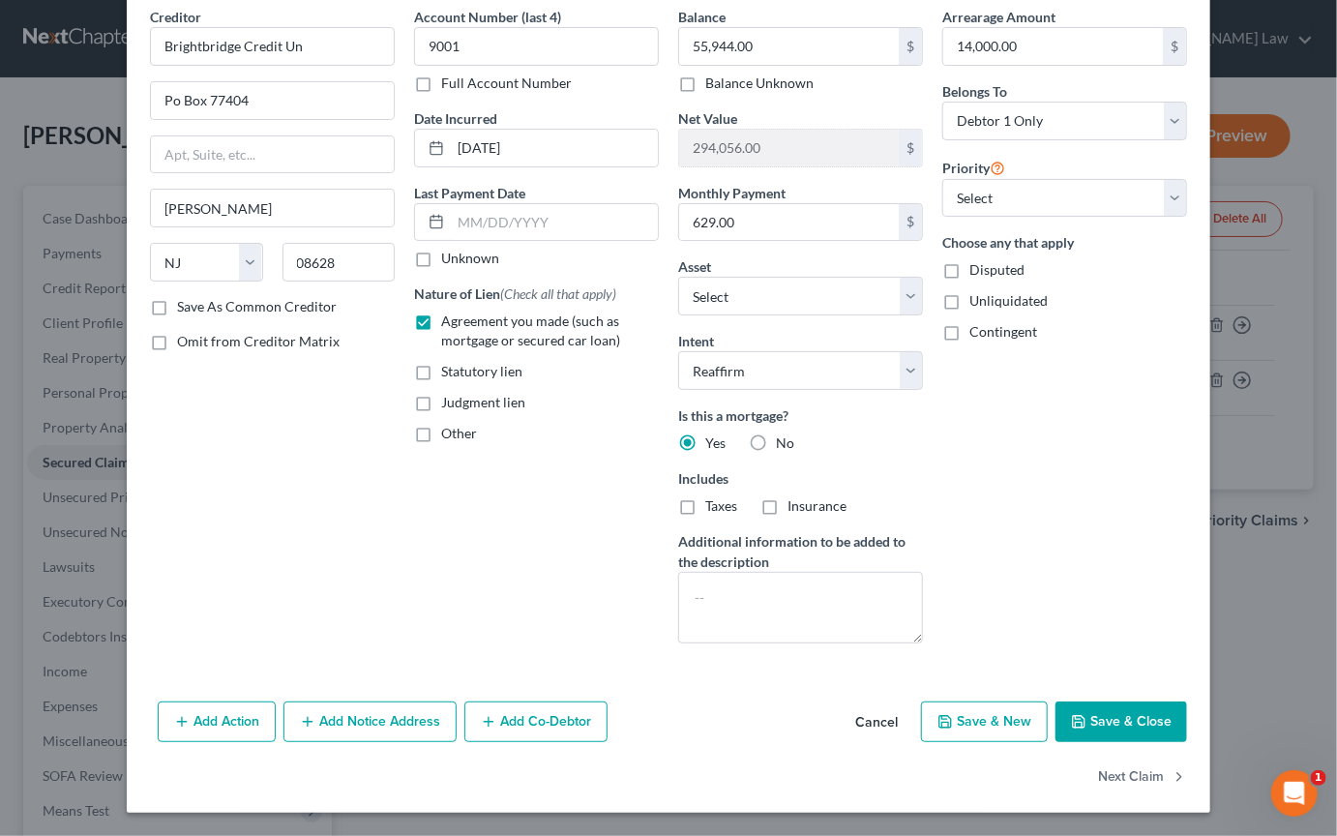
click at [1185, 728] on div "Add Action Add Notice Address Add Co-Debtor Cancel Save & New Save & Close" at bounding box center [669, 726] width 1084 height 64
click at [1178, 702] on button "Save & Close" at bounding box center [1122, 722] width 132 height 41
select select "3"
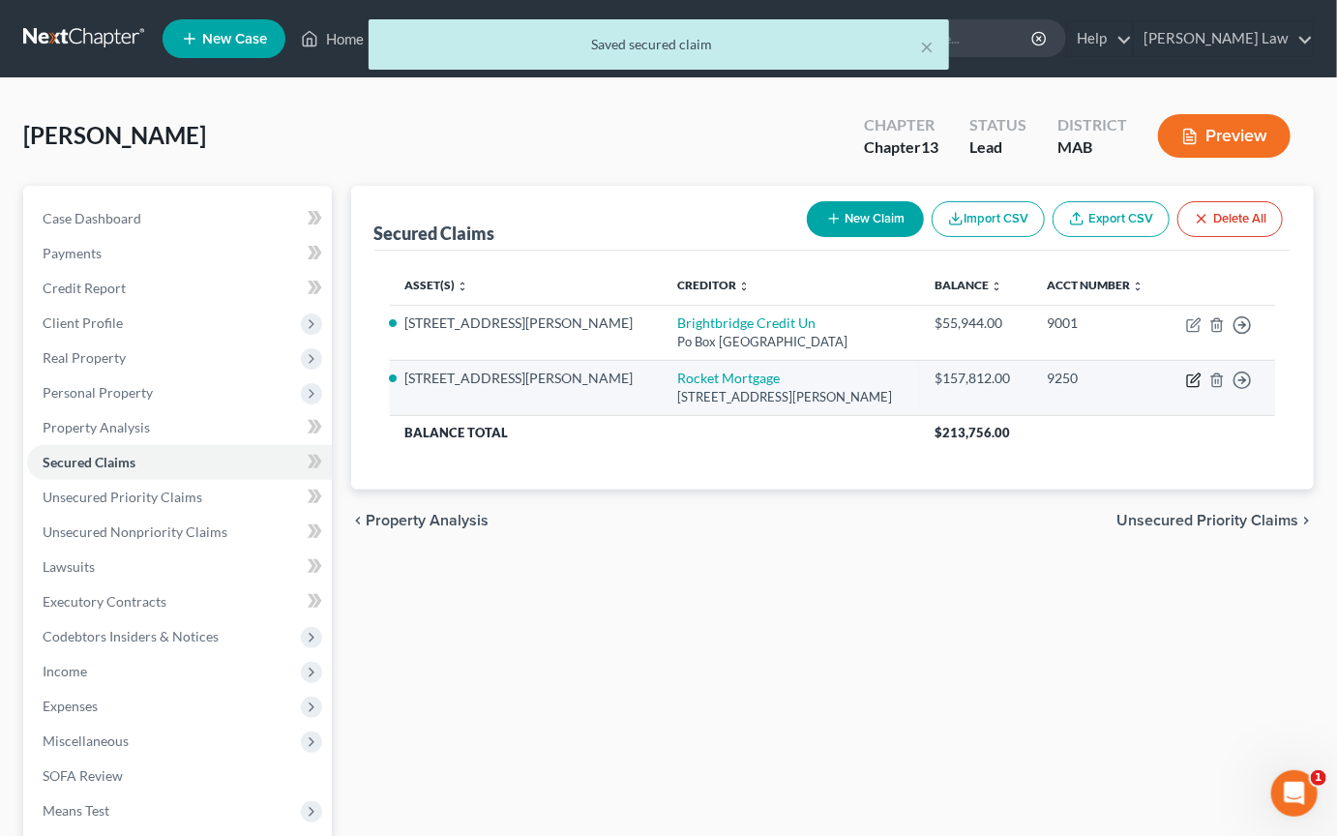
click at [1186, 388] on icon "button" at bounding box center [1193, 380] width 15 height 15
select select "23"
select select "3"
select select "2"
select select "0"
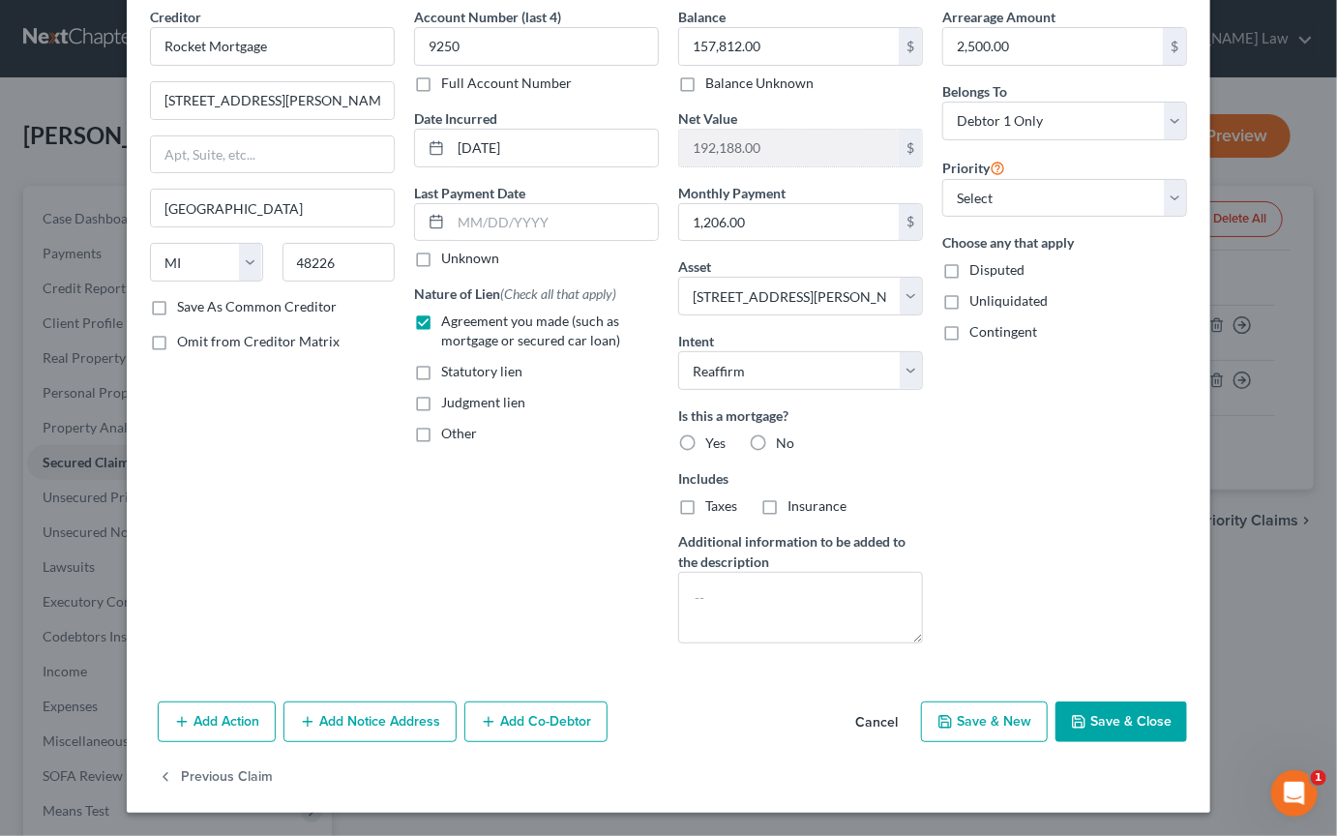
click at [1187, 711] on button "Save & Close" at bounding box center [1122, 722] width 132 height 41
select select "3"
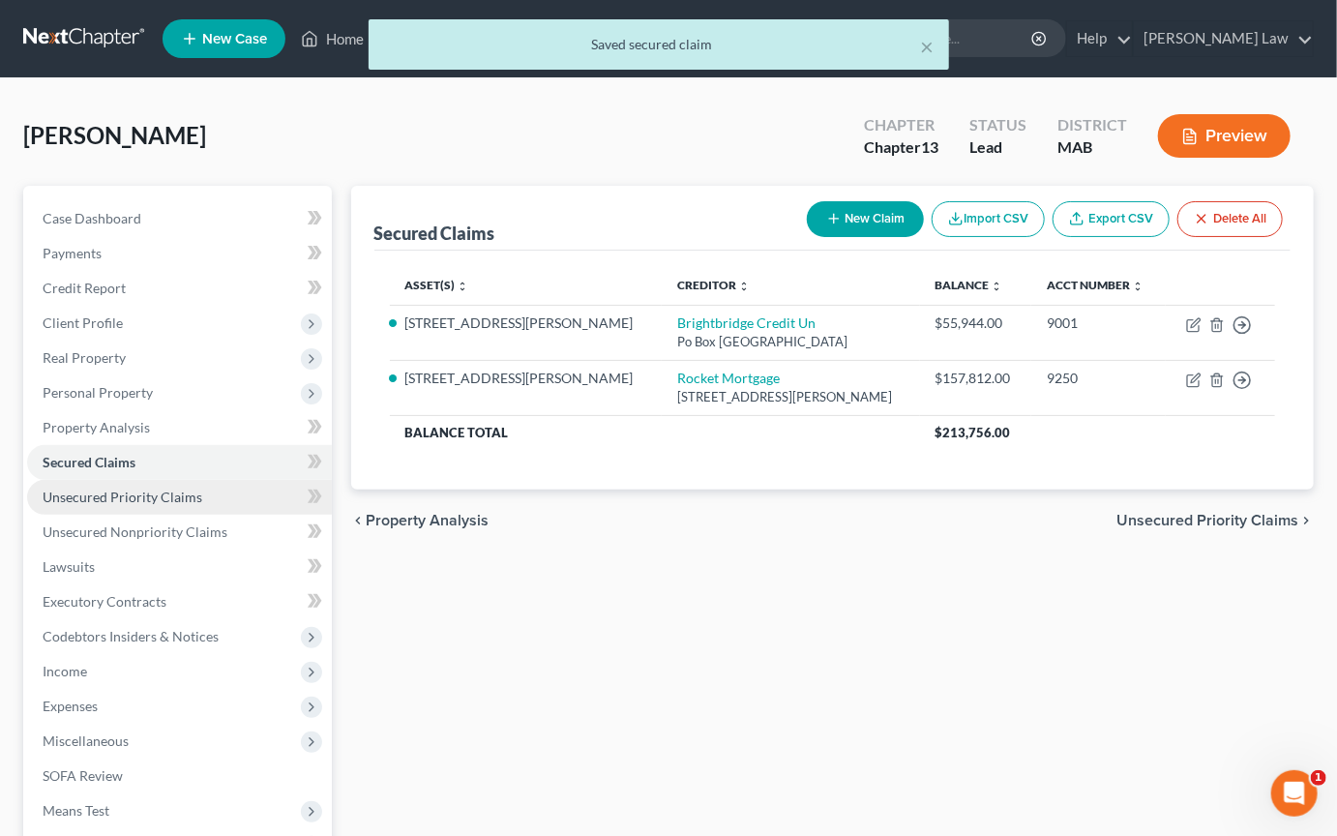
click at [140, 515] on link "Unsecured Priority Claims" at bounding box center [179, 497] width 305 height 35
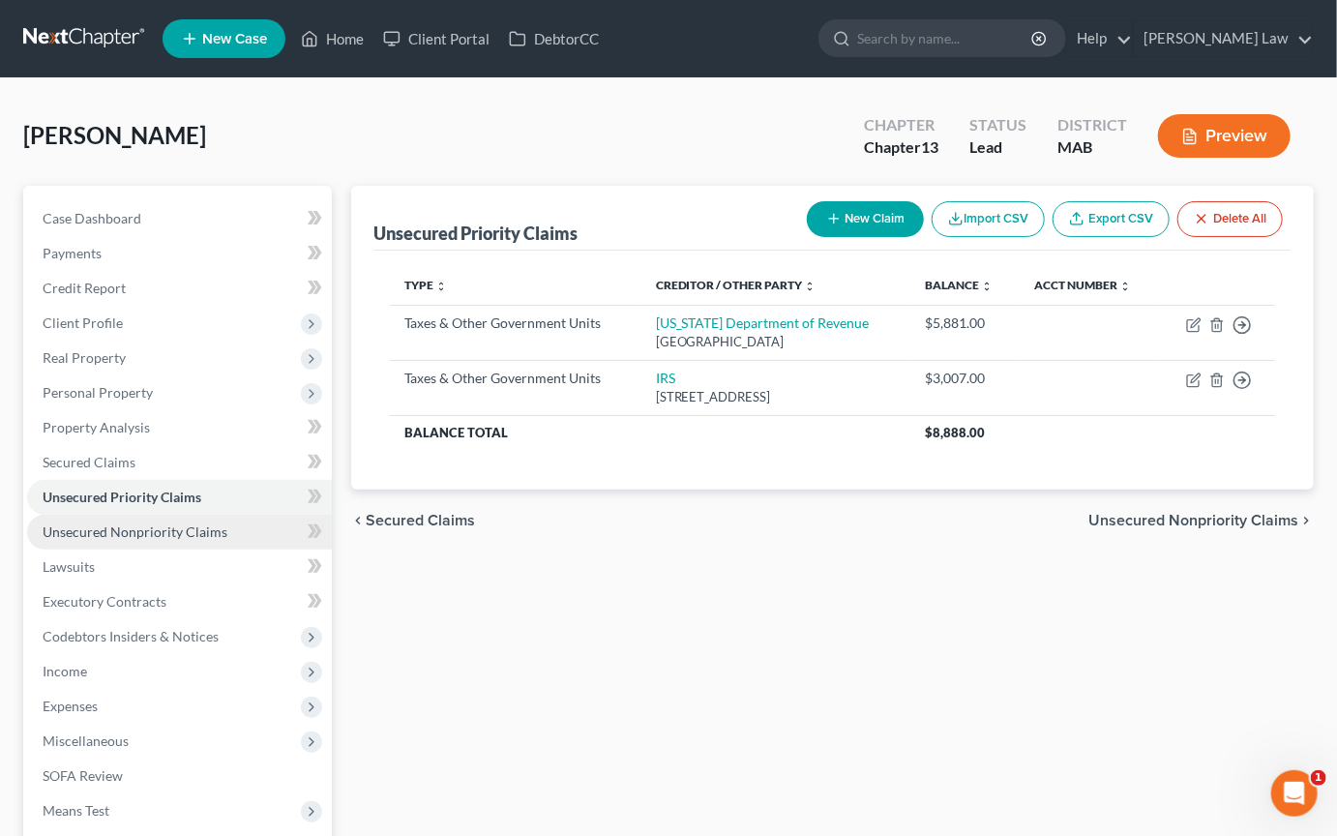
click at [239, 550] on link "Unsecured Nonpriority Claims" at bounding box center [179, 532] width 305 height 35
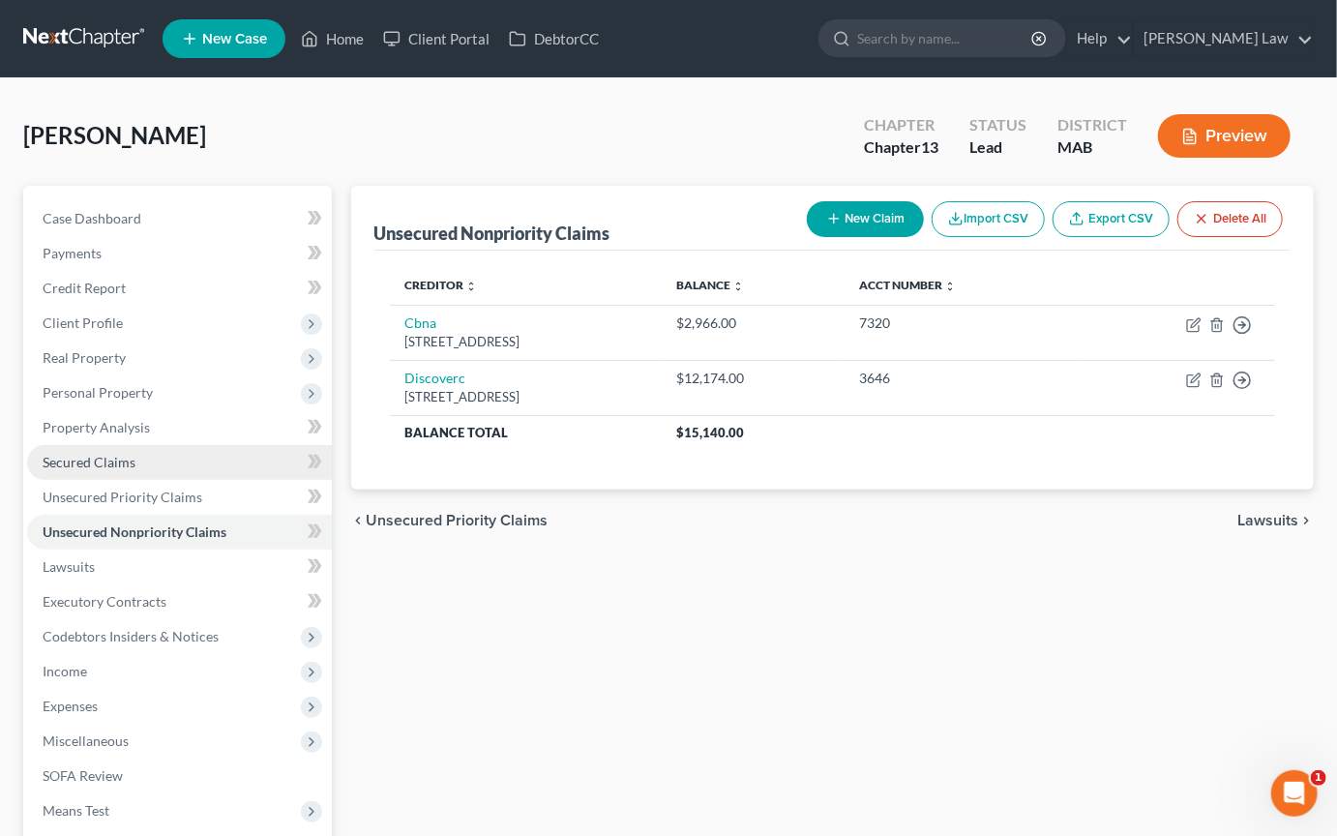
click at [110, 470] on span "Secured Claims" at bounding box center [89, 462] width 93 height 16
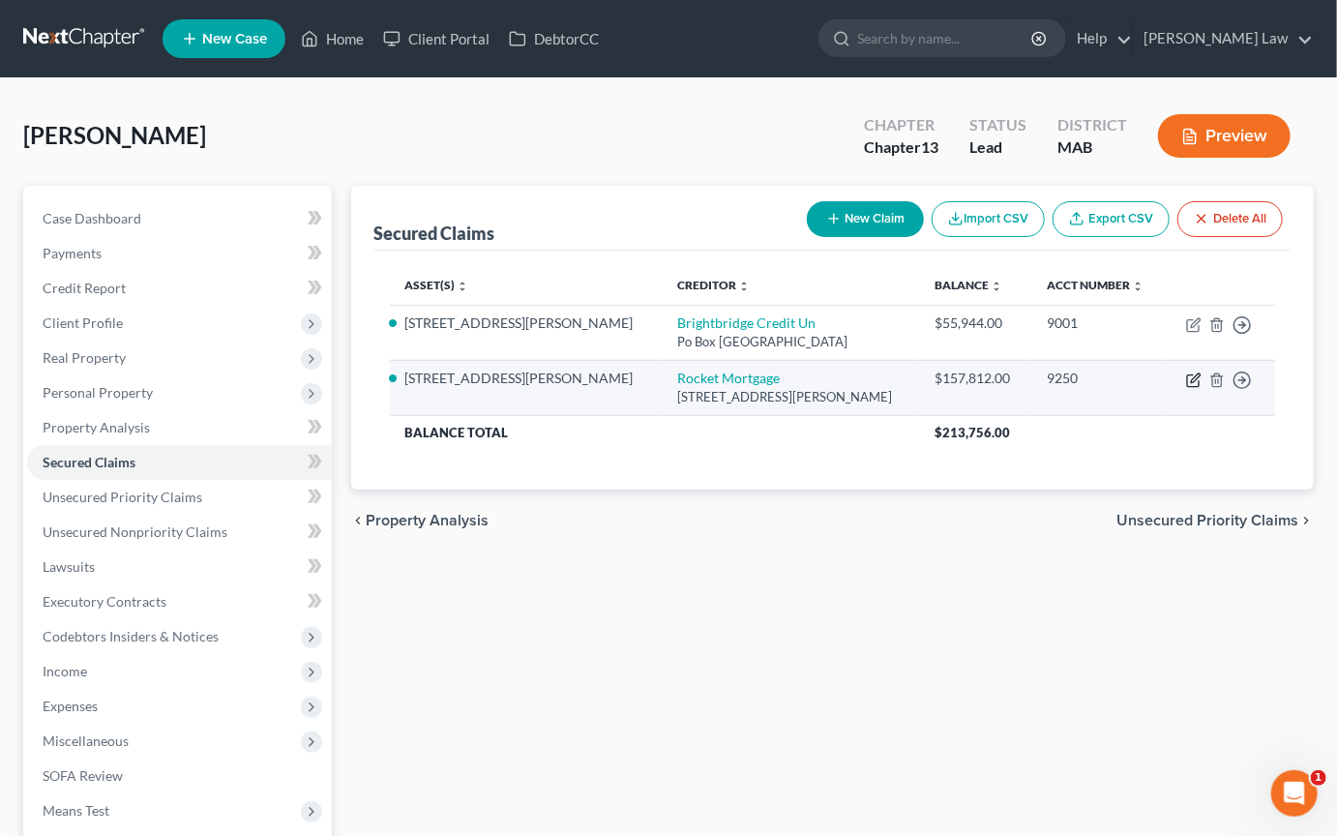
click at [1187, 387] on icon "button" at bounding box center [1193, 381] width 12 height 12
select select "23"
select select "2"
select select "0"
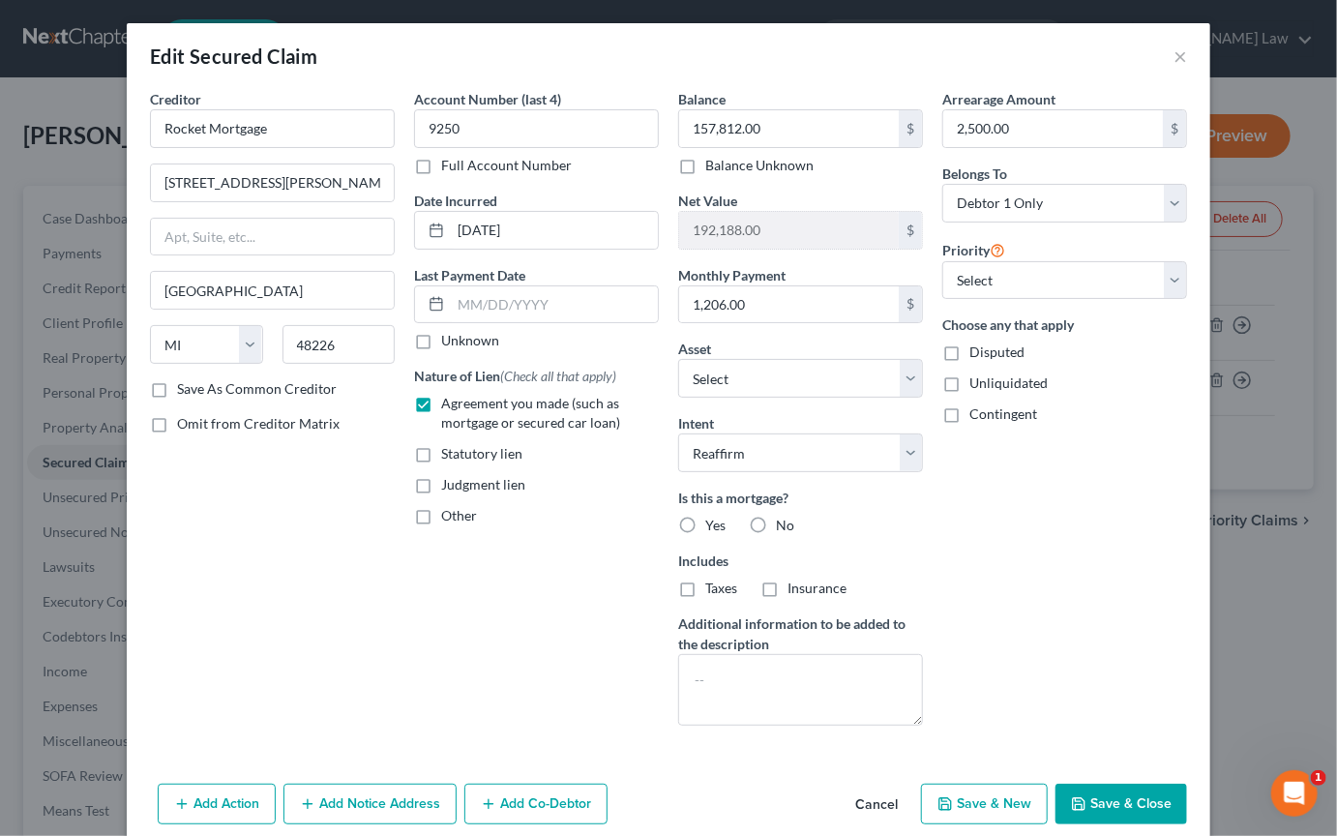
scroll to position [303, 0]
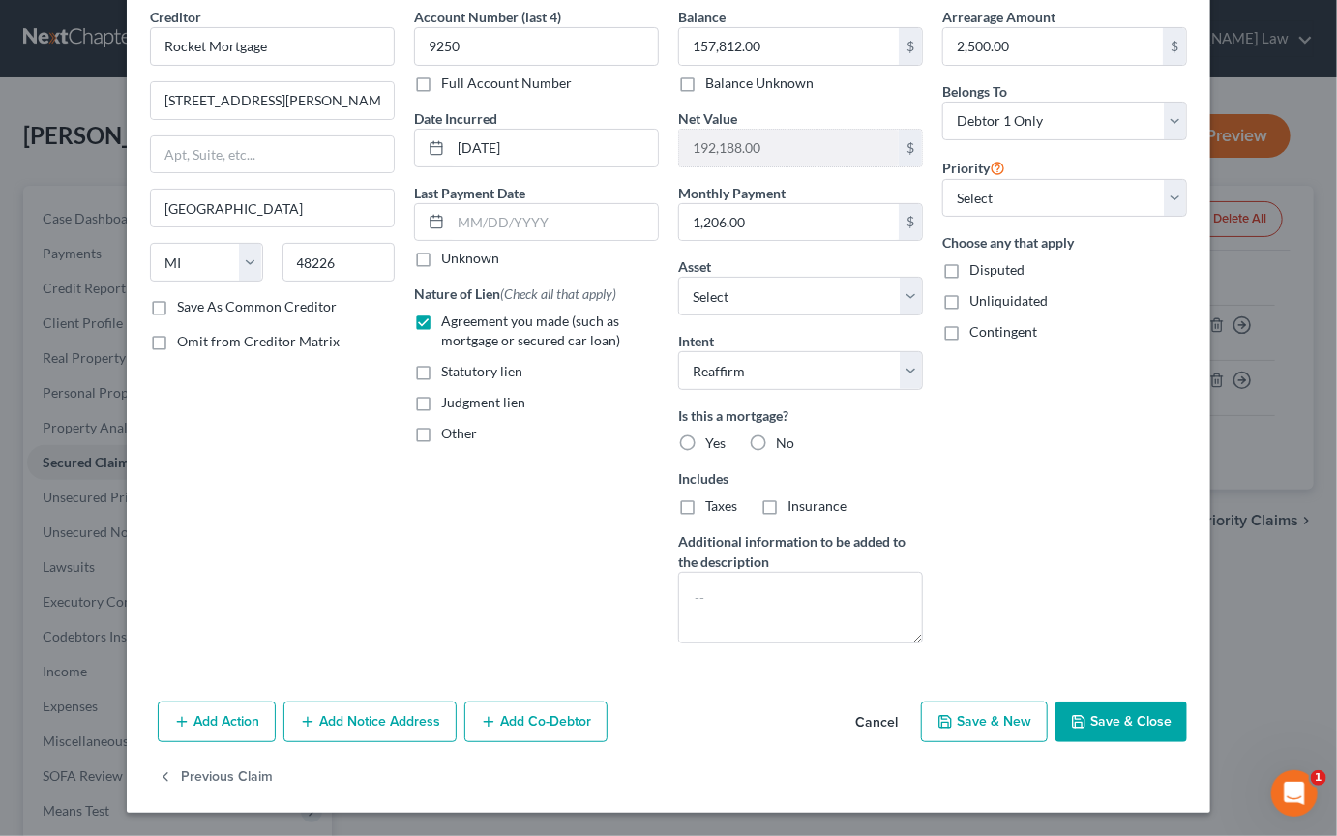
click at [1180, 715] on button "Save & Close" at bounding box center [1122, 722] width 132 height 41
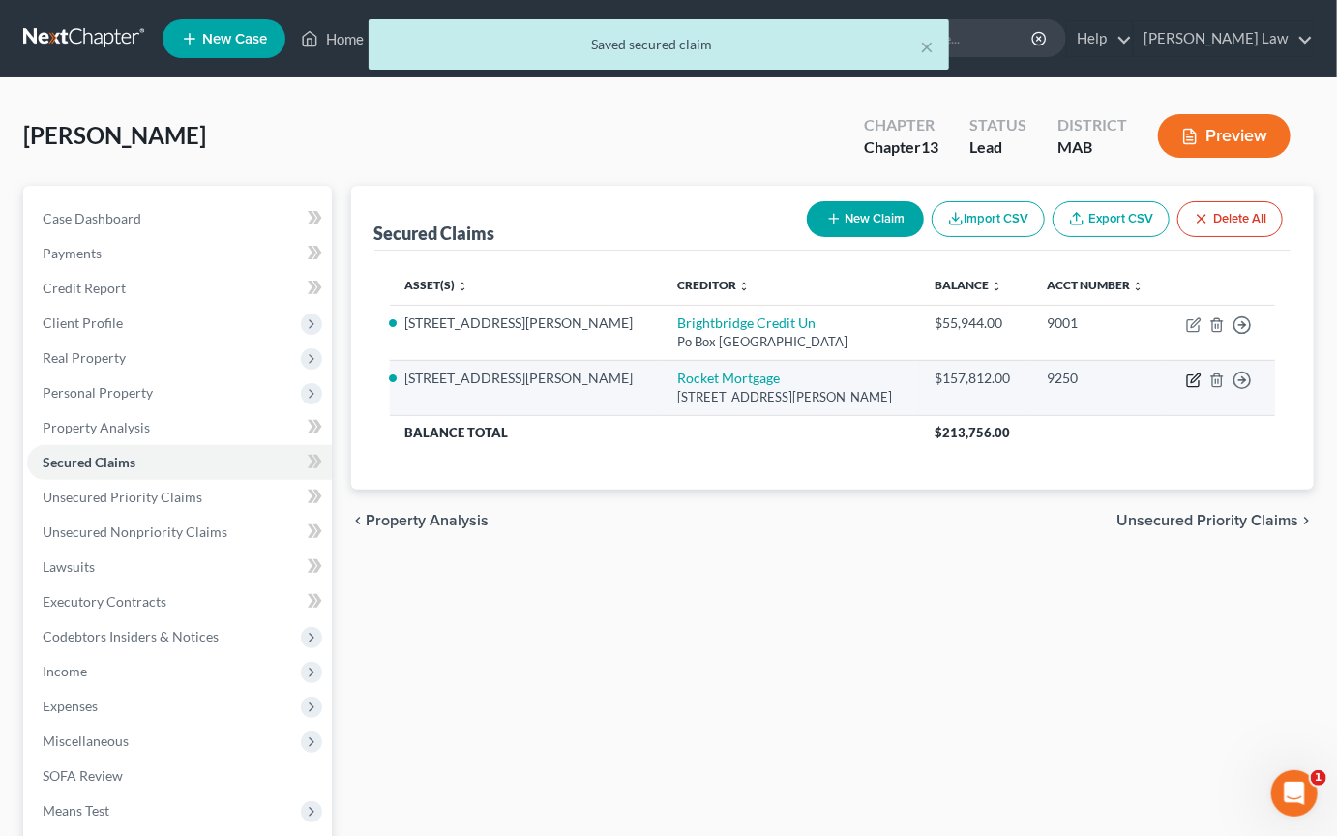
click at [1186, 388] on icon "button" at bounding box center [1193, 380] width 15 height 15
select select "23"
select select "2"
select select "0"
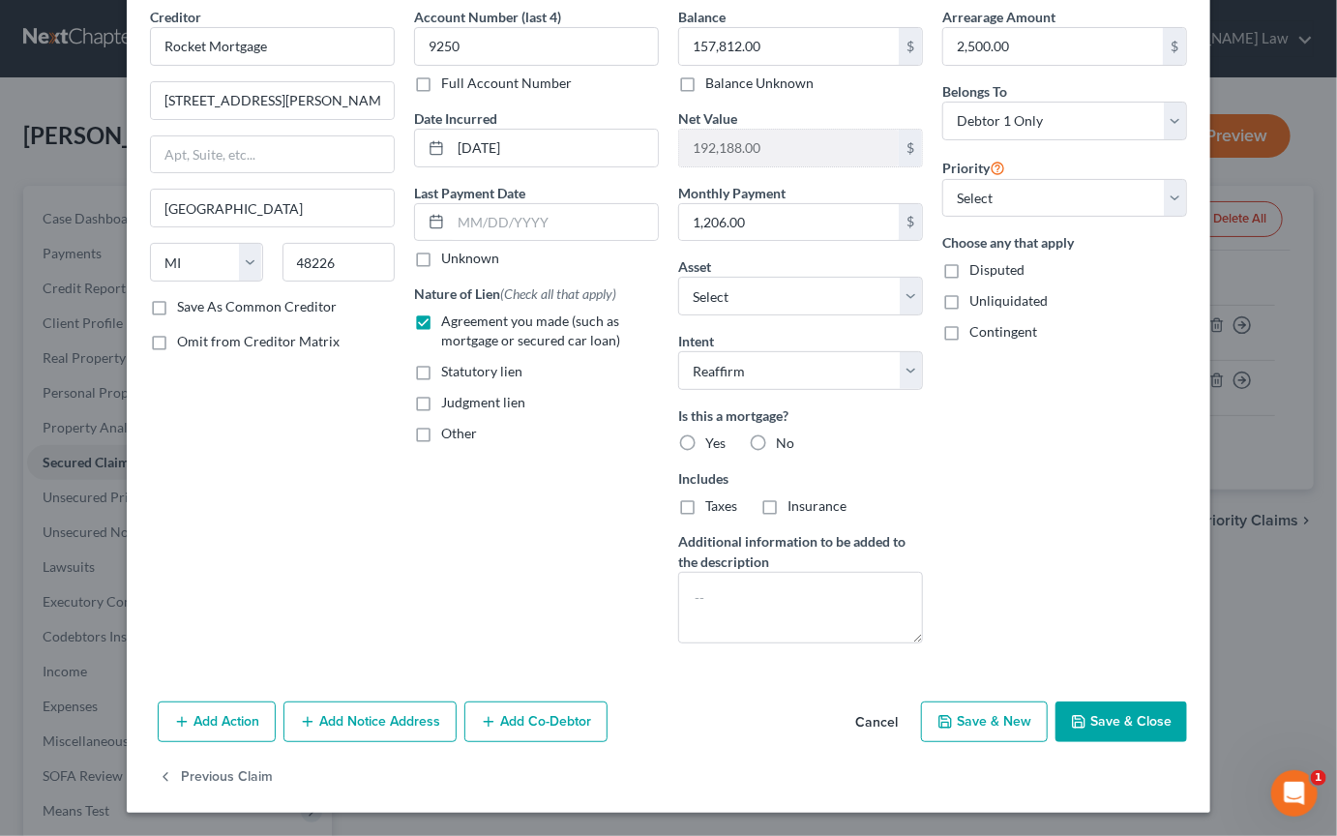
click at [1181, 702] on button "Save & Close" at bounding box center [1122, 722] width 132 height 41
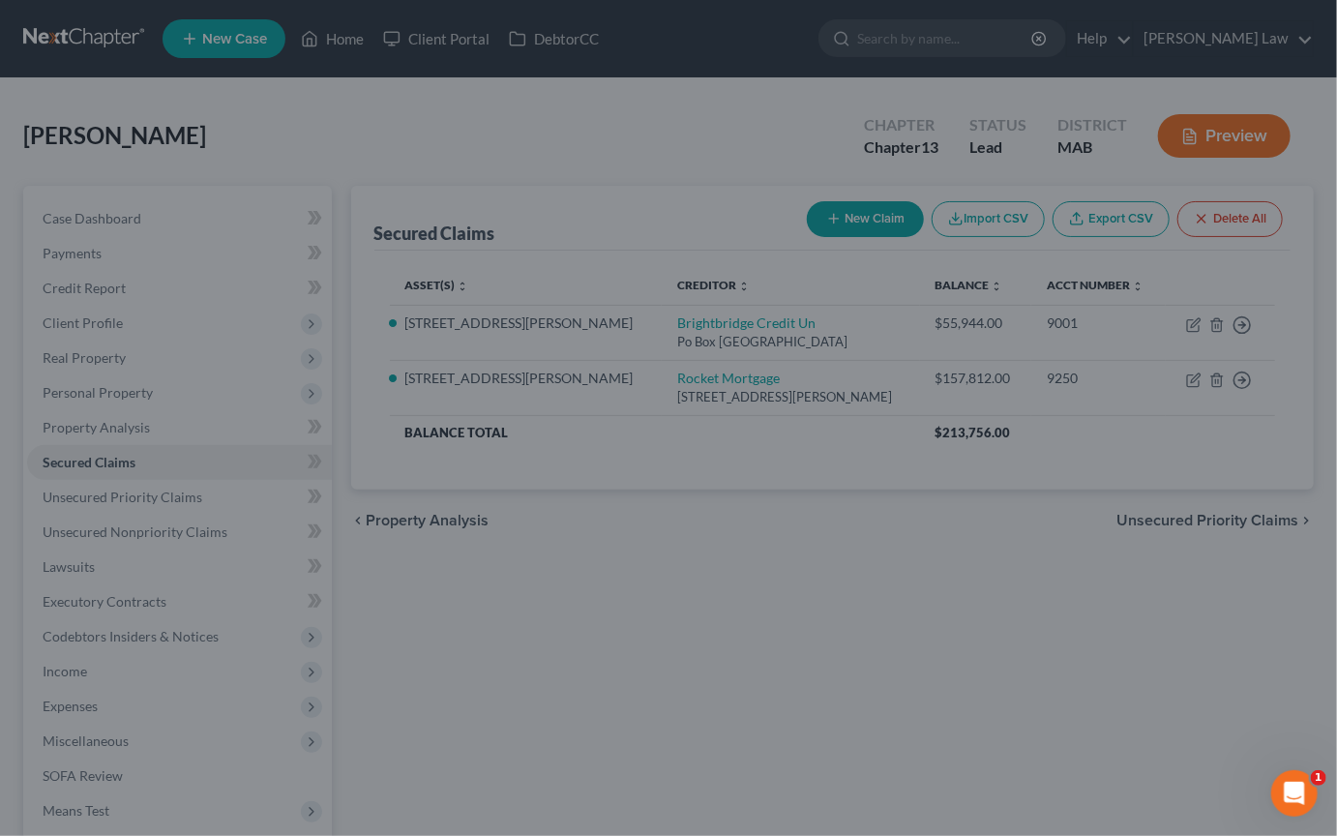
select select "3"
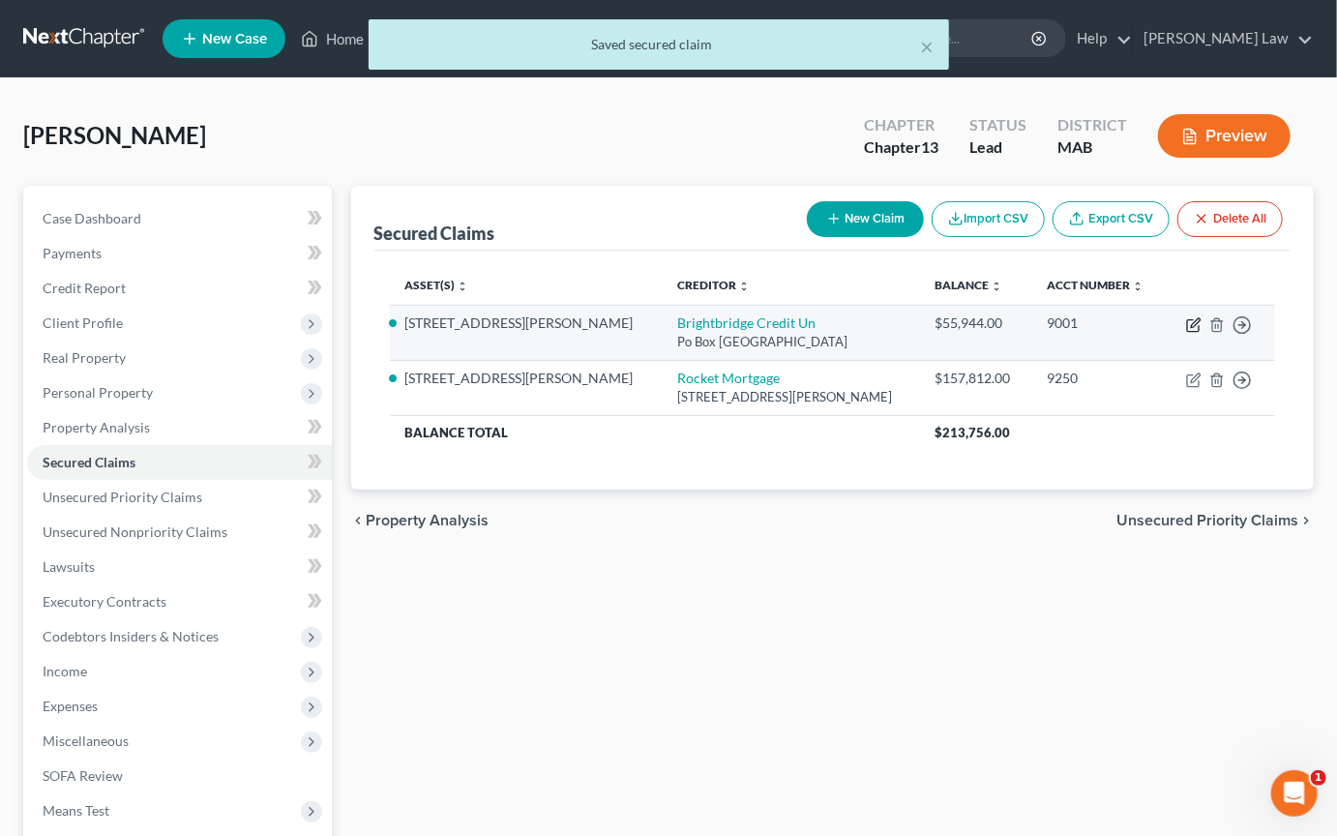
click at [1186, 333] on icon "button" at bounding box center [1193, 324] width 15 height 15
select select "33"
select select "2"
select select "0"
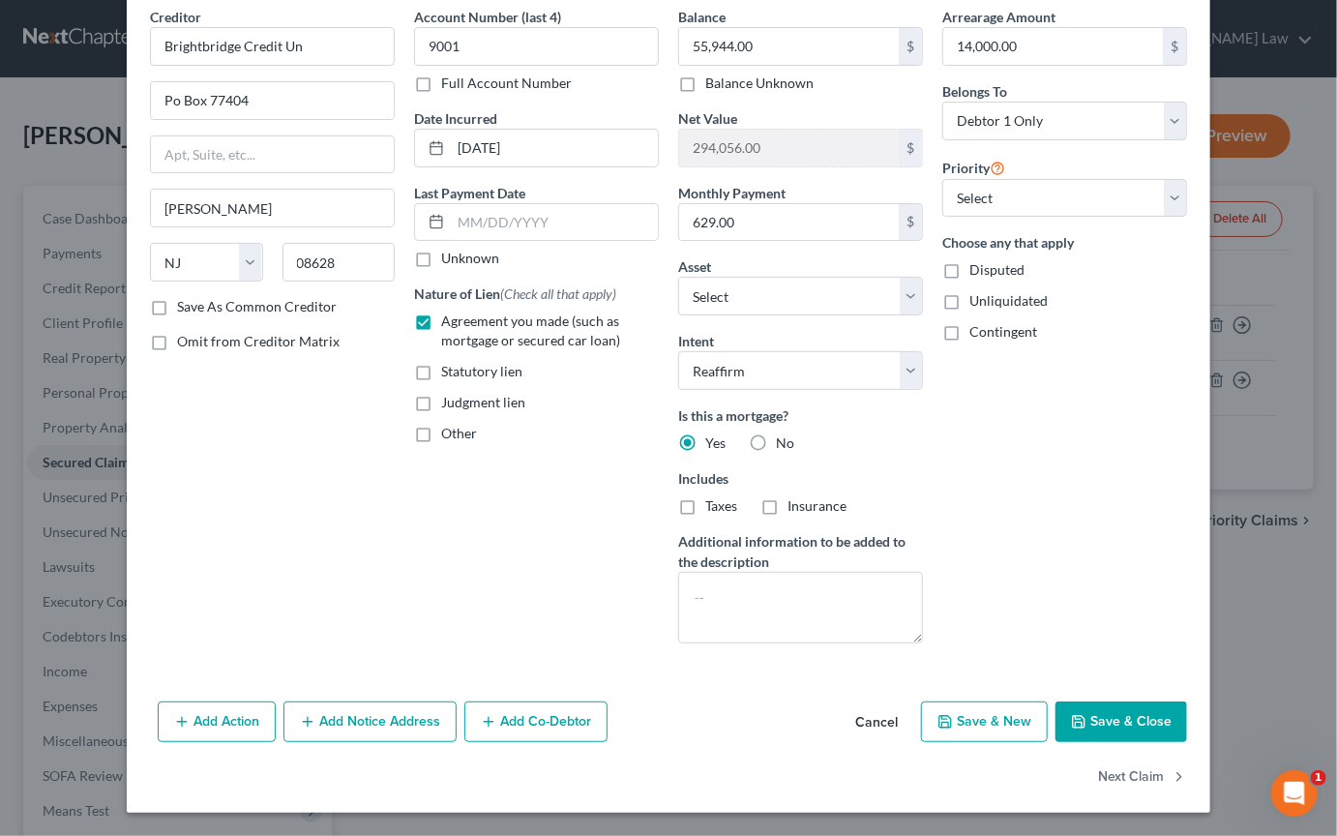
click at [1168, 702] on button "Save & Close" at bounding box center [1122, 722] width 132 height 41
select select "3"
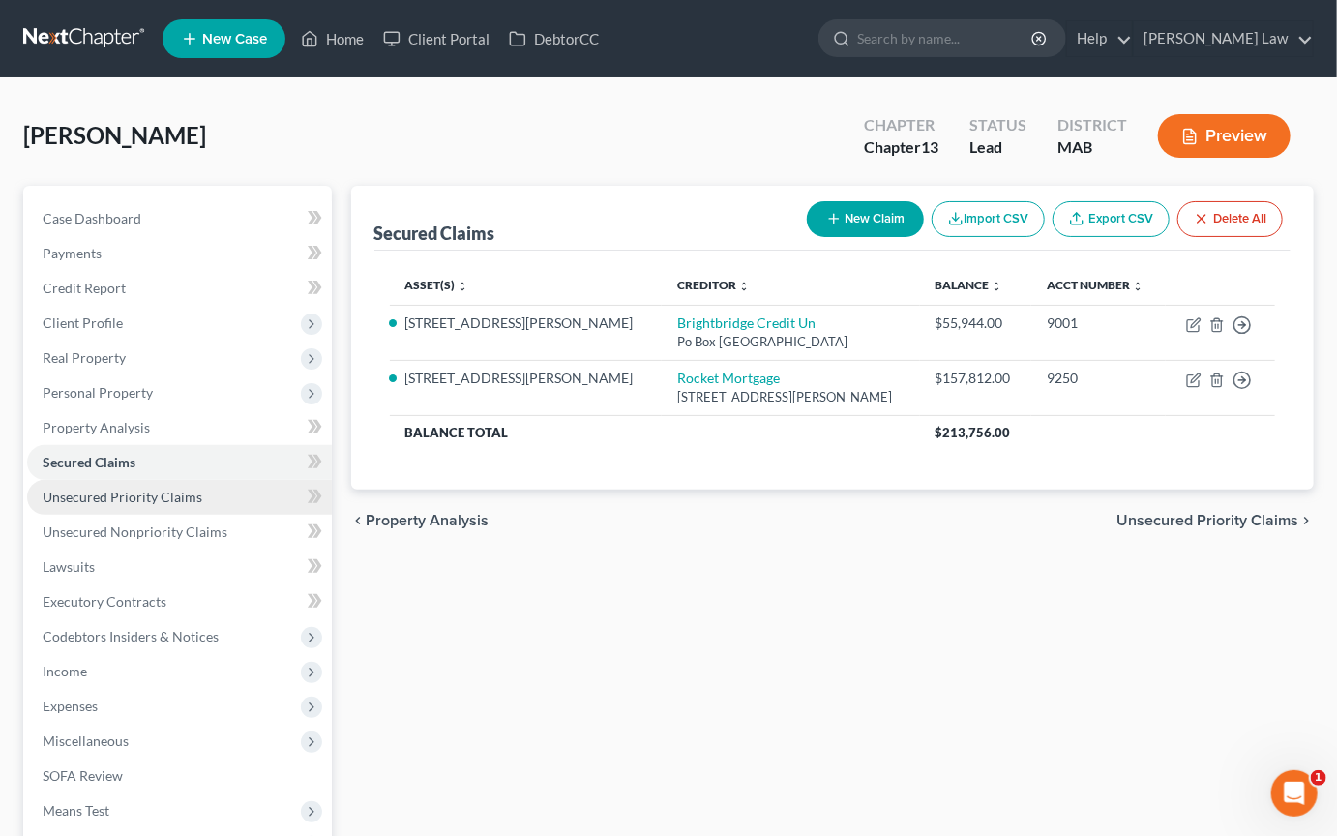
click at [192, 505] on span "Unsecured Priority Claims" at bounding box center [123, 497] width 160 height 16
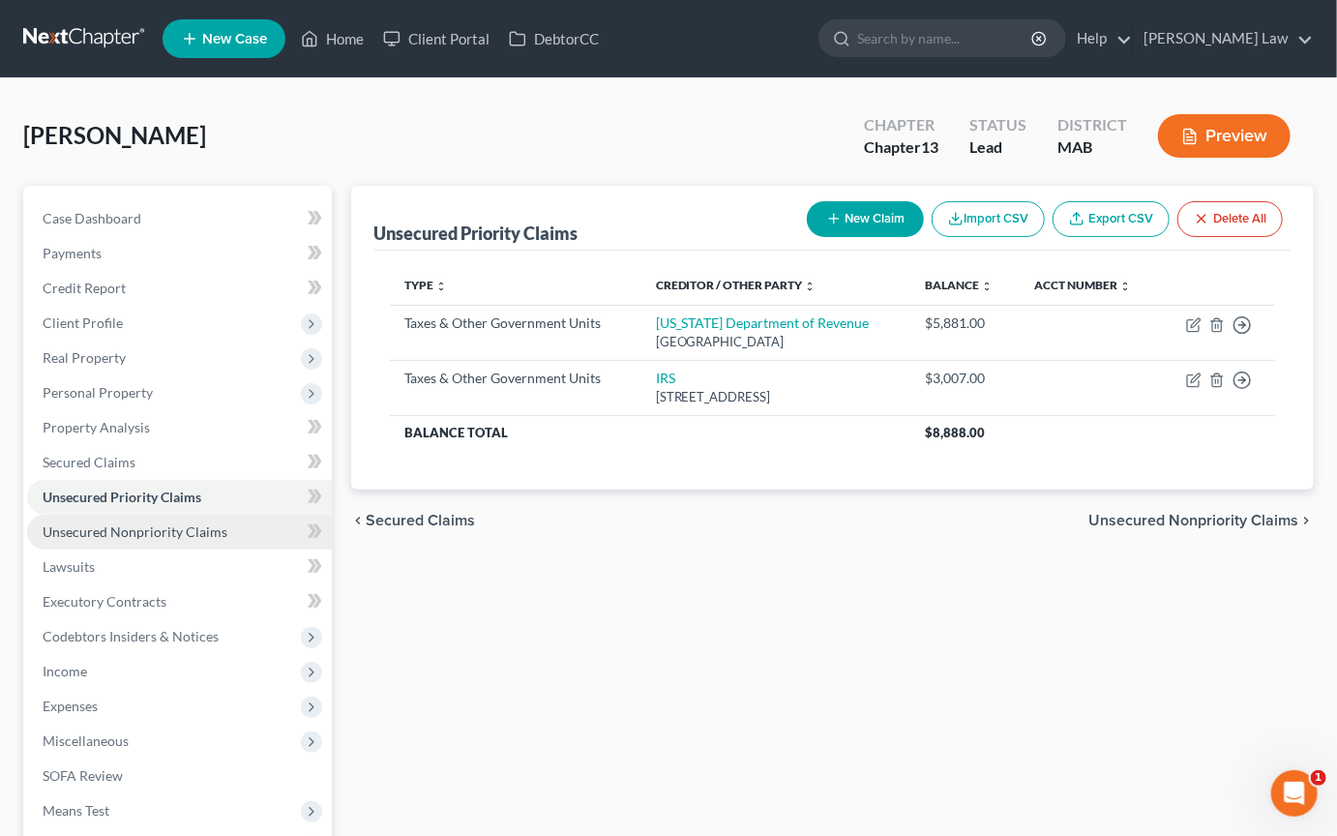
click at [178, 540] on span "Unsecured Nonpriority Claims" at bounding box center [135, 531] width 185 height 16
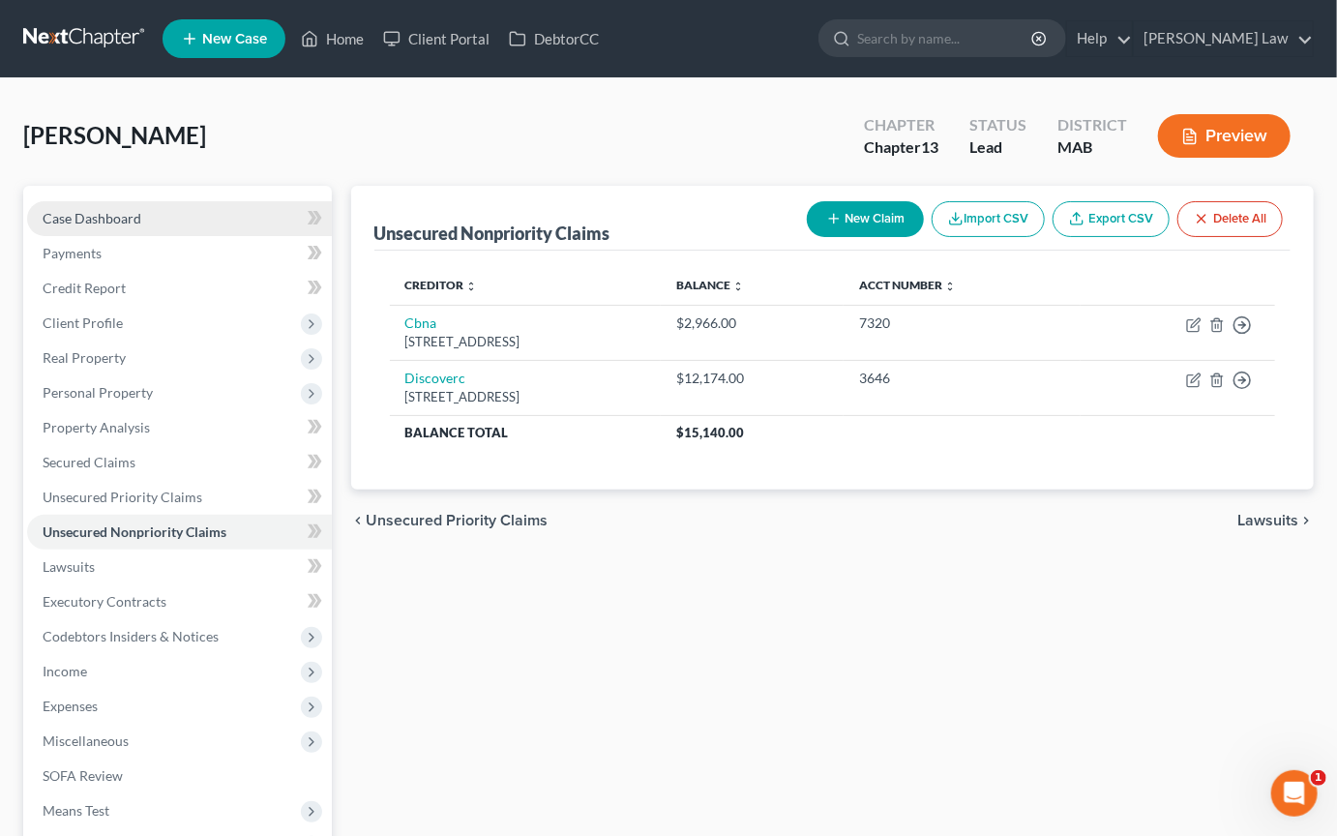
click at [141, 226] on span "Case Dashboard" at bounding box center [92, 218] width 99 height 16
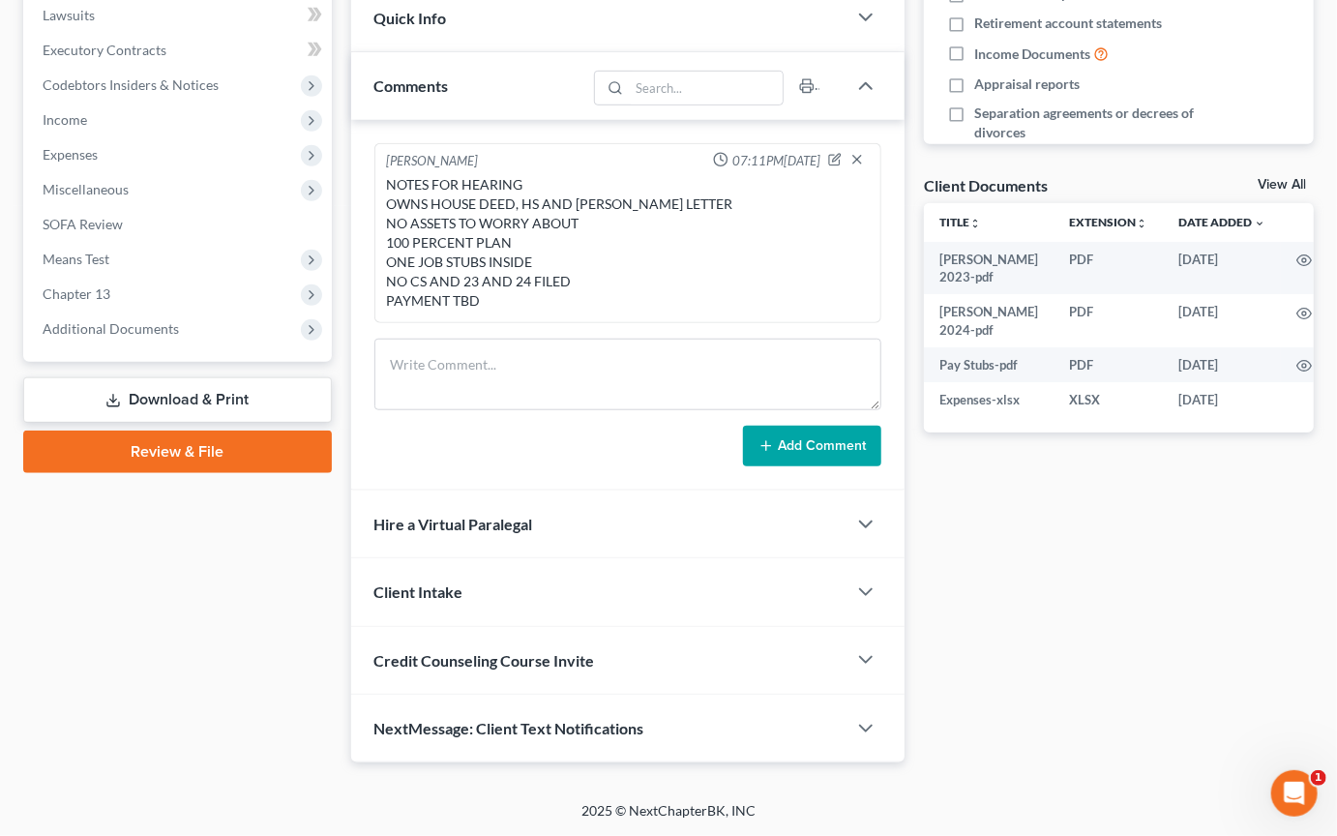
scroll to position [573, 0]
click at [173, 337] on span "Additional Documents" at bounding box center [111, 328] width 136 height 16
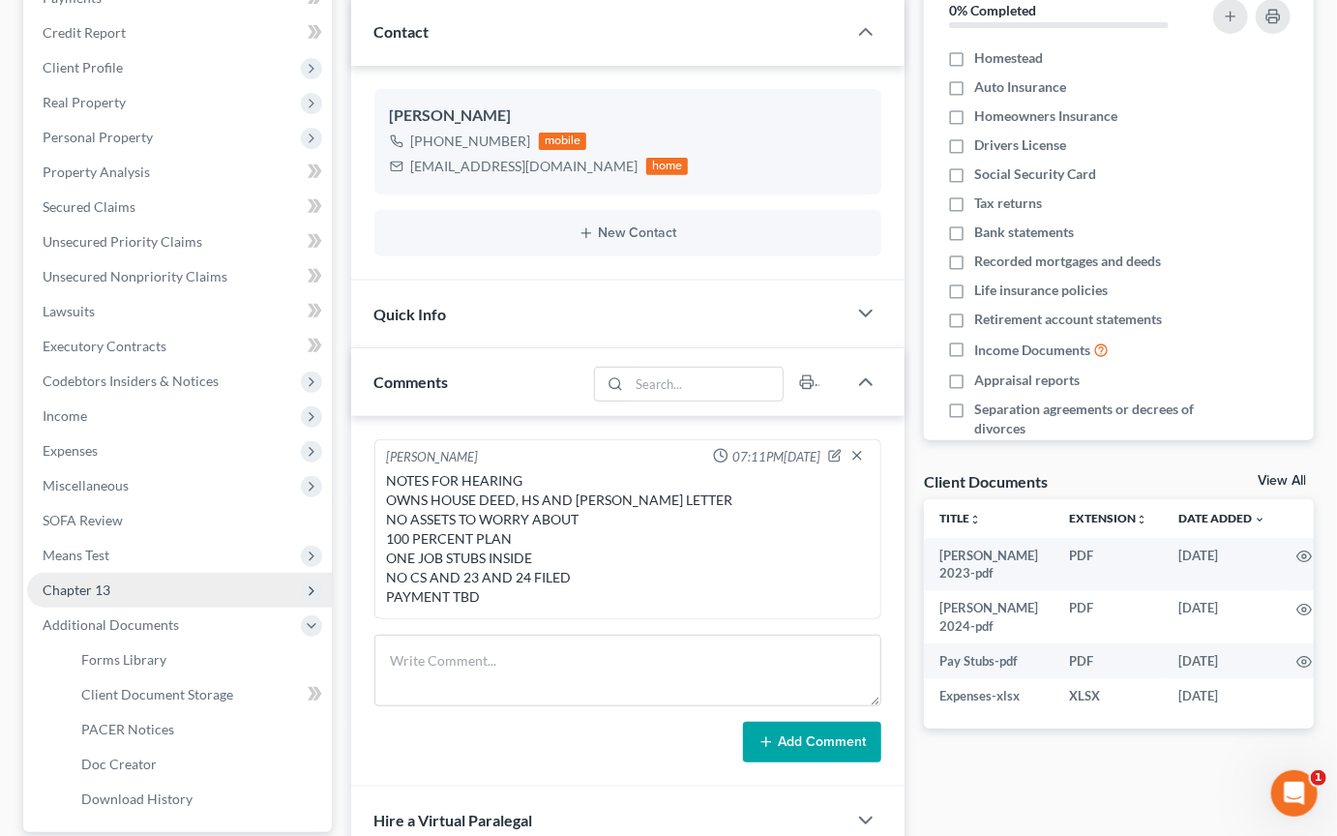
scroll to position [251, 0]
